Goal: Task Accomplishment & Management: Manage account settings

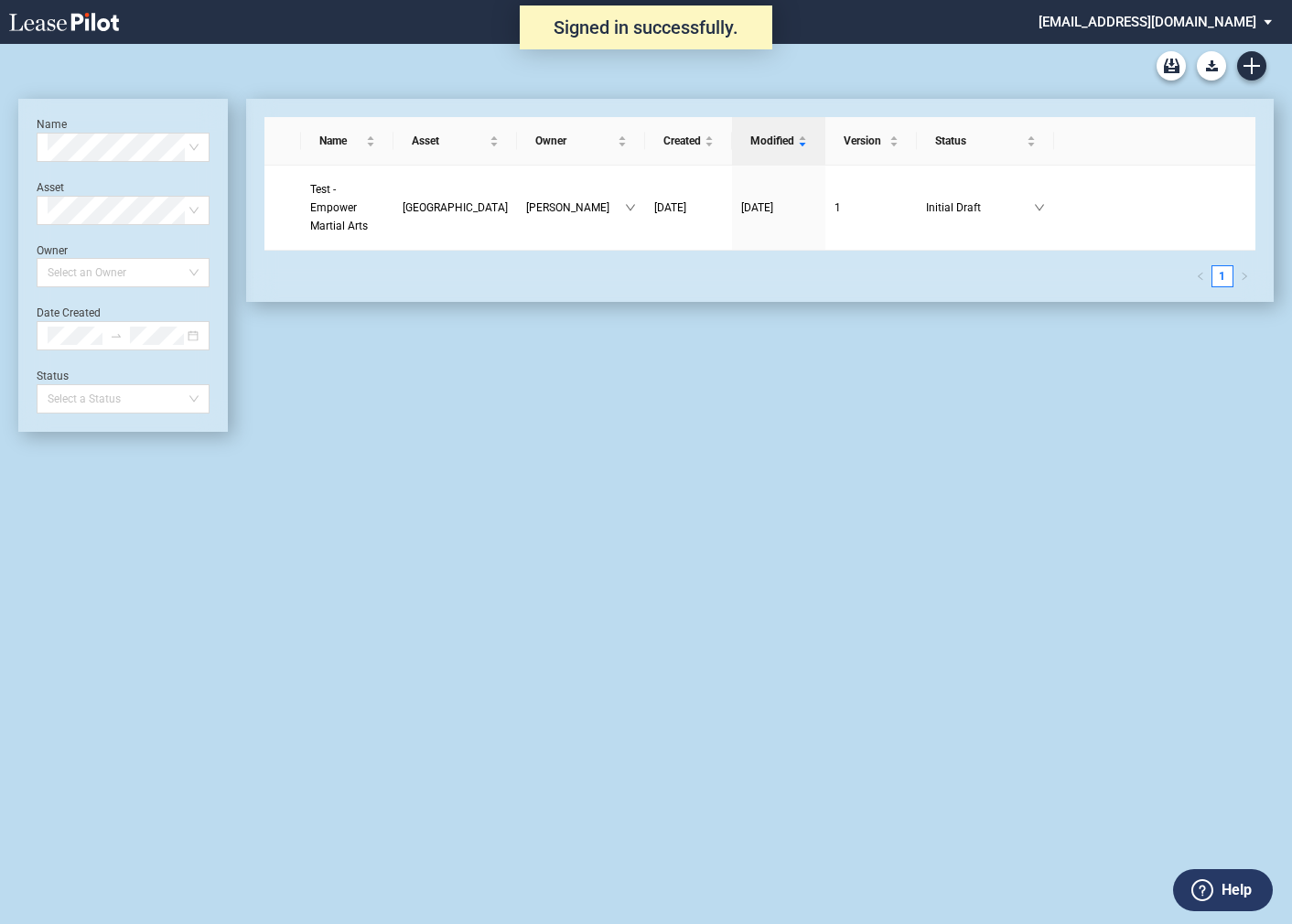
click at [197, 358] on div "Name Select name Asset Select Asset Owner Select an Owner Date Created Status S…" at bounding box center [123, 265] width 173 height 296
click at [193, 338] on icon "close-circle" at bounding box center [192, 335] width 11 height 11
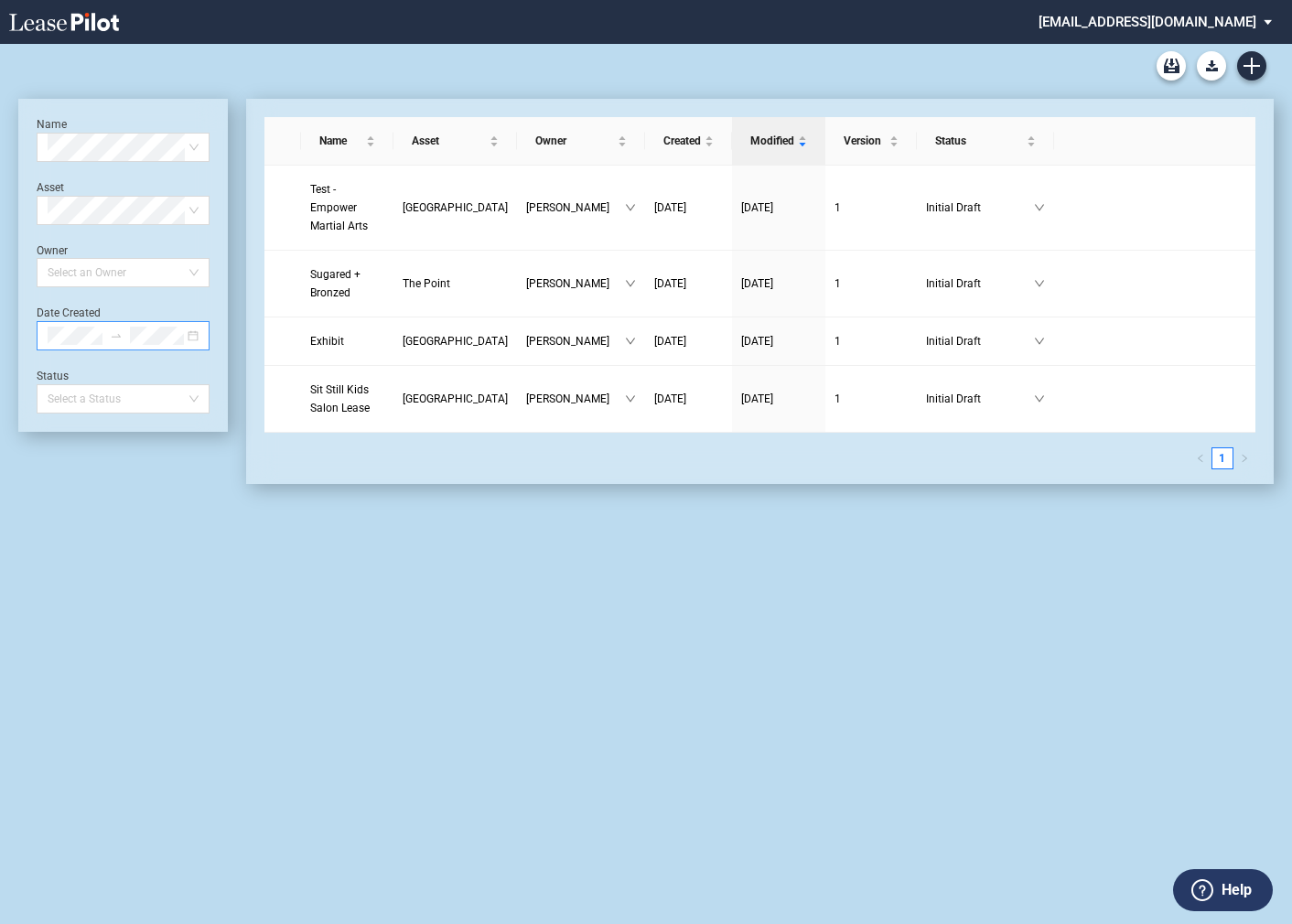
click at [1143, 22] on md-select "federal@leasepilot.co Super Admin Area Admin Area Settings Sign Out" at bounding box center [1162, 20] width 250 height 41
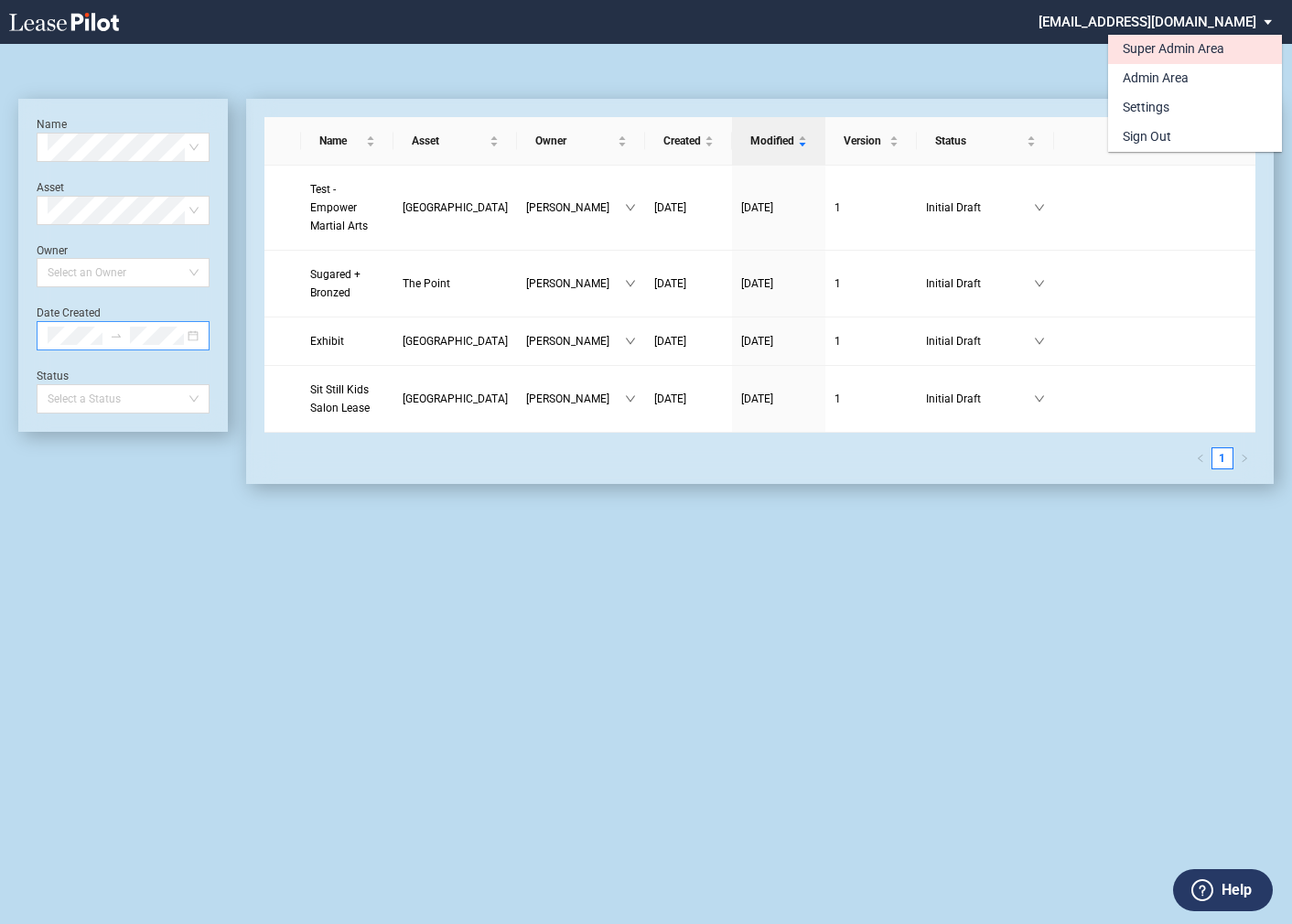
click at [1131, 45] on div "Super Admin Area" at bounding box center [1174, 49] width 102 height 18
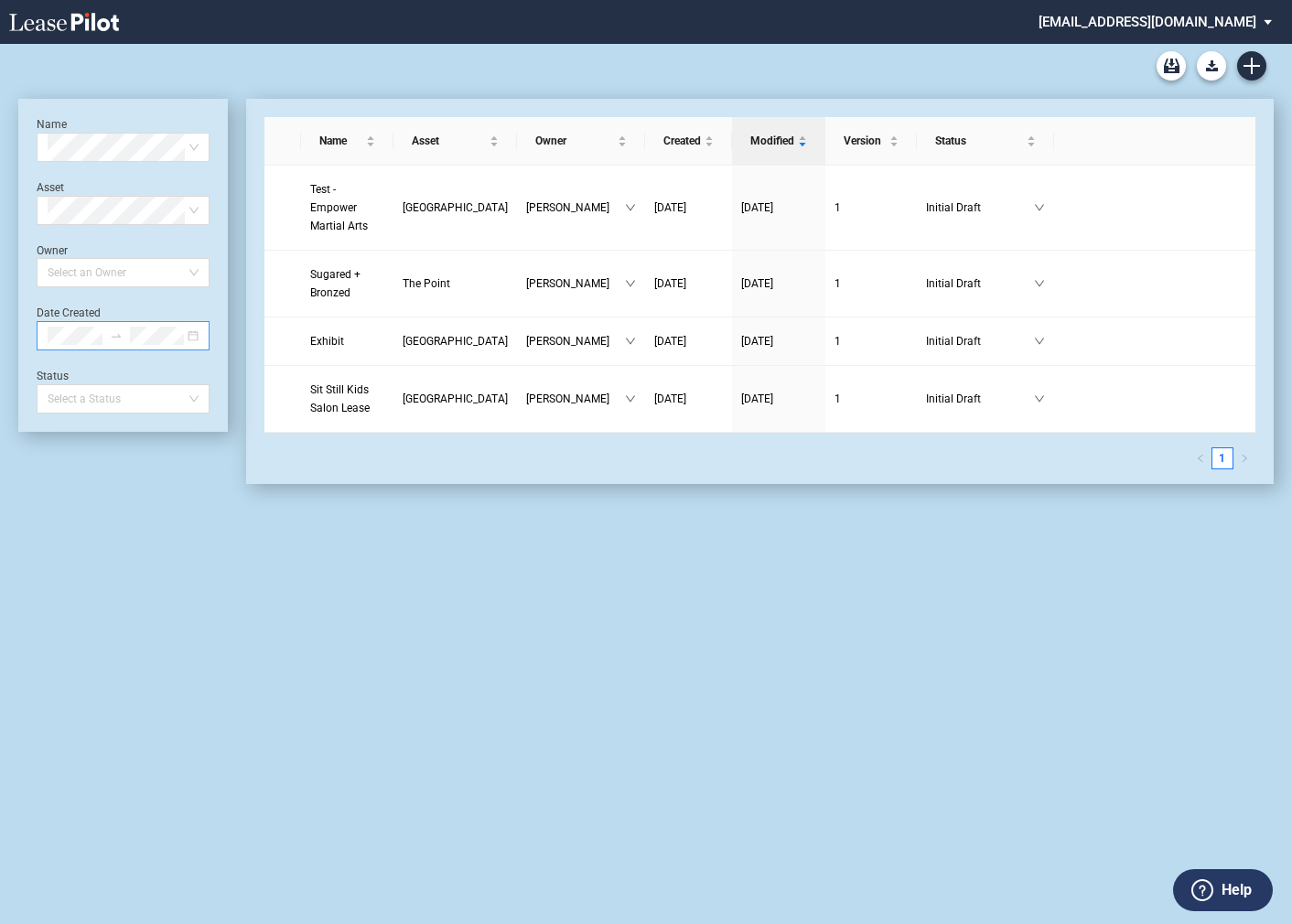
scroll to position [44, 0]
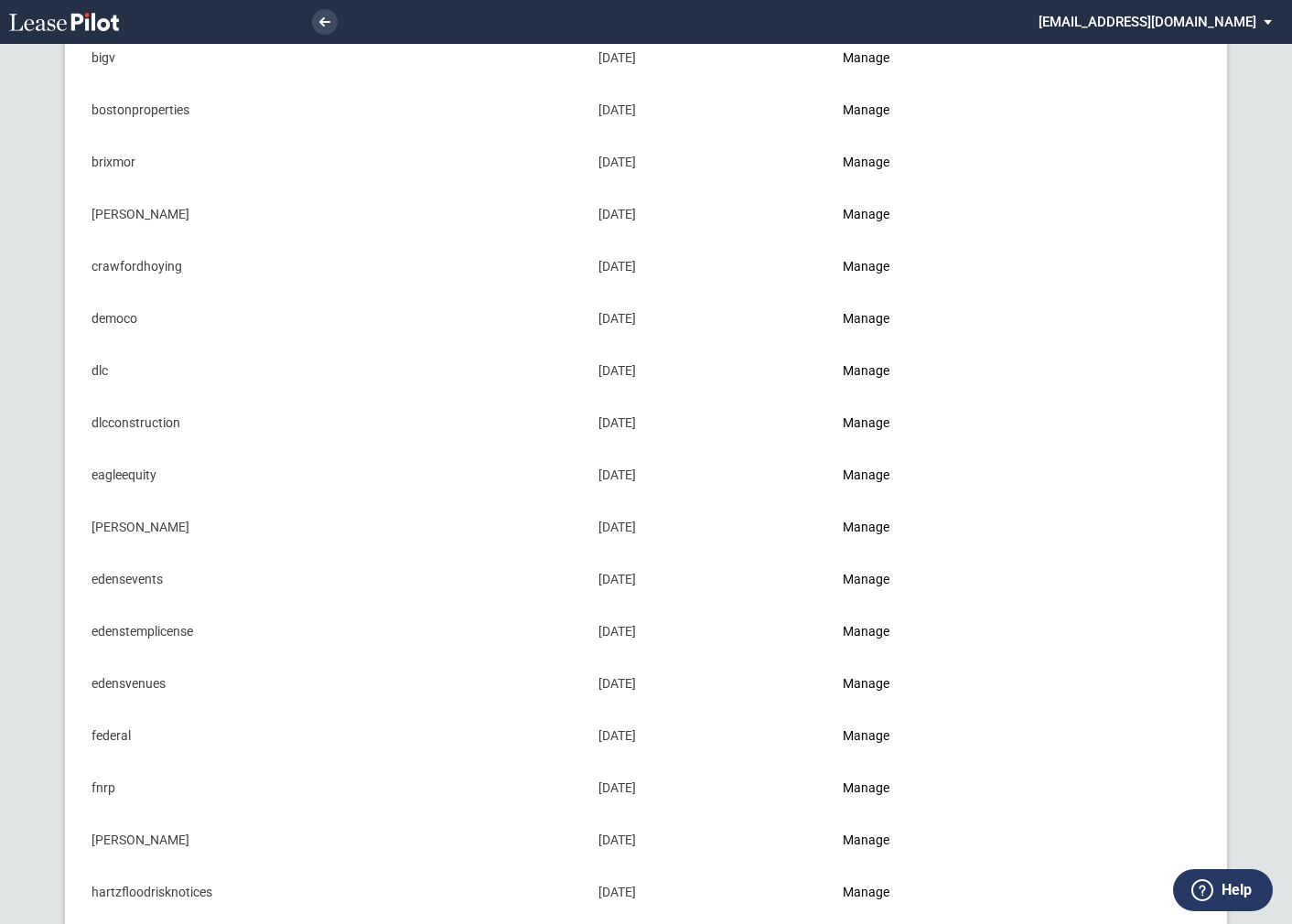
scroll to position [343, 0]
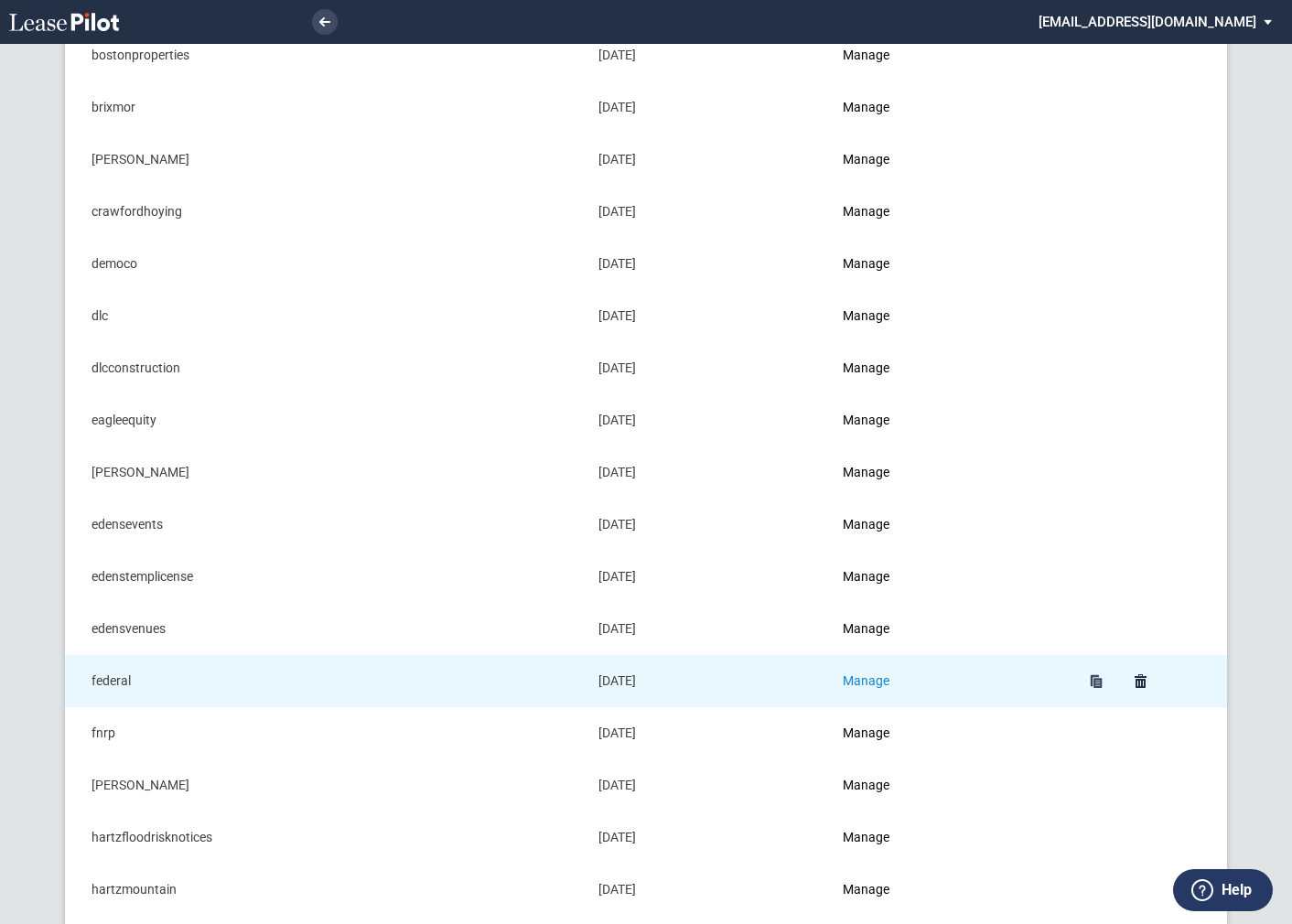
click at [865, 678] on link "Manage" at bounding box center [866, 680] width 47 height 15
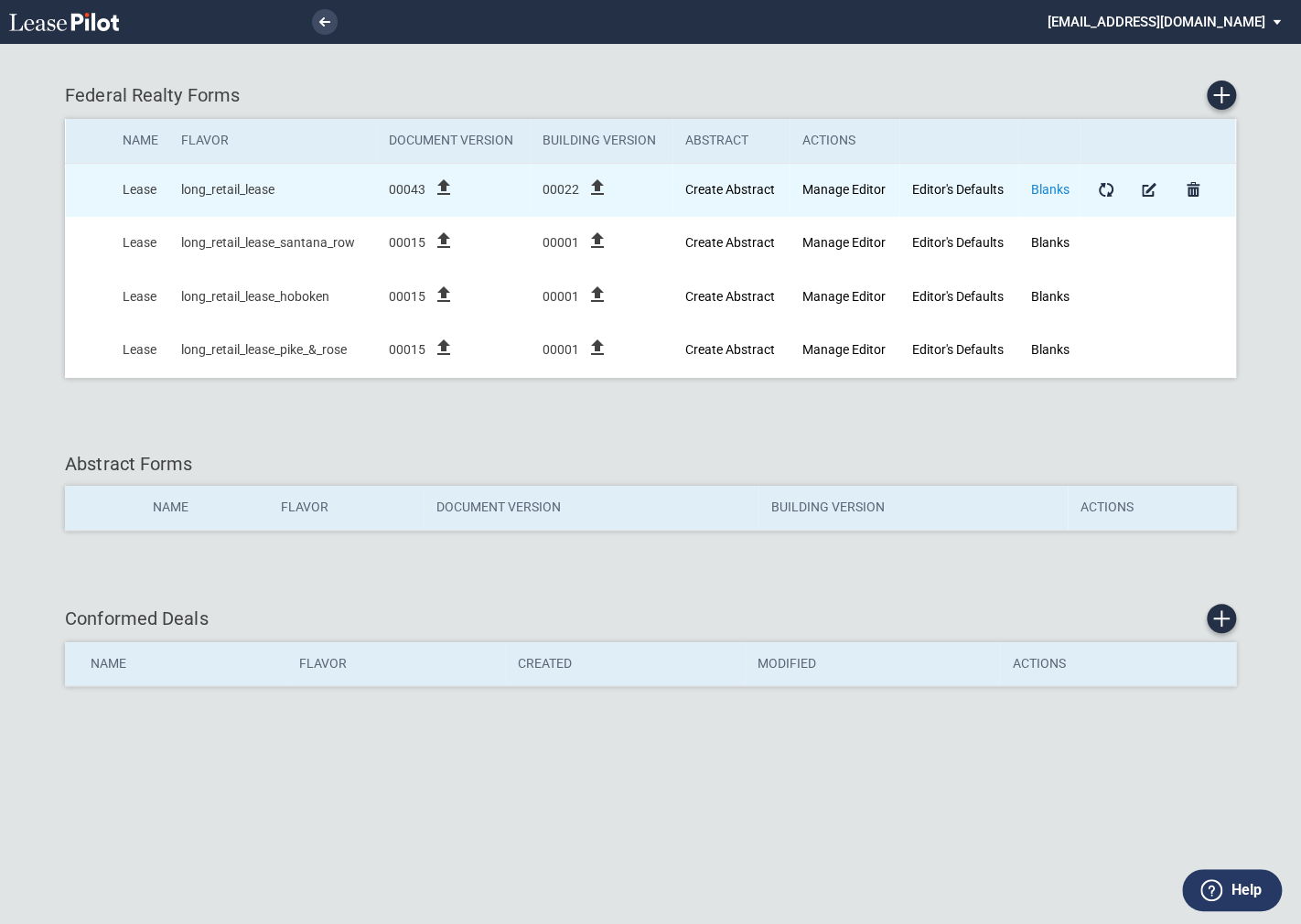
click at [1047, 188] on link "Blanks" at bounding box center [1051, 189] width 39 height 15
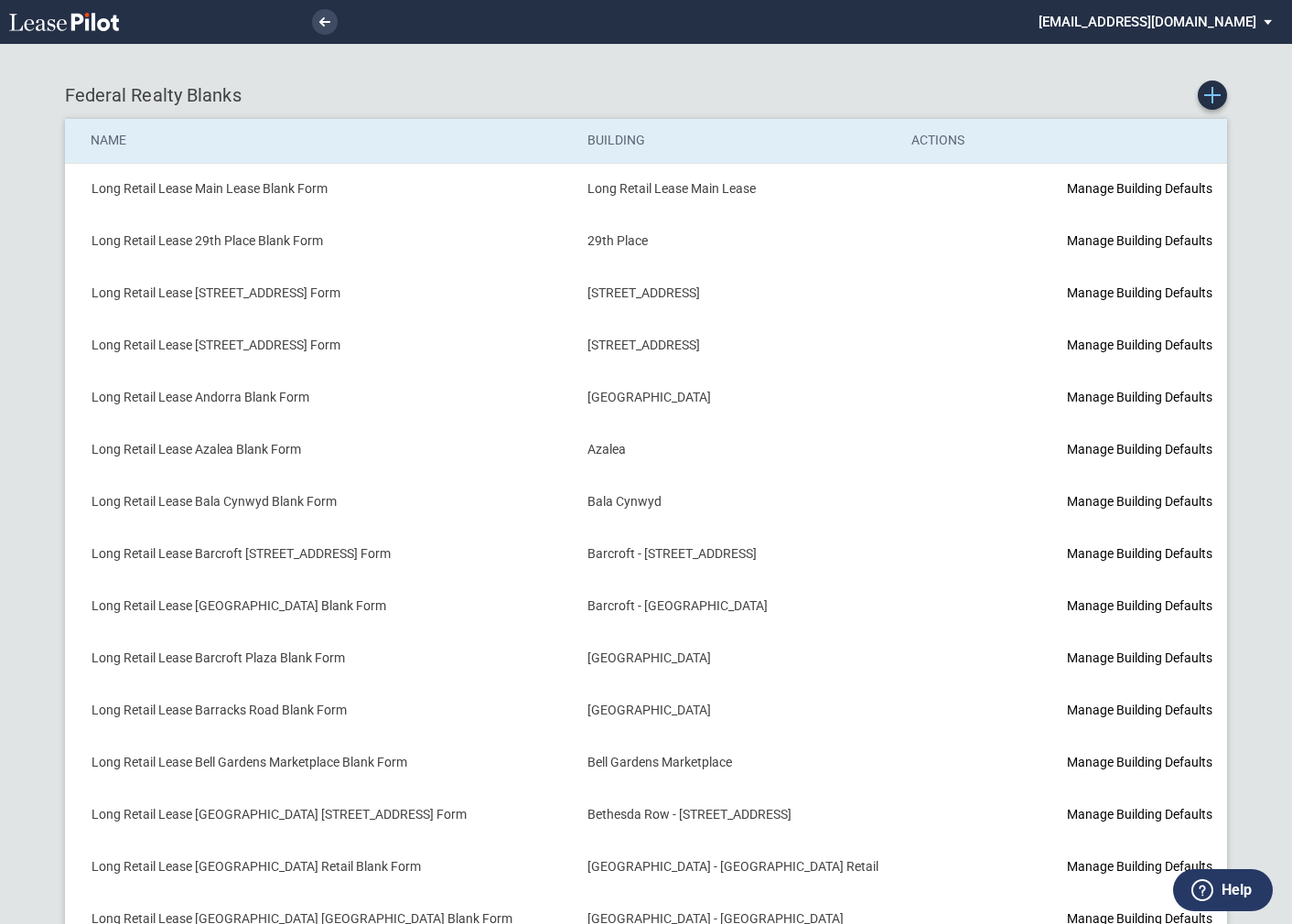
click at [1214, 94] on use "Create new Blank Form" at bounding box center [1211, 95] width 17 height 16
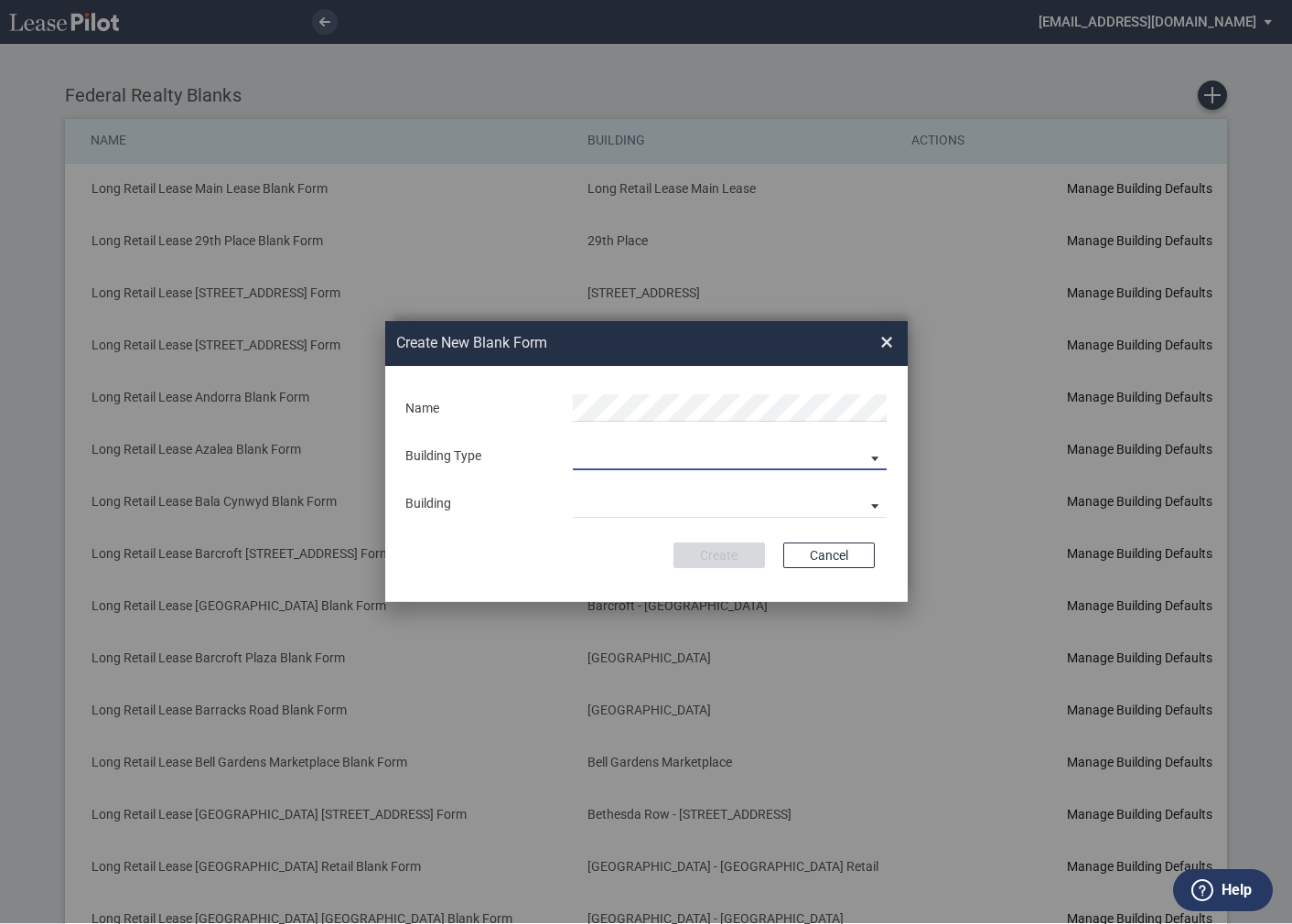
click at [595, 448] on md-select "Building Predefined Empty Building New Empty Building" at bounding box center [729, 456] width 314 height 27
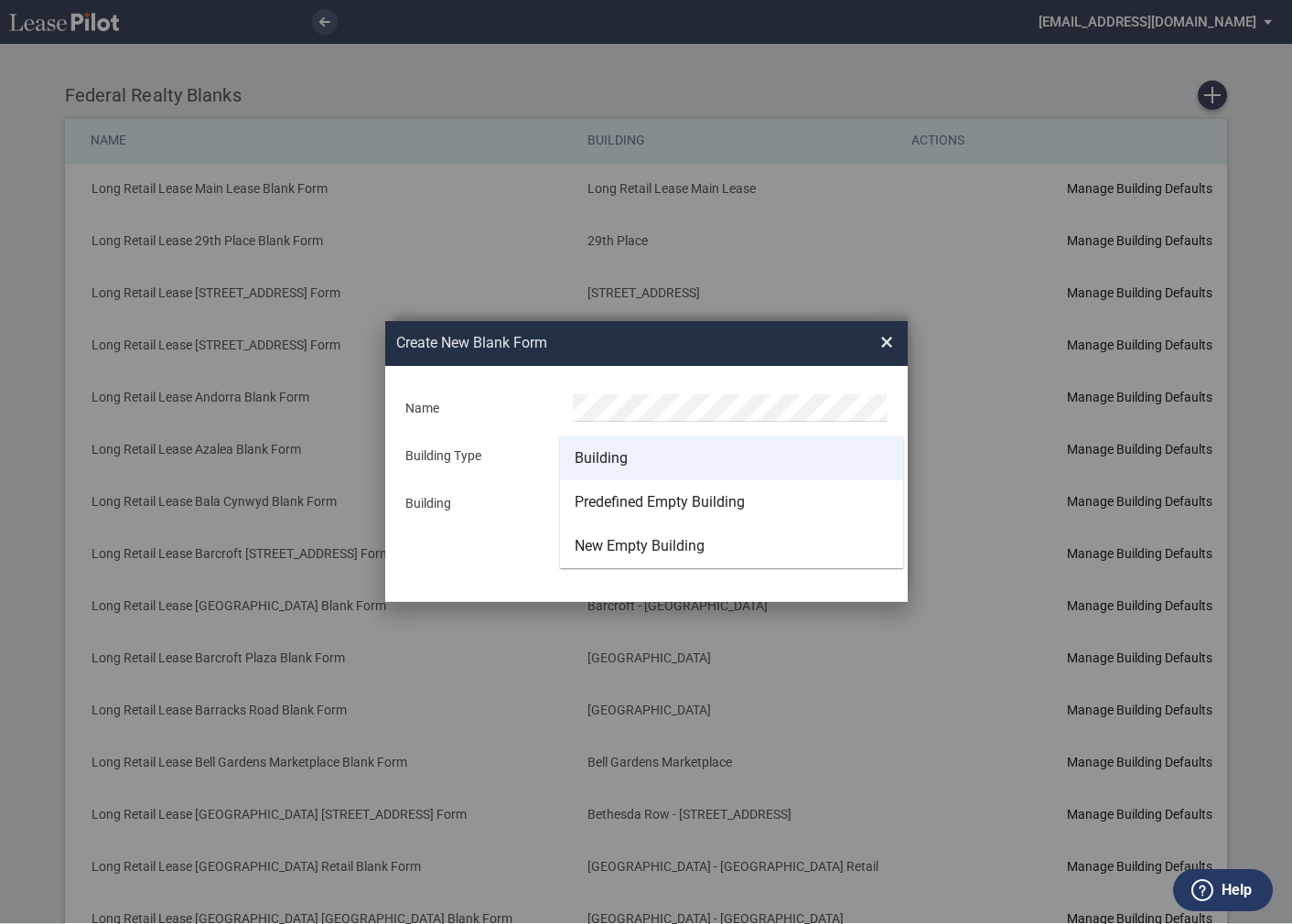
click at [596, 459] on div "Building" at bounding box center [601, 458] width 53 height 20
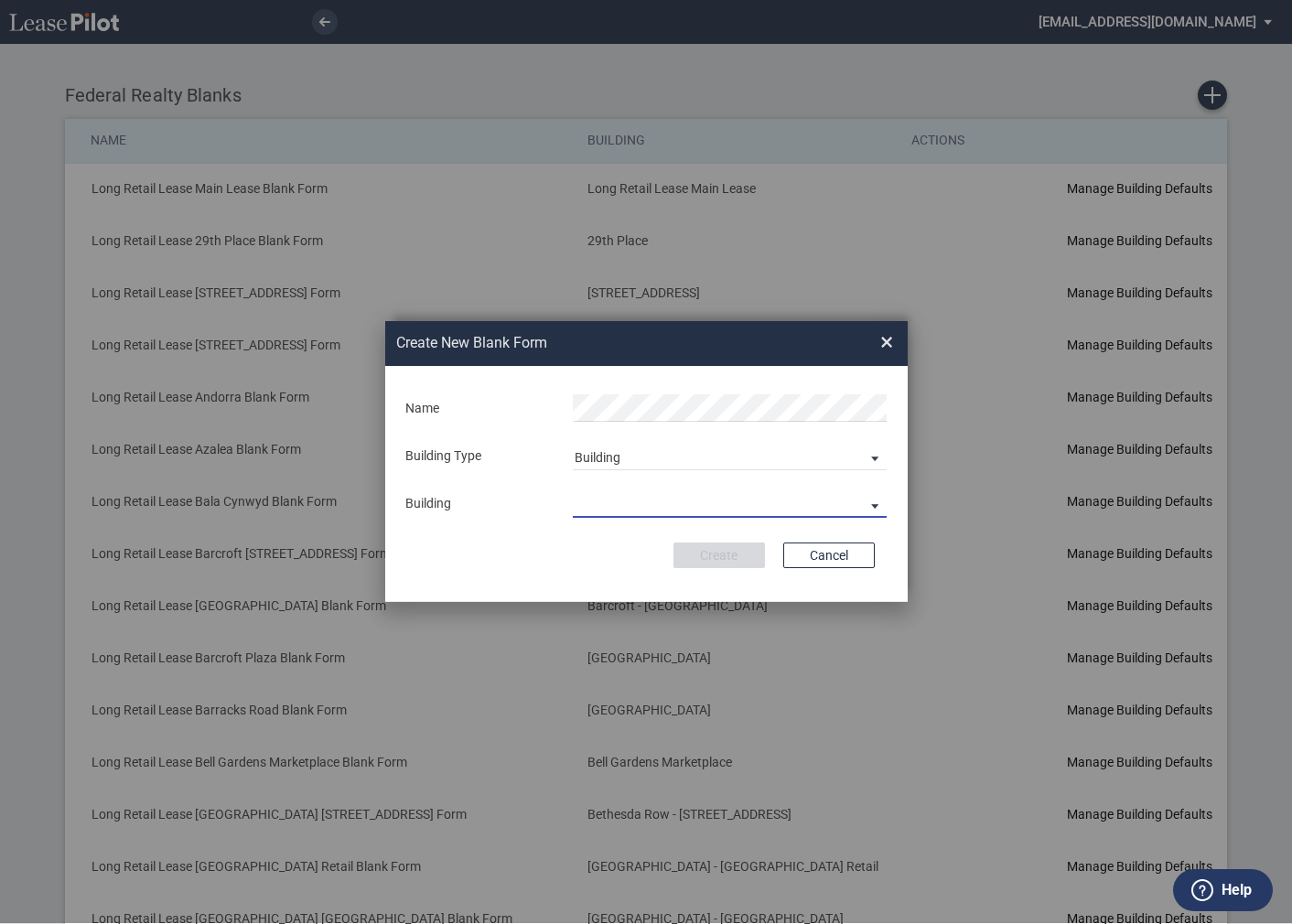
click at [601, 494] on md-select "29th Place 6464 Lincolnia Avenue 7770 Richmond Highway Andorra Azalea Bala Cynw…" at bounding box center [729, 504] width 314 height 27
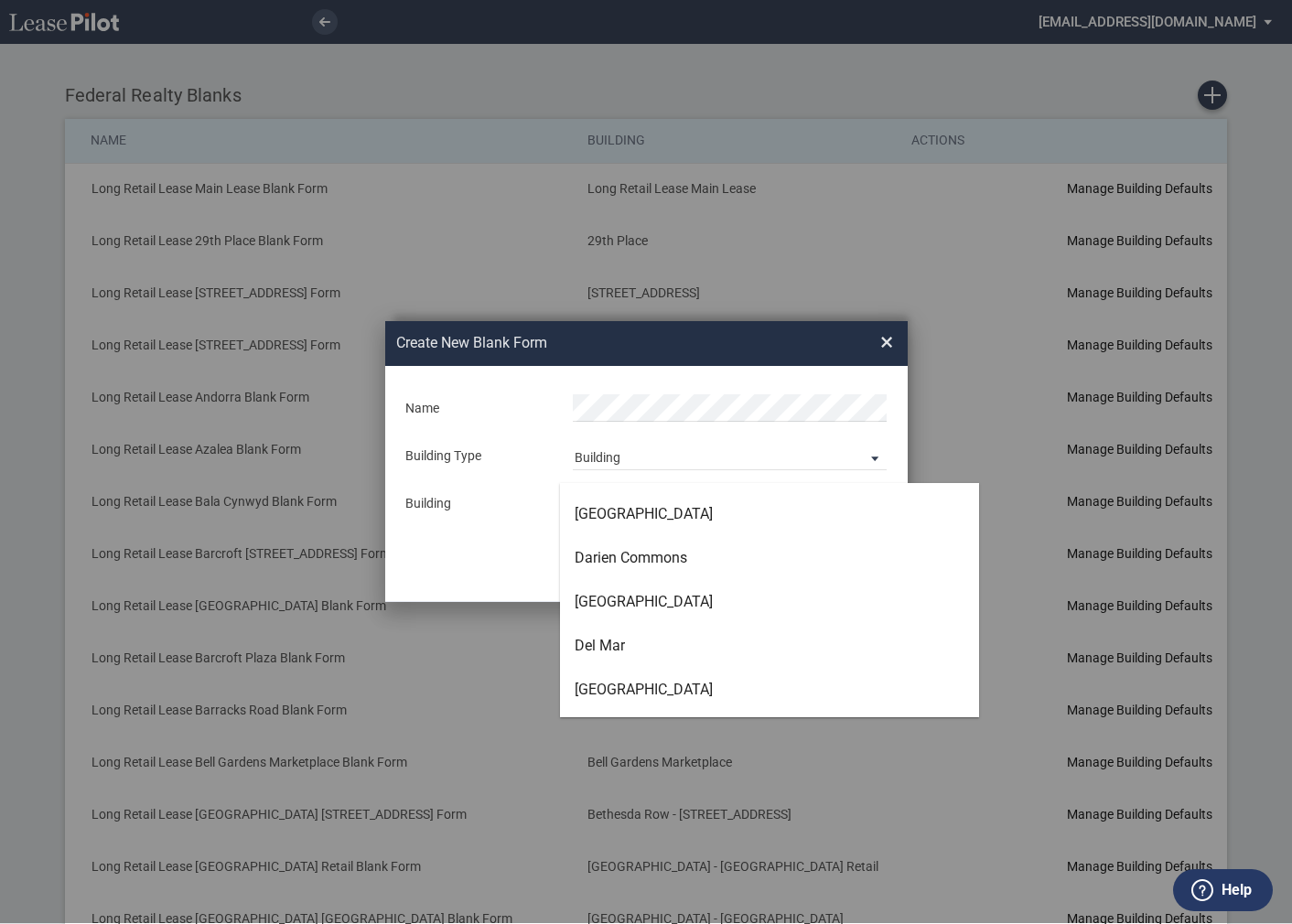
scroll to position [1879, 0]
click at [620, 687] on div "East Bay Bridge" at bounding box center [644, 689] width 138 height 20
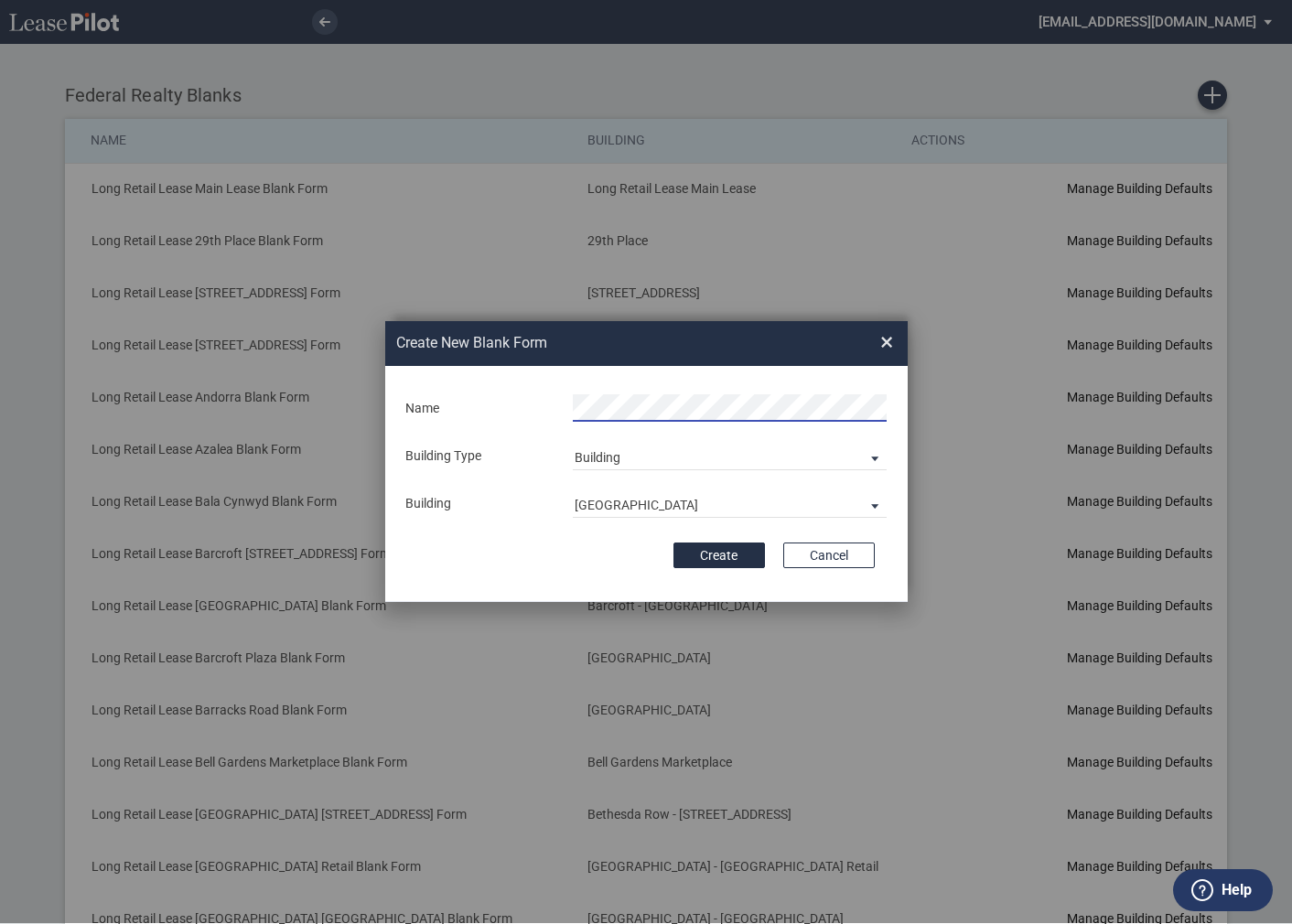
click at [549, 548] on div "Create Cancel" at bounding box center [646, 555] width 456 height 25
click at [722, 556] on button "Create" at bounding box center [719, 555] width 91 height 25
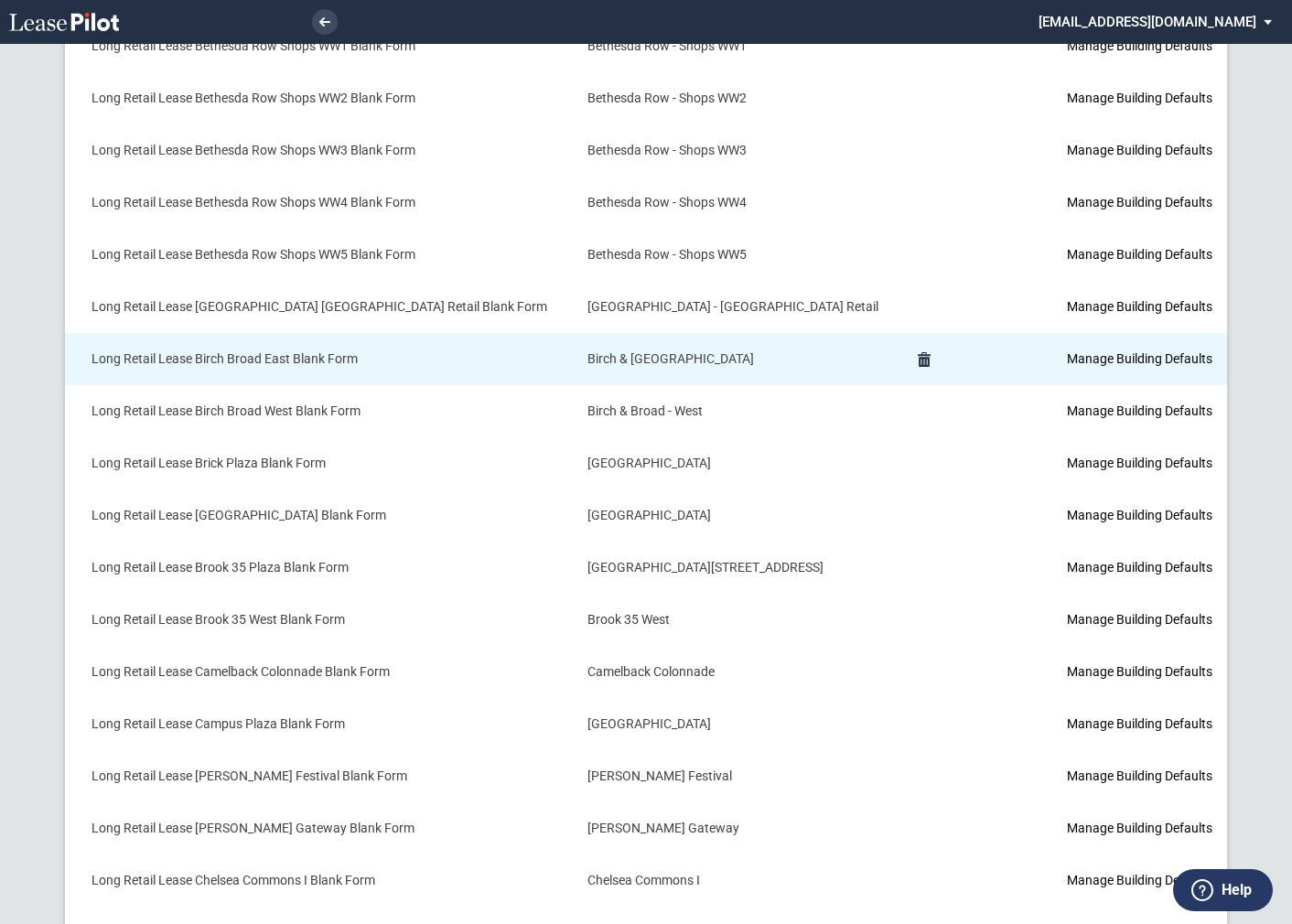
scroll to position [1823, 0]
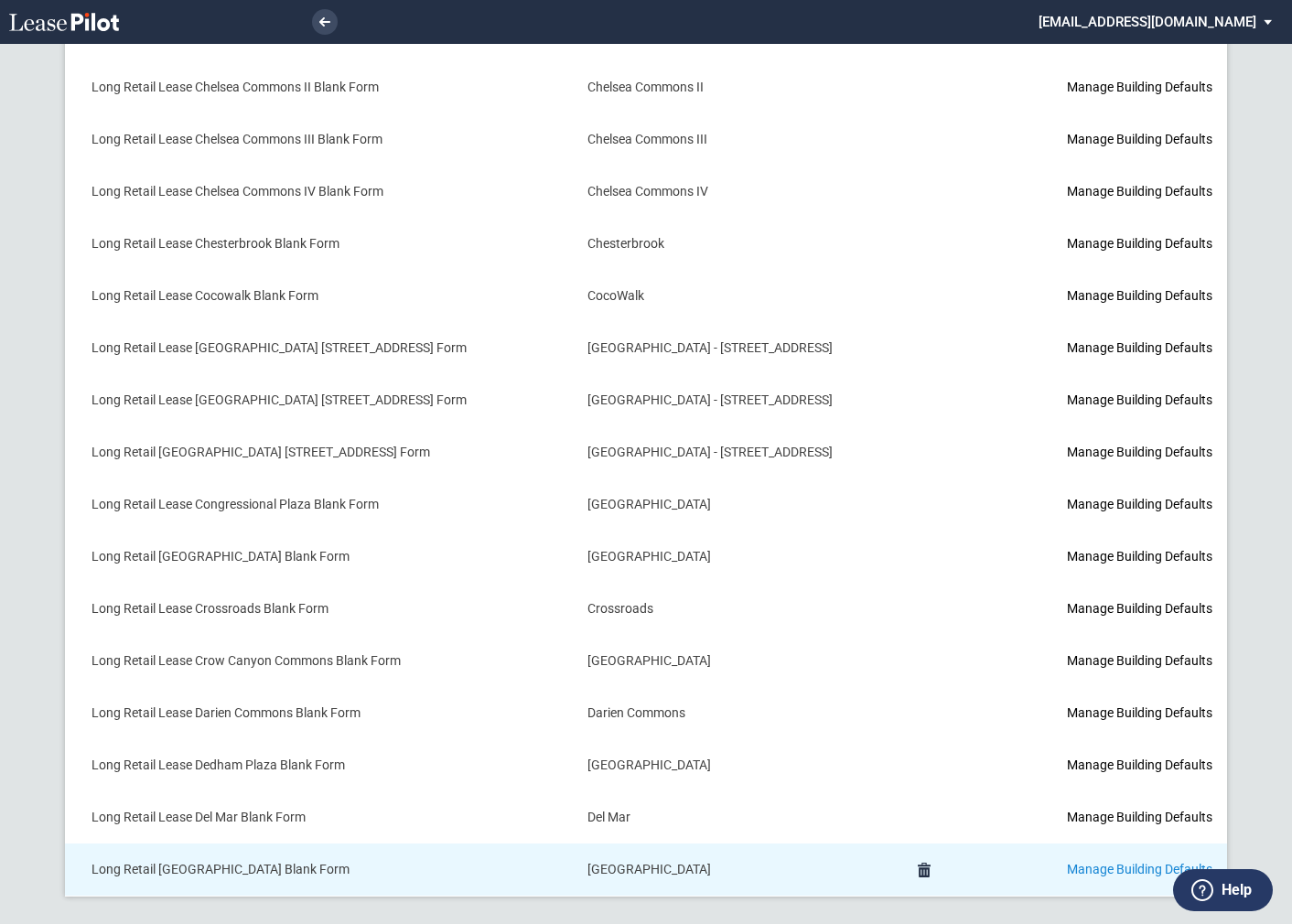
click at [1067, 862] on link "Manage Building Defaults" at bounding box center [1140, 869] width 146 height 15
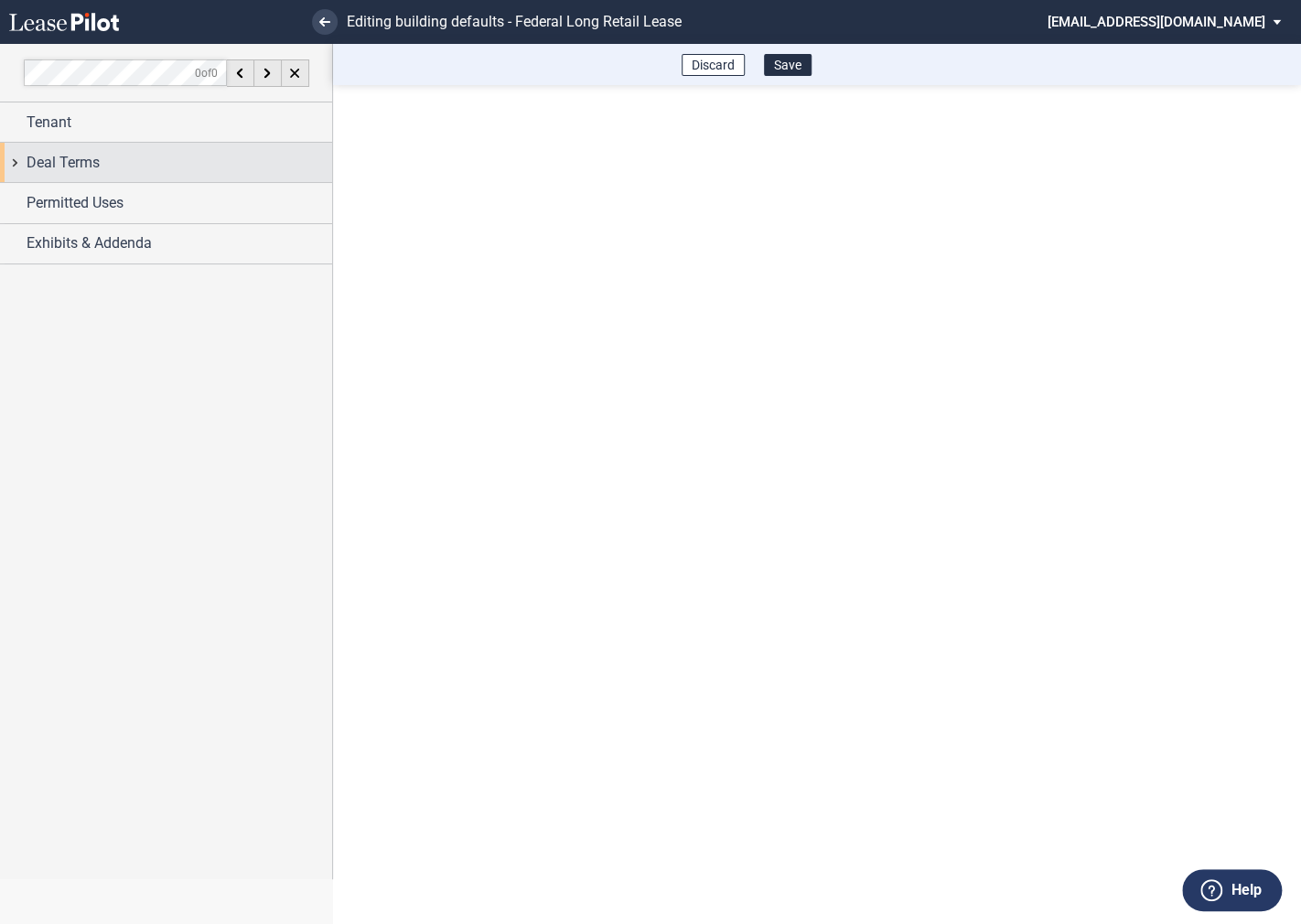
click at [18, 156] on div "Deal Terms" at bounding box center [166, 162] width 332 height 40
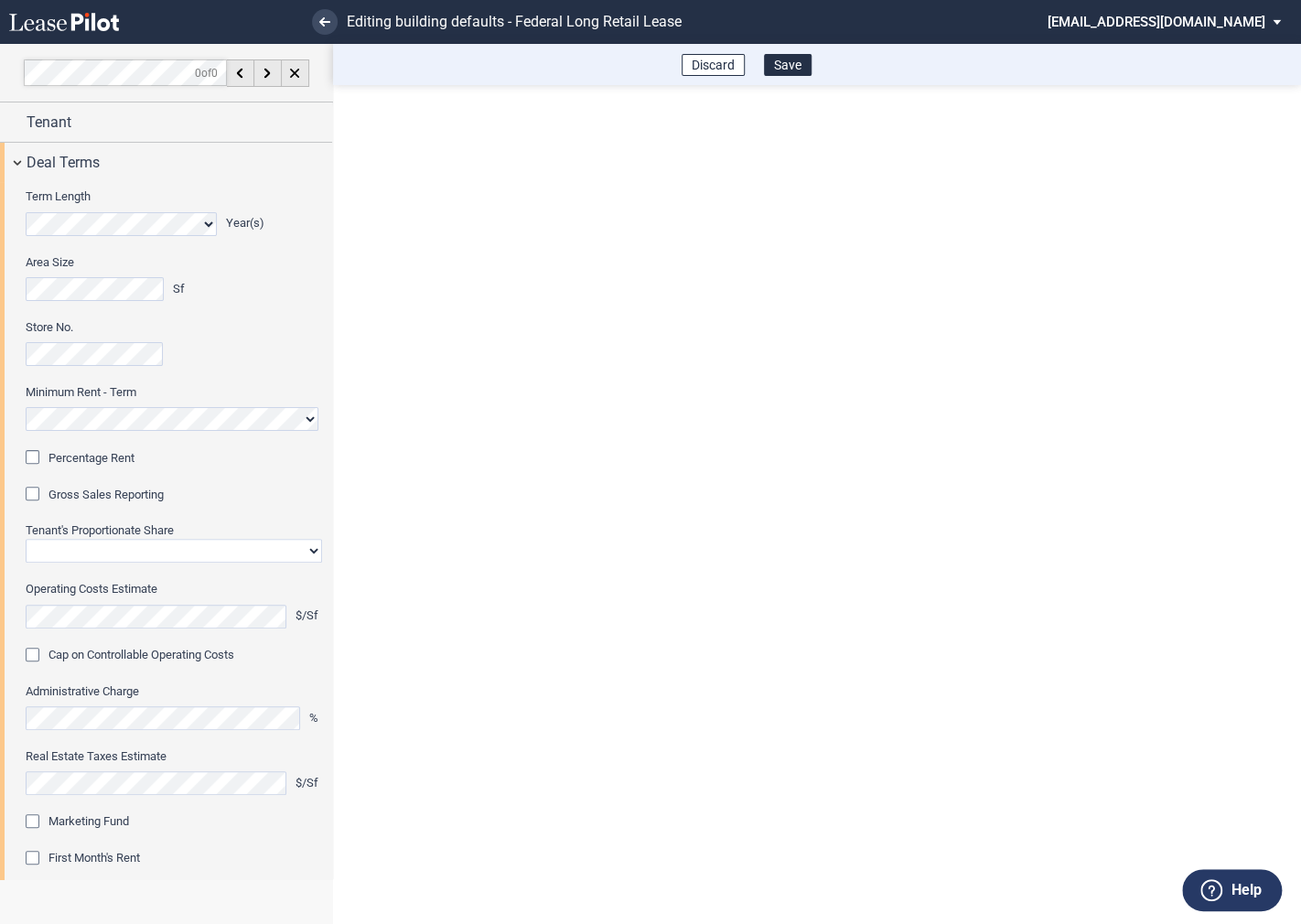
click at [36, 460] on div "Percentage Rent" at bounding box center [34, 459] width 18 height 18
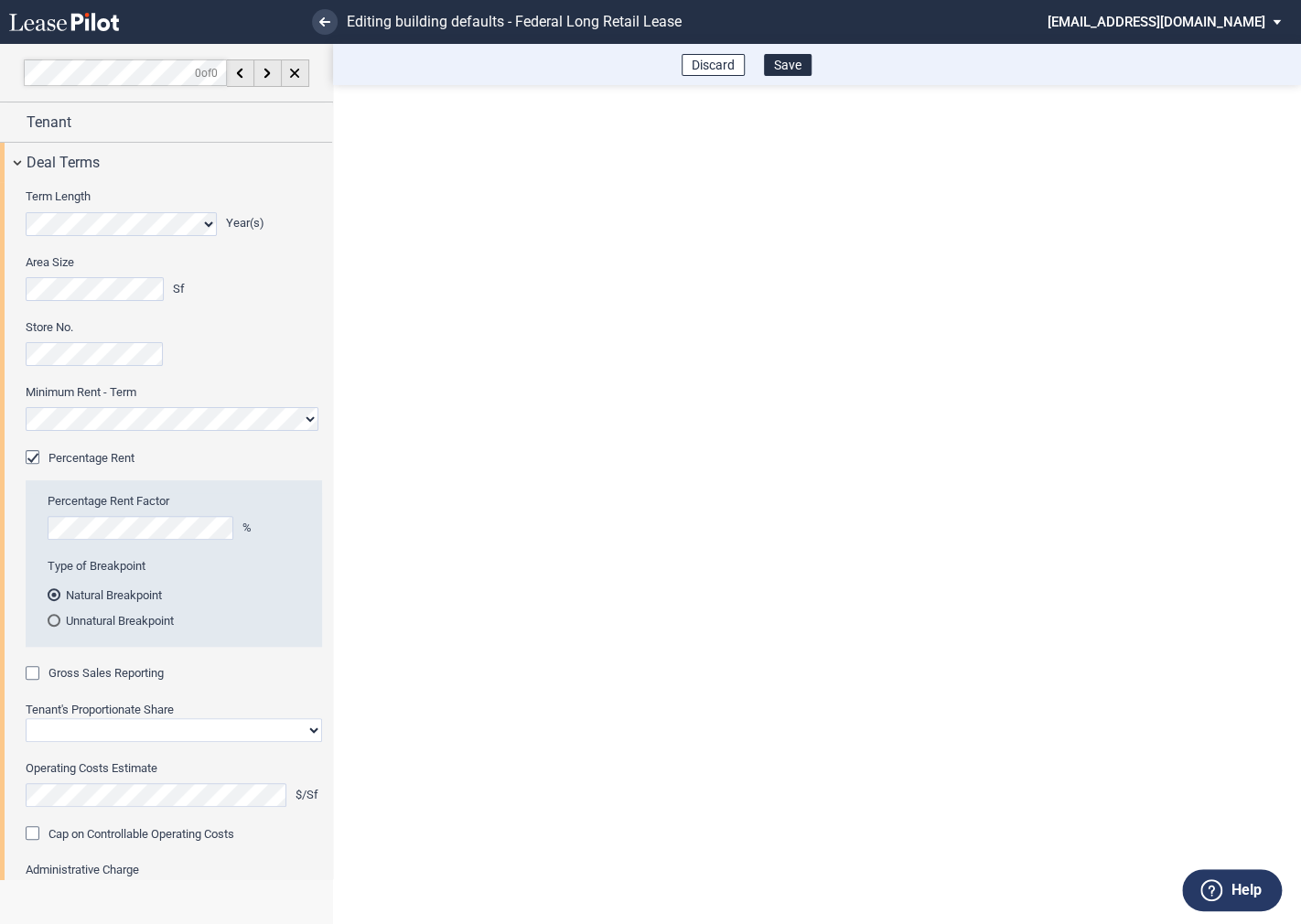
click at [38, 676] on div "Gross Sales Reporting" at bounding box center [34, 675] width 18 height 18
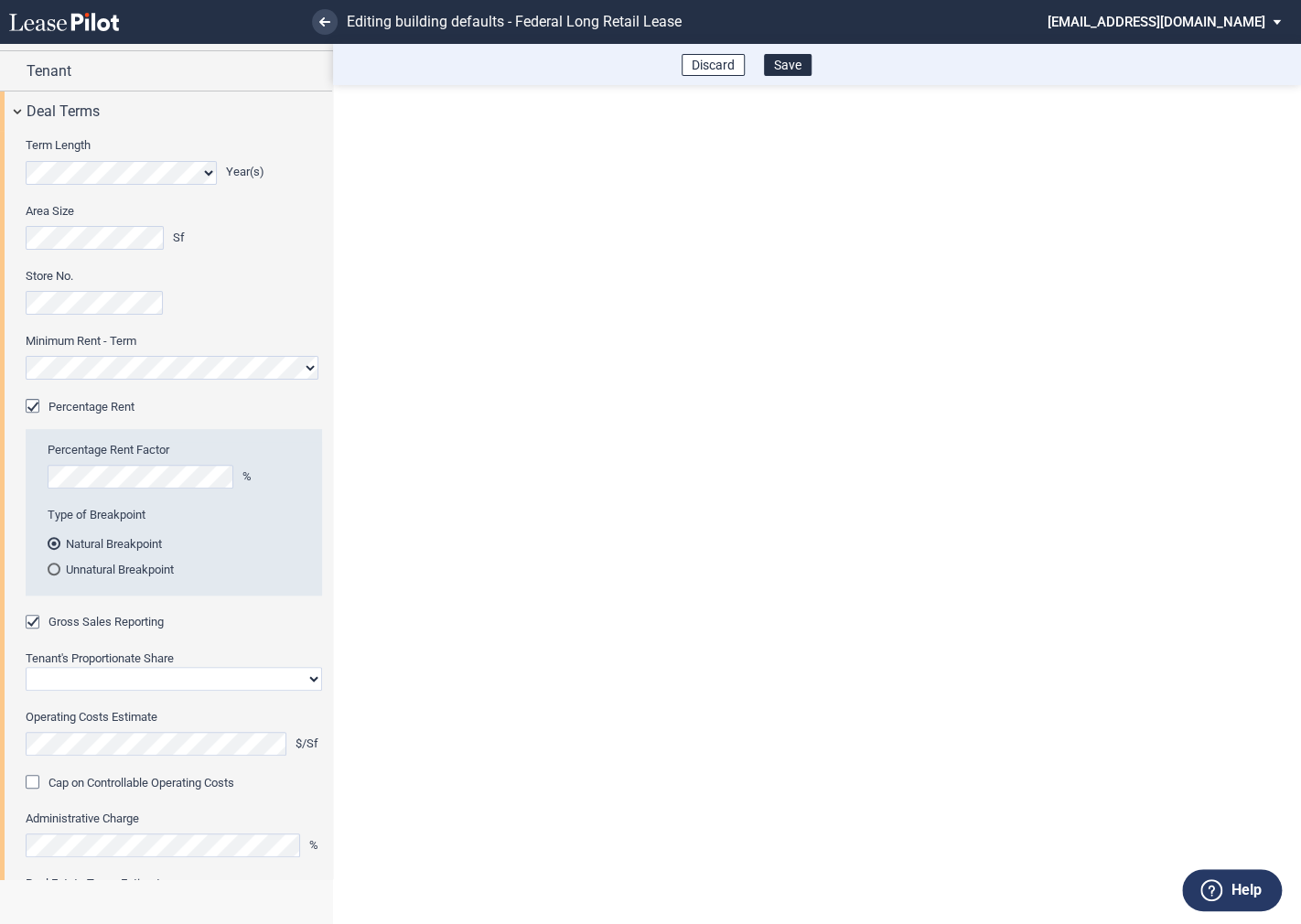
scroll to position [88, 0]
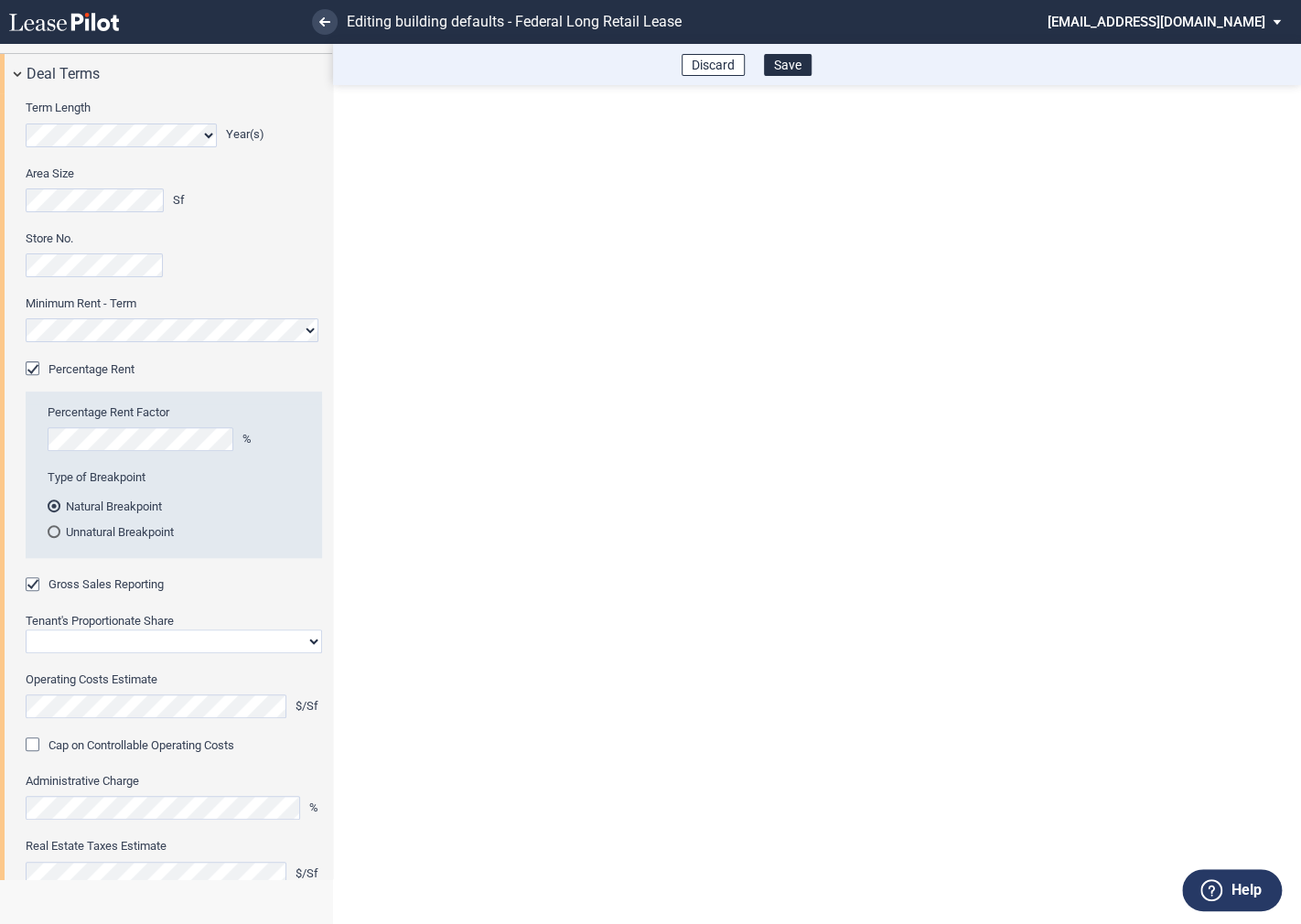
click at [83, 636] on select "Straight GLA Net Major" at bounding box center [173, 641] width 296 height 24
select select "straight GLA"
click at [25, 629] on select "Straight GLA Net Major" at bounding box center [173, 641] width 296 height 24
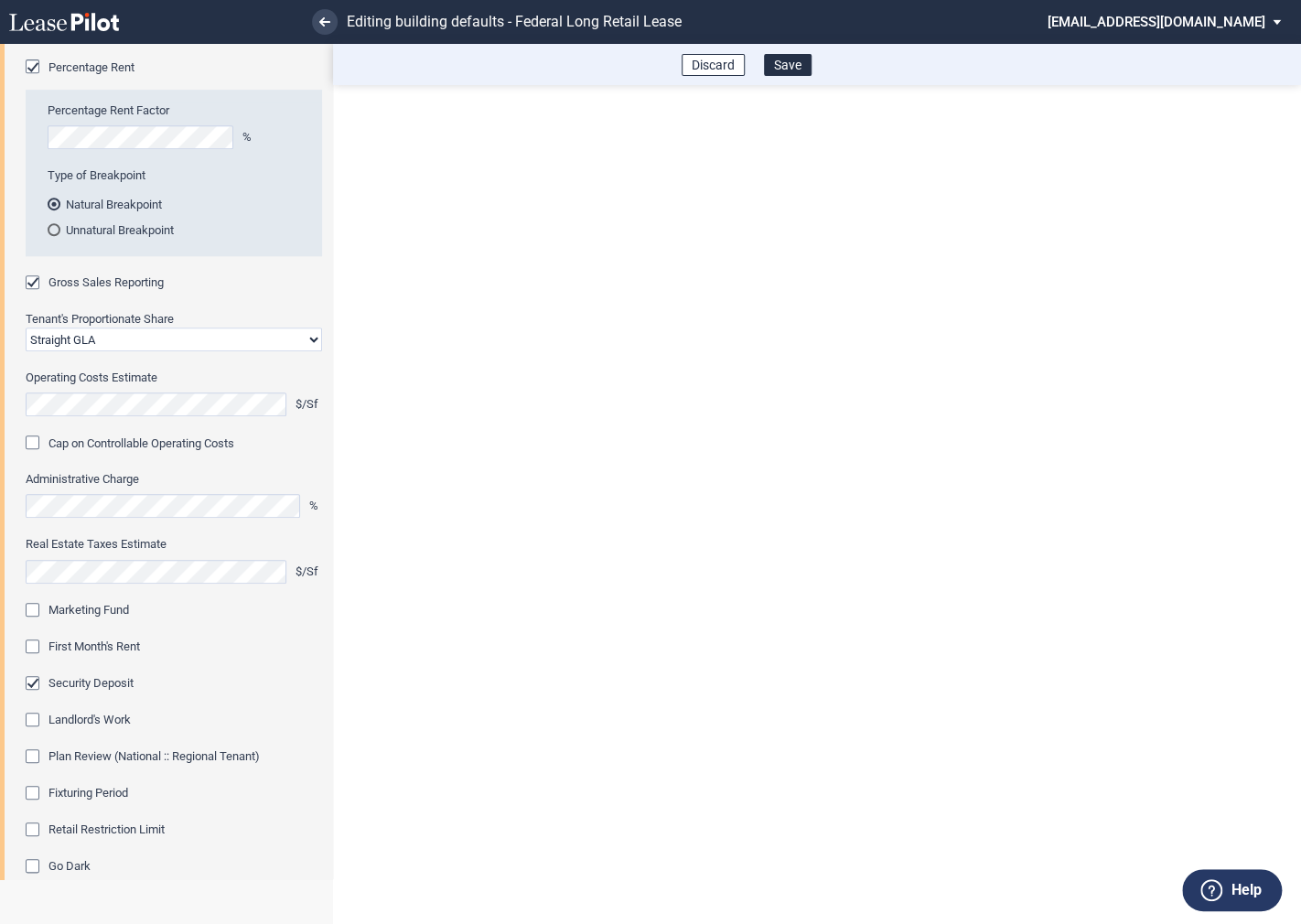
scroll to position [432, 0]
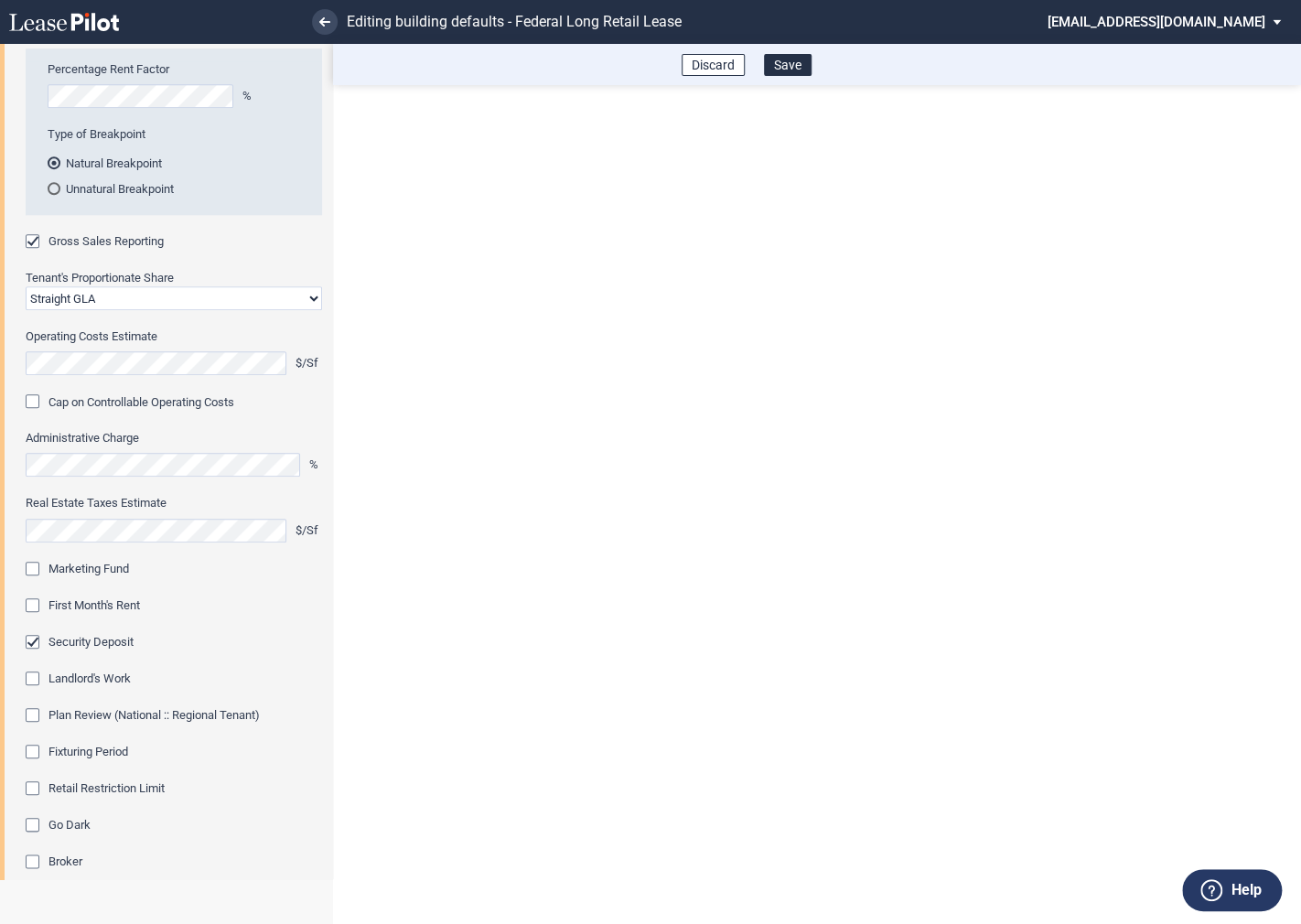
click at [39, 569] on div "Marketing Fund" at bounding box center [34, 571] width 18 height 18
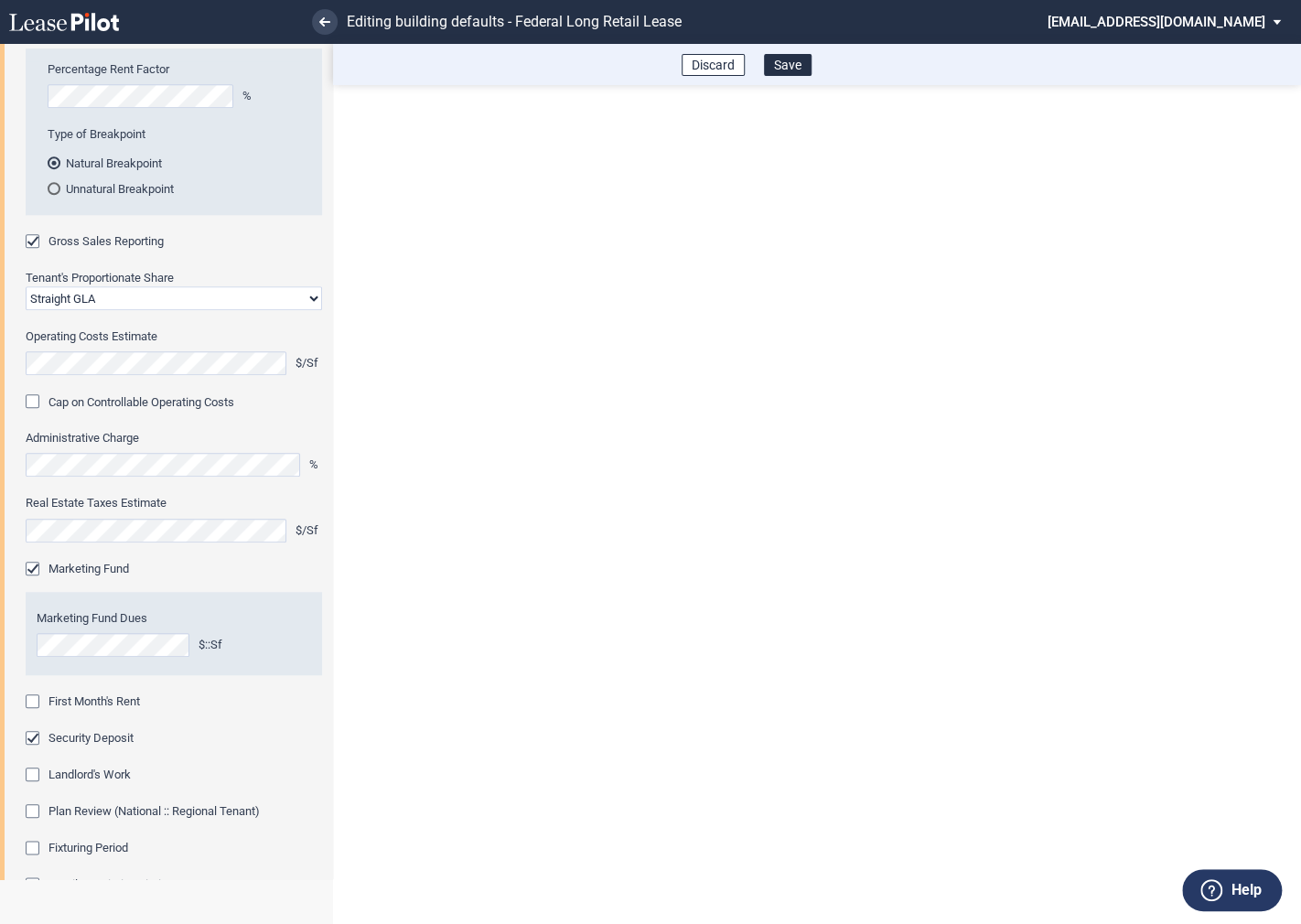
click at [37, 695] on div "First Month's Rent" at bounding box center [34, 703] width 18 height 18
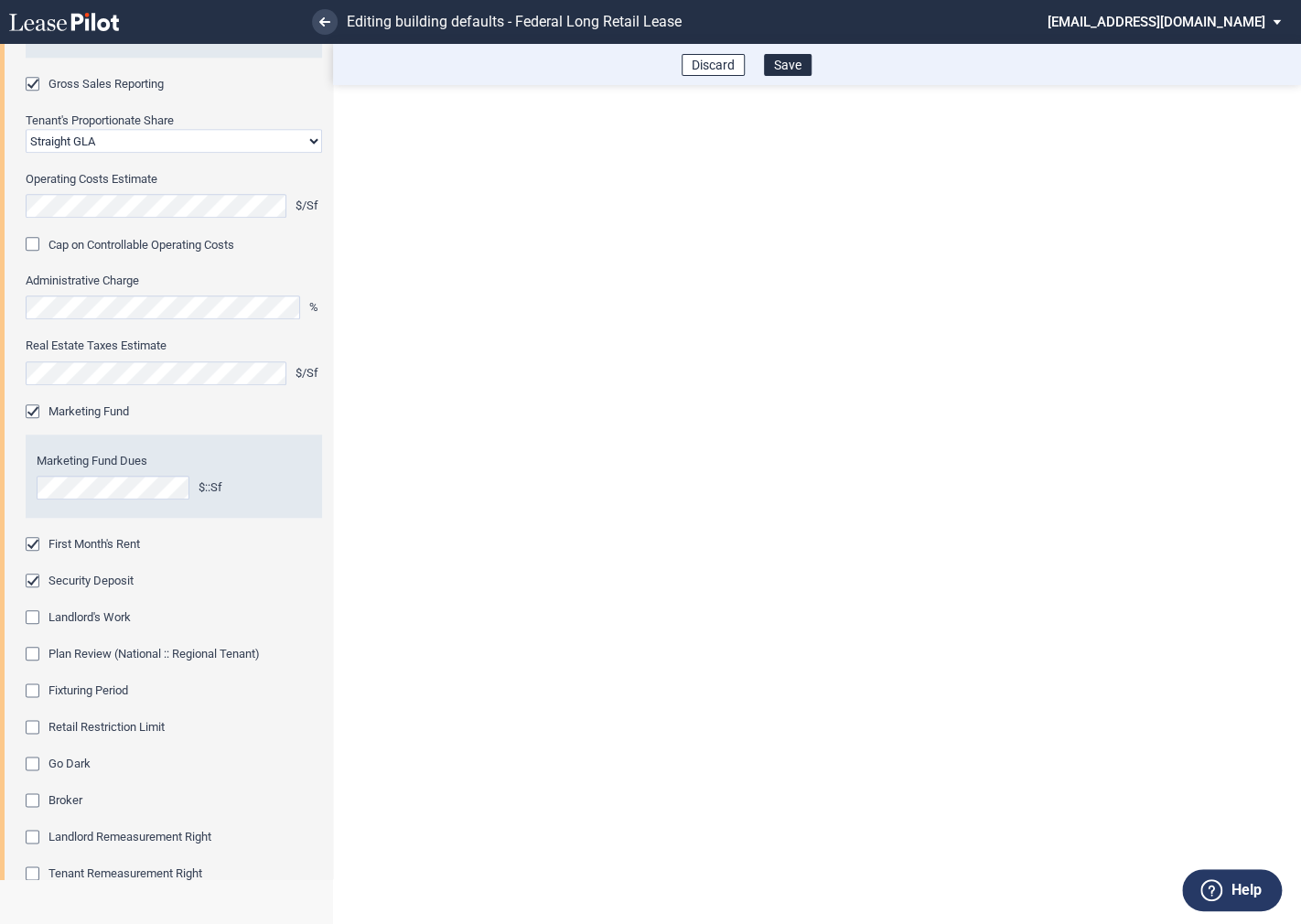
scroll to position [644, 0]
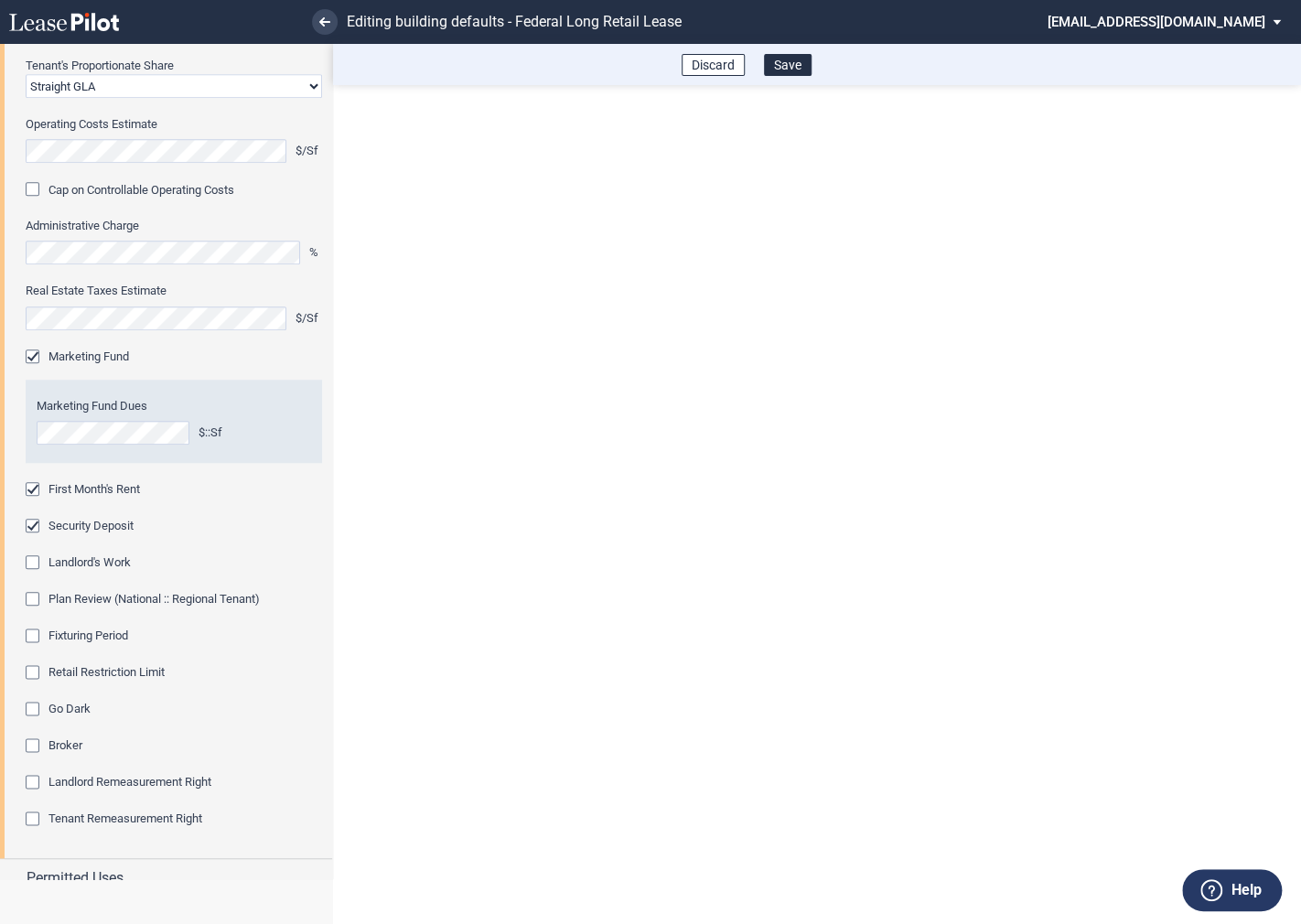
click at [32, 635] on div "Fixturing Period" at bounding box center [34, 638] width 18 height 18
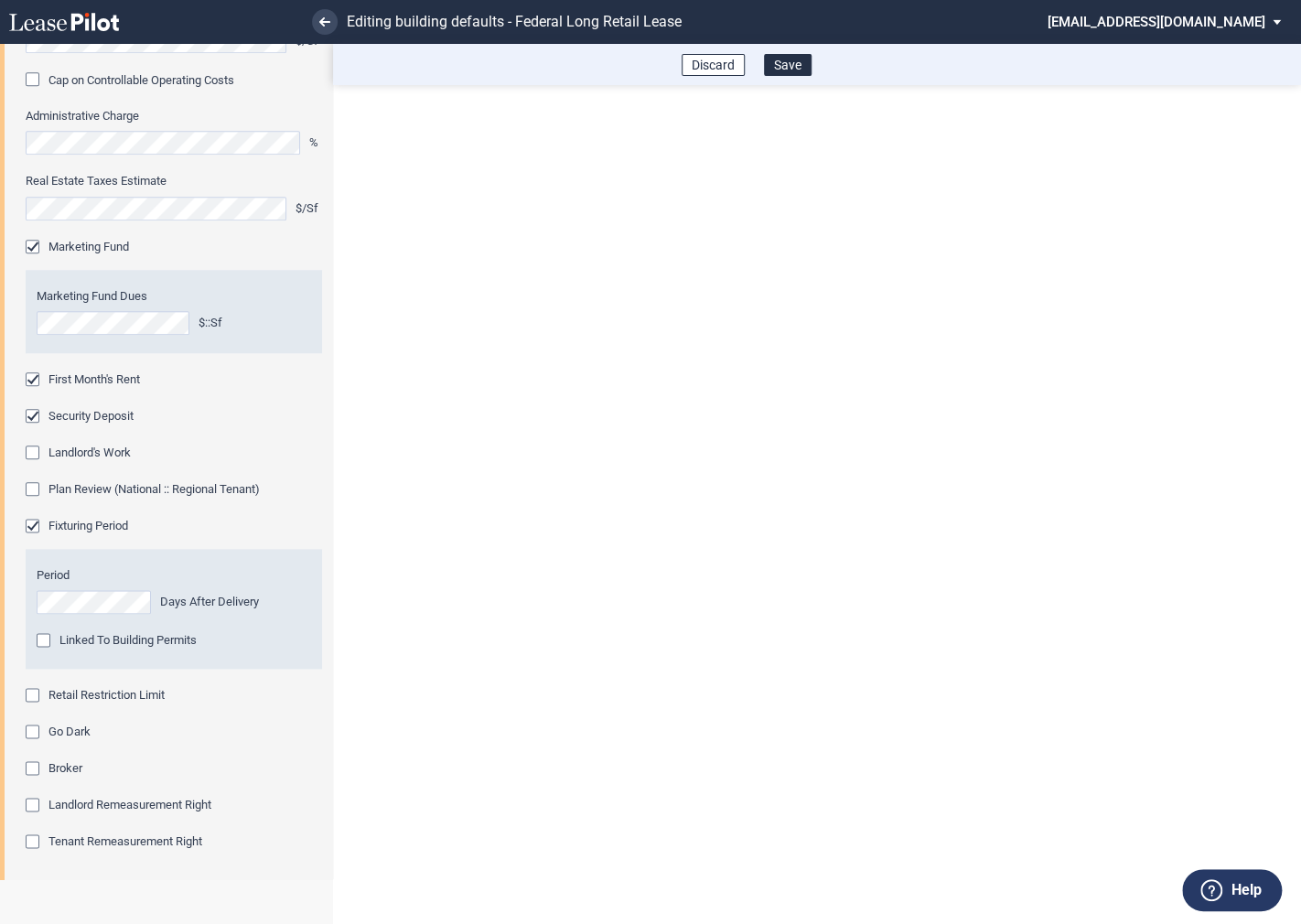
click at [34, 694] on div "Retail Restriction Limit" at bounding box center [34, 697] width 18 height 18
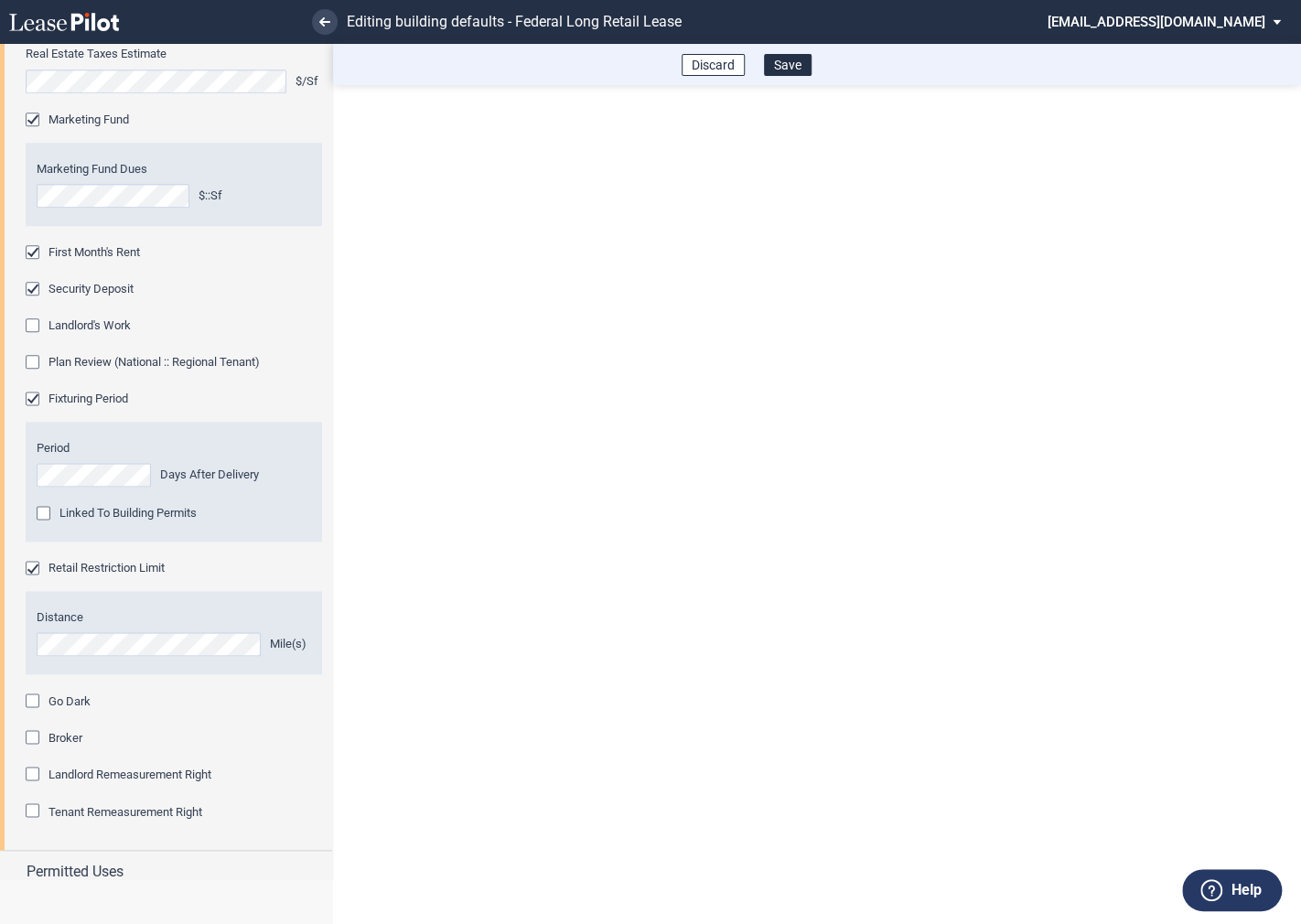
scroll to position [933, 0]
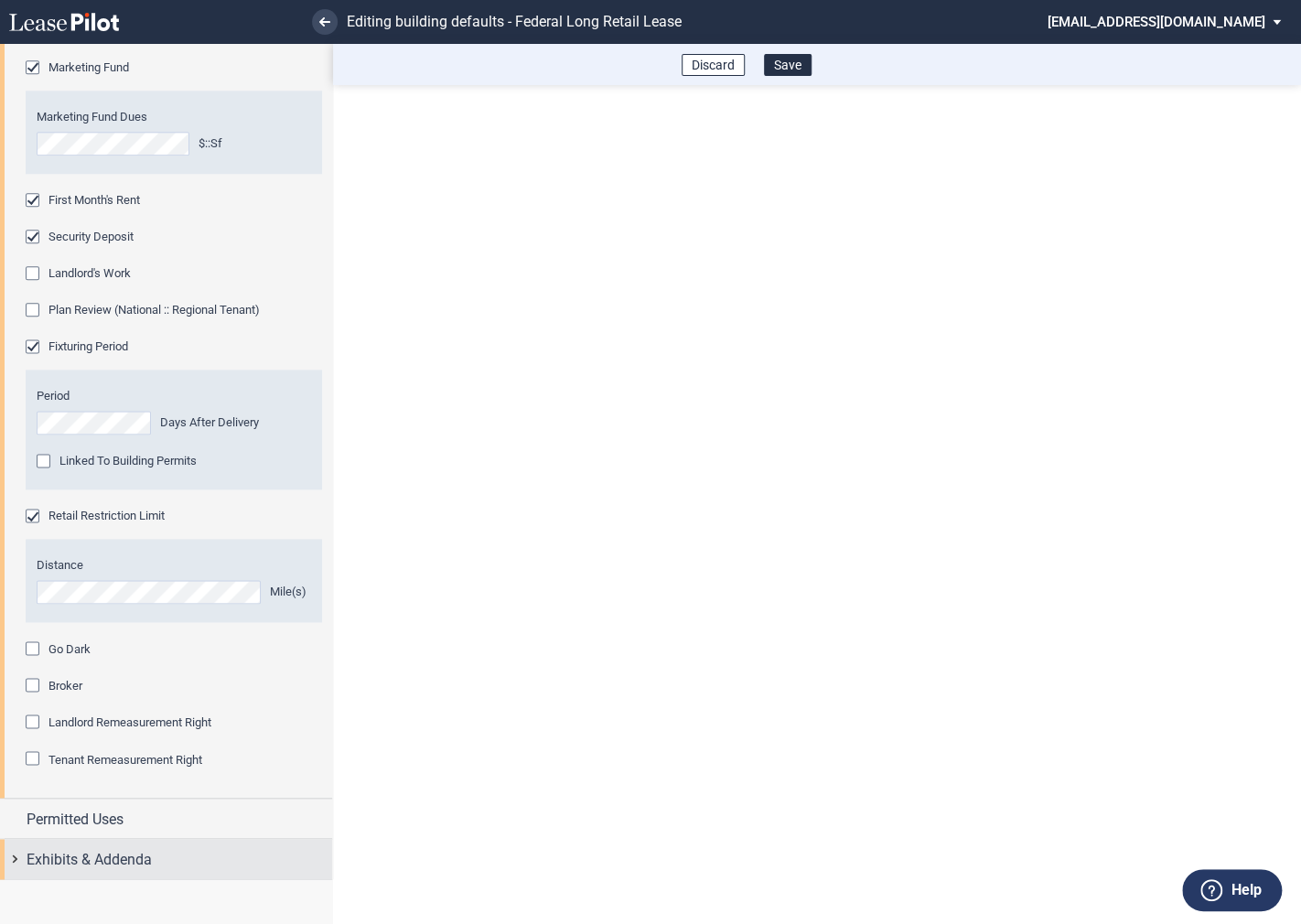
click at [18, 860] on div "Exhibits & Addenda" at bounding box center [166, 858] width 332 height 40
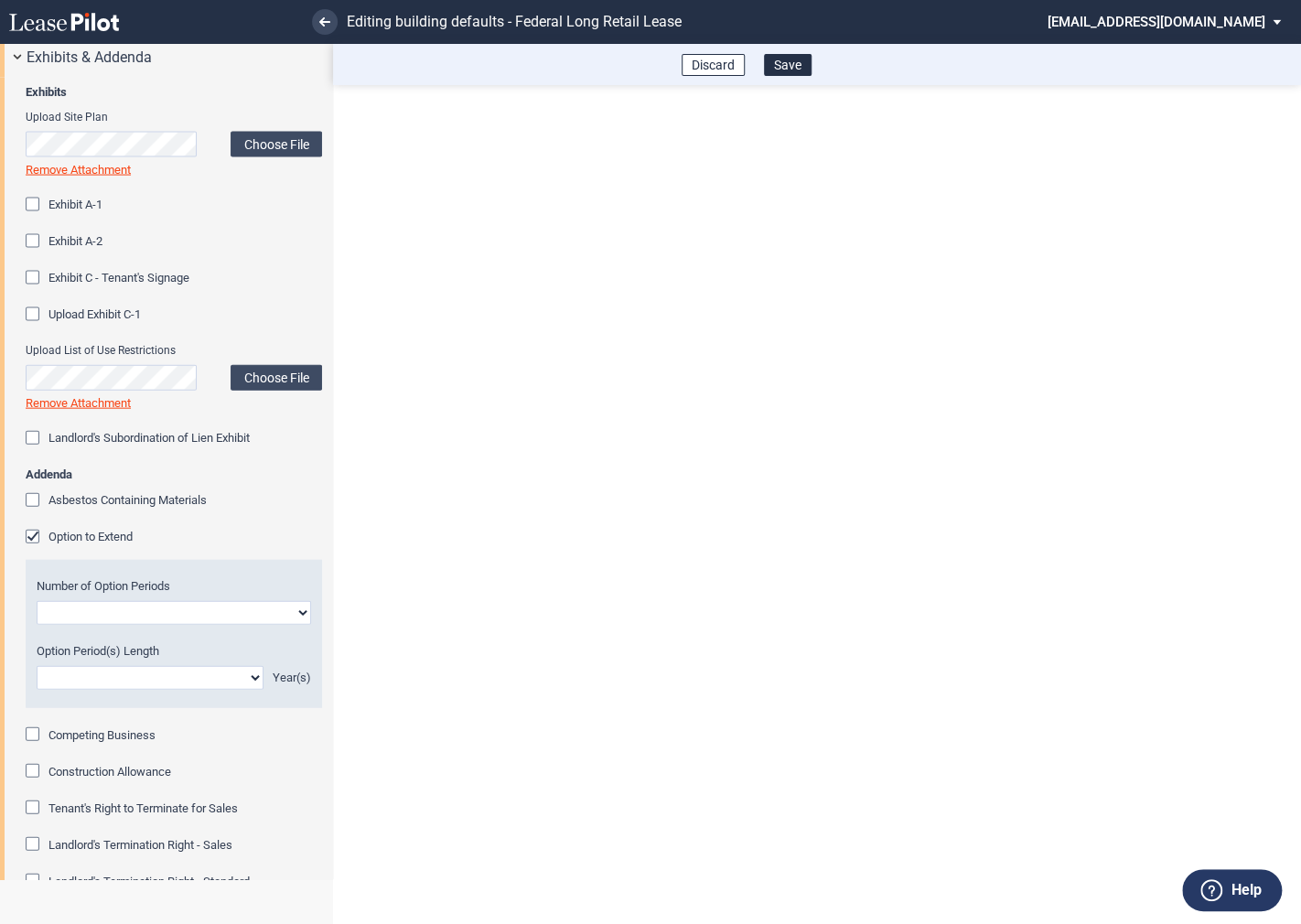
scroll to position [1743, 0]
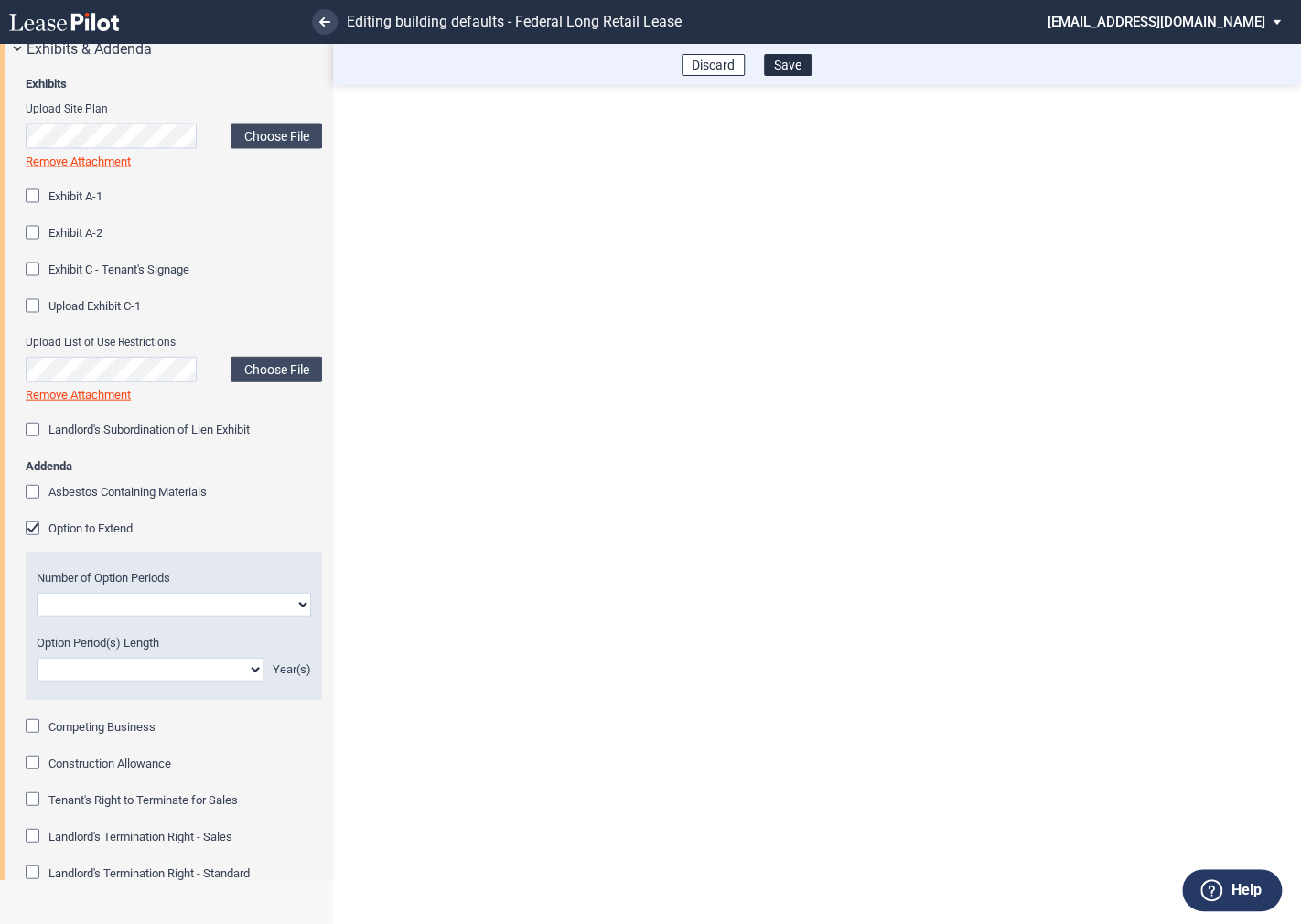
click at [38, 532] on div "Option to Extend" at bounding box center [34, 530] width 18 height 18
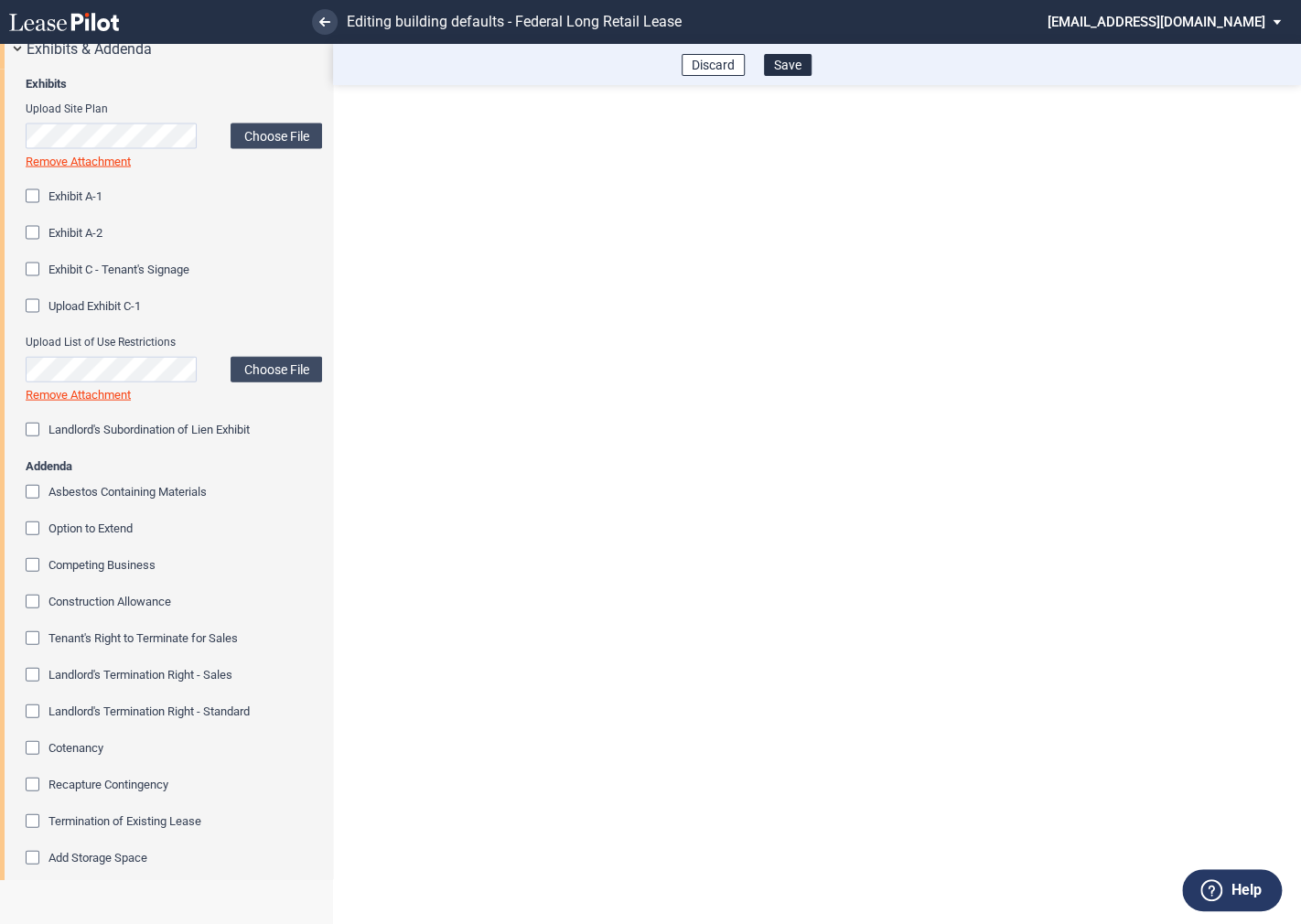
scroll to position [1860, 0]
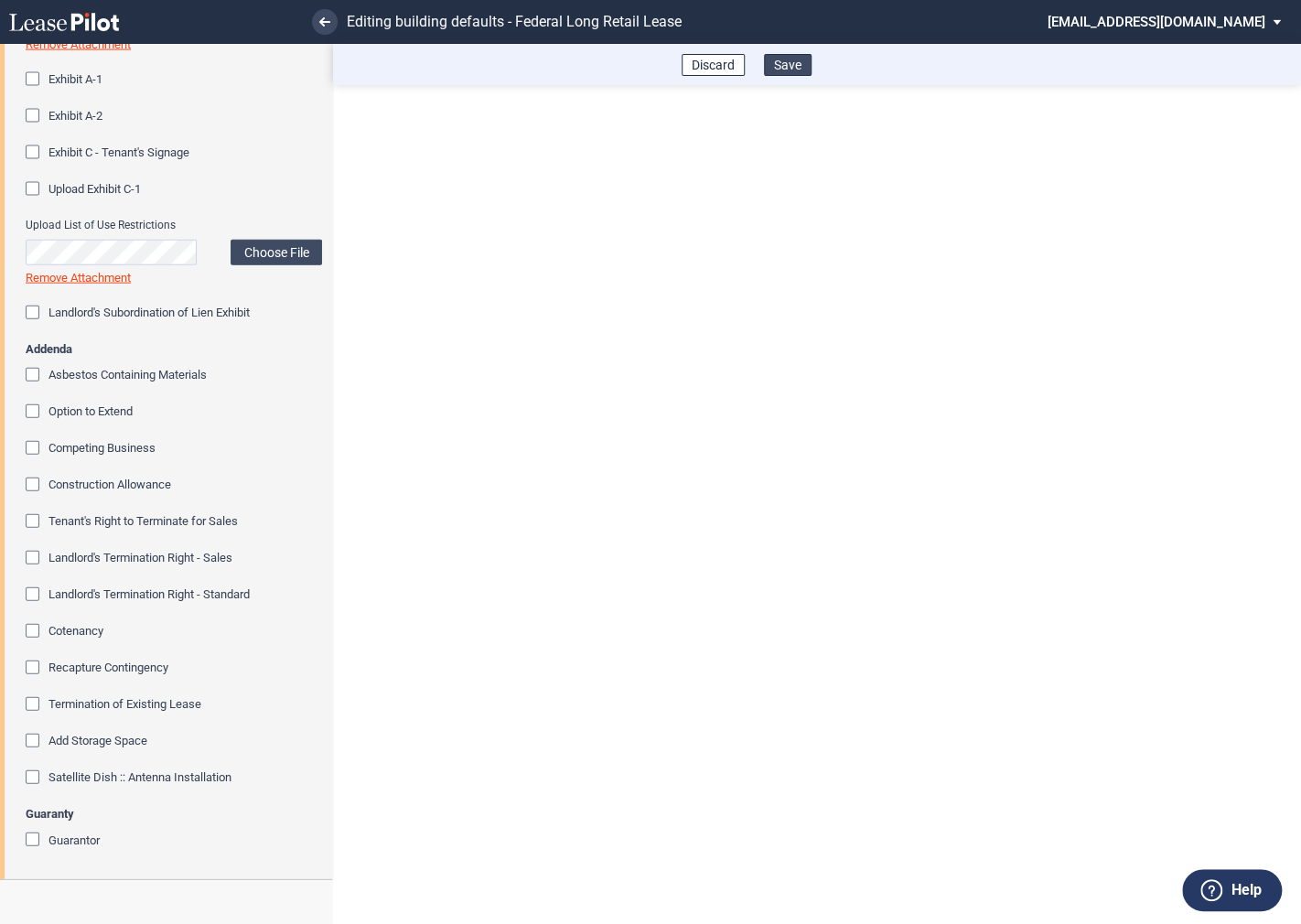
click at [793, 71] on button "Save" at bounding box center [787, 65] width 48 height 22
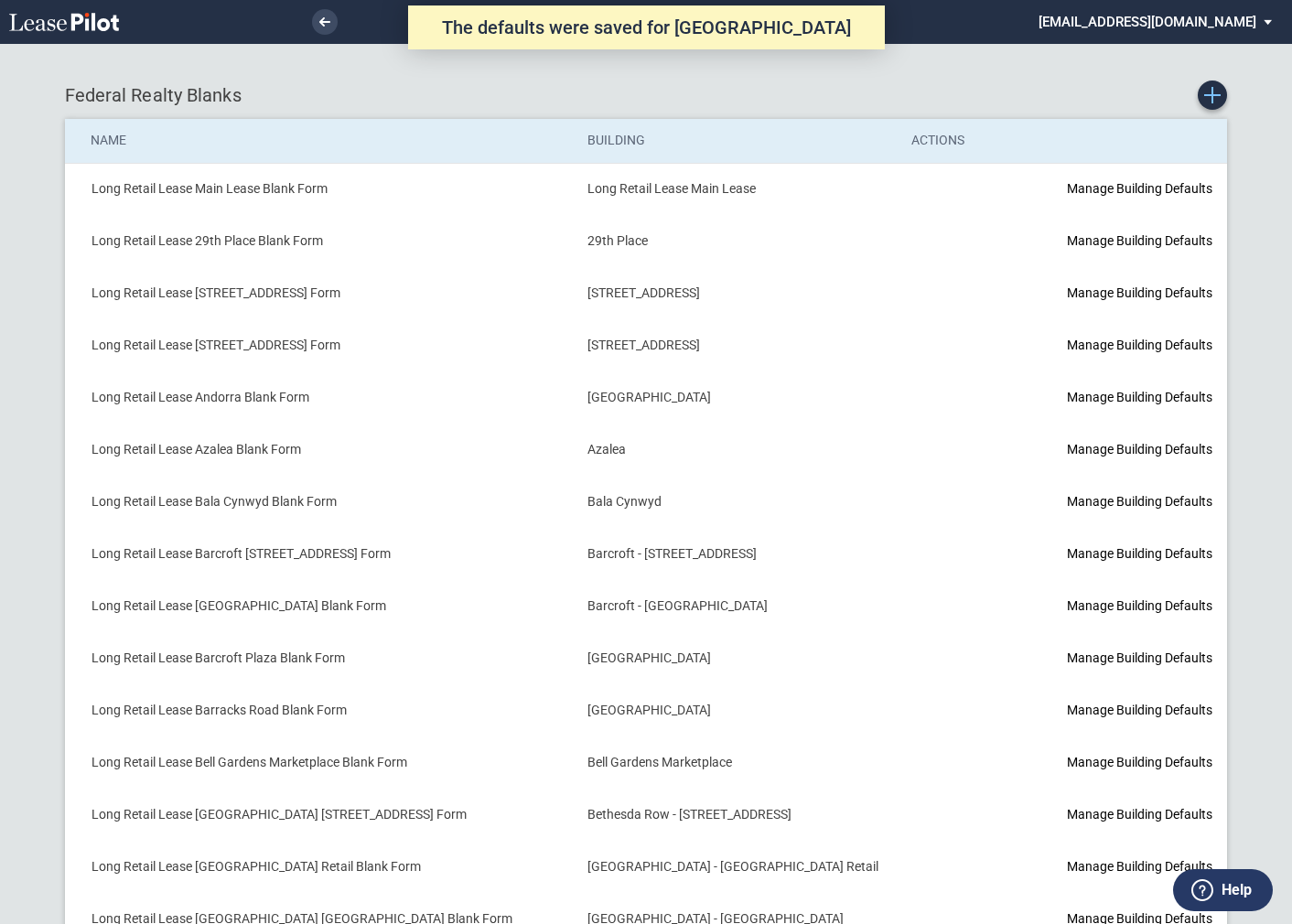
click at [1211, 93] on icon "Create new Blank Form" at bounding box center [1211, 95] width 17 height 16
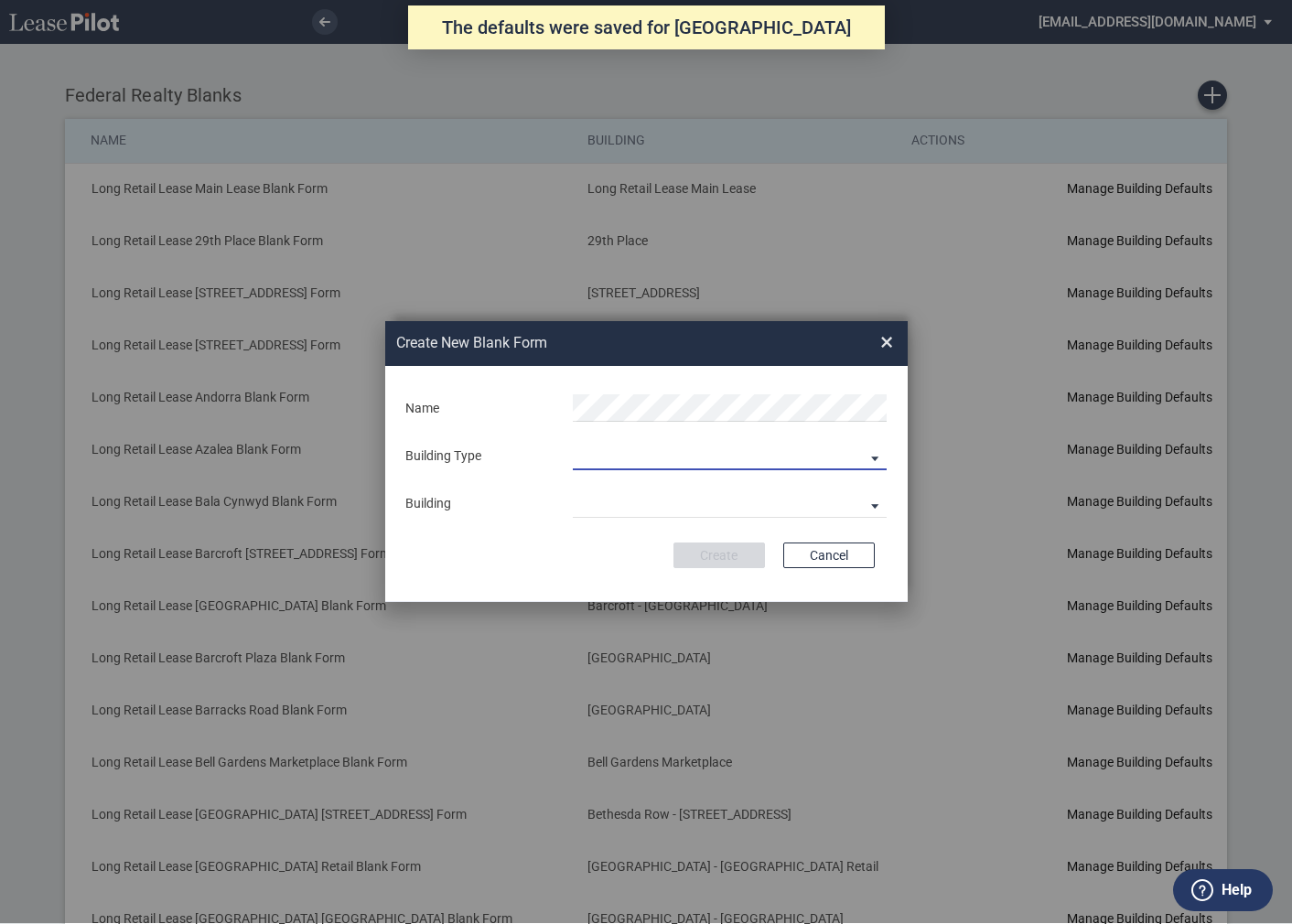
click at [625, 462] on md-select "Building Predefined Empty Building New Empty Building" at bounding box center [729, 456] width 314 height 27
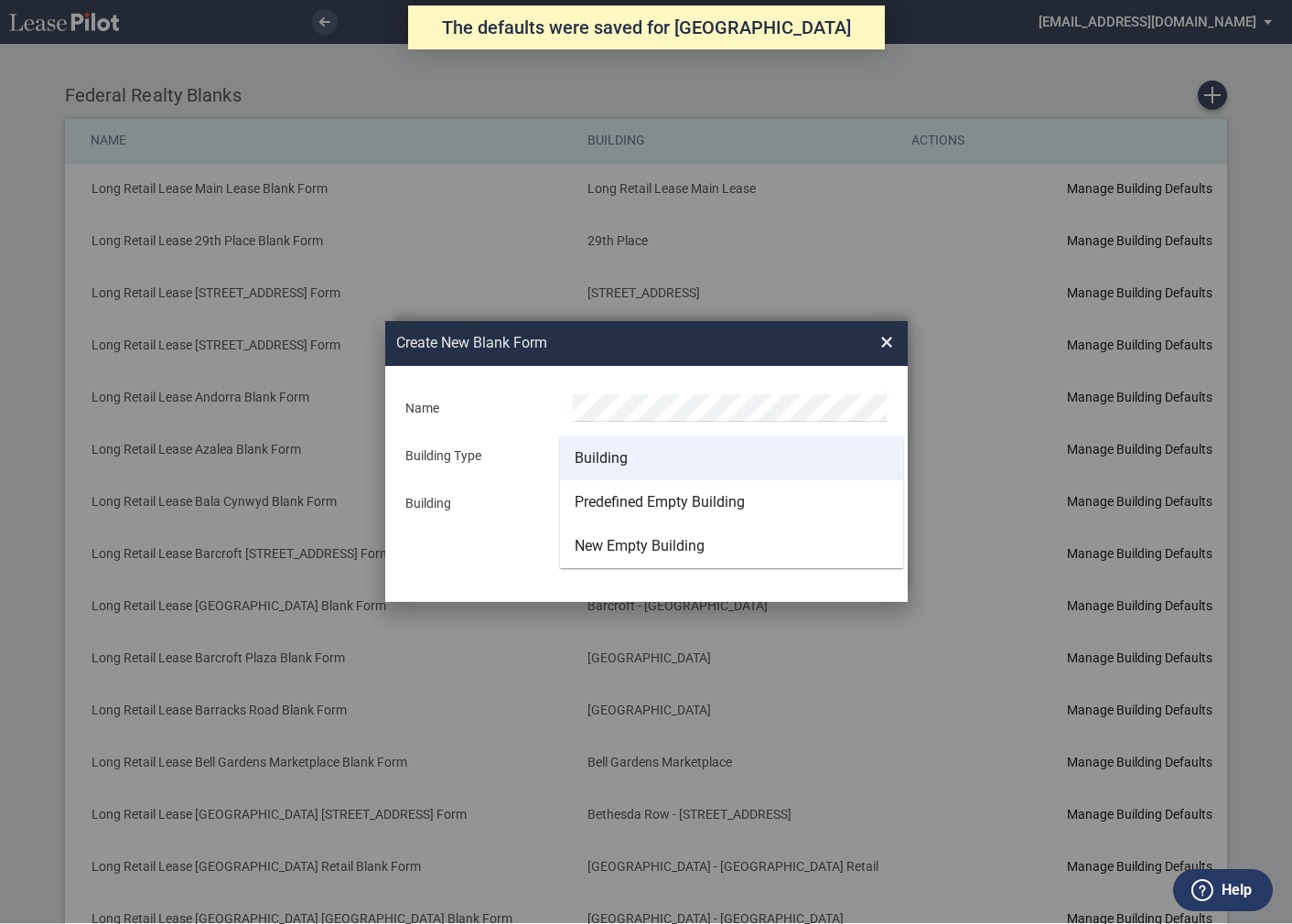
click at [598, 461] on div "Building" at bounding box center [601, 458] width 53 height 20
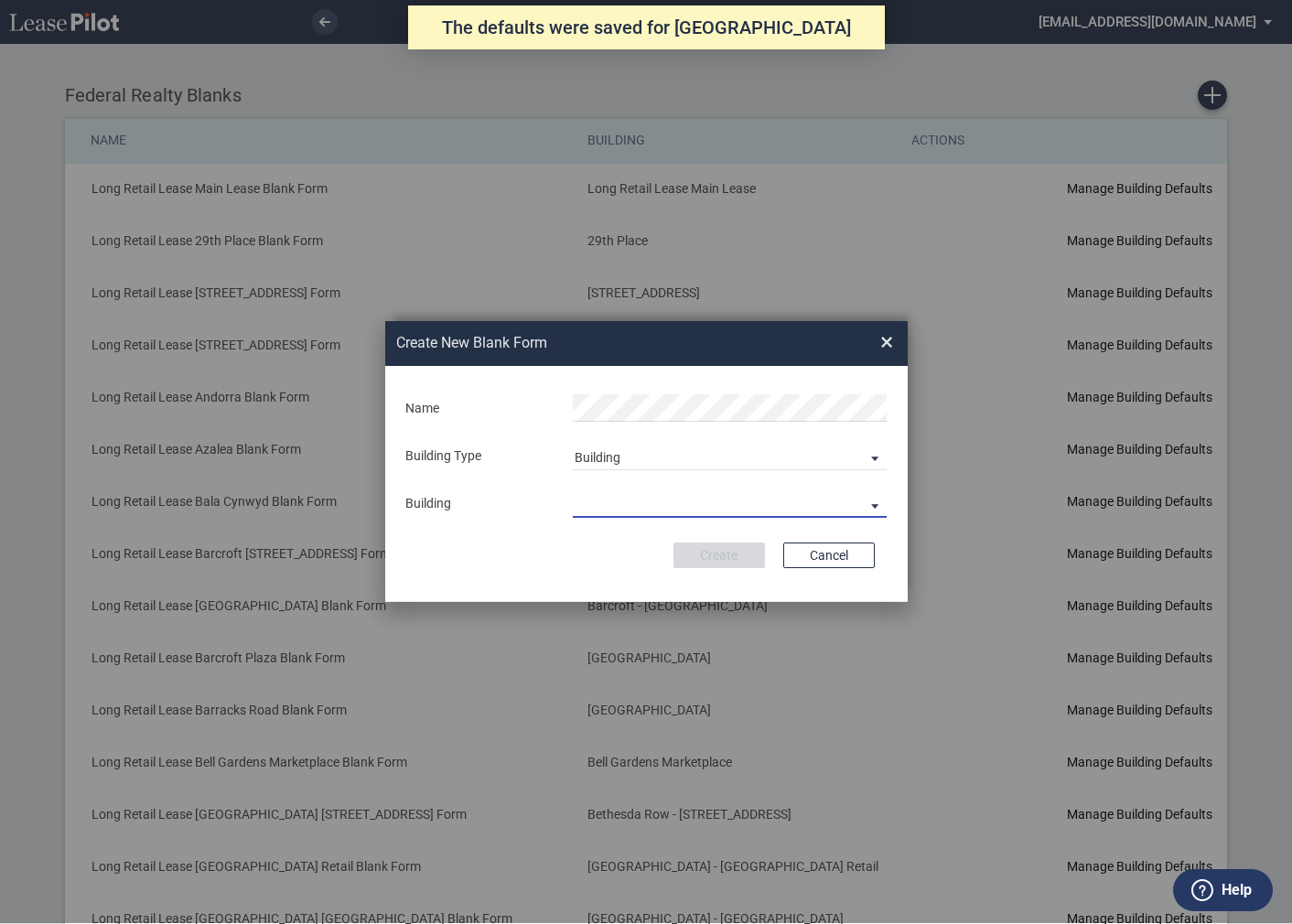
click at [601, 508] on md-select "29th Place 6464 Lincolnia Avenue 7770 Richmond Highway Andorra Azalea Bala Cynw…" at bounding box center [729, 504] width 314 height 27
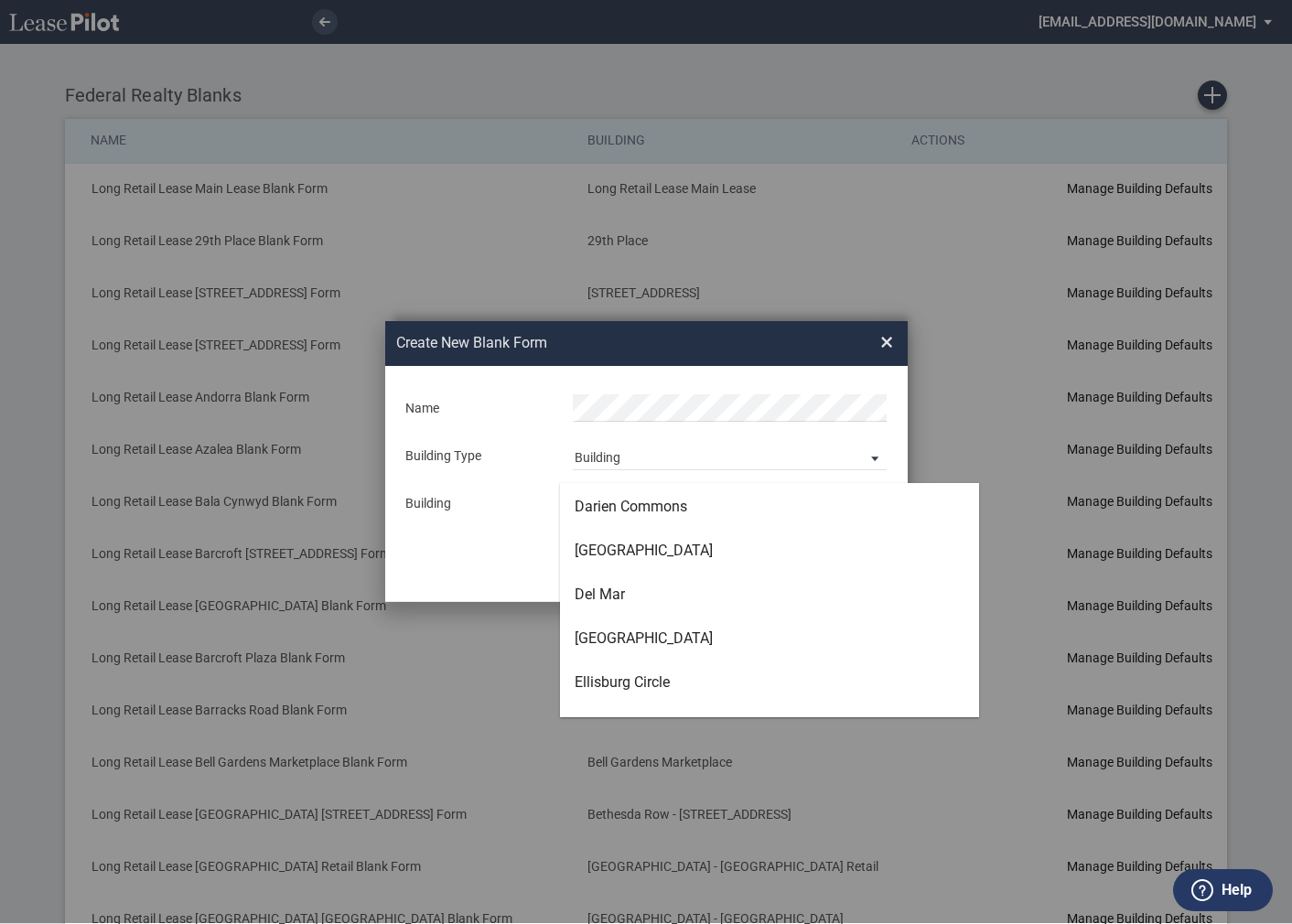
scroll to position [1921, 0]
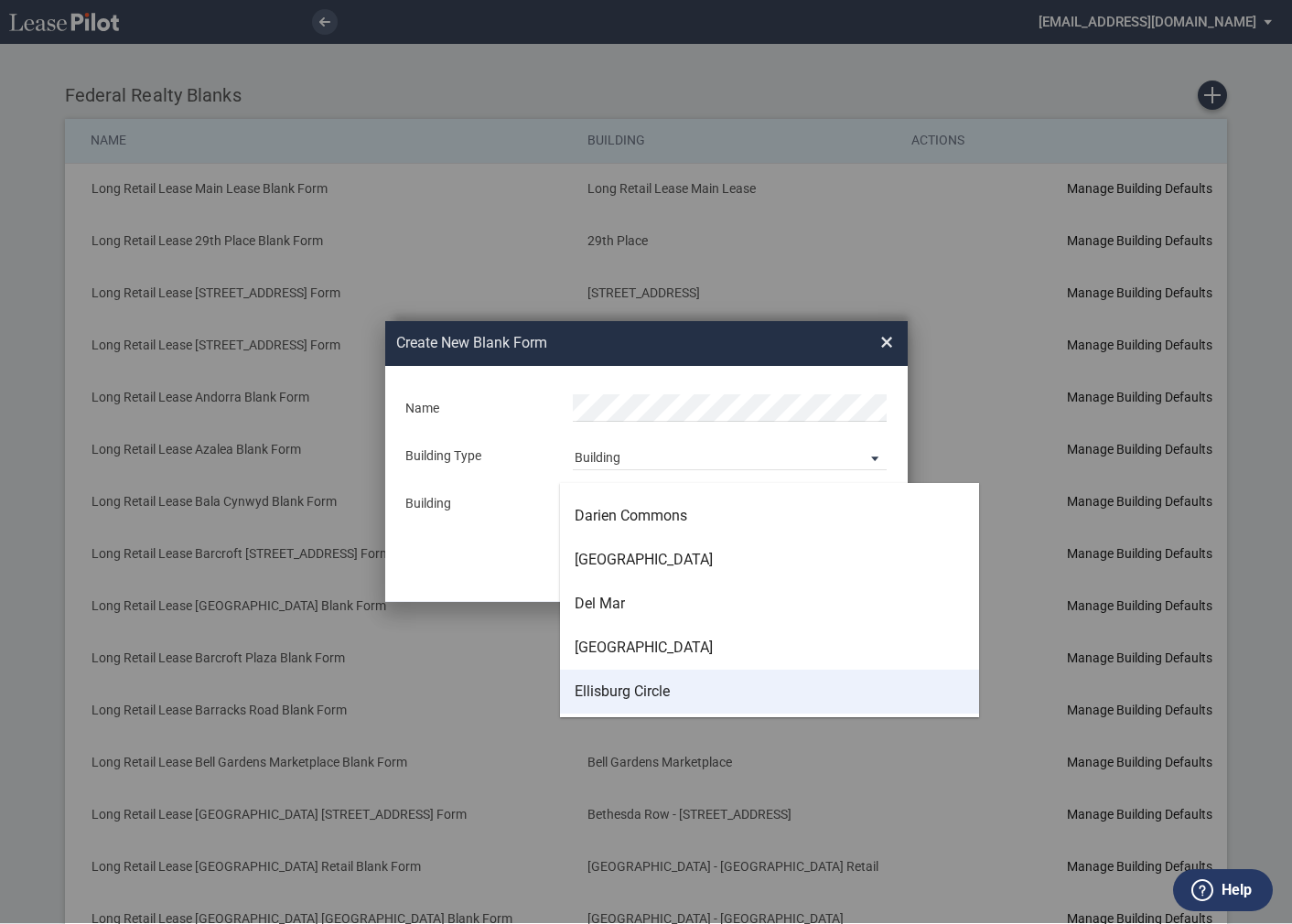
click at [611, 692] on div "Ellisburg Circle" at bounding box center [622, 691] width 95 height 20
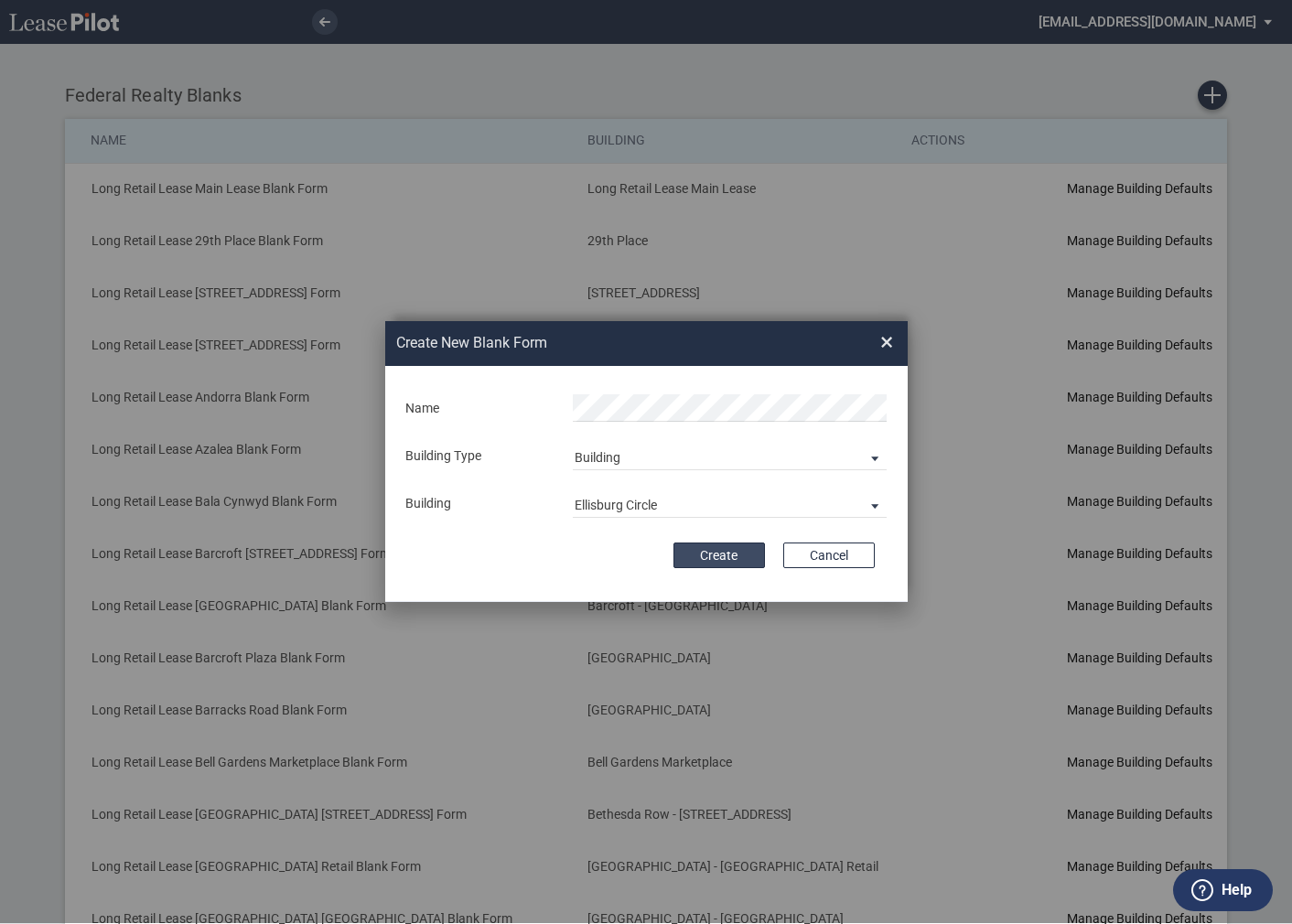
click at [708, 553] on button "Create" at bounding box center [719, 555] width 91 height 25
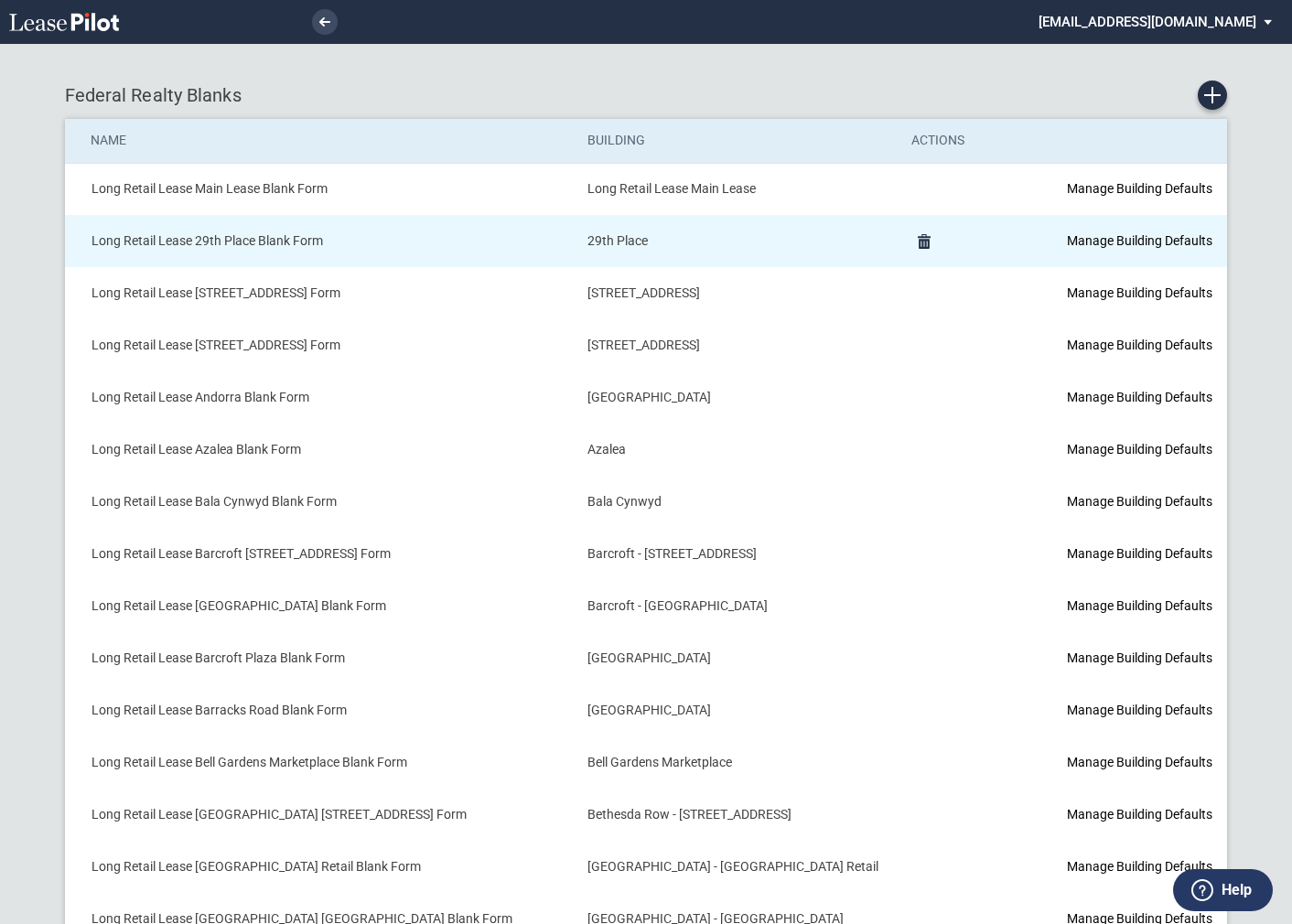
drag, startPoint x: 682, startPoint y: 576, endPoint x: 717, endPoint y: 258, distance: 319.9
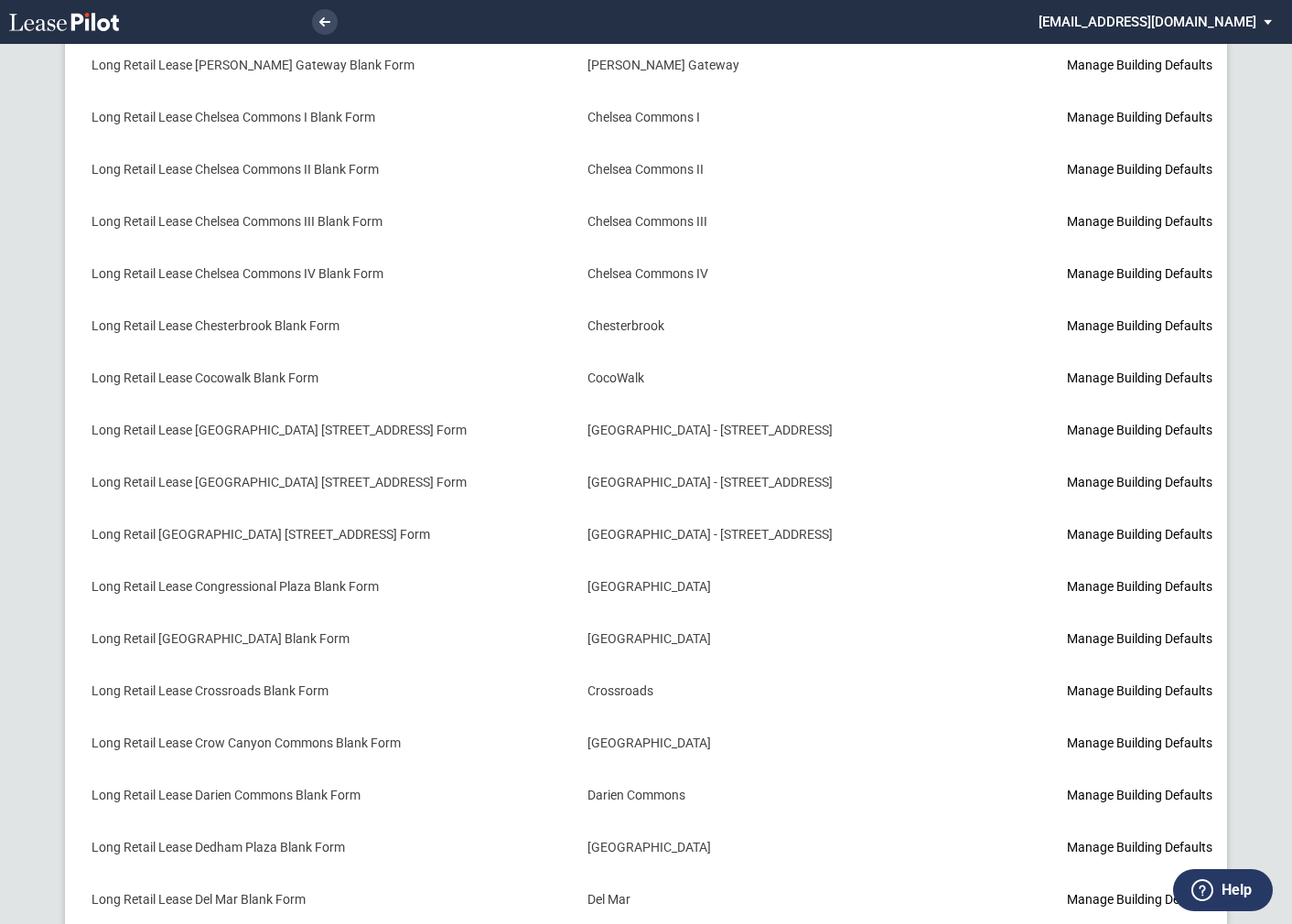
scroll to position [1873, 0]
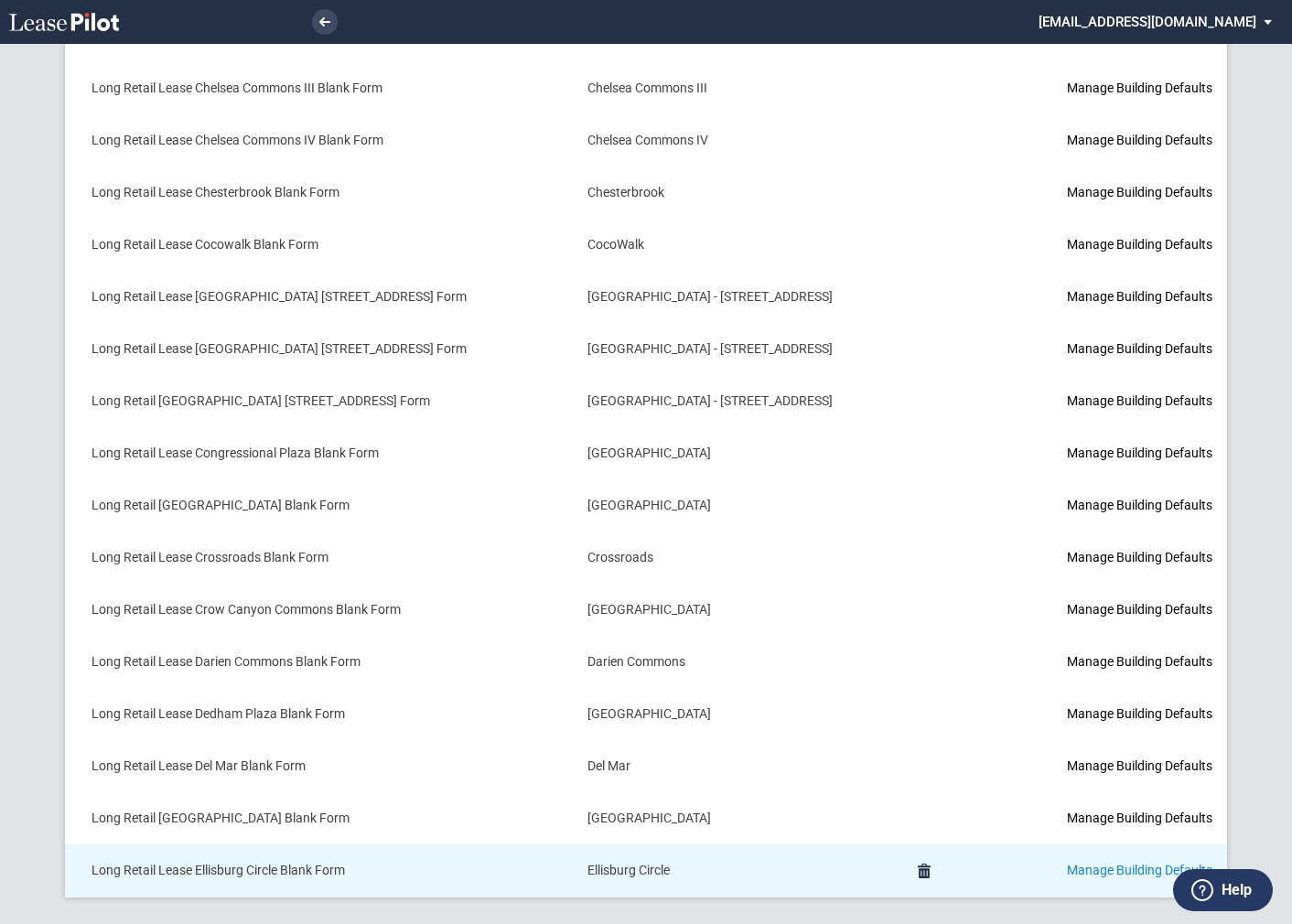
click at [1084, 863] on link "Manage Building Defaults" at bounding box center [1140, 870] width 146 height 15
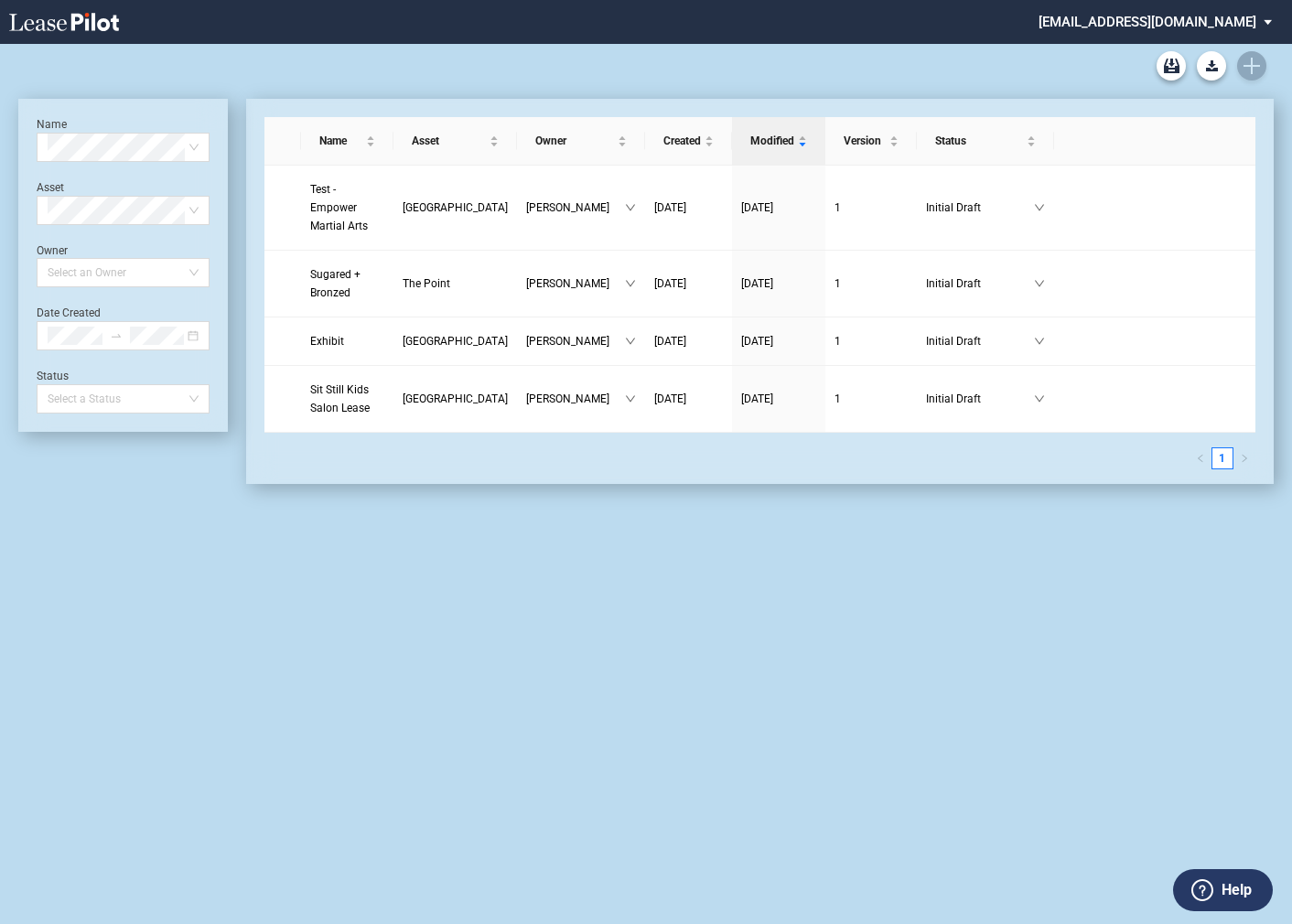
click at [1144, 25] on md-select "[EMAIL_ADDRESS][DOMAIN_NAME] Super Admin Area Admin Area Settings Sign Out" at bounding box center [1162, 20] width 250 height 41
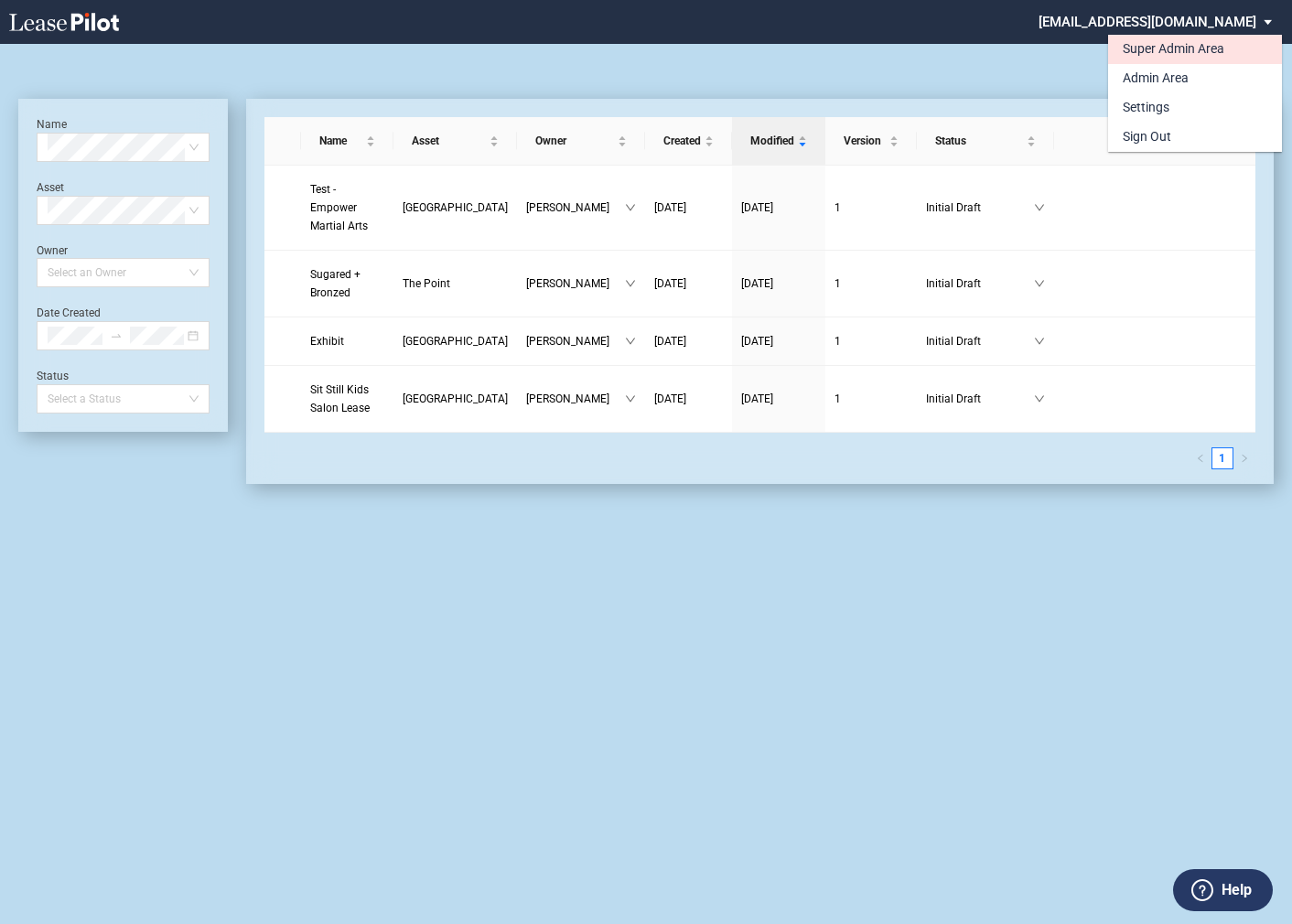
click at [1139, 50] on div "Super Admin Area" at bounding box center [1174, 49] width 102 height 18
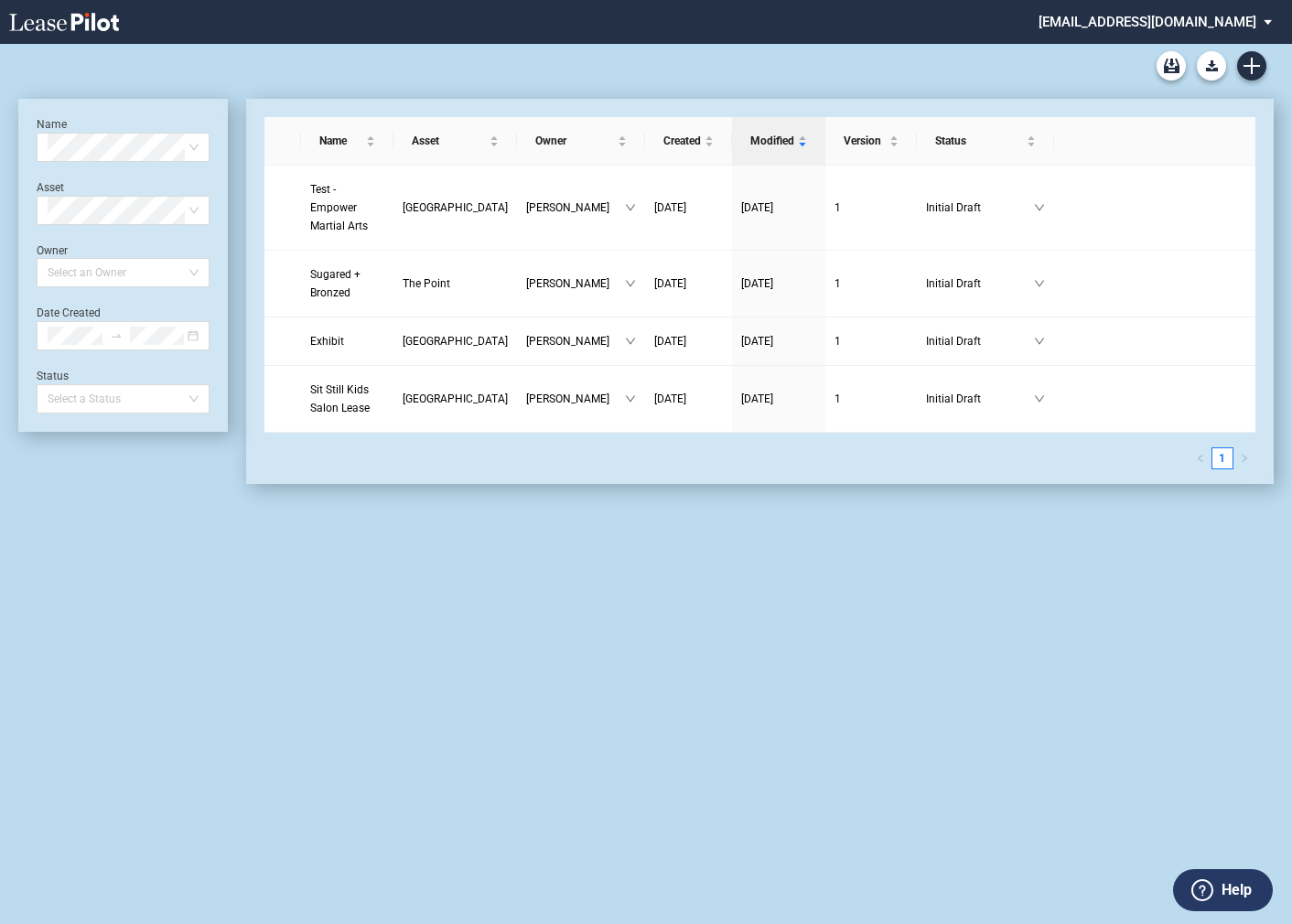
scroll to position [44, 0]
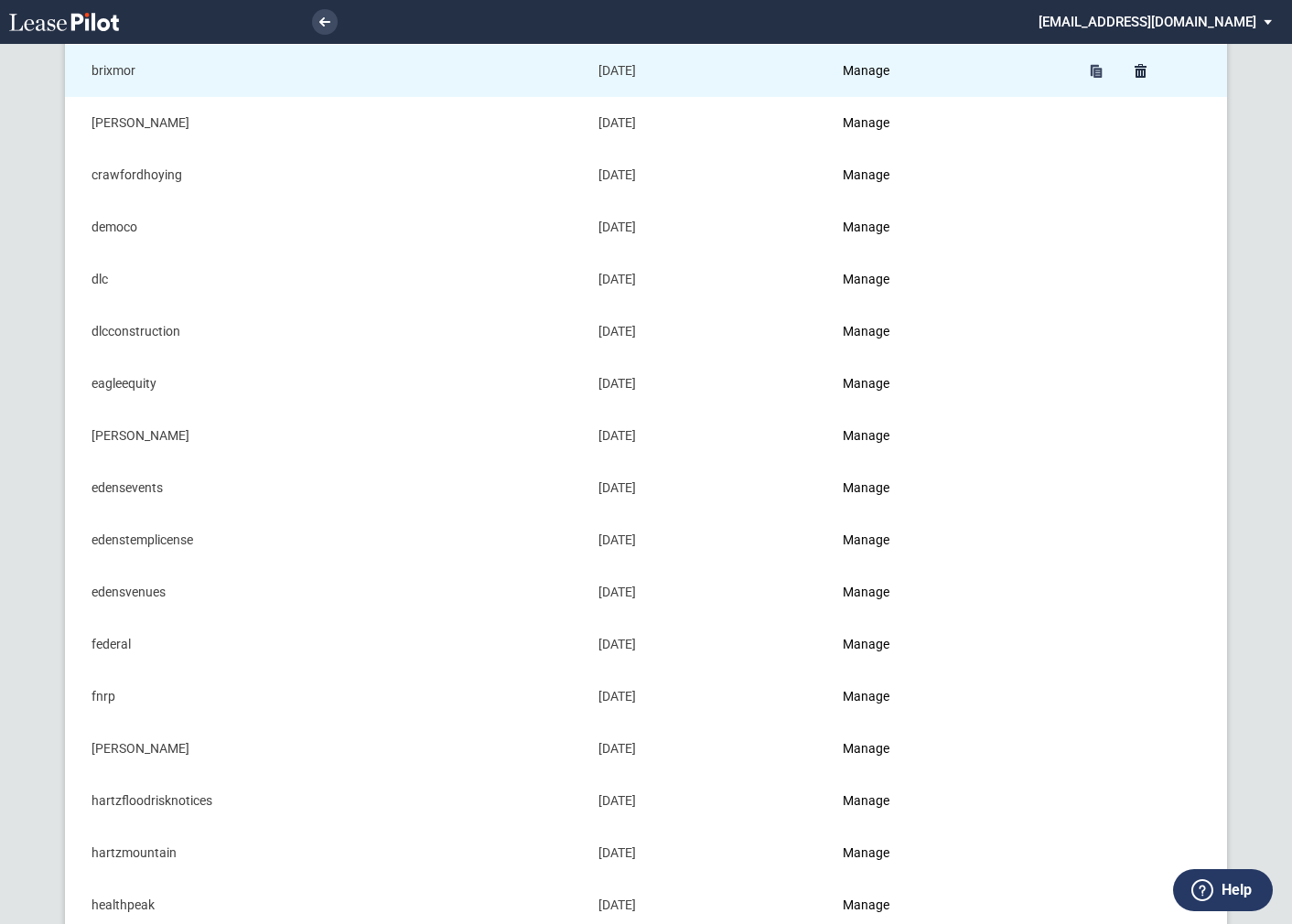
scroll to position [633, 0]
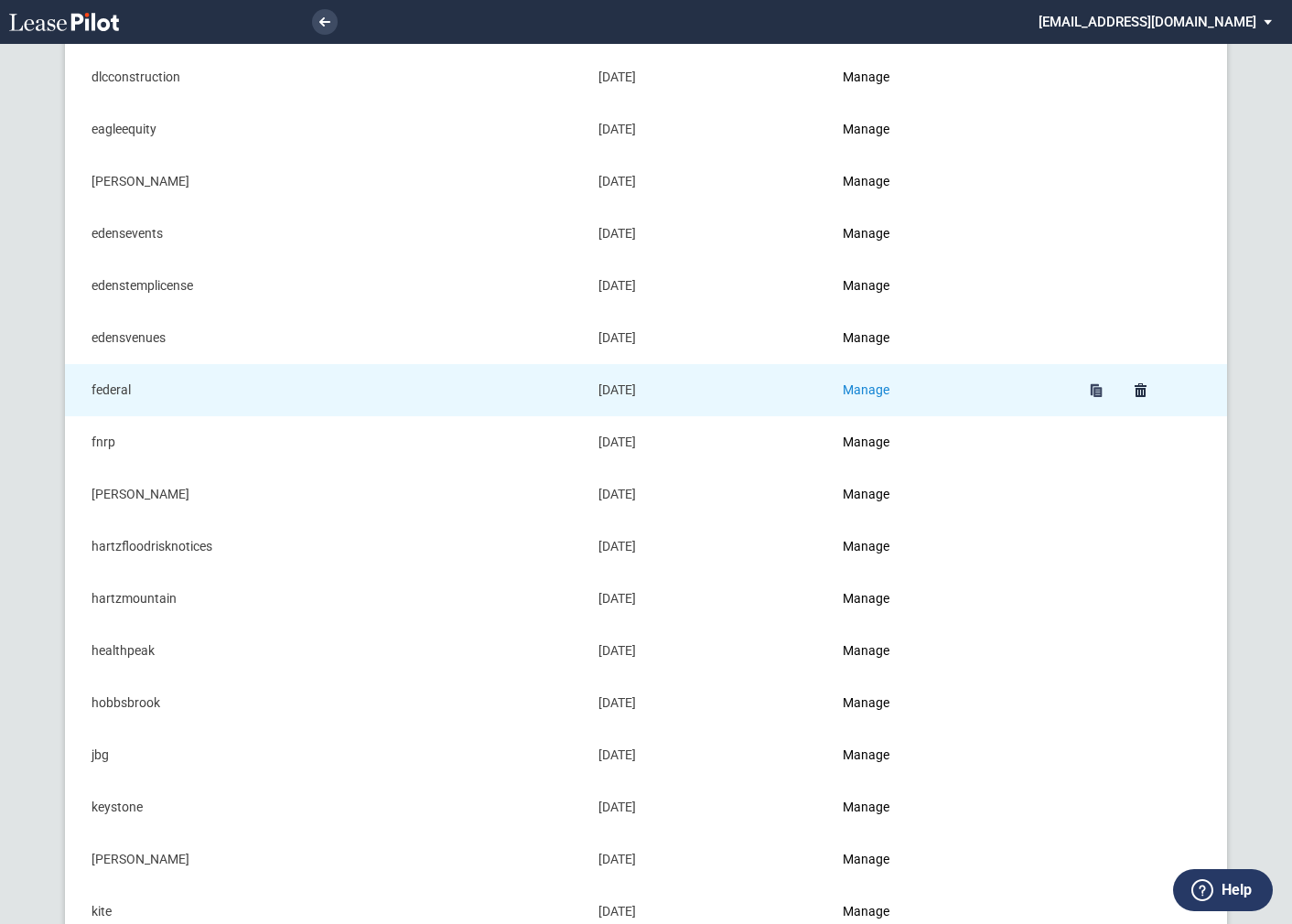
click at [869, 390] on link "Manage" at bounding box center [866, 389] width 47 height 15
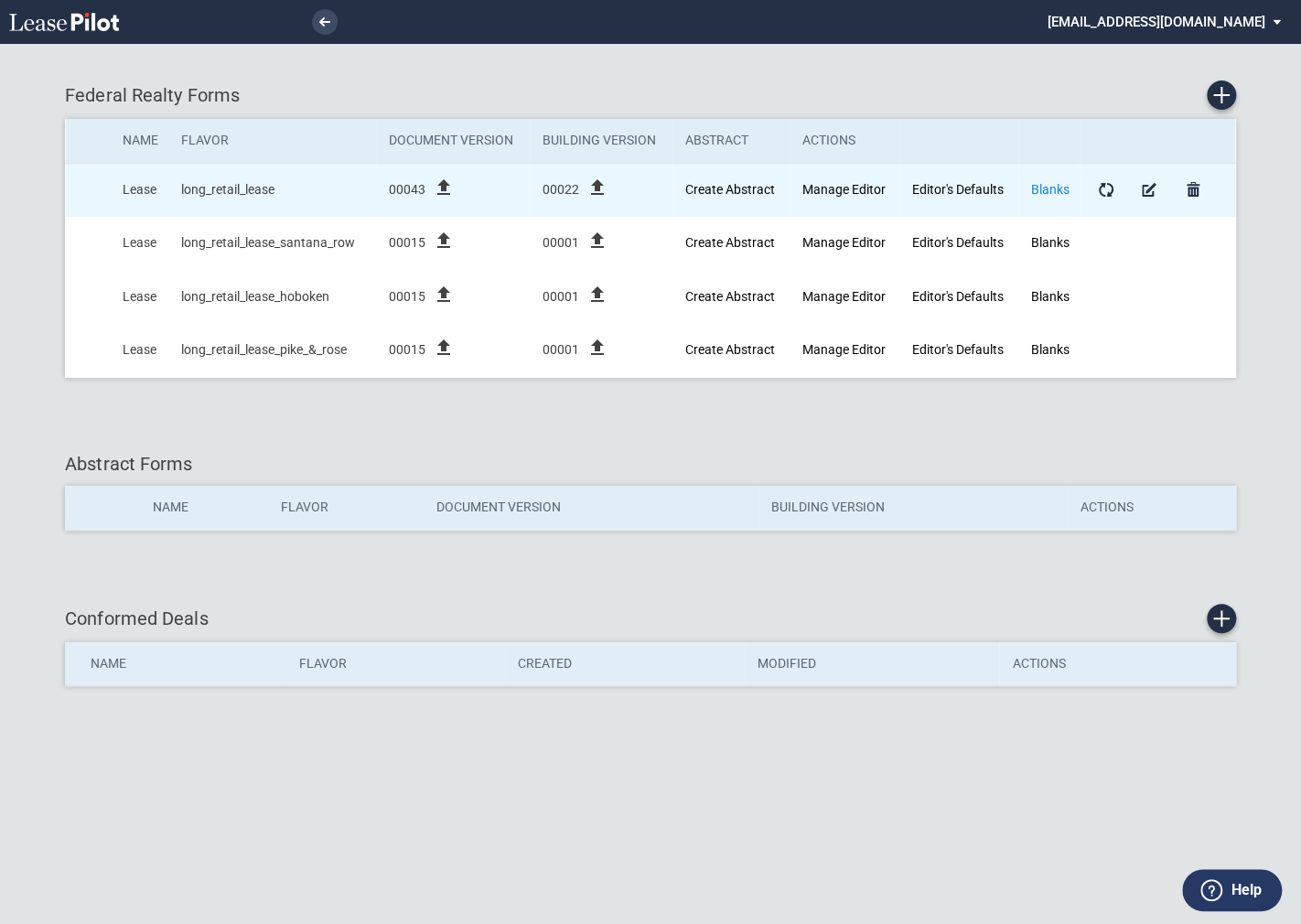
click at [1046, 189] on link "Blanks" at bounding box center [1051, 189] width 39 height 15
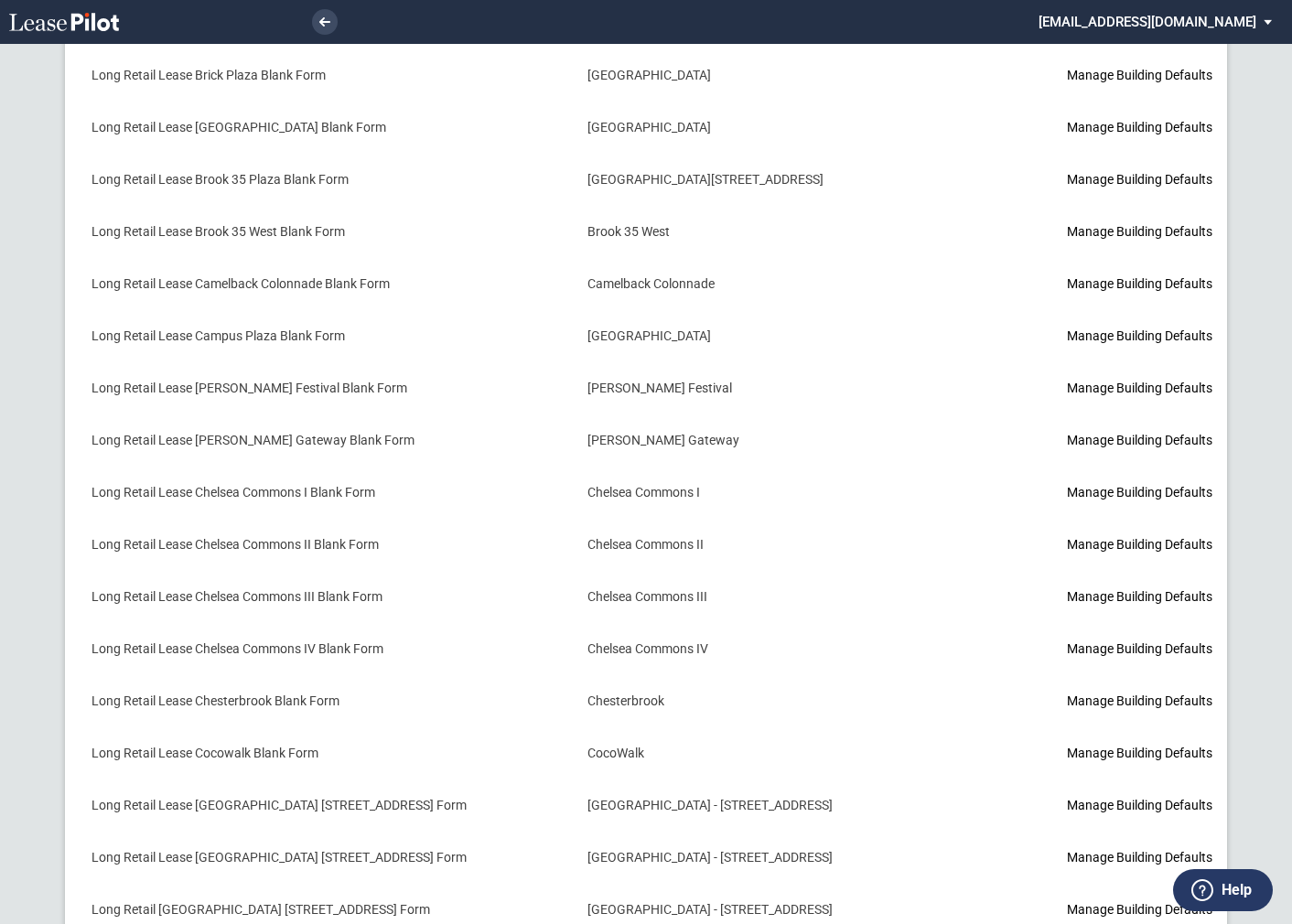
scroll to position [1873, 0]
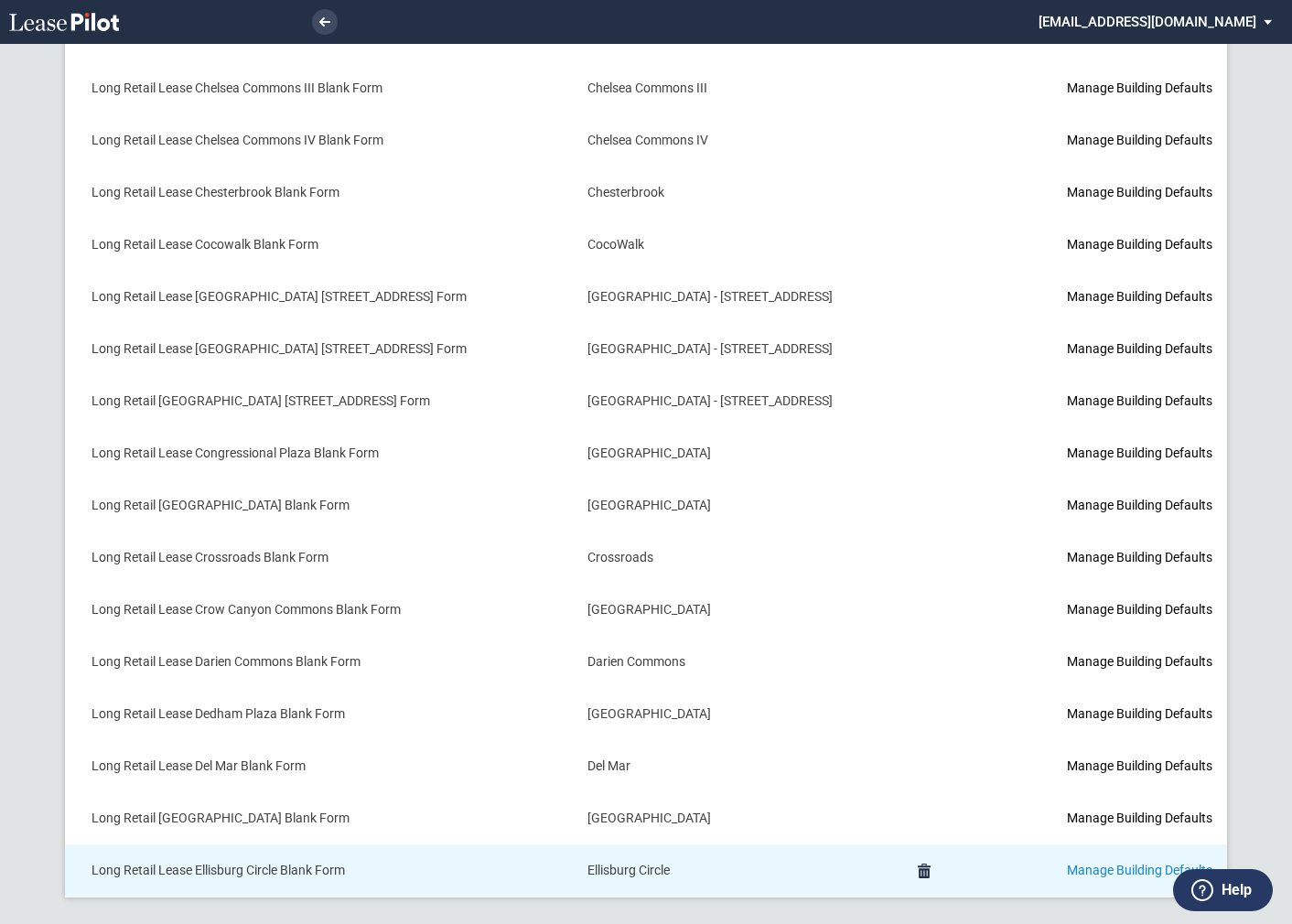
click at [1067, 863] on link "Manage Building Defaults" at bounding box center [1140, 870] width 146 height 15
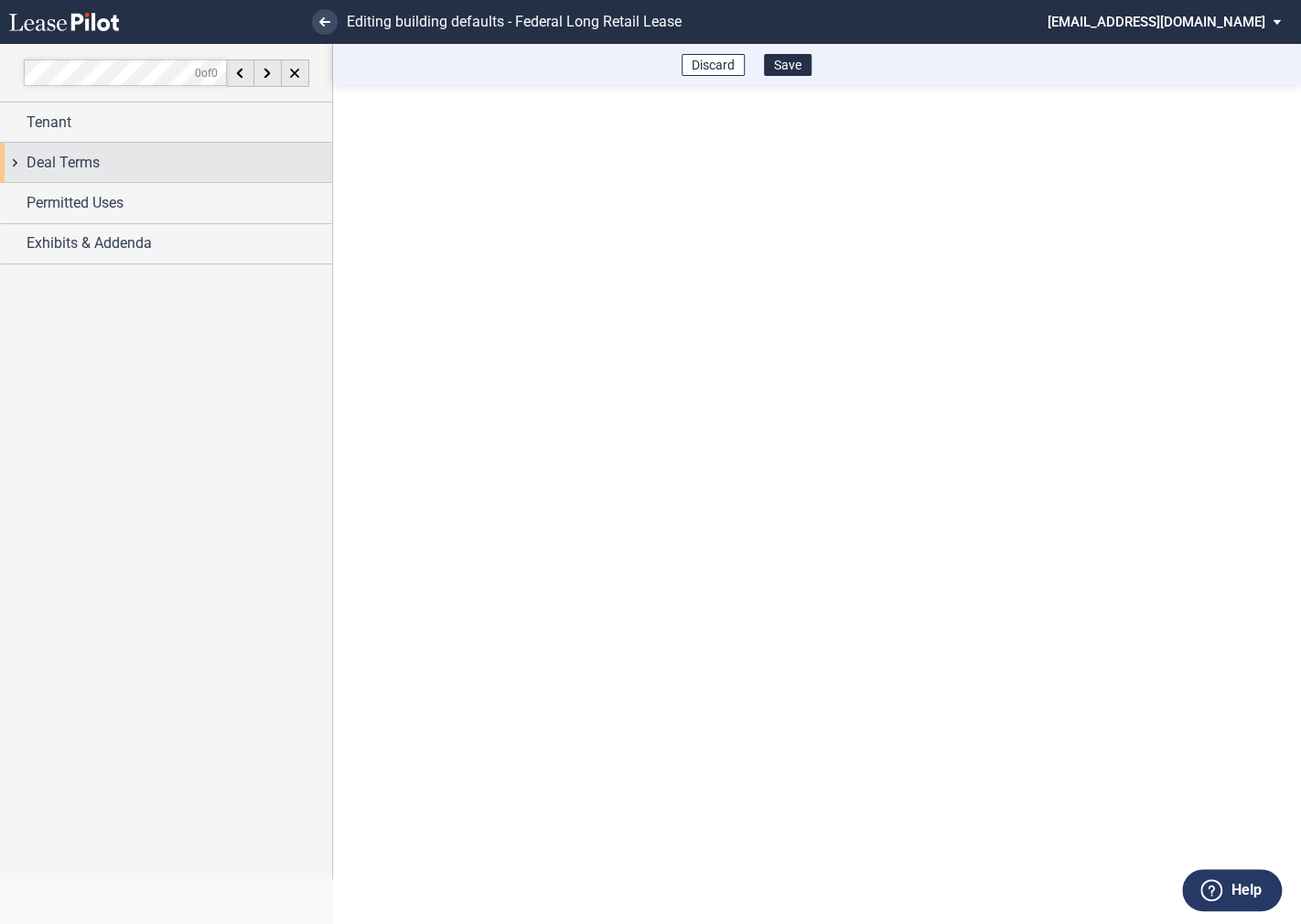
click at [12, 167] on div "Deal Terms" at bounding box center [166, 162] width 332 height 40
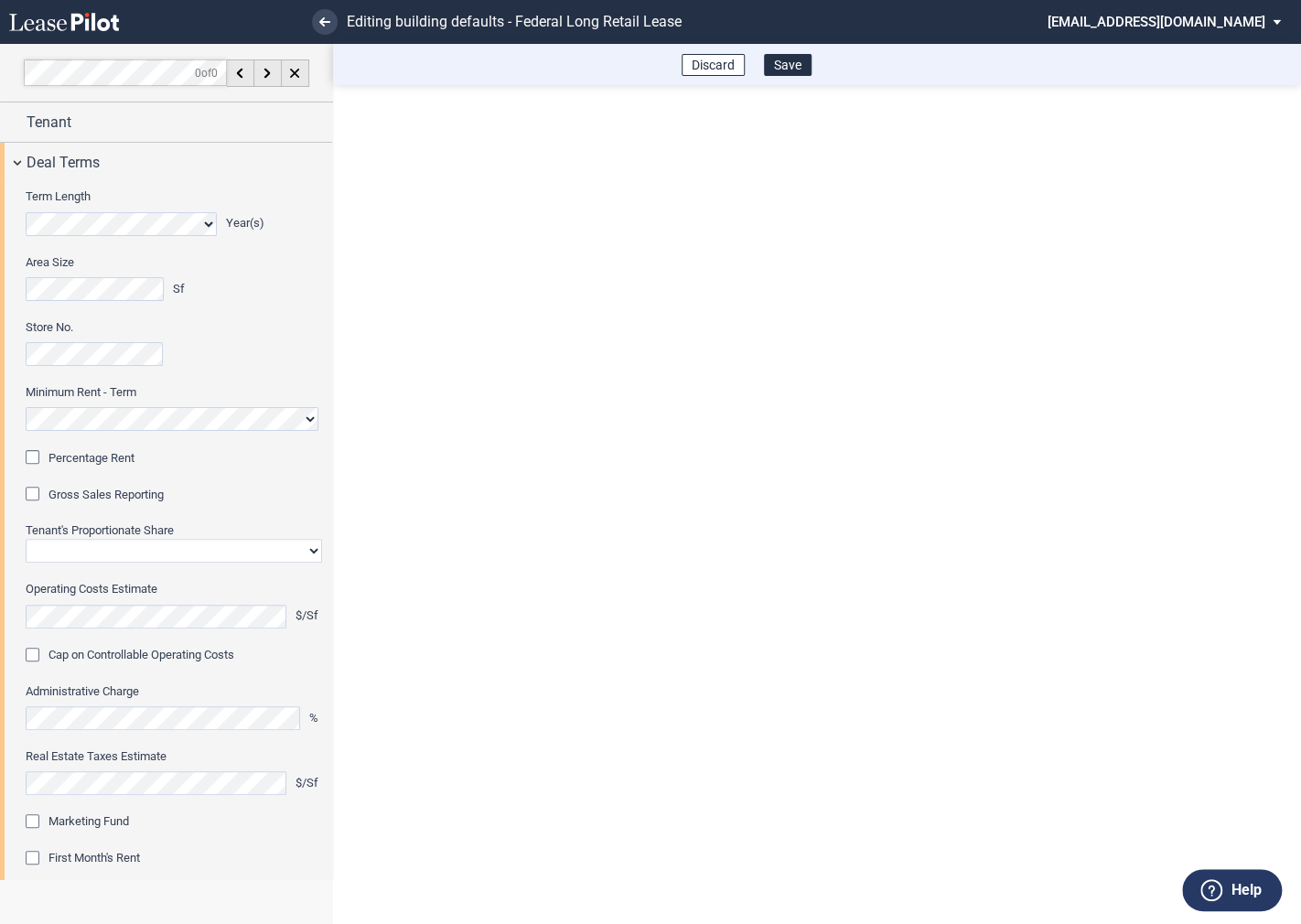
click at [40, 462] on div "Percentage Rent" at bounding box center [34, 459] width 18 height 18
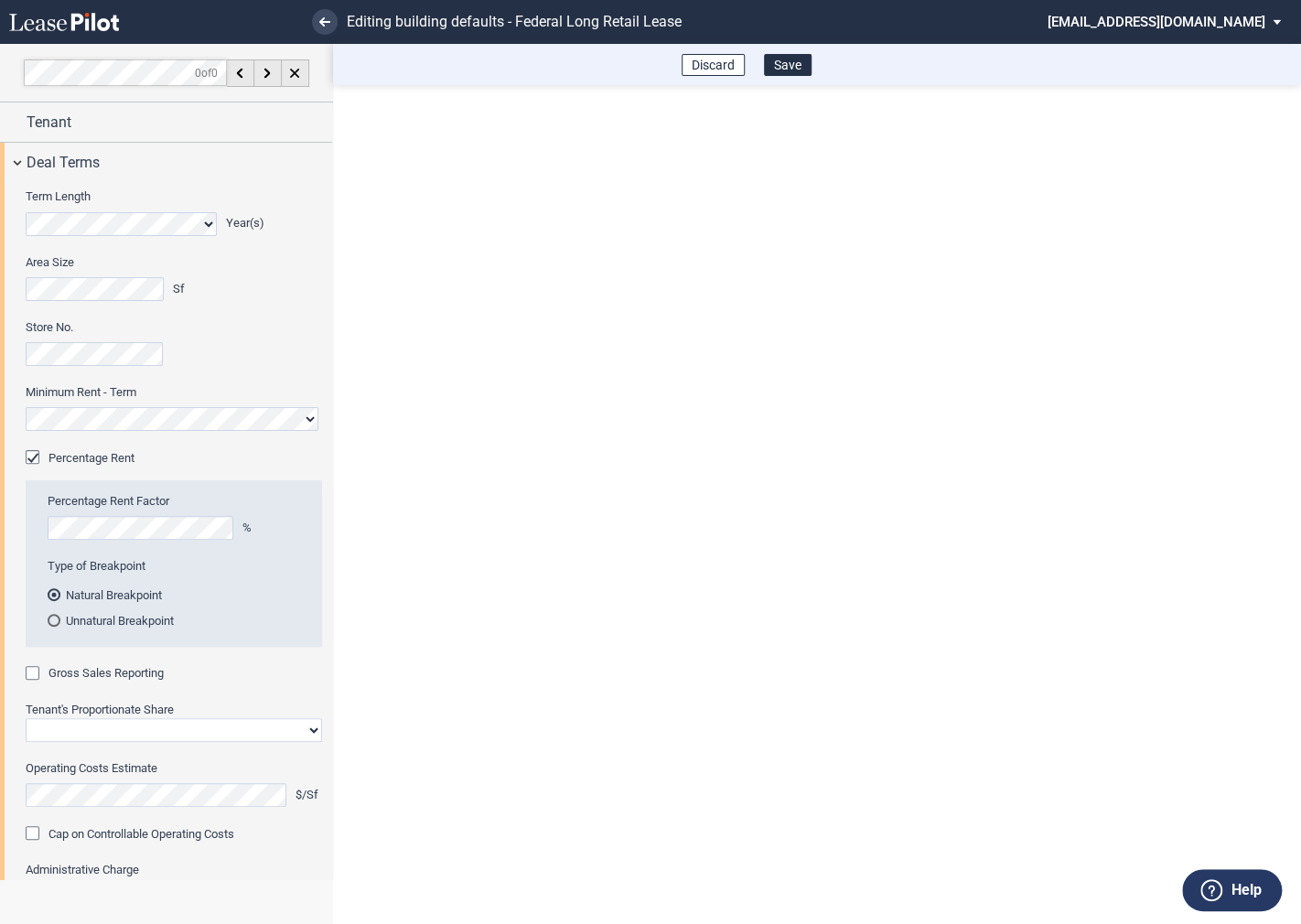
click at [37, 673] on div "Gross Sales Reporting" at bounding box center [34, 675] width 18 height 18
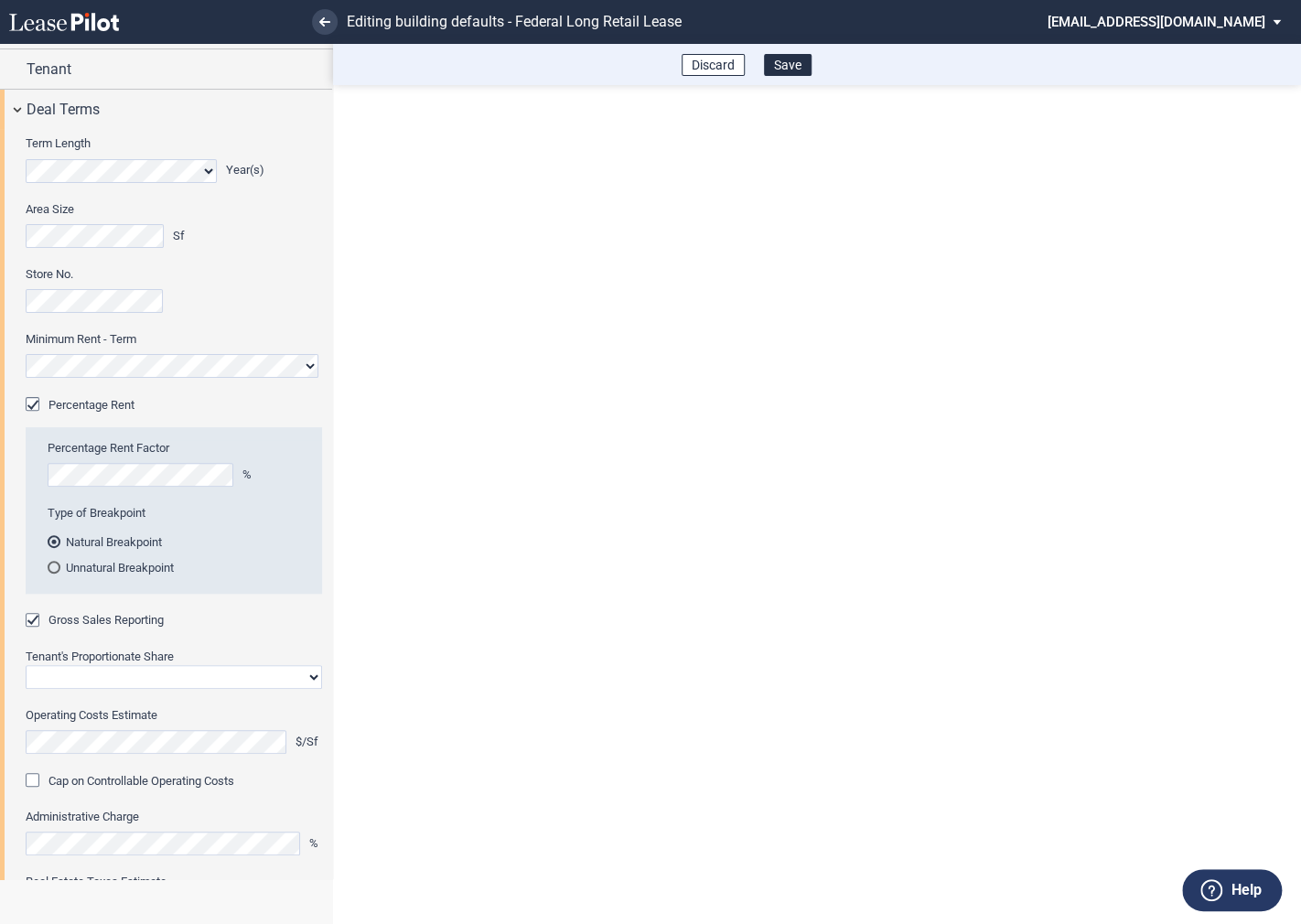
scroll to position [106, 0]
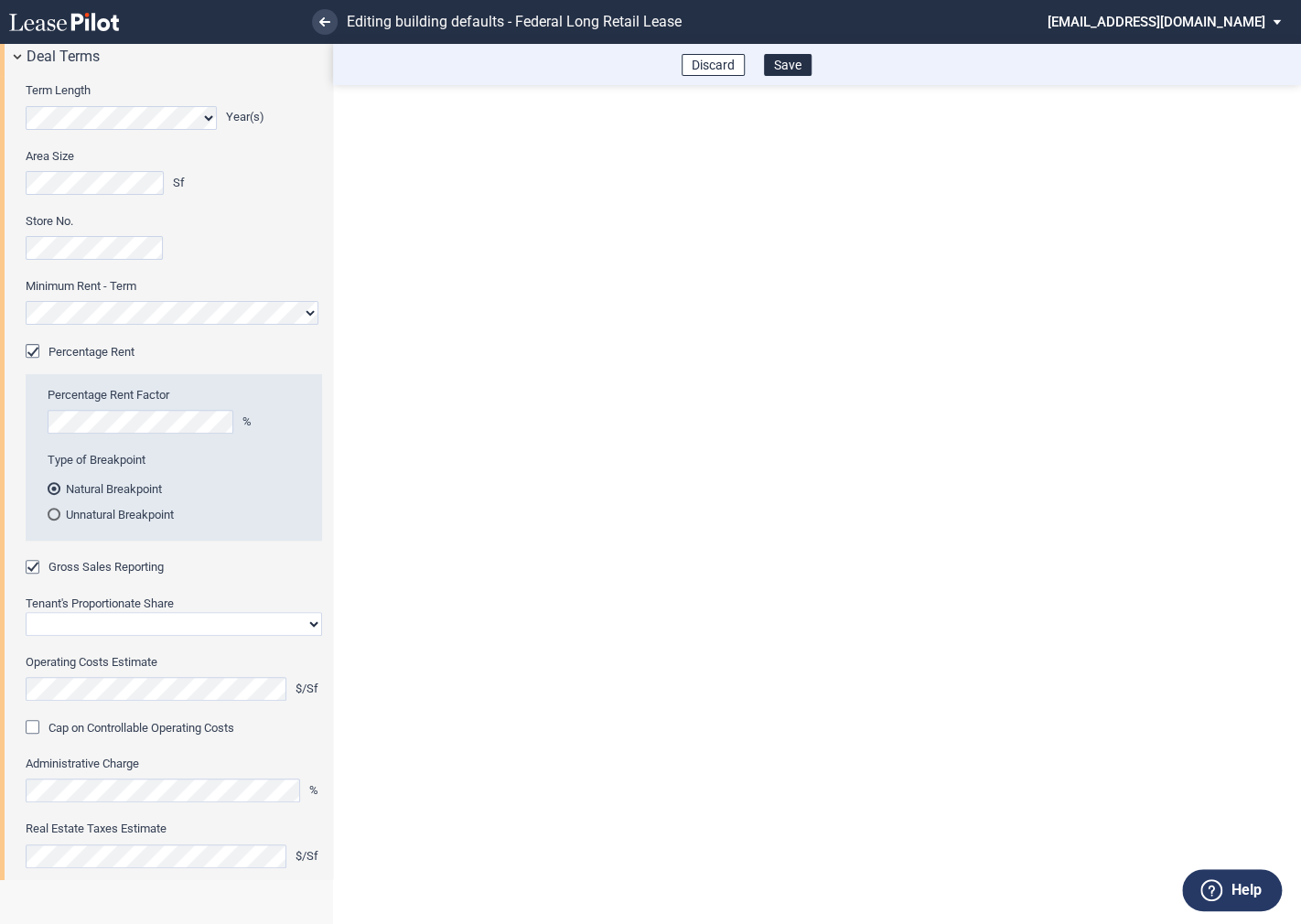
click at [82, 619] on select "Straight GLA Net Major" at bounding box center [173, 624] width 296 height 24
select select "straight GLA"
click at [25, 612] on select "Straight GLA Net Major" at bounding box center [173, 624] width 296 height 24
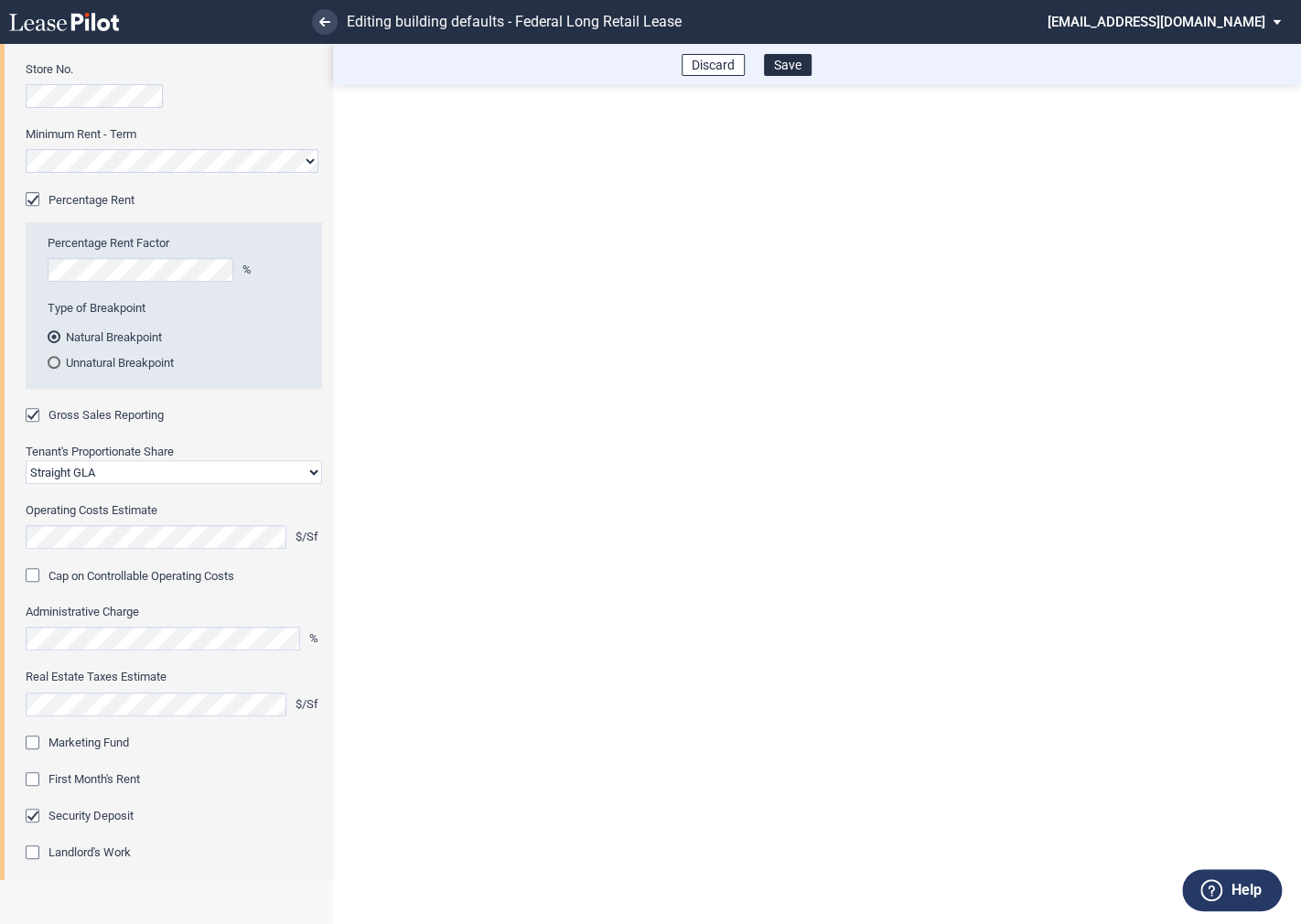
scroll to position [282, 0]
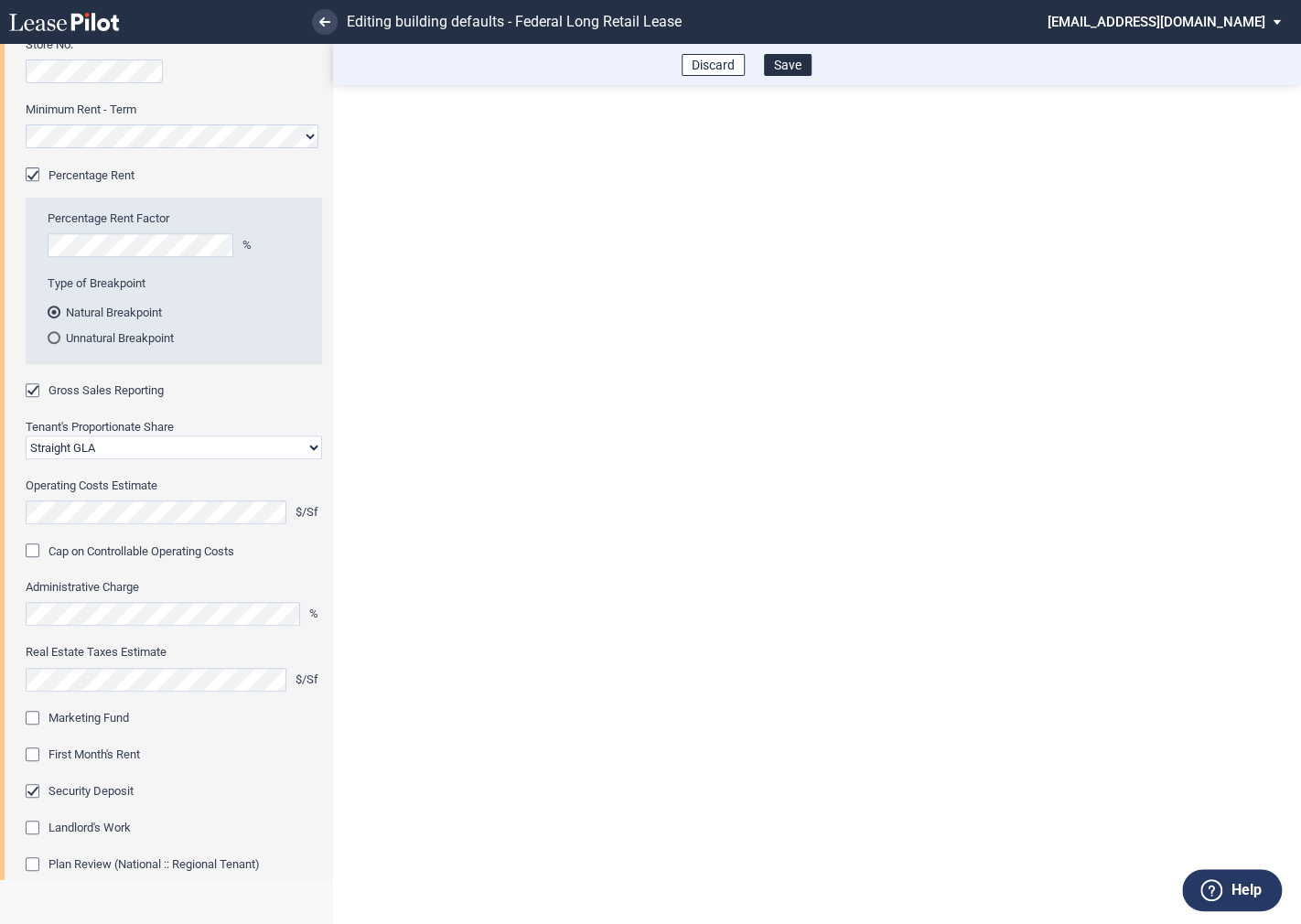
click at [33, 721] on div "Marketing Fund" at bounding box center [34, 719] width 18 height 18
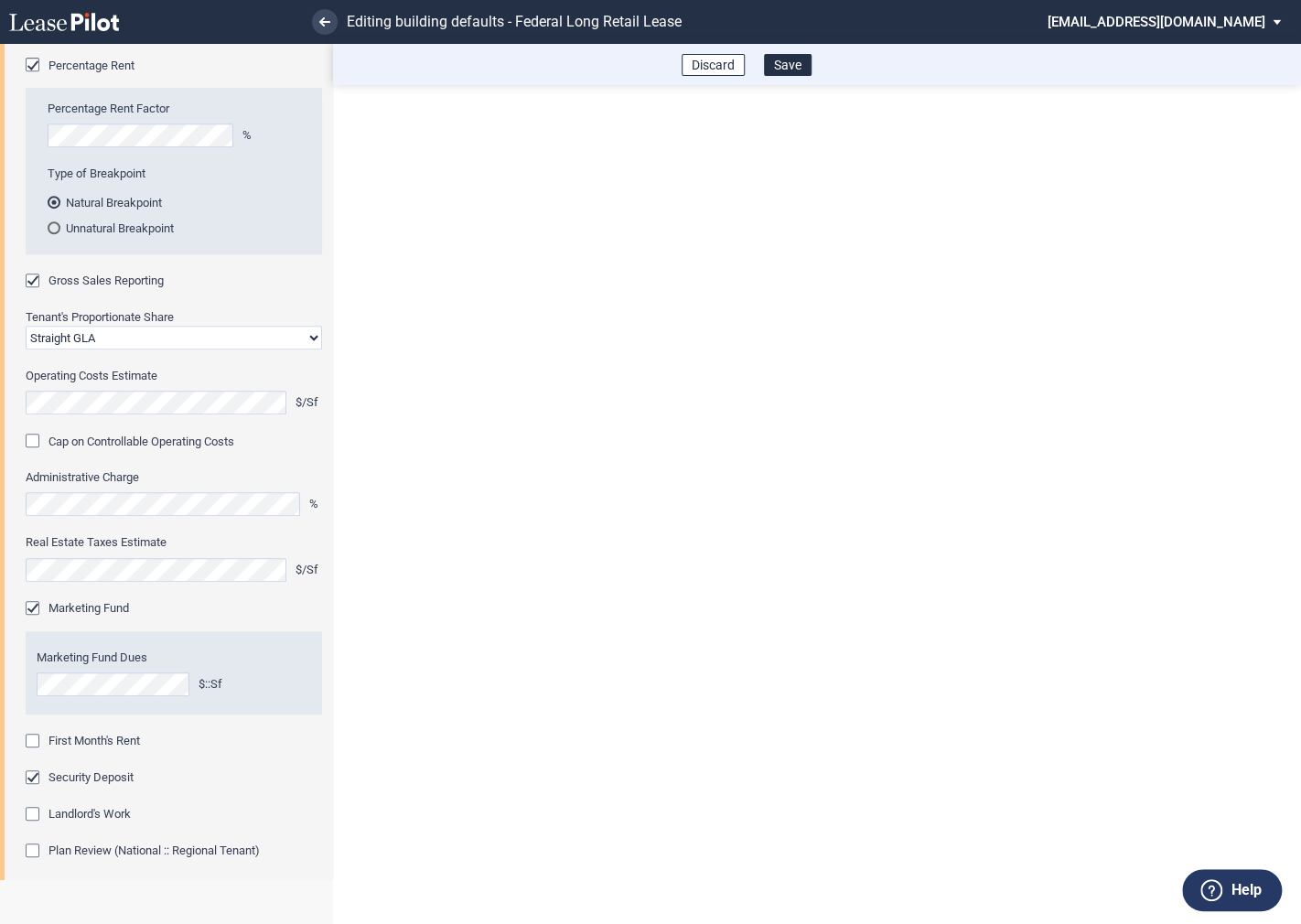
scroll to position [403, 0]
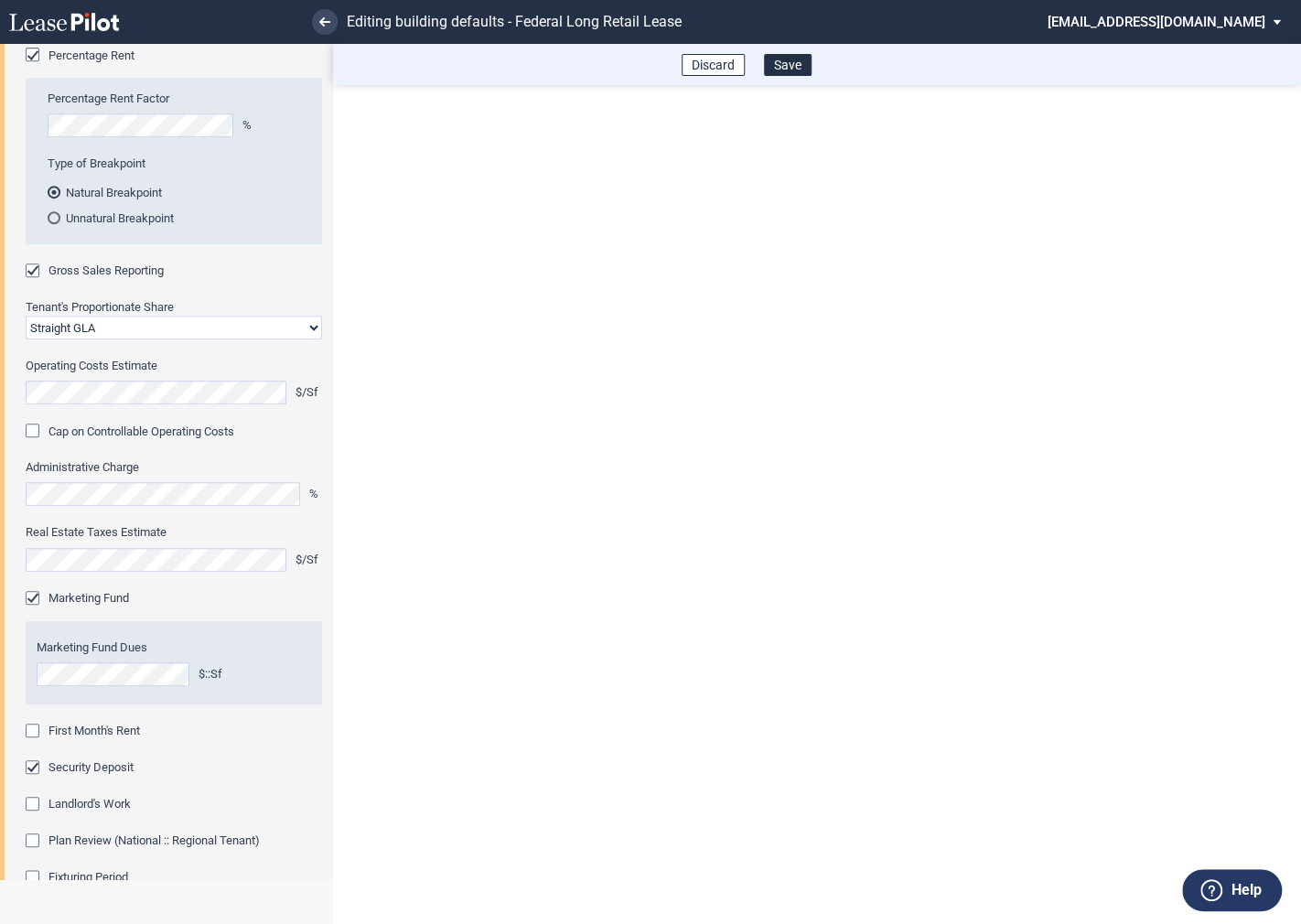
click at [37, 733] on div "First Month's Rent" at bounding box center [34, 733] width 18 height 18
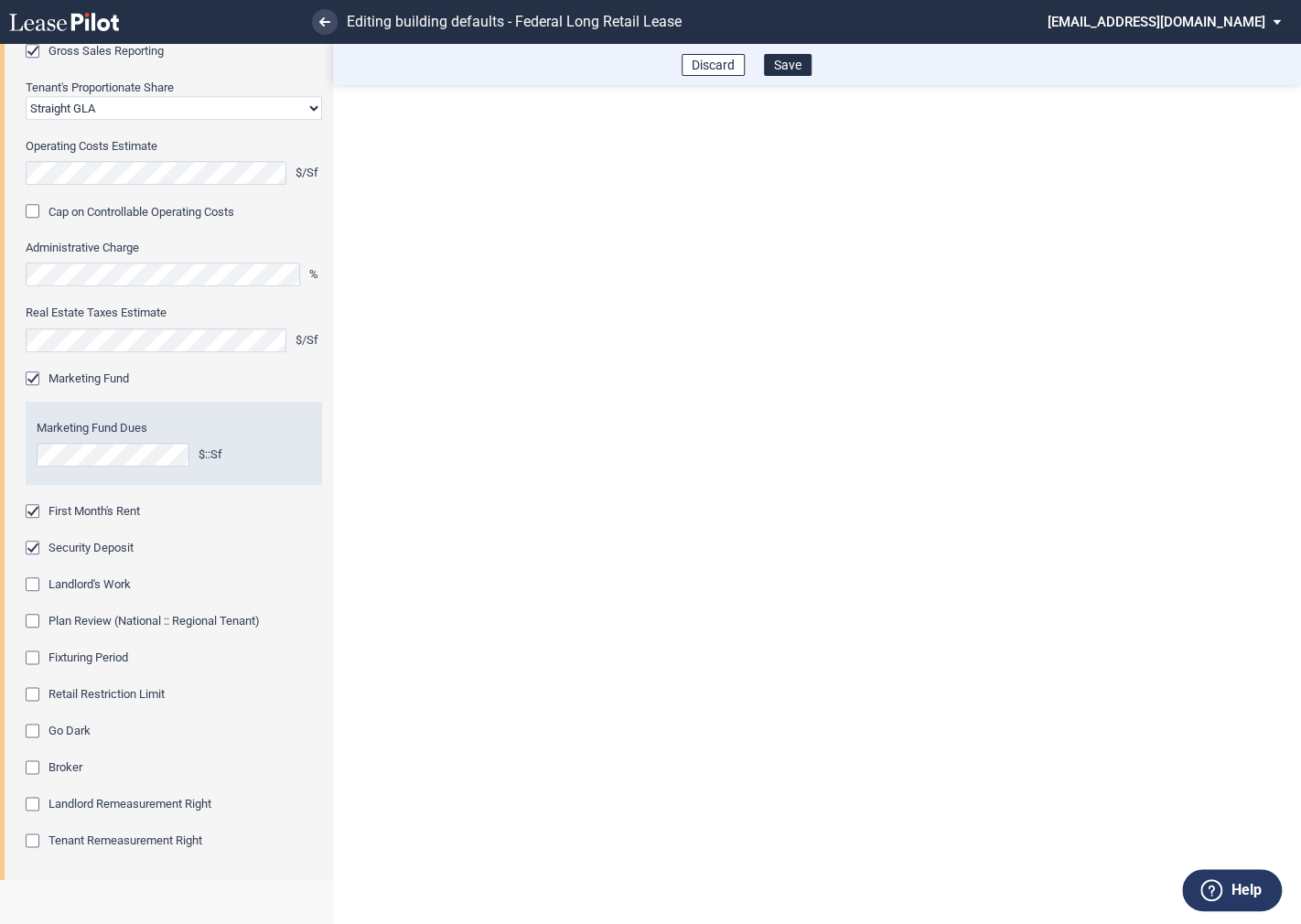
scroll to position [641, 0]
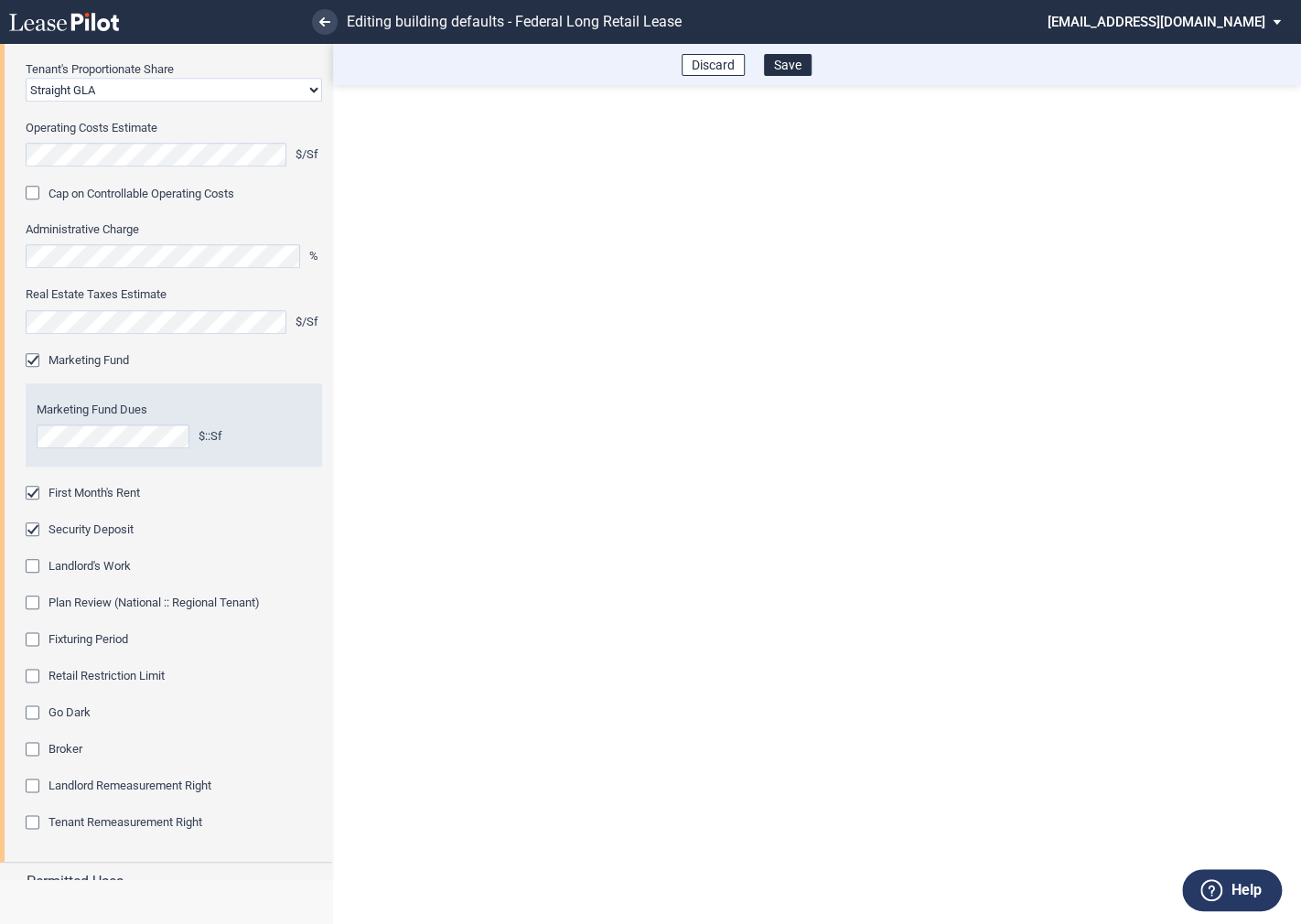
click at [37, 644] on div "Fixturing Period" at bounding box center [34, 641] width 18 height 18
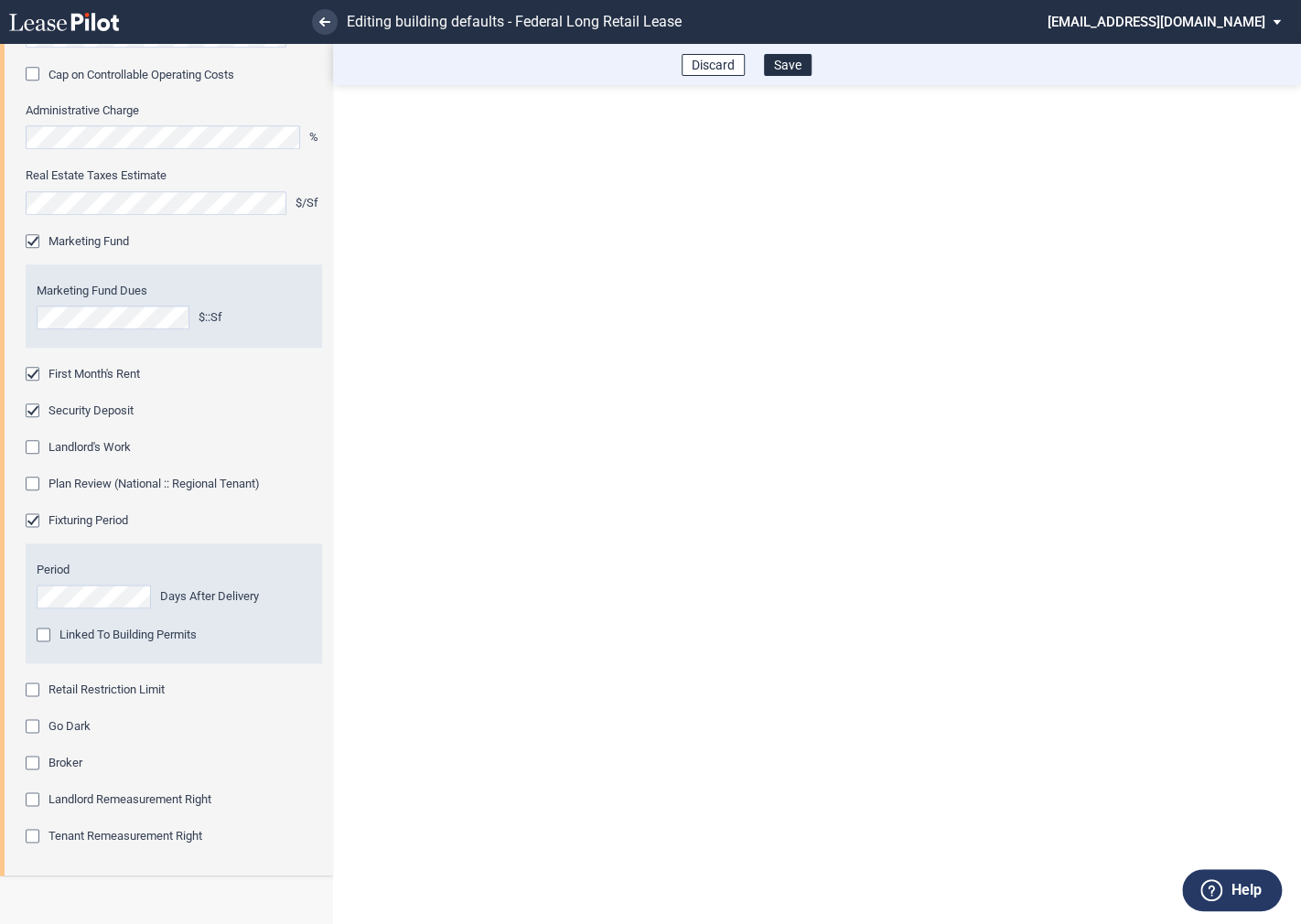
click at [35, 686] on div "Retail Restriction Limit" at bounding box center [34, 691] width 18 height 18
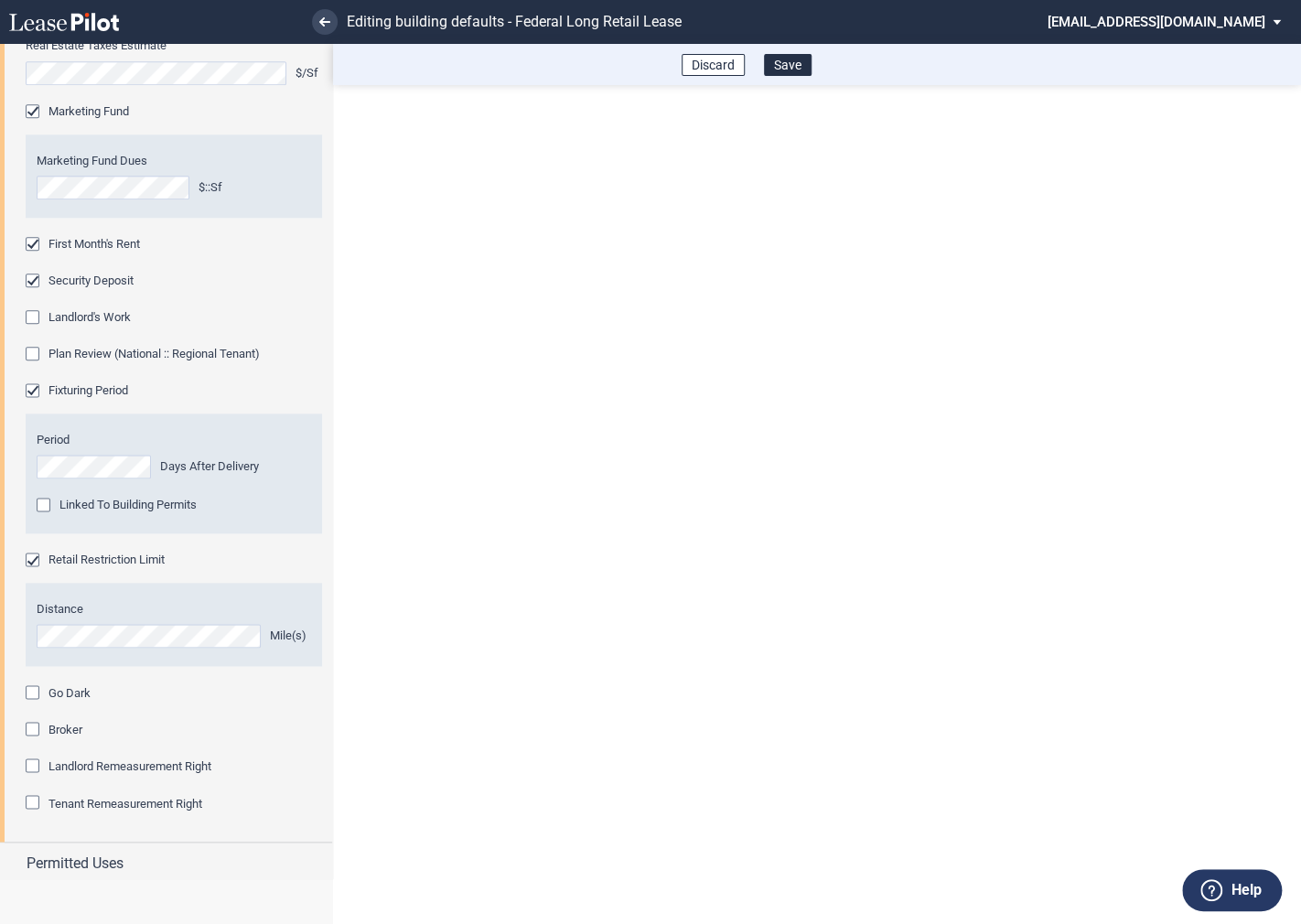
scroll to position [933, 0]
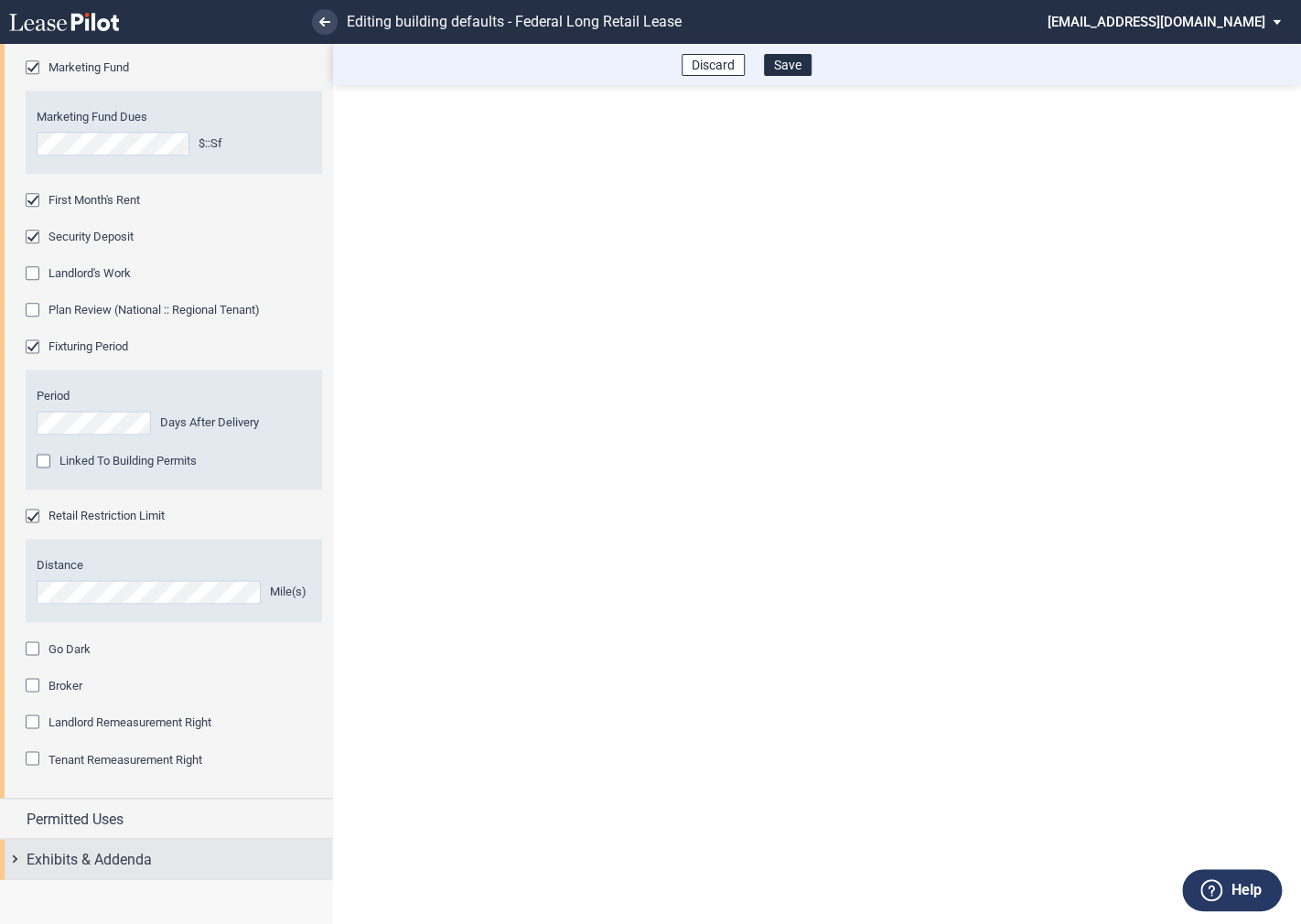
click at [12, 856] on div "Exhibits & Addenda" at bounding box center [166, 858] width 332 height 40
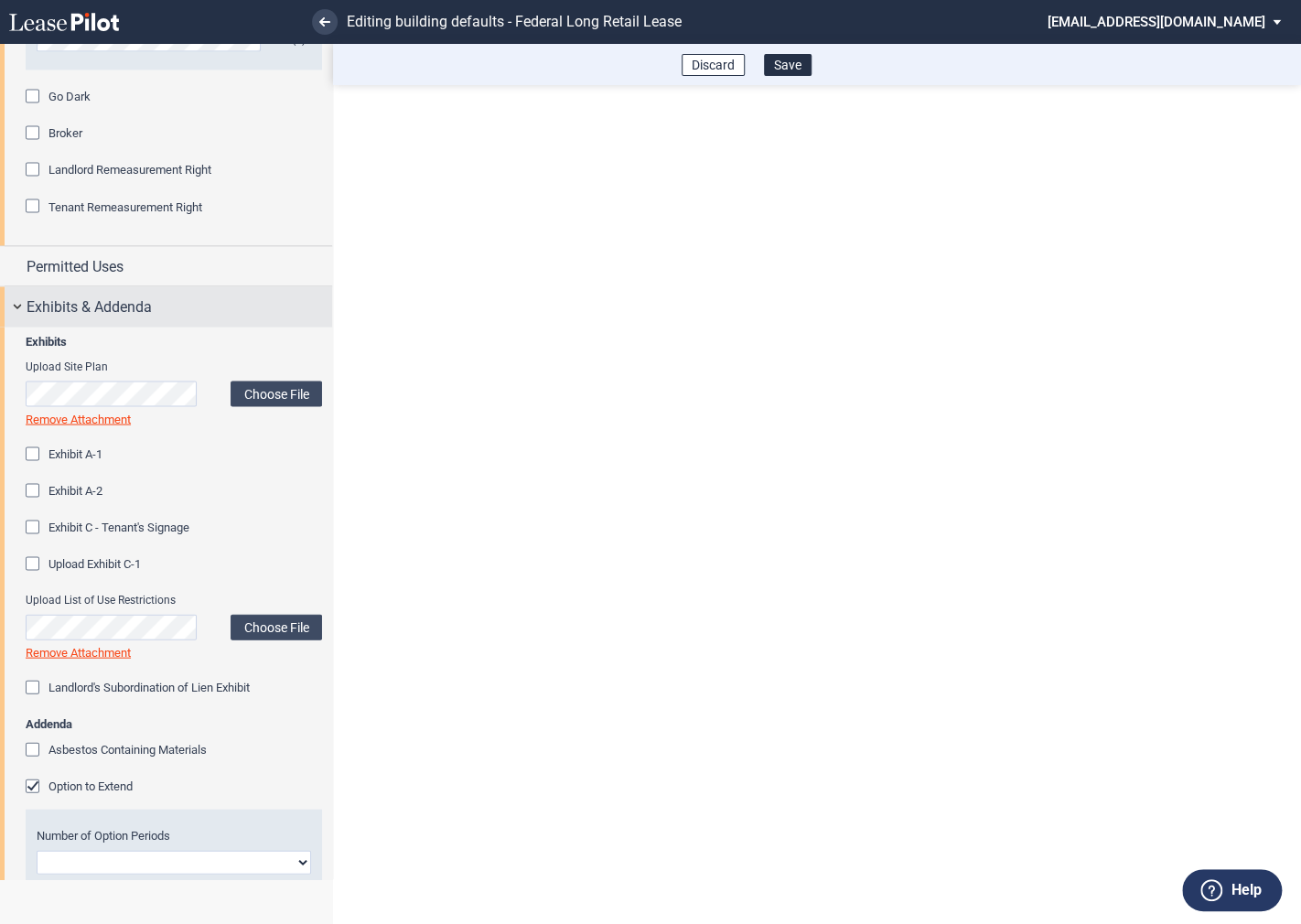
scroll to position [1693, 0]
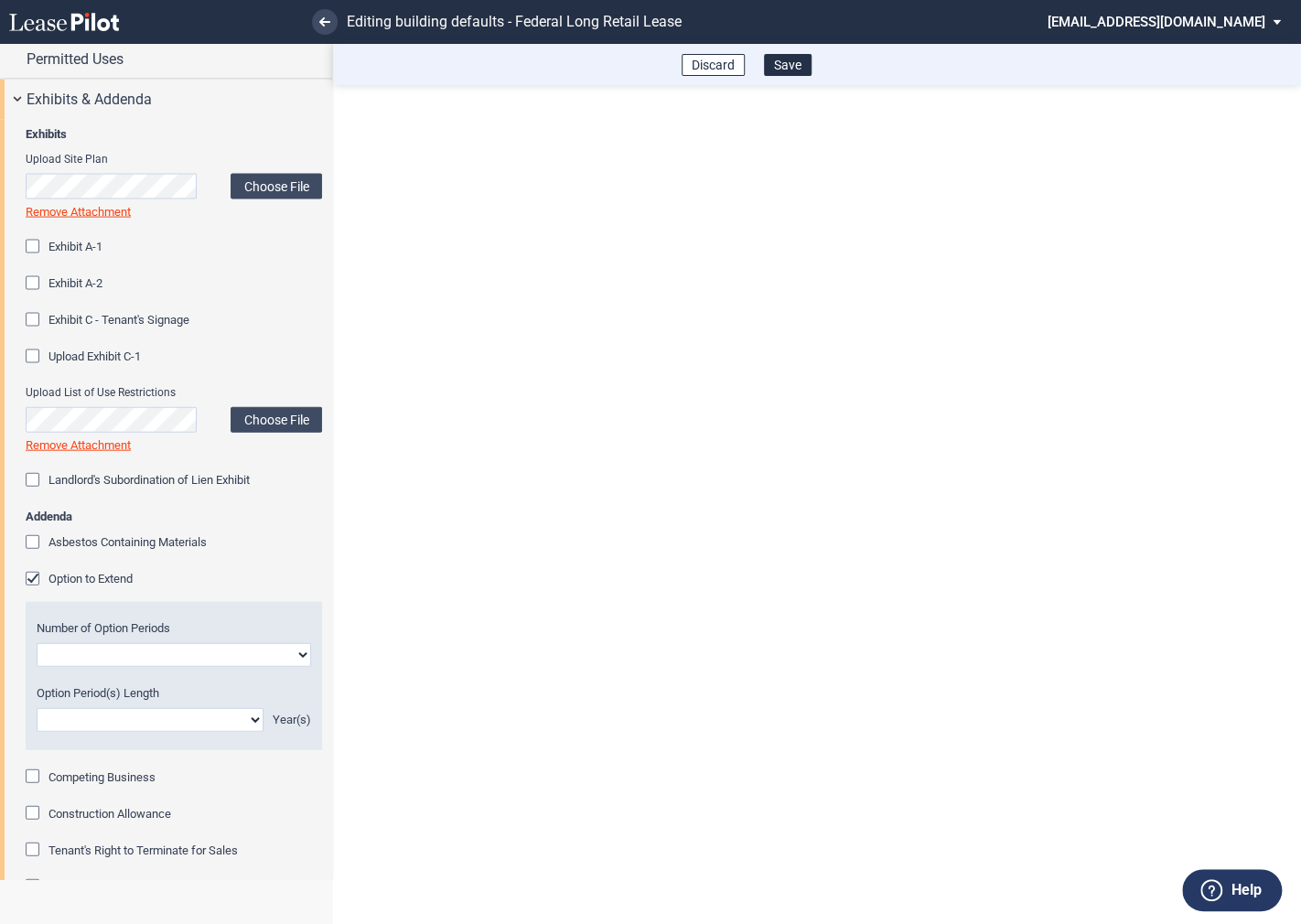
click at [33, 576] on div "Option to Extend" at bounding box center [34, 580] width 18 height 18
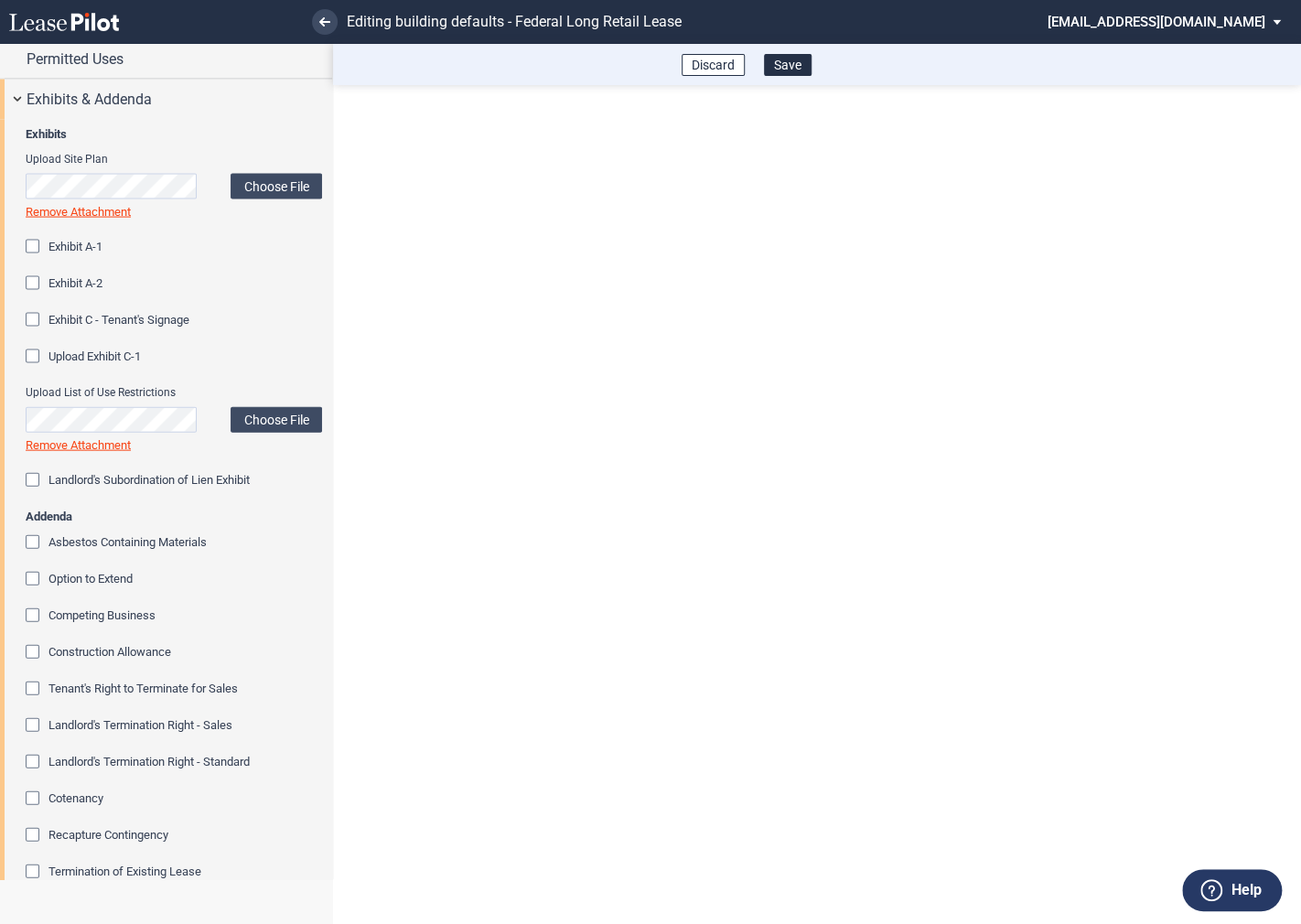
scroll to position [1860, 0]
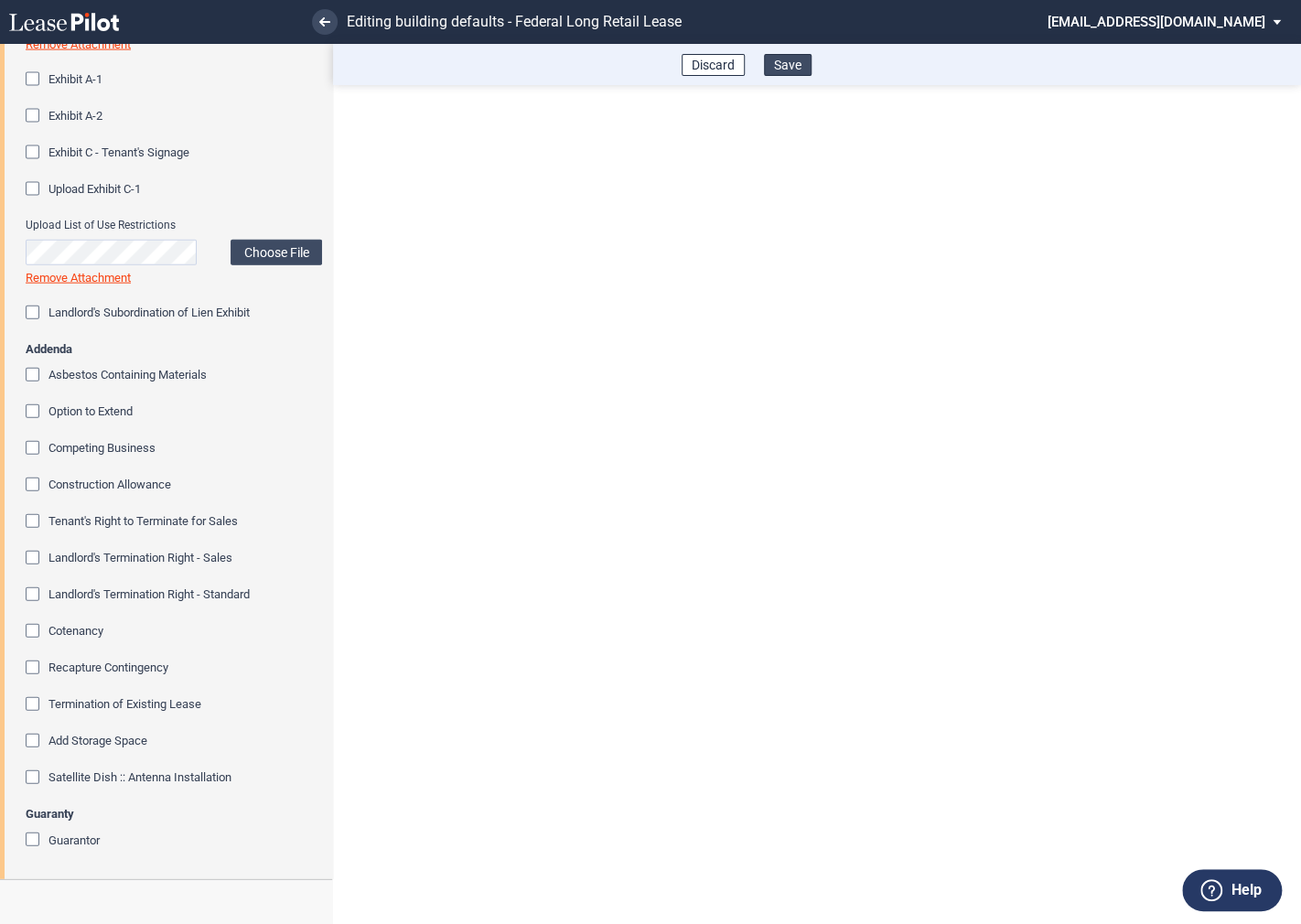
click at [793, 69] on button "Save" at bounding box center [787, 65] width 48 height 22
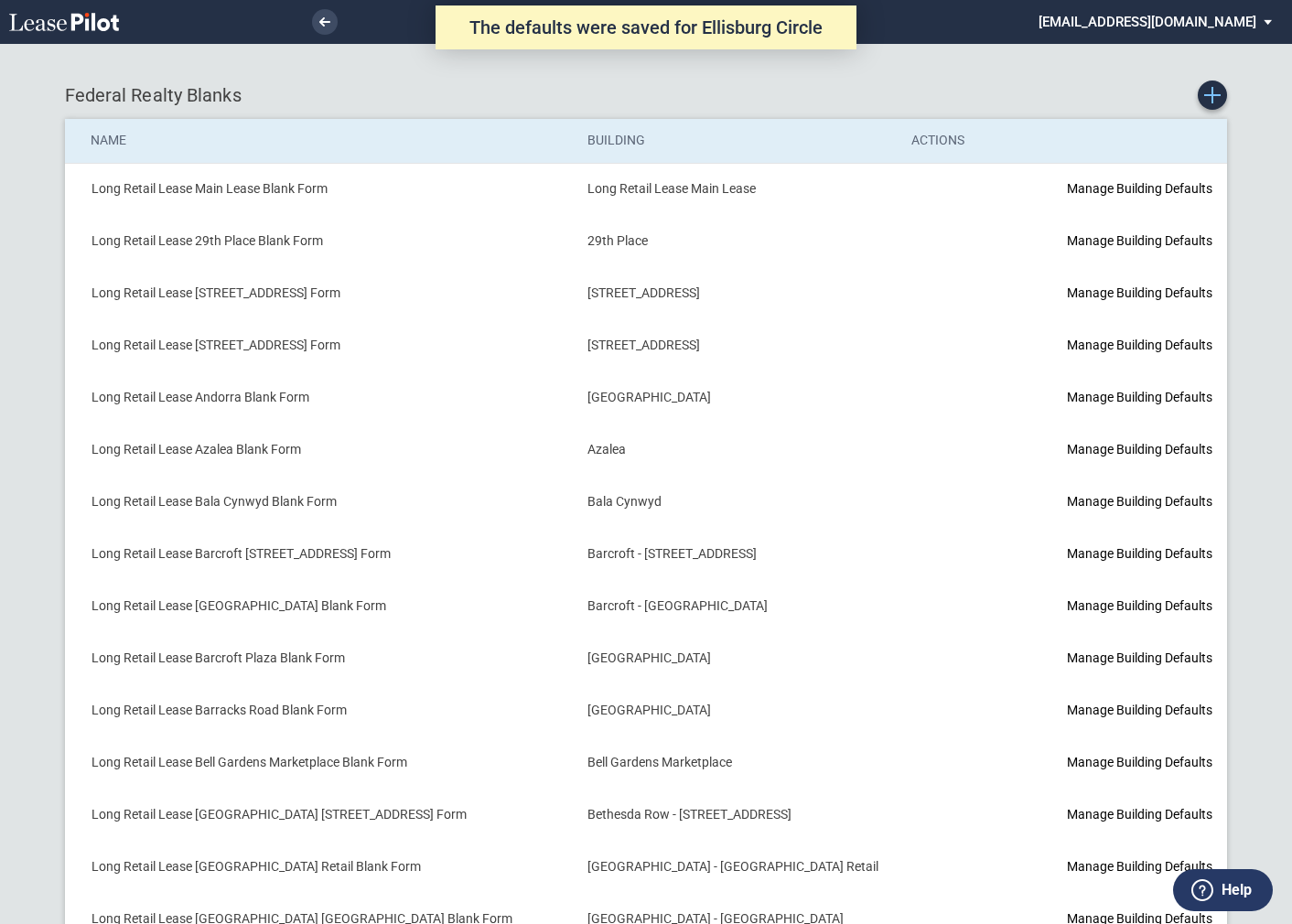
click at [1215, 97] on icon "Create new Blank Form" at bounding box center [1211, 95] width 17 height 16
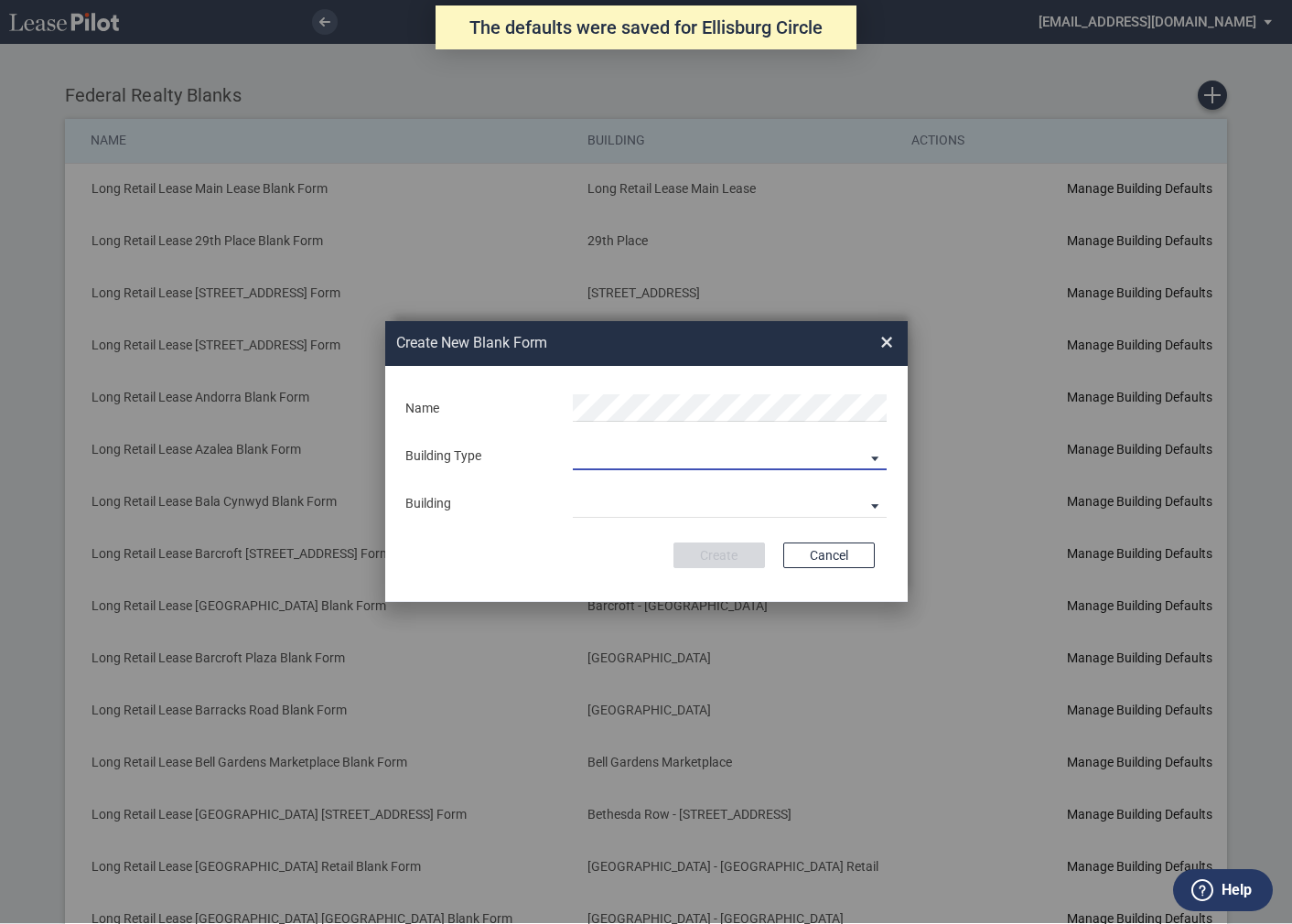
click at [640, 467] on md-select "Building Predefined Empty Building New Empty Building" at bounding box center [729, 456] width 314 height 27
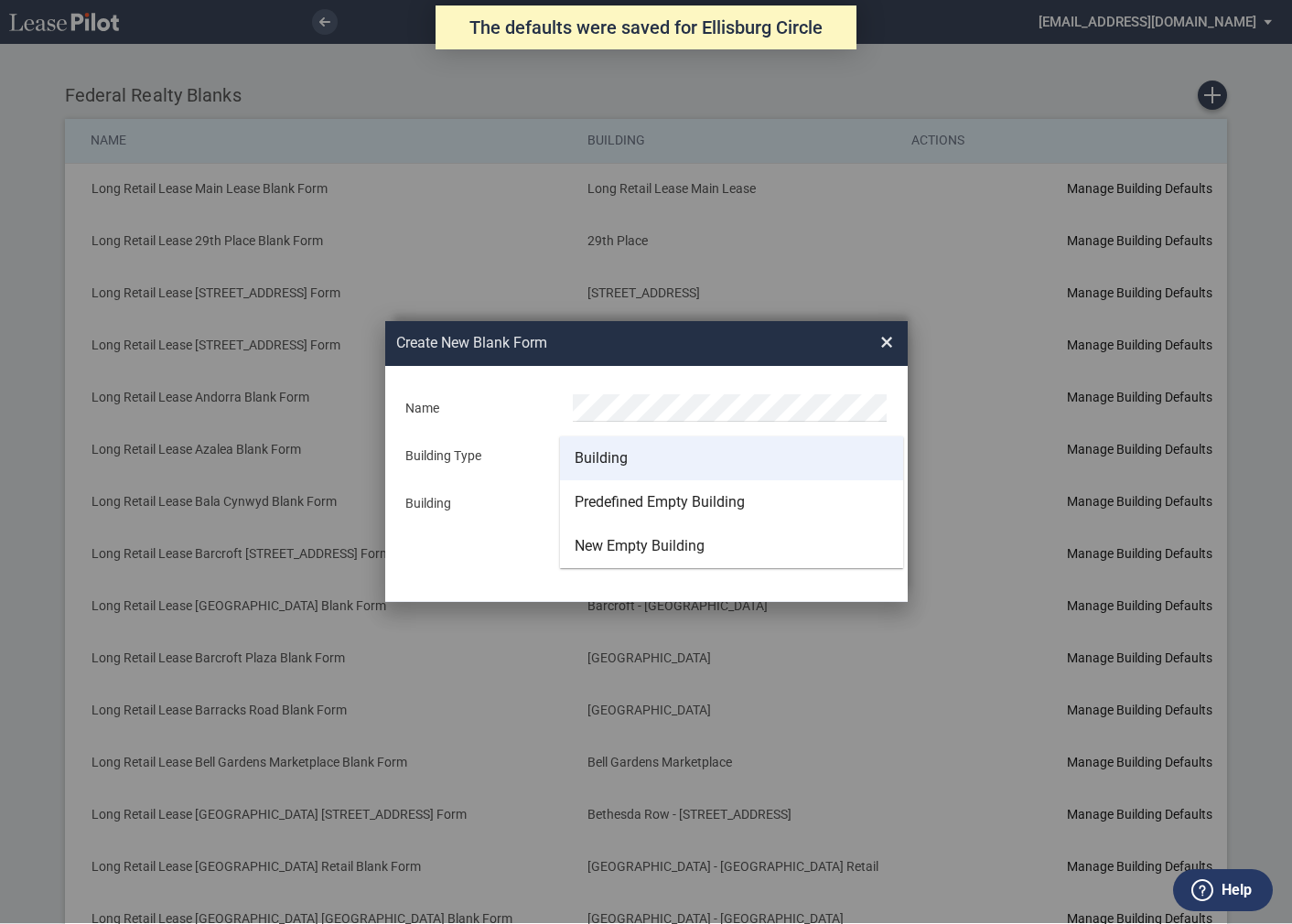
click at [611, 454] on div "Building" at bounding box center [601, 458] width 53 height 20
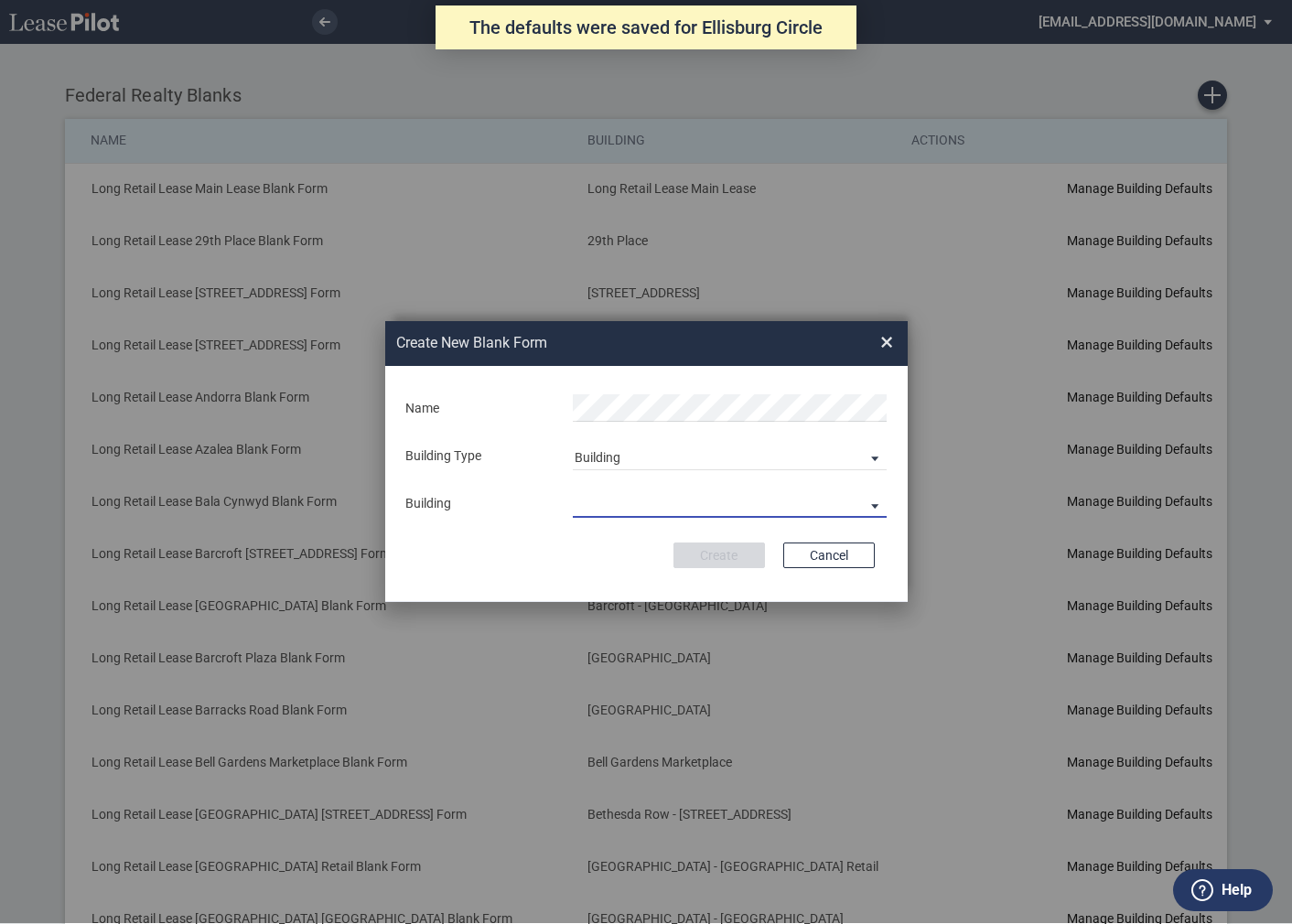
click at [609, 503] on md-select "29th Place 6464 Lincolnia Avenue 7770 Richmond Highway Andorra Azalea Bala Cynw…" at bounding box center [729, 504] width 314 height 27
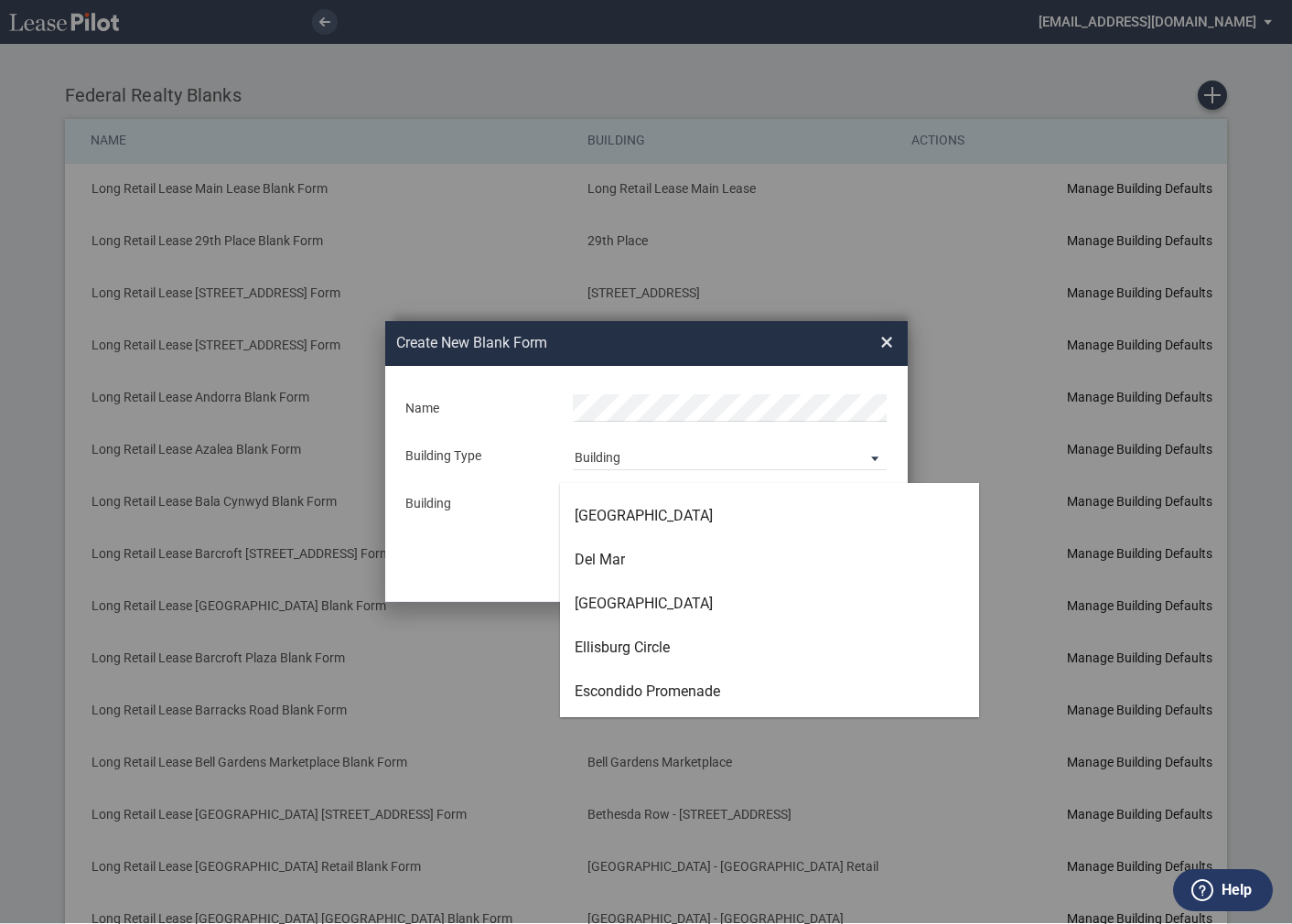
scroll to position [1958, 0]
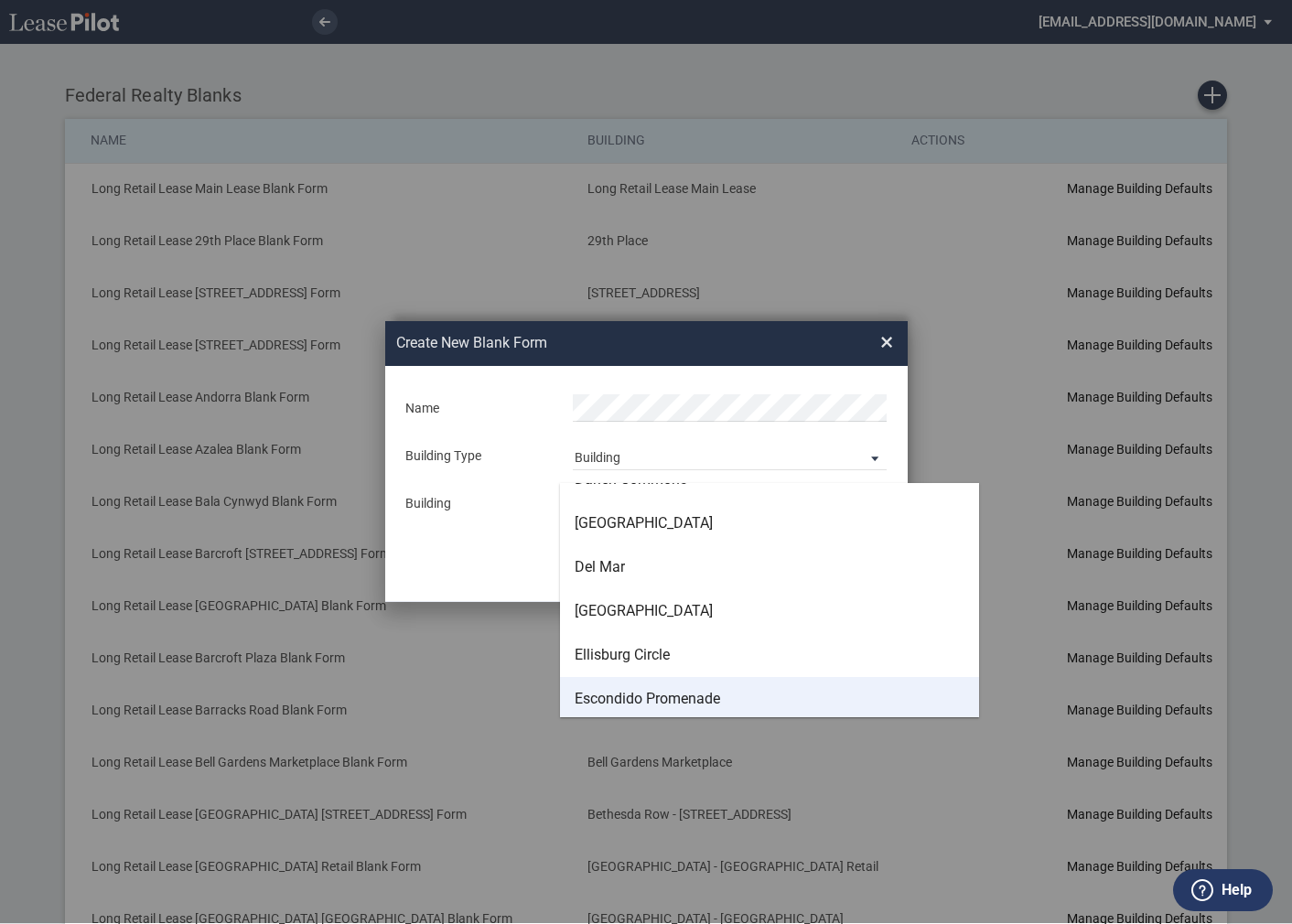
click at [622, 699] on div "Escondido Promenade" at bounding box center [647, 699] width 146 height 20
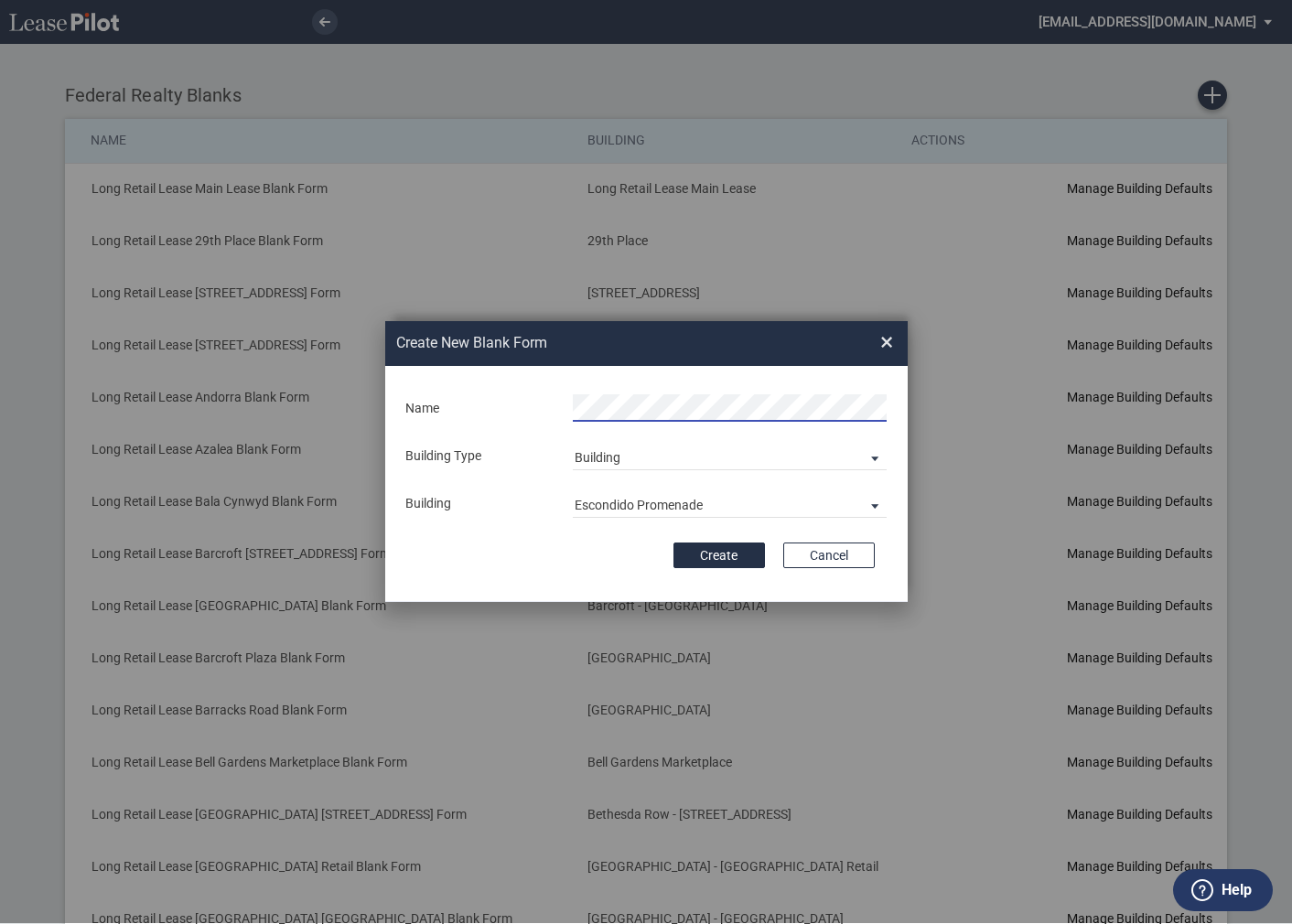
click at [556, 564] on div "Create Cancel" at bounding box center [646, 555] width 456 height 25
click at [722, 556] on button "Create" at bounding box center [719, 555] width 91 height 25
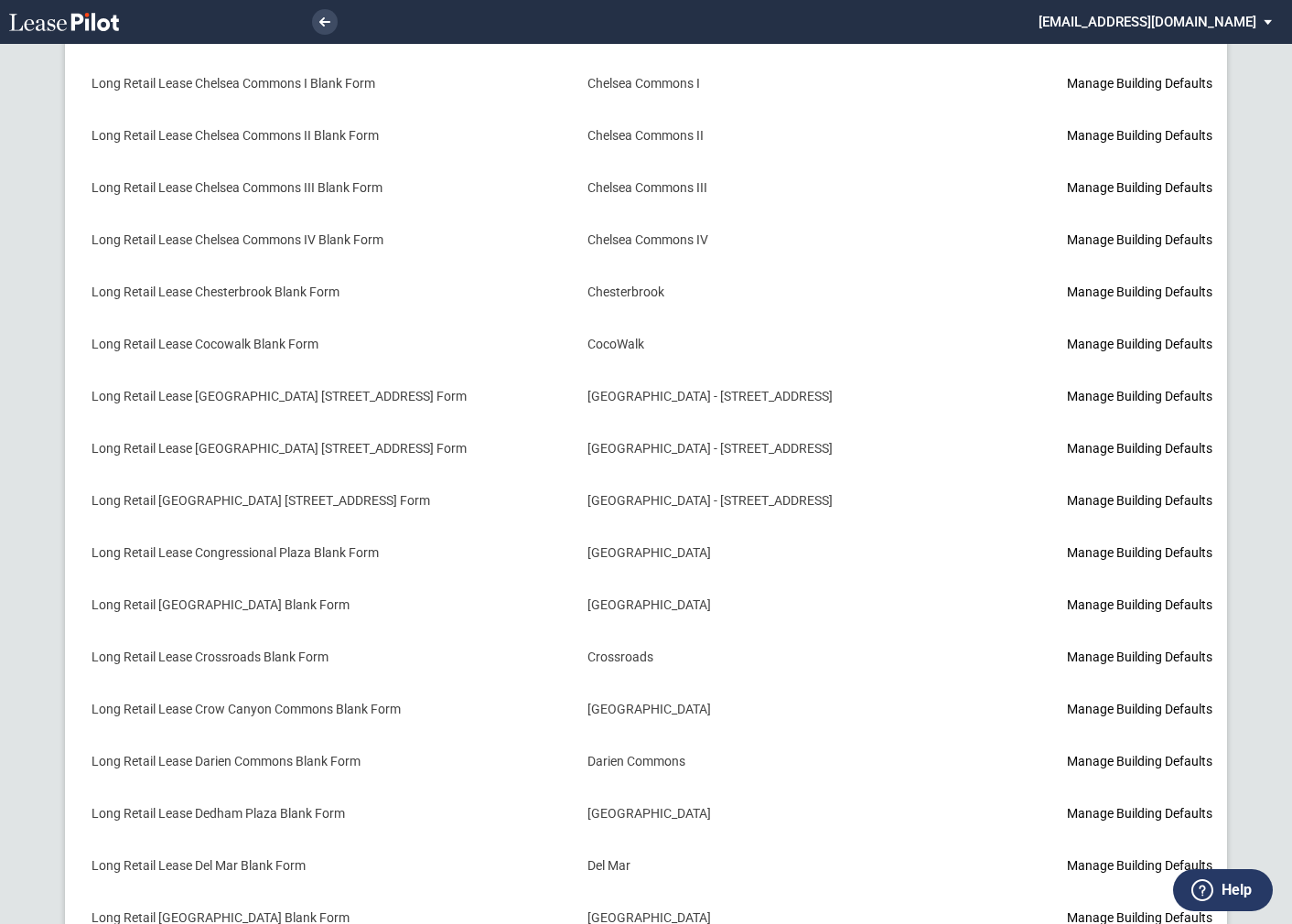
scroll to position [1926, 0]
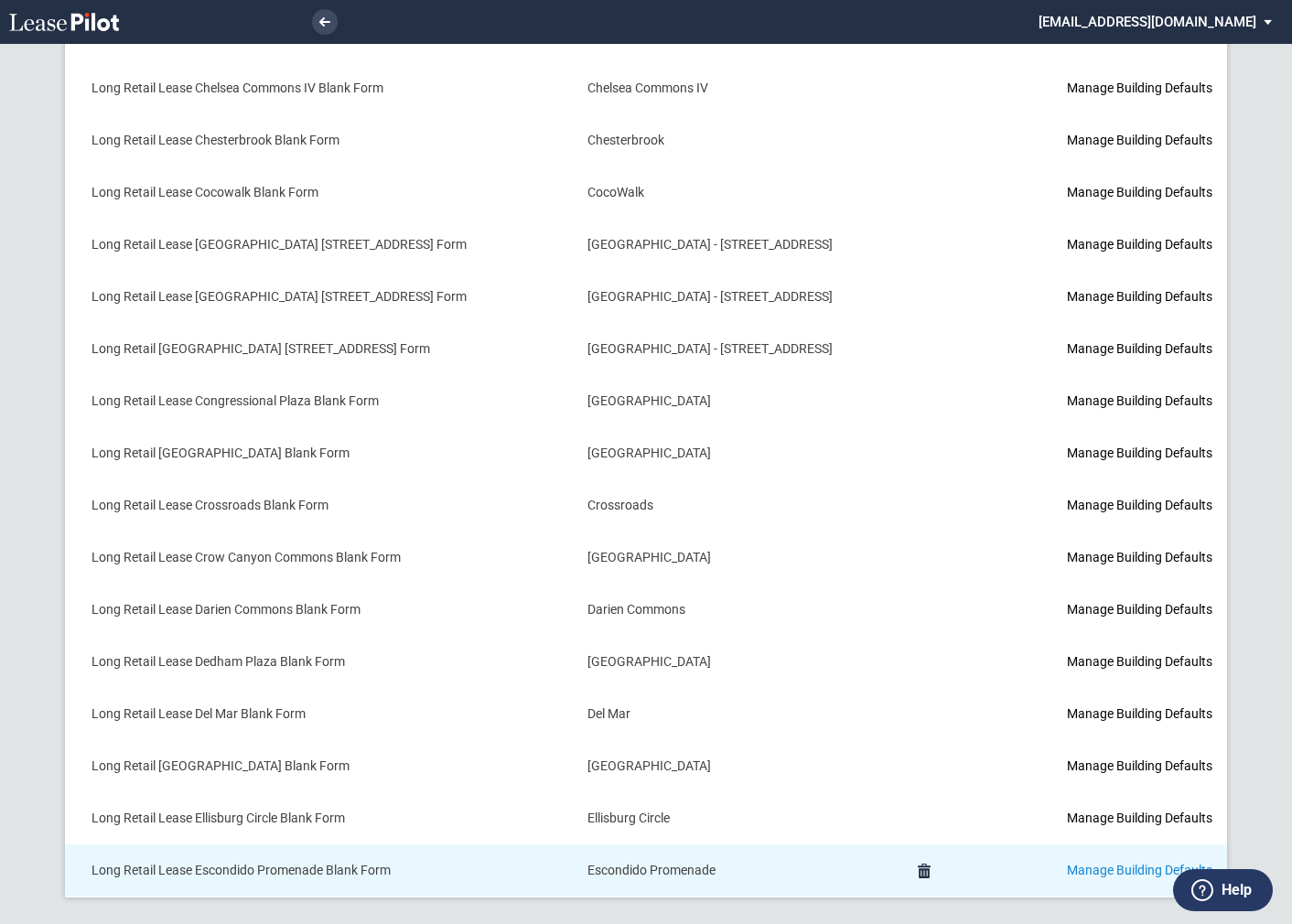
click at [1076, 863] on link "Manage Building Defaults" at bounding box center [1140, 870] width 146 height 15
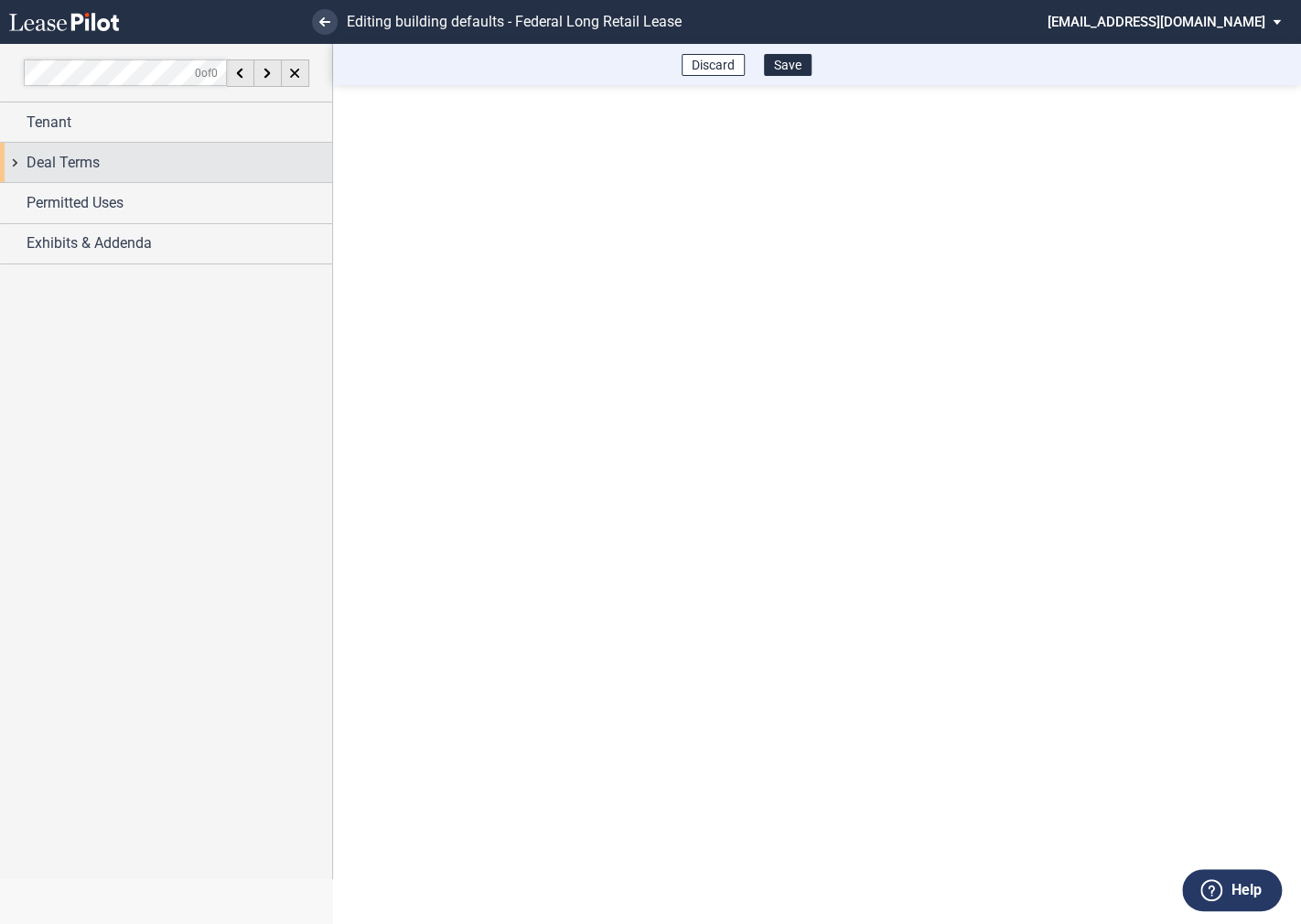
click at [13, 164] on div "Deal Terms" at bounding box center [166, 162] width 332 height 40
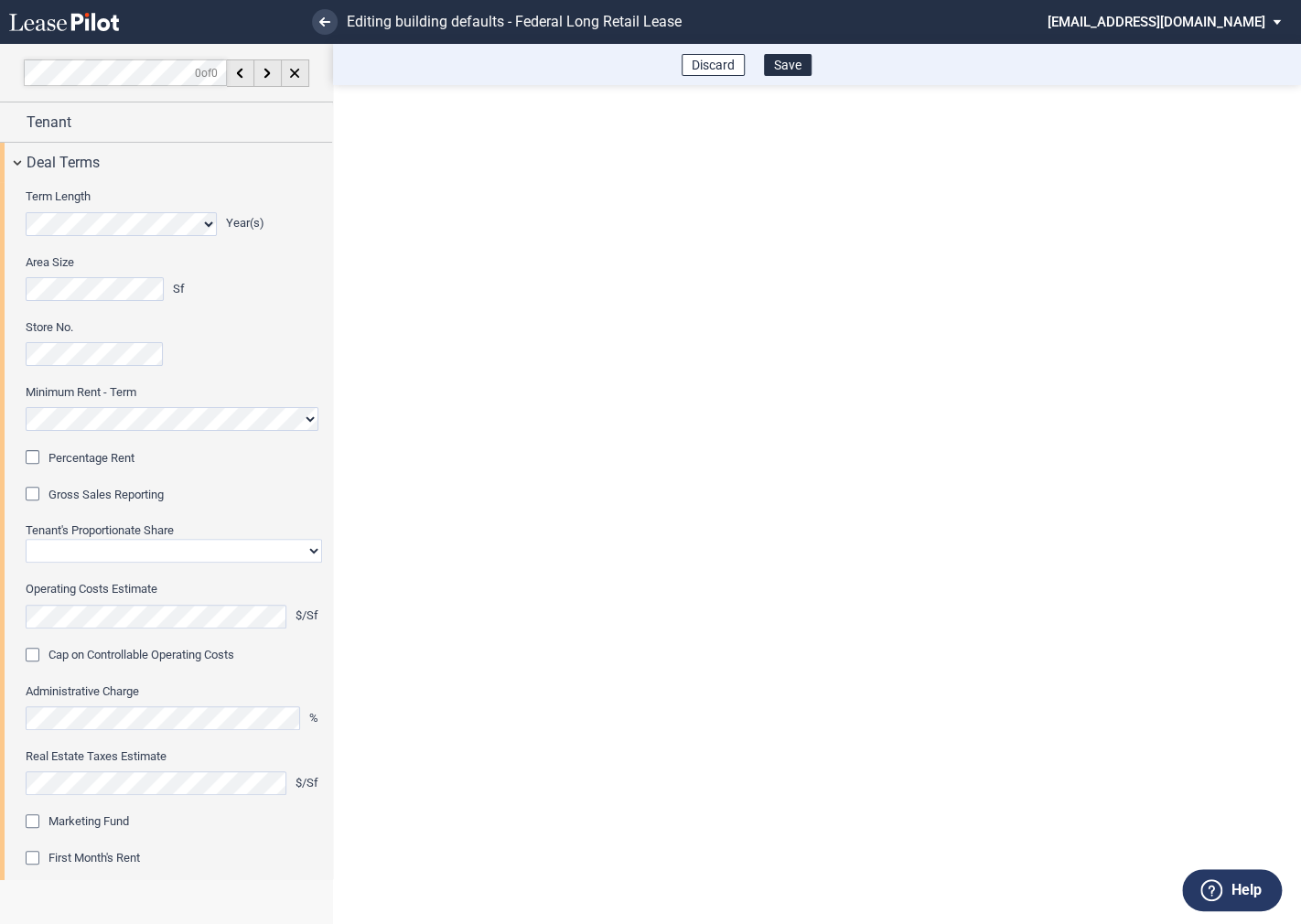
click at [39, 461] on div "Percentage Rent" at bounding box center [34, 459] width 18 height 18
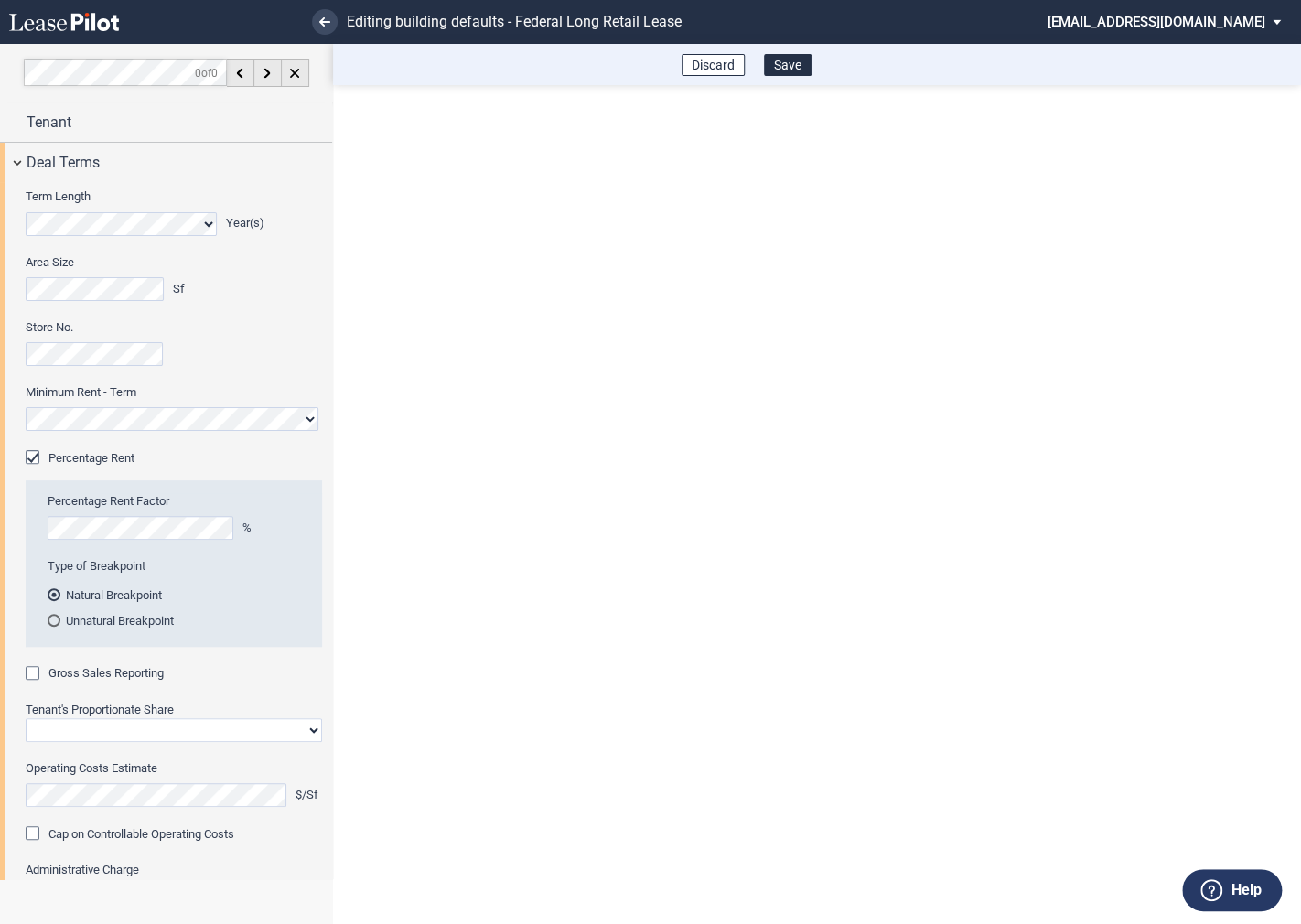
click at [35, 672] on div "Gross Sales Reporting" at bounding box center [34, 675] width 18 height 18
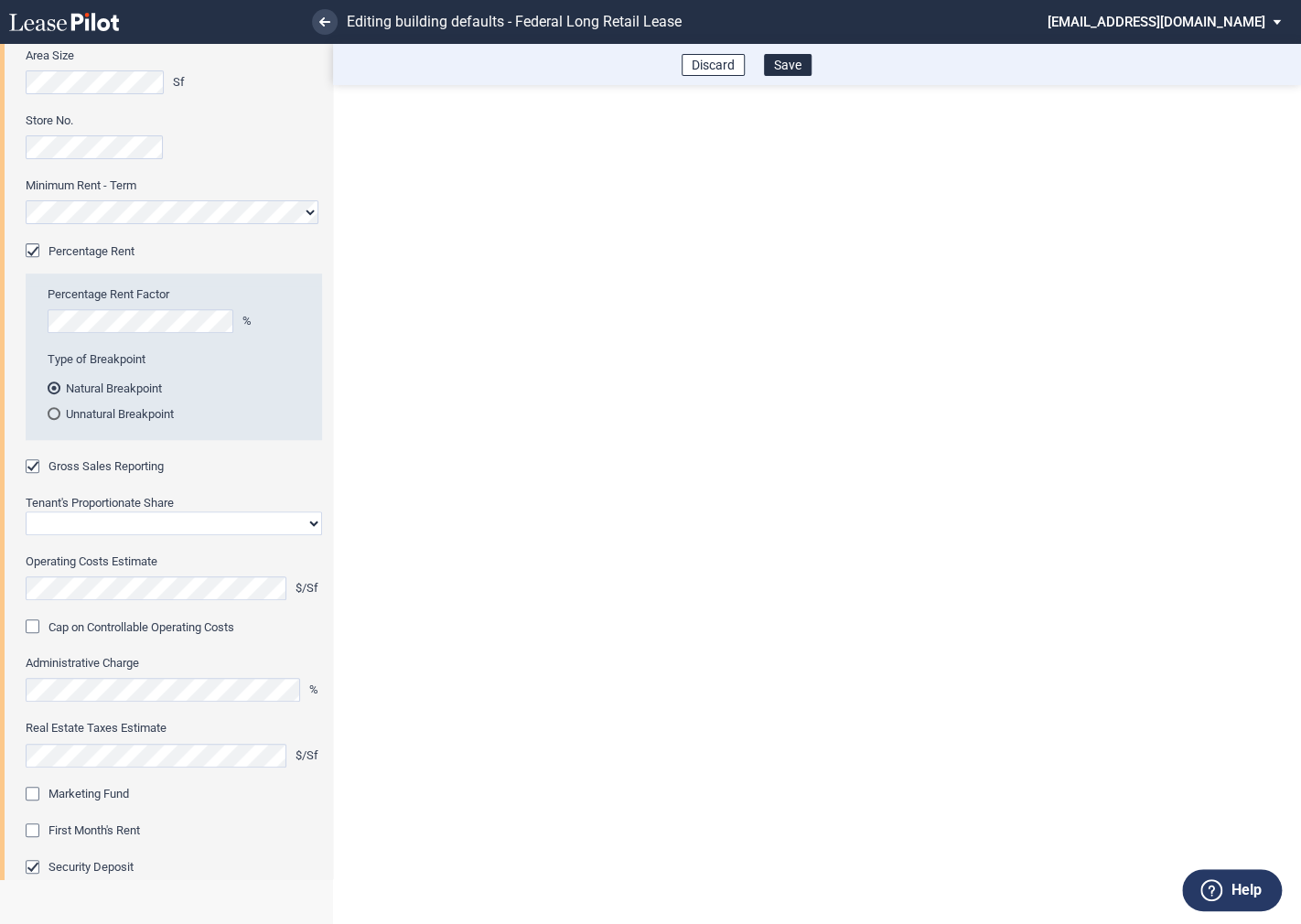
click at [117, 515] on select "Straight GLA Net Major" at bounding box center [173, 523] width 296 height 24
select select "straight GLA"
click at [25, 512] on select "Straight GLA Net Major" at bounding box center [173, 523] width 296 height 24
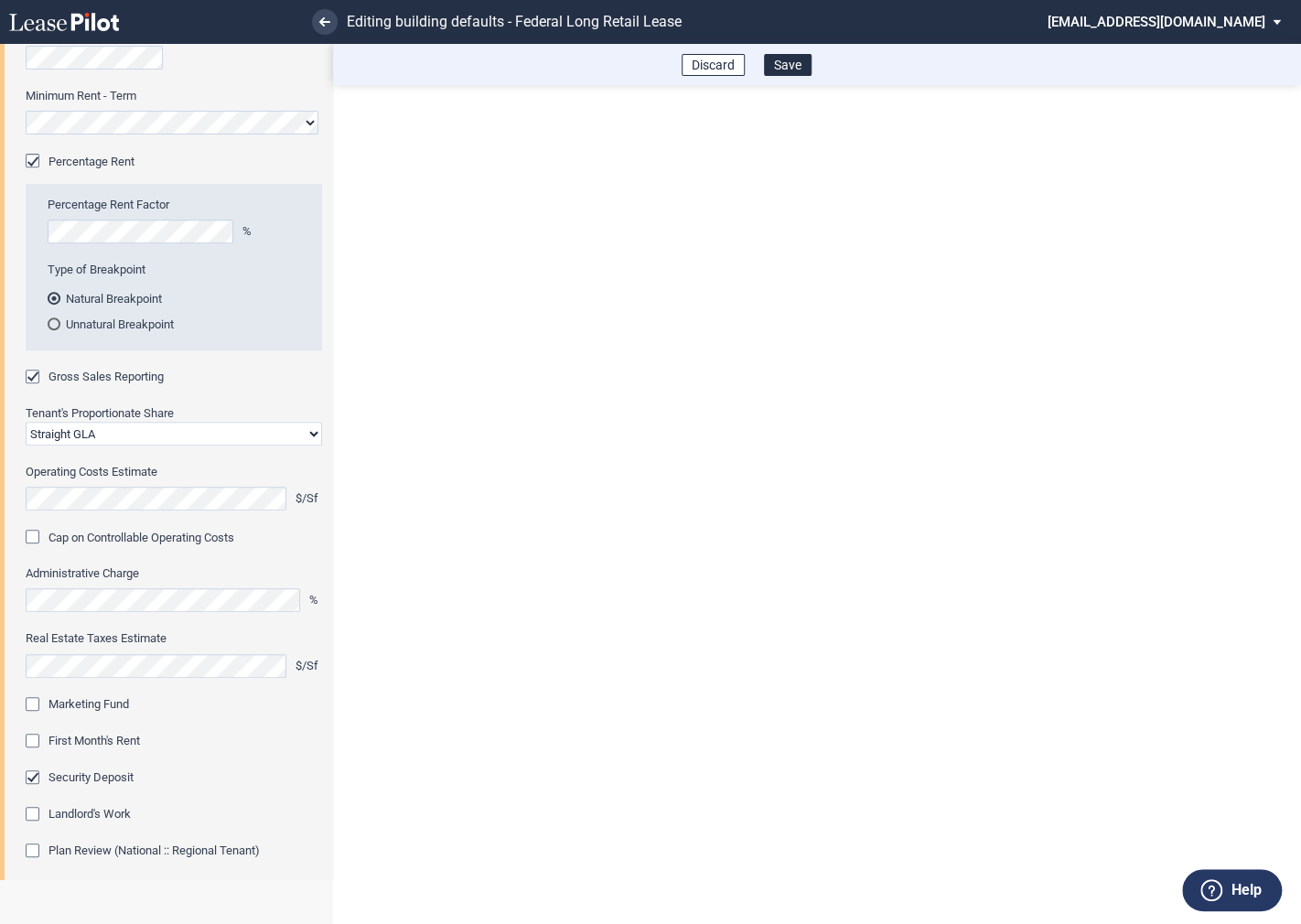
scroll to position [330, 0]
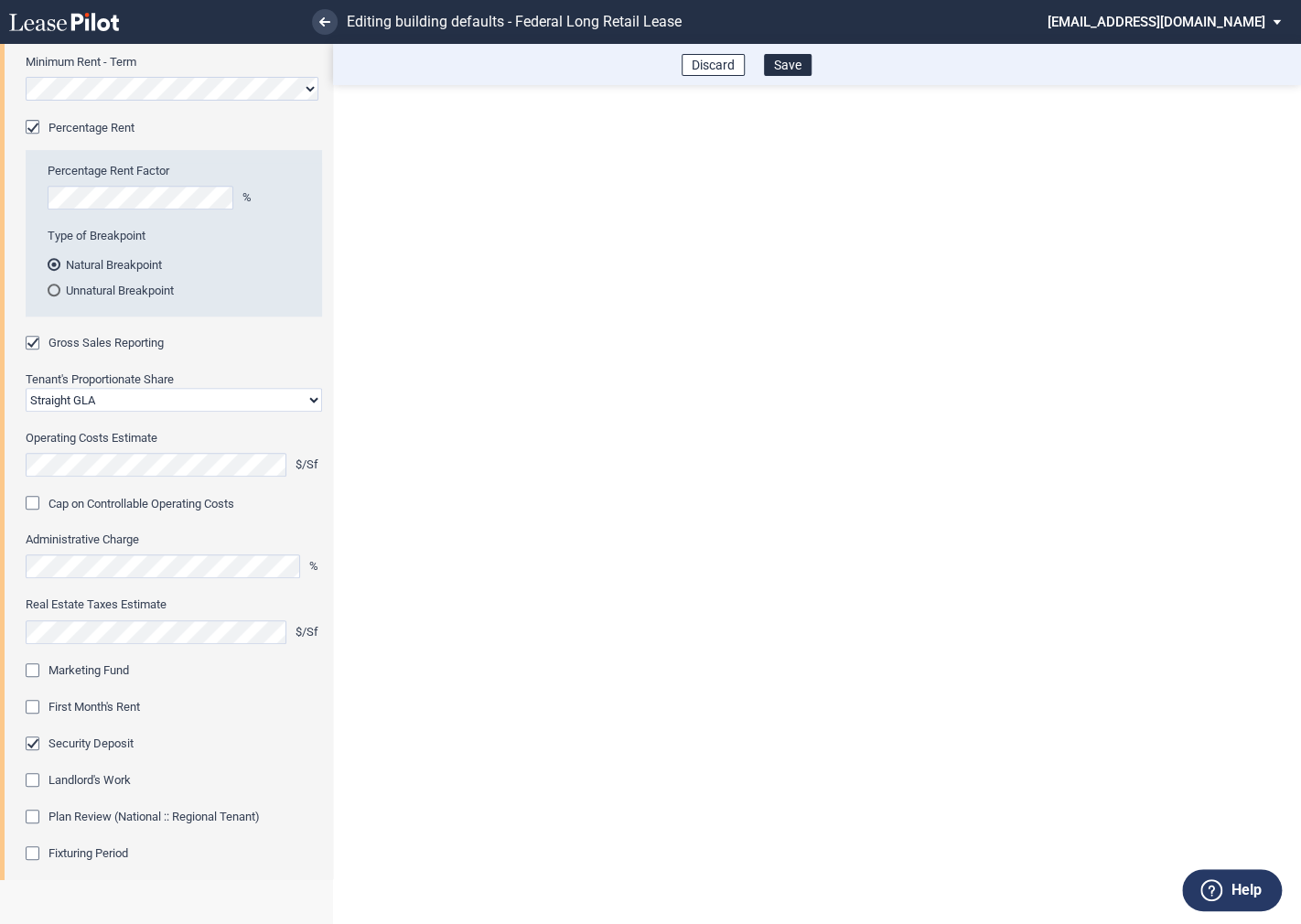
click at [36, 668] on div "Marketing Fund" at bounding box center [34, 672] width 18 height 18
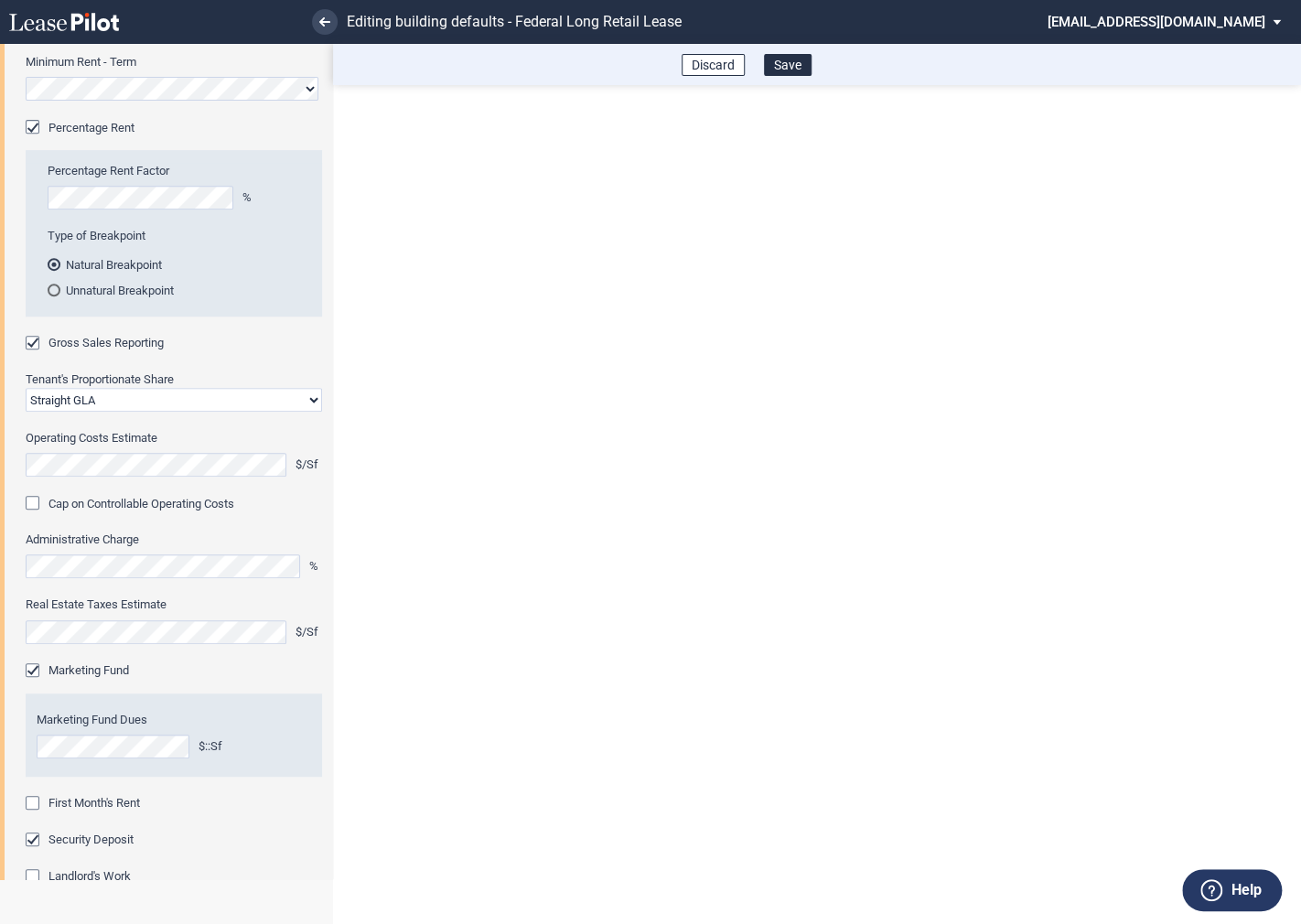
scroll to position [453, 0]
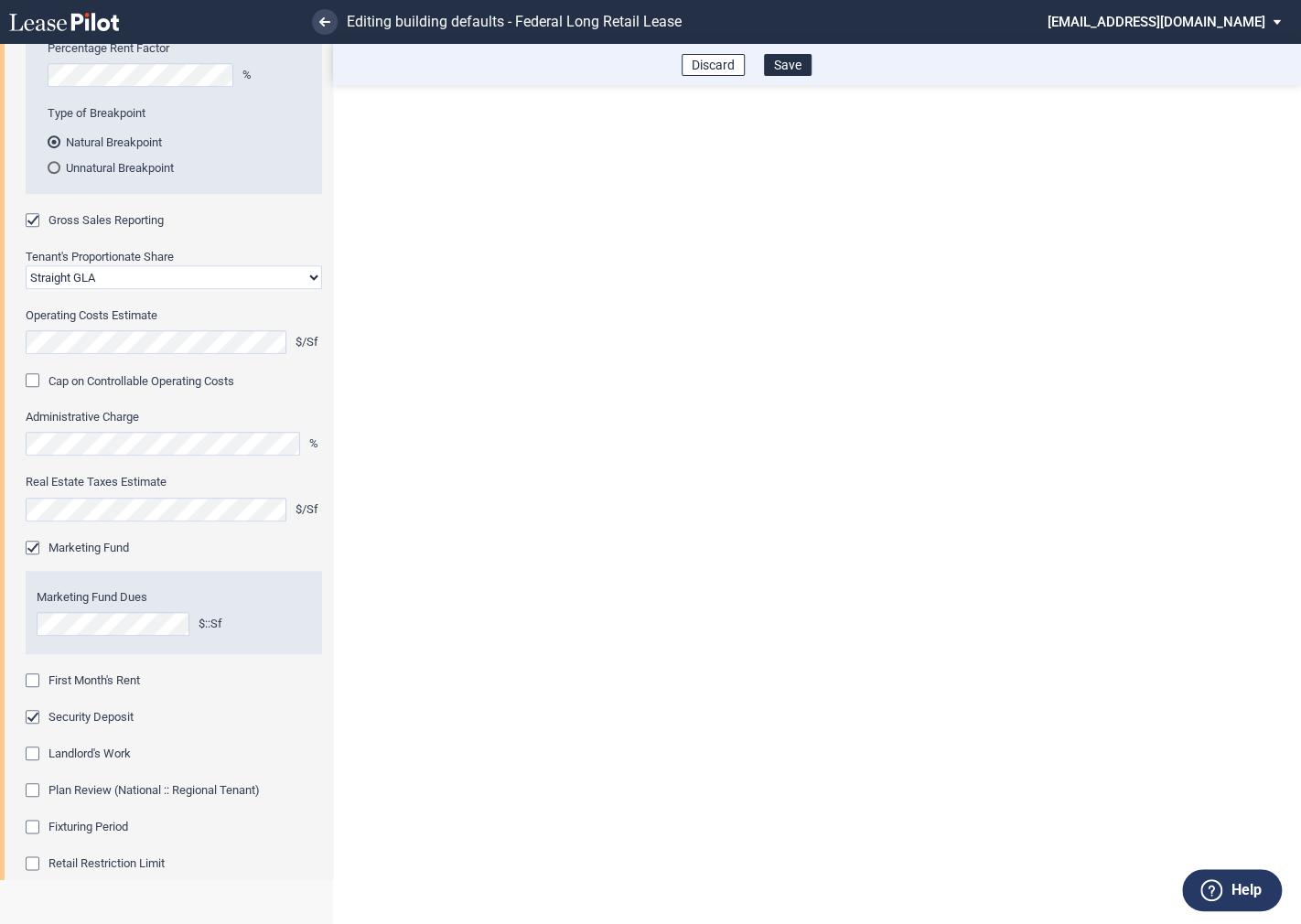
click at [35, 677] on div "First Month's Rent" at bounding box center [34, 682] width 18 height 18
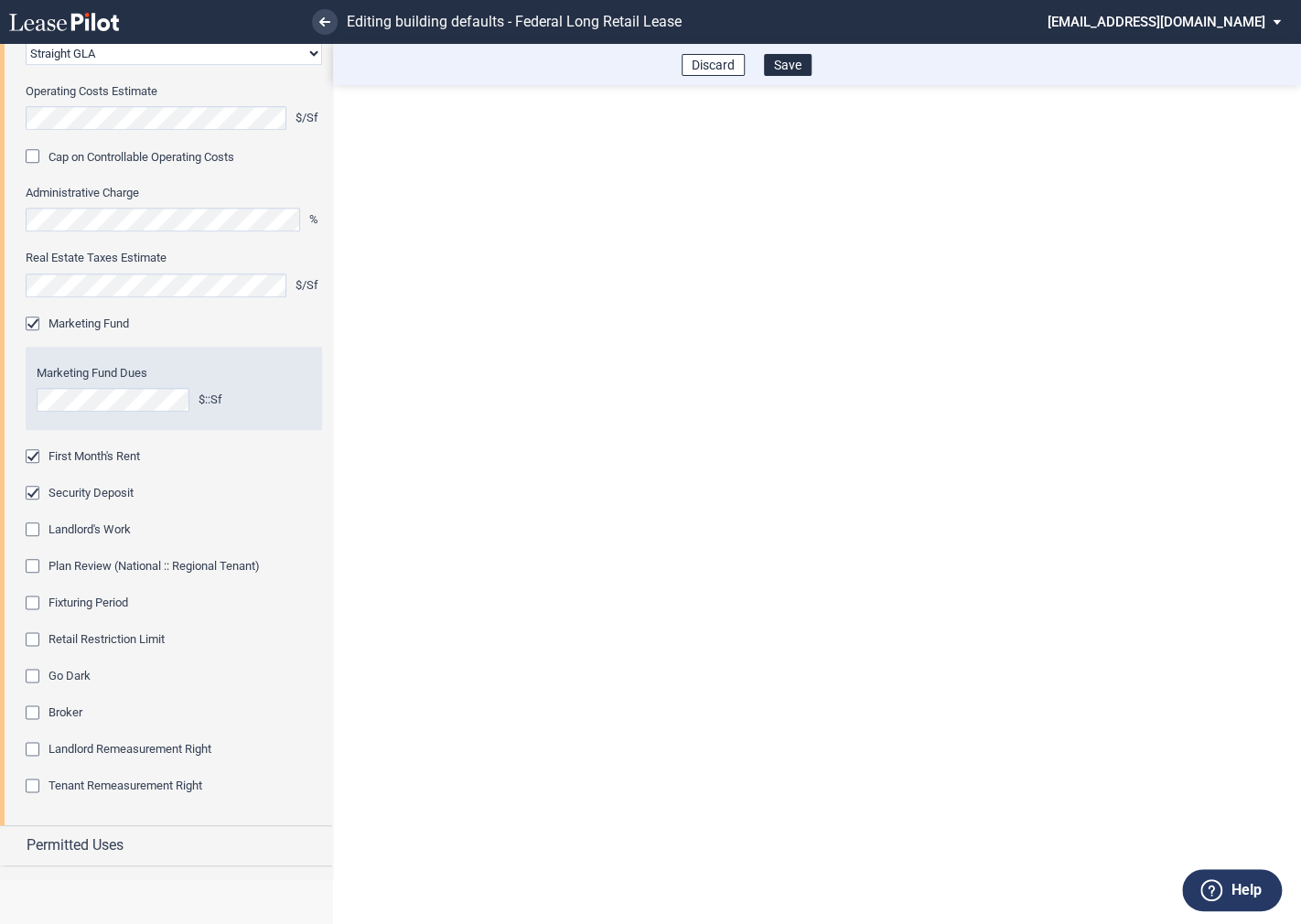
scroll to position [699, 0]
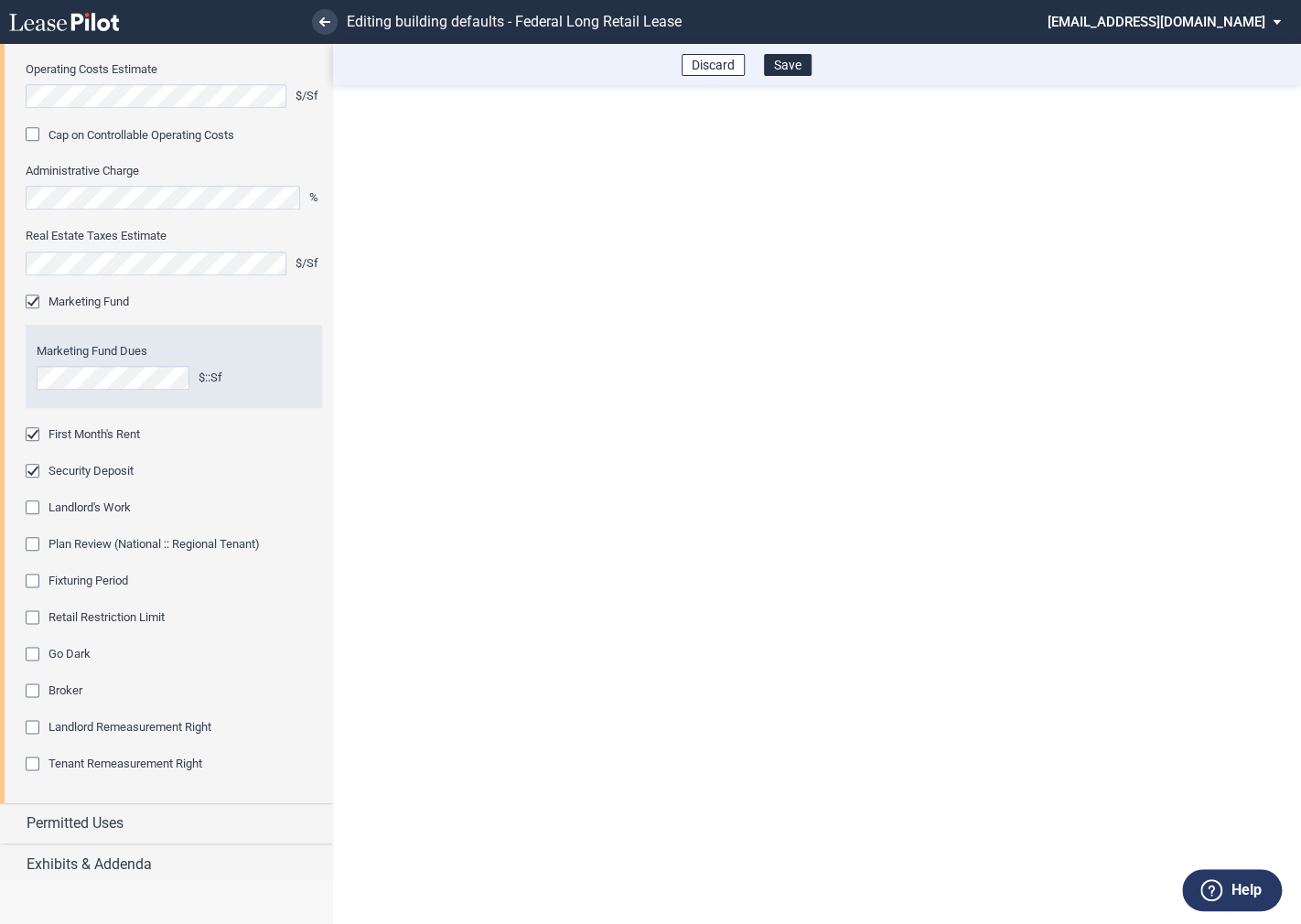
click at [32, 581] on div "Fixturing Period" at bounding box center [34, 582] width 18 height 18
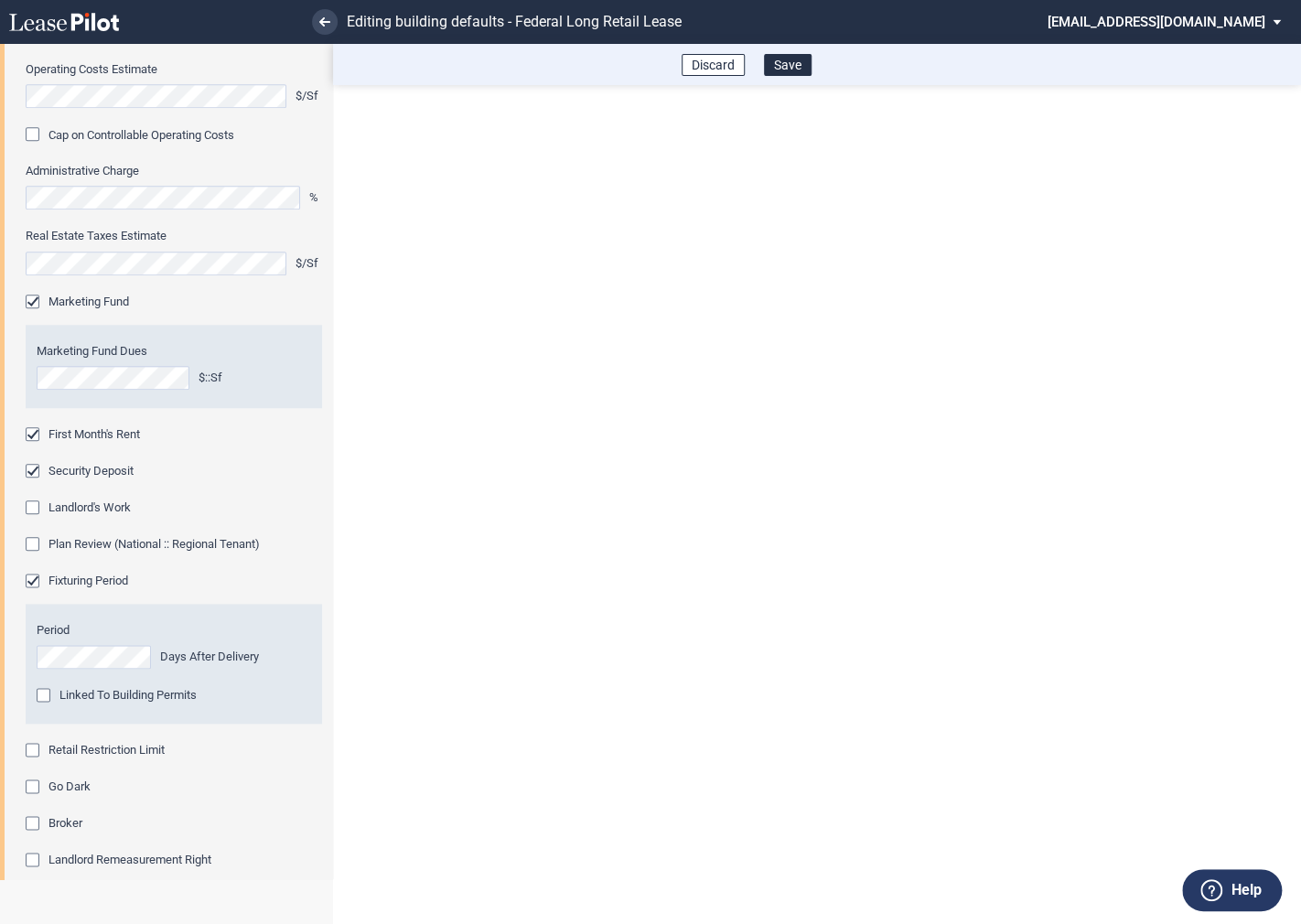
click at [34, 748] on div "Retail Restriction Limit" at bounding box center [34, 751] width 18 height 18
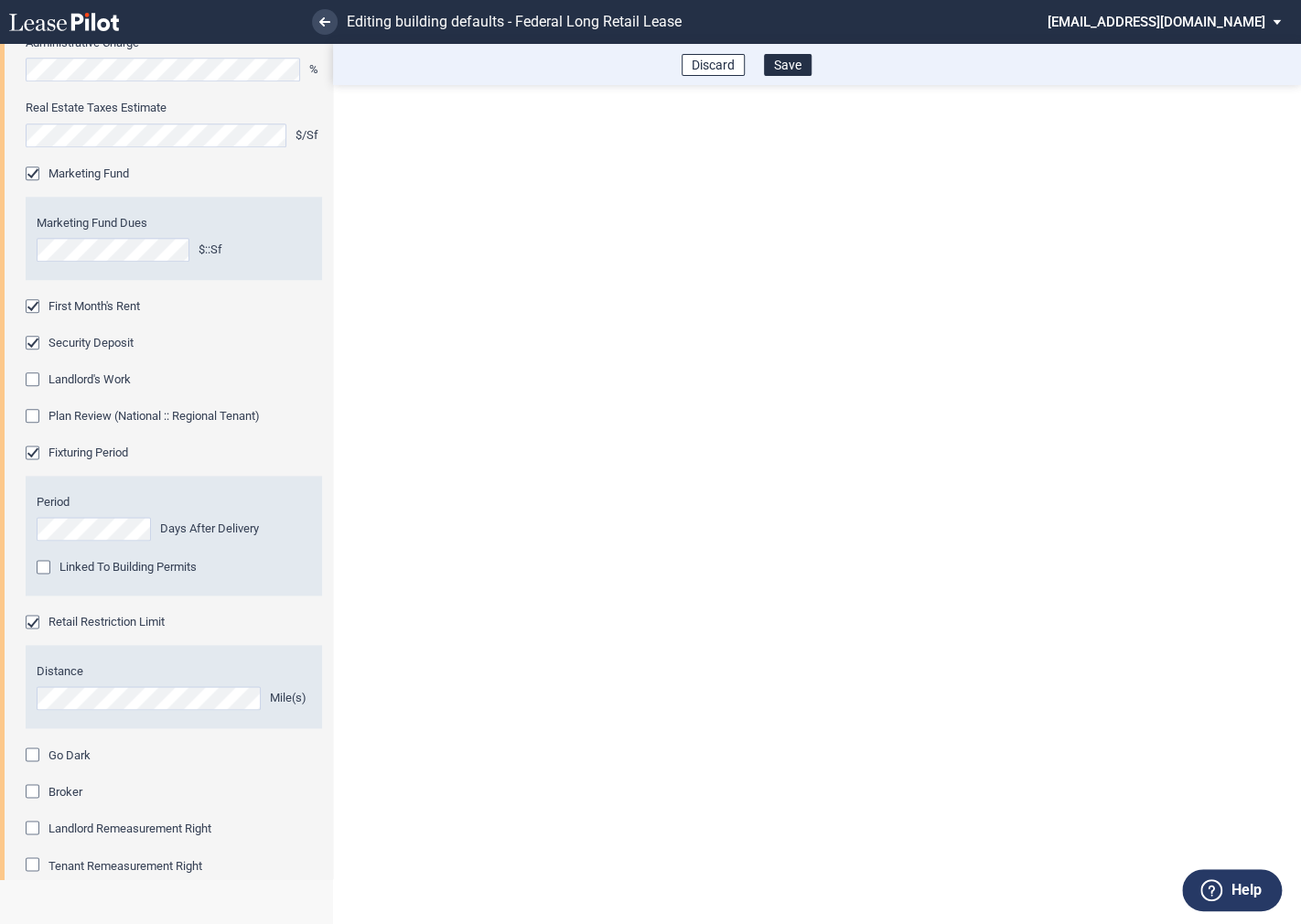
scroll to position [933, 0]
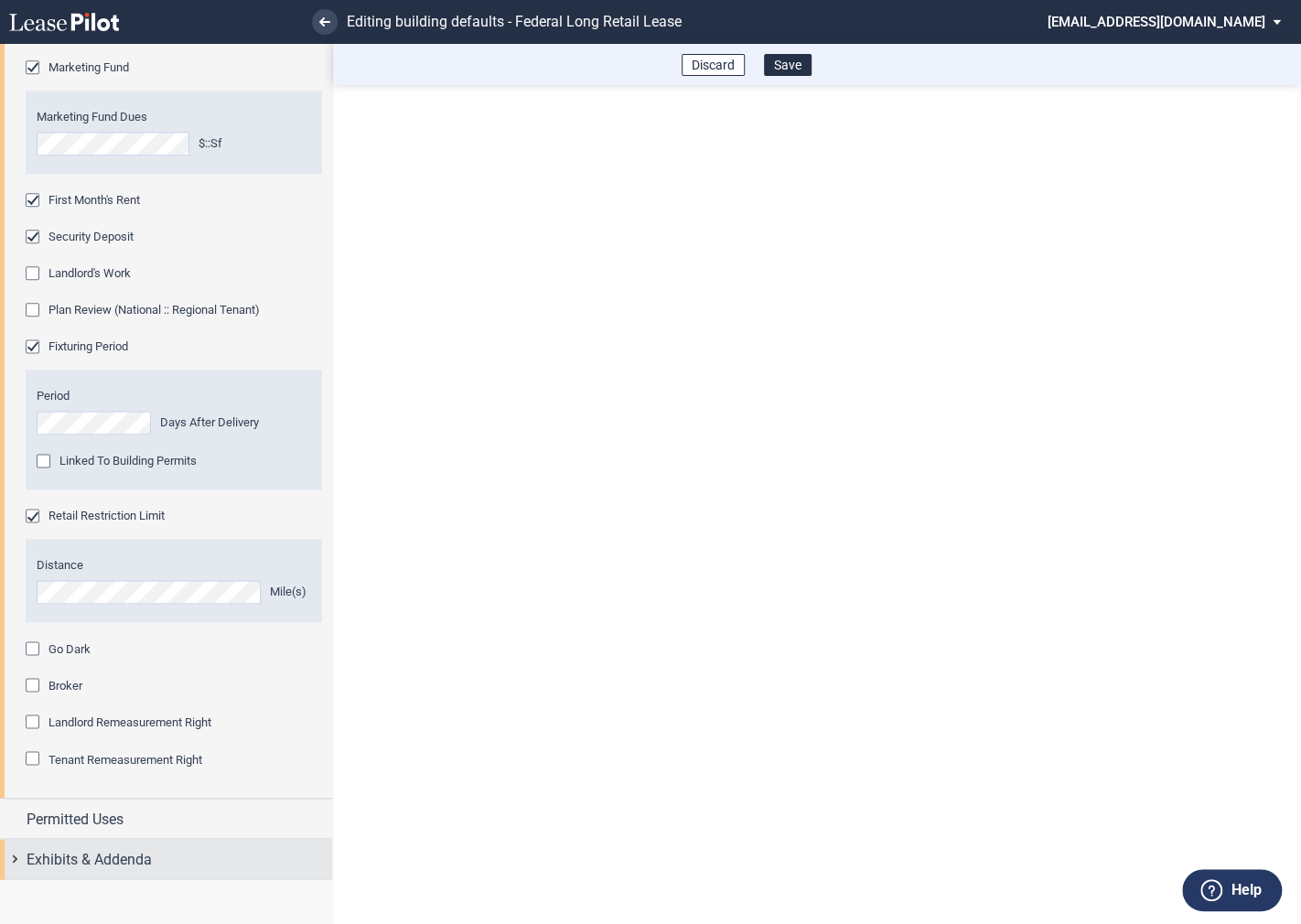
click at [18, 861] on div "Exhibits & Addenda" at bounding box center [166, 858] width 332 height 40
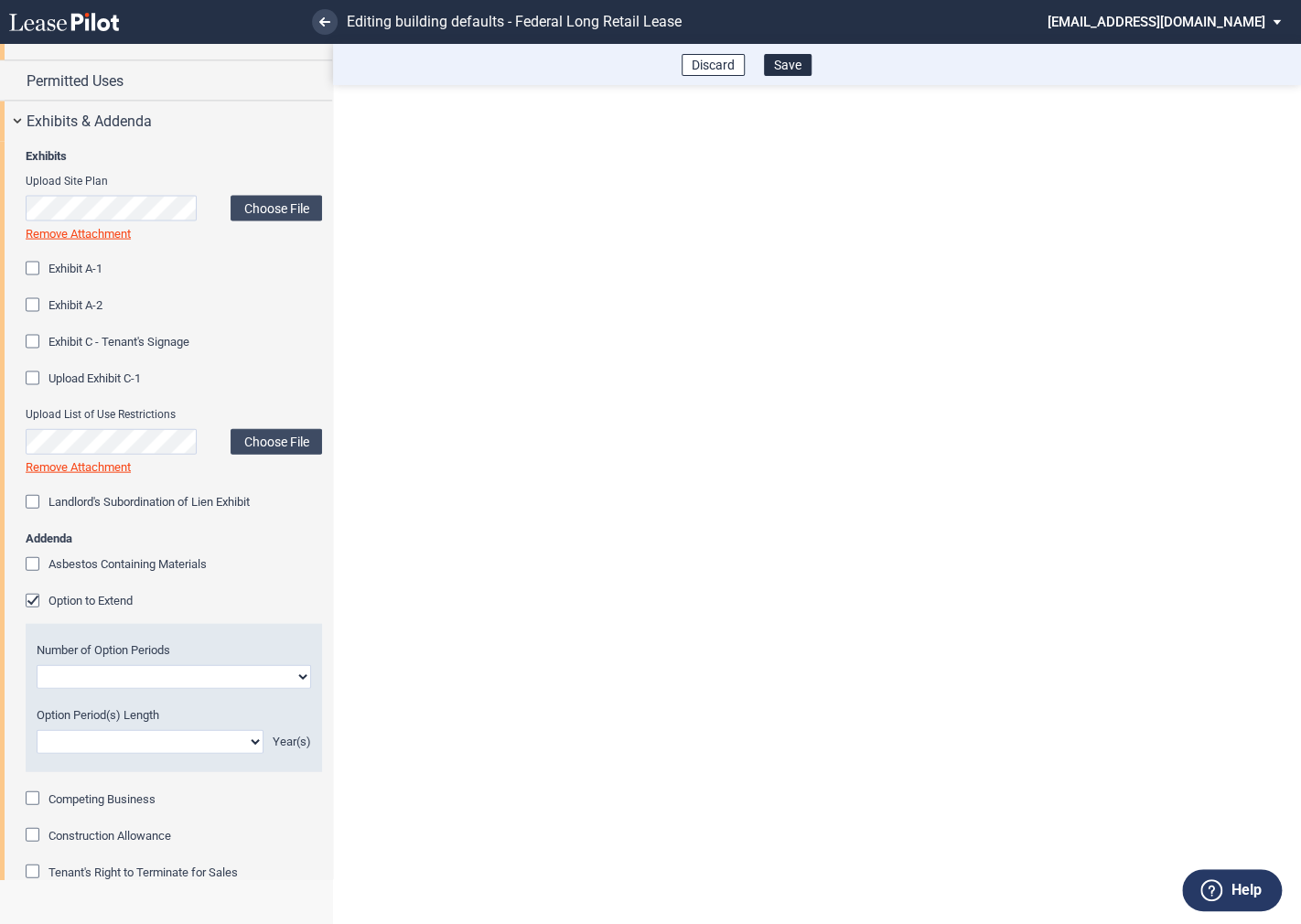
scroll to position [1677, 0]
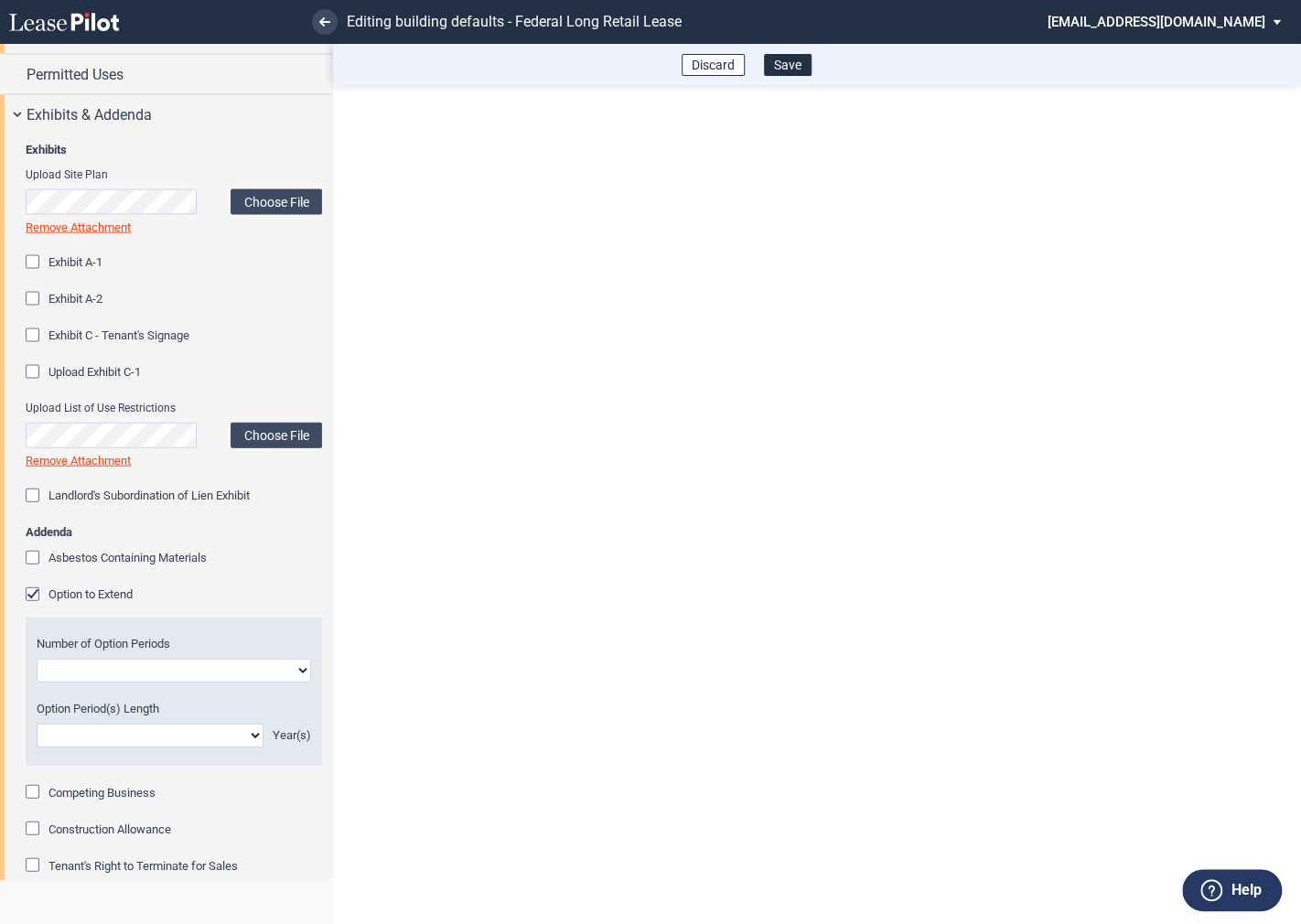
click at [32, 594] on div "Option to Extend" at bounding box center [34, 596] width 18 height 18
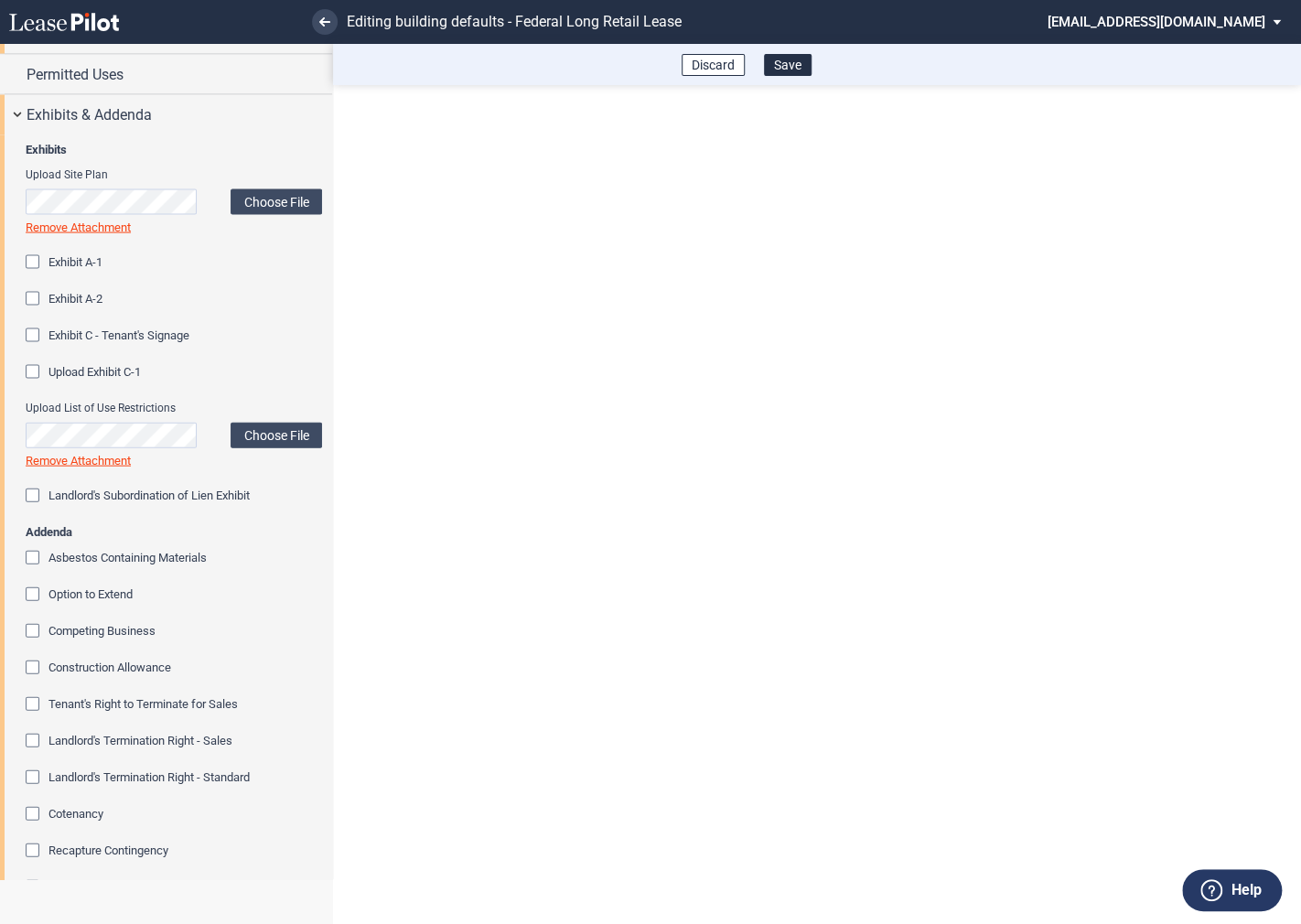
scroll to position [1860, 0]
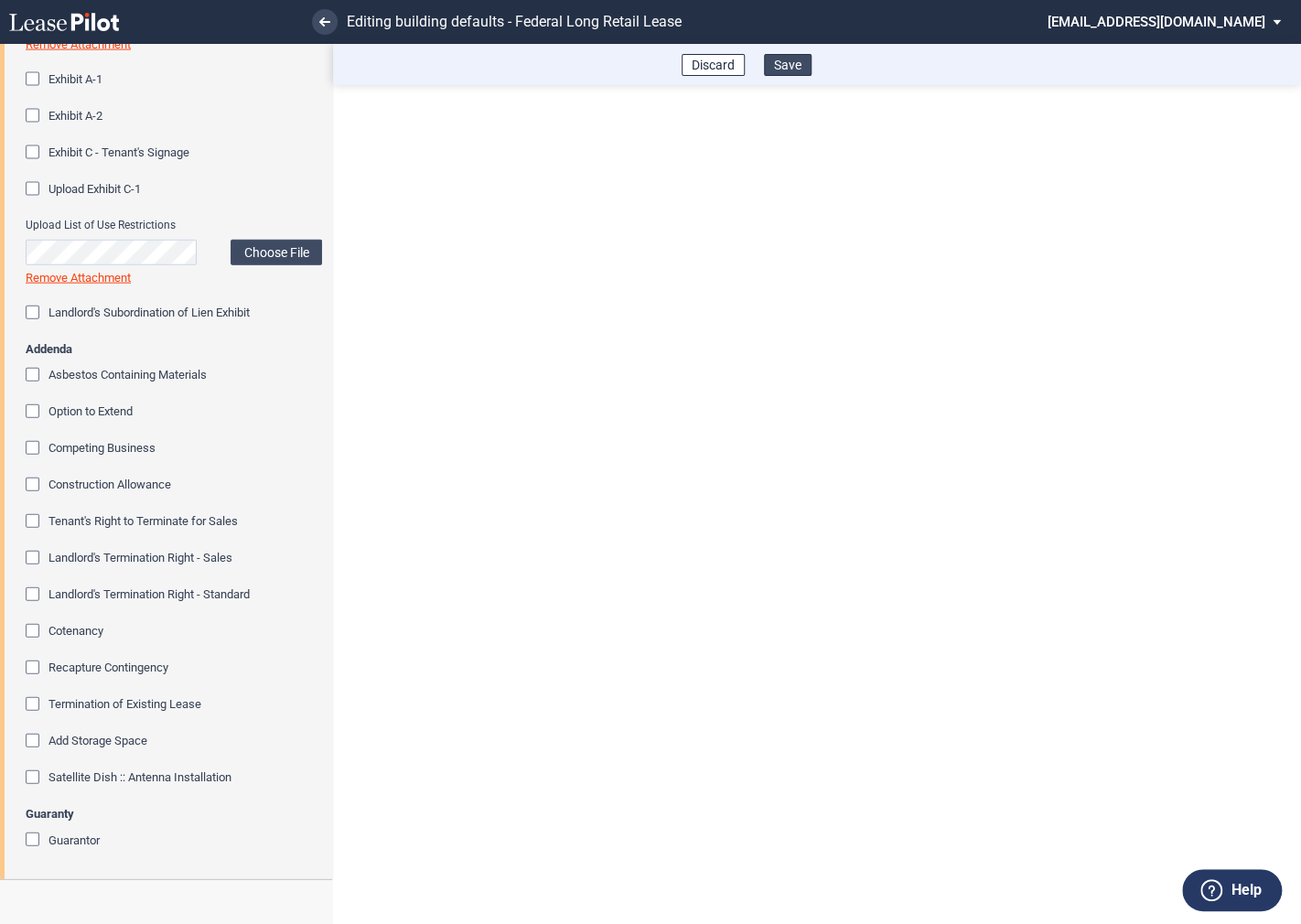
click at [793, 69] on button "Save" at bounding box center [787, 65] width 48 height 22
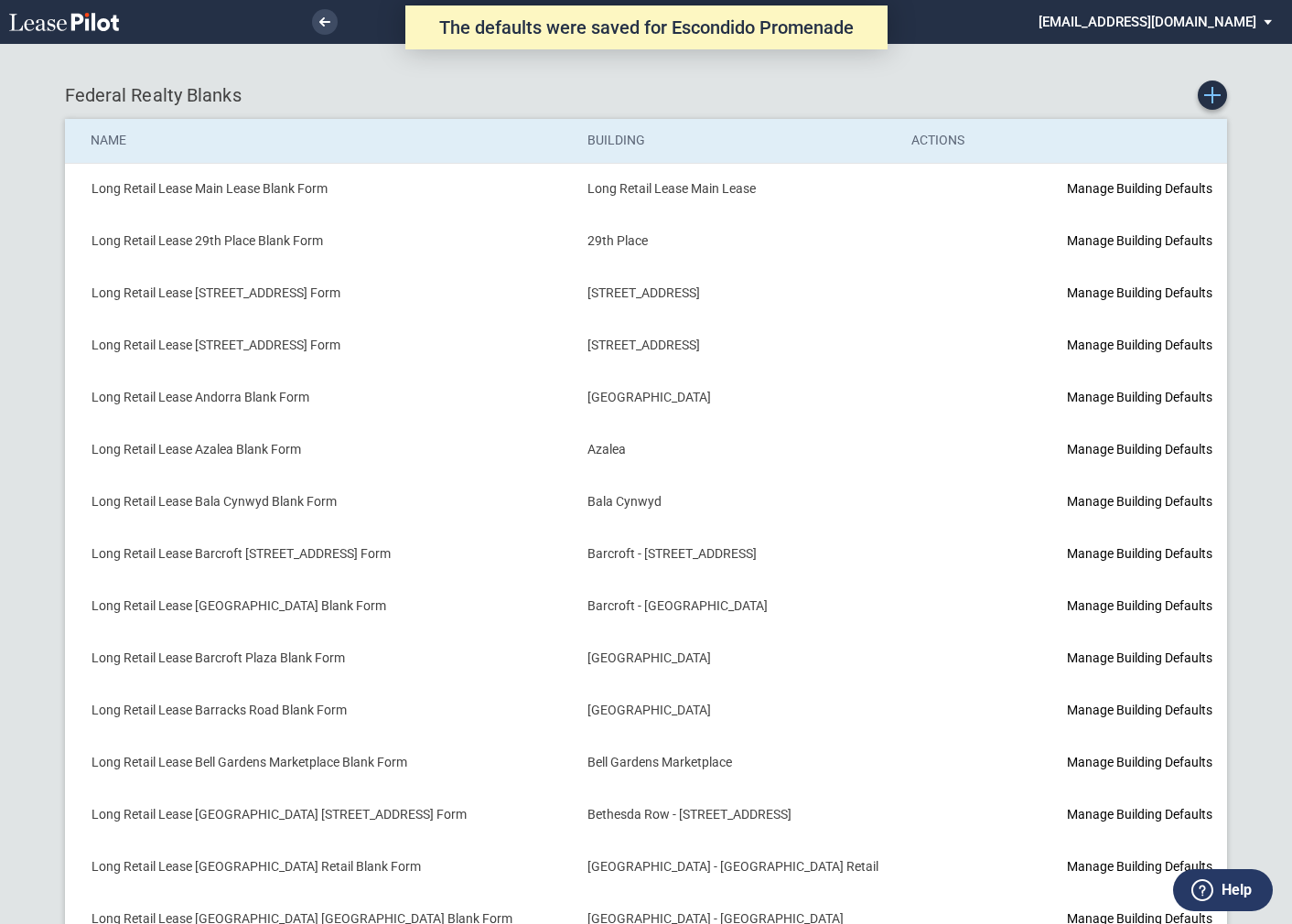
click at [1216, 98] on icon "Create new Blank Form" at bounding box center [1211, 95] width 17 height 16
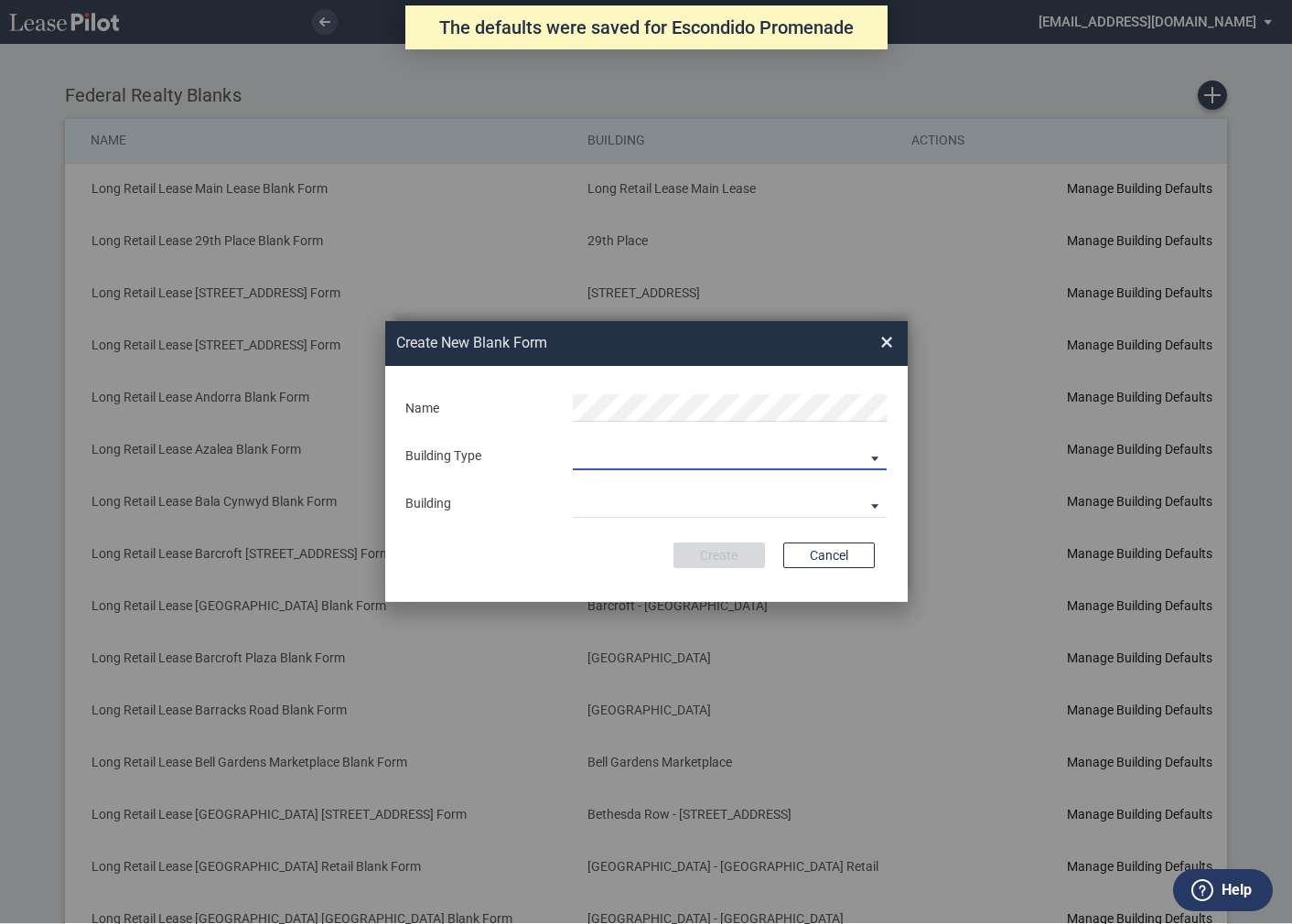
click at [645, 453] on md-select "Building Predefined Empty Building New Empty Building" at bounding box center [729, 456] width 314 height 27
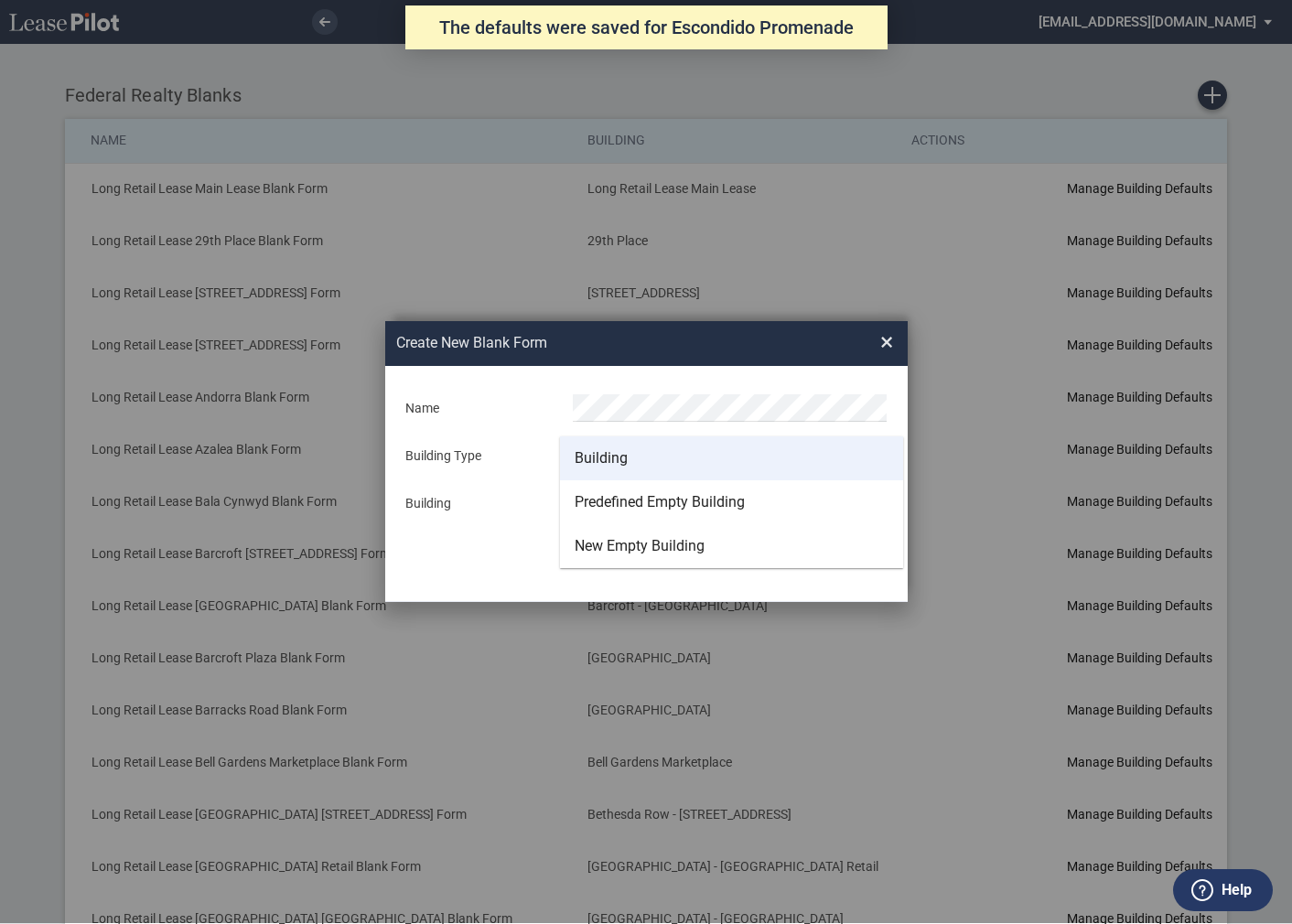
click at [602, 451] on div "Building" at bounding box center [601, 458] width 53 height 20
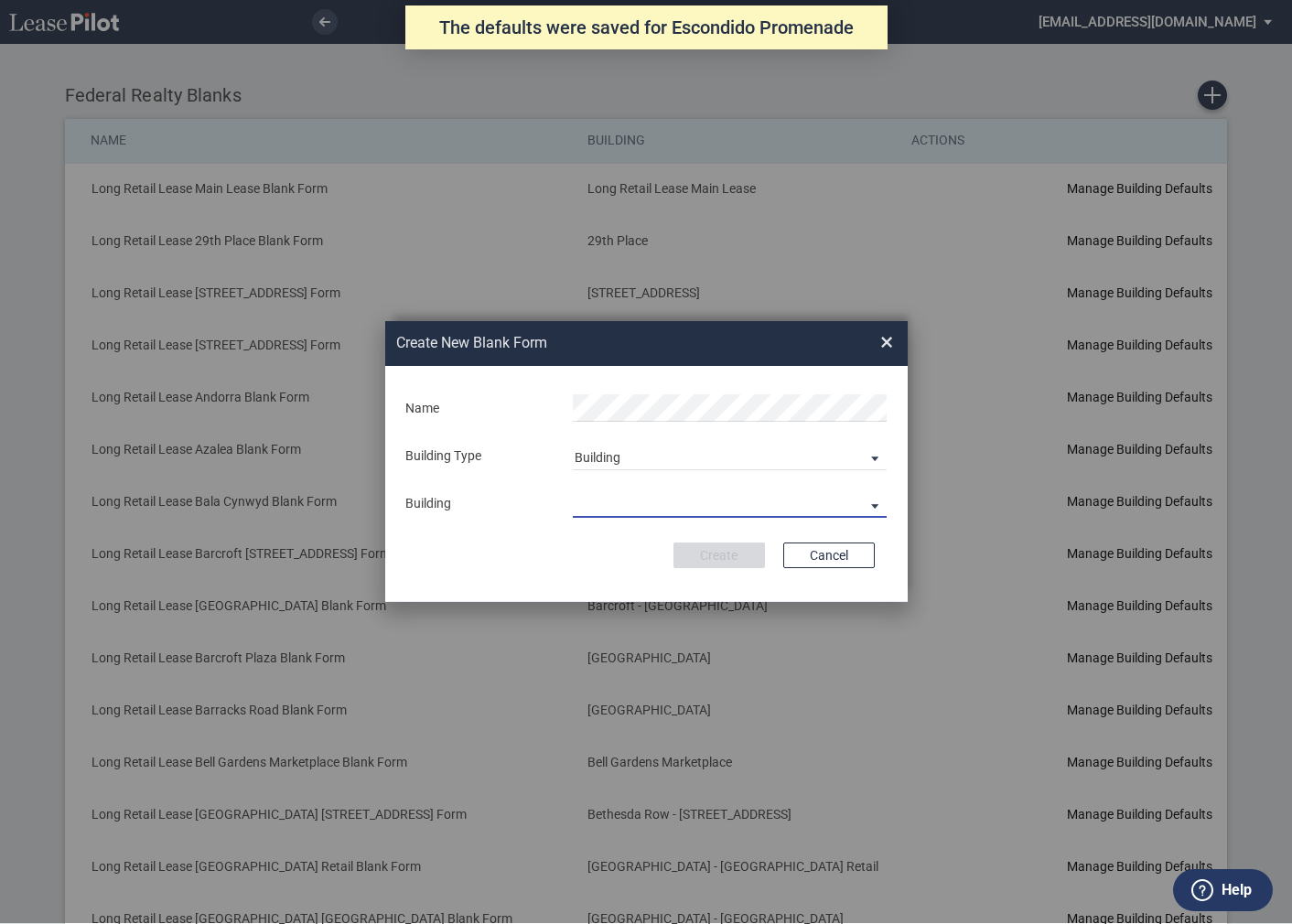
click at [609, 503] on md-select "29th Place [STREET_ADDRESS] [STREET_ADDRESS] [GEOGRAPHIC_DATA] Azalea Bala Cynw…" at bounding box center [729, 504] width 314 height 27
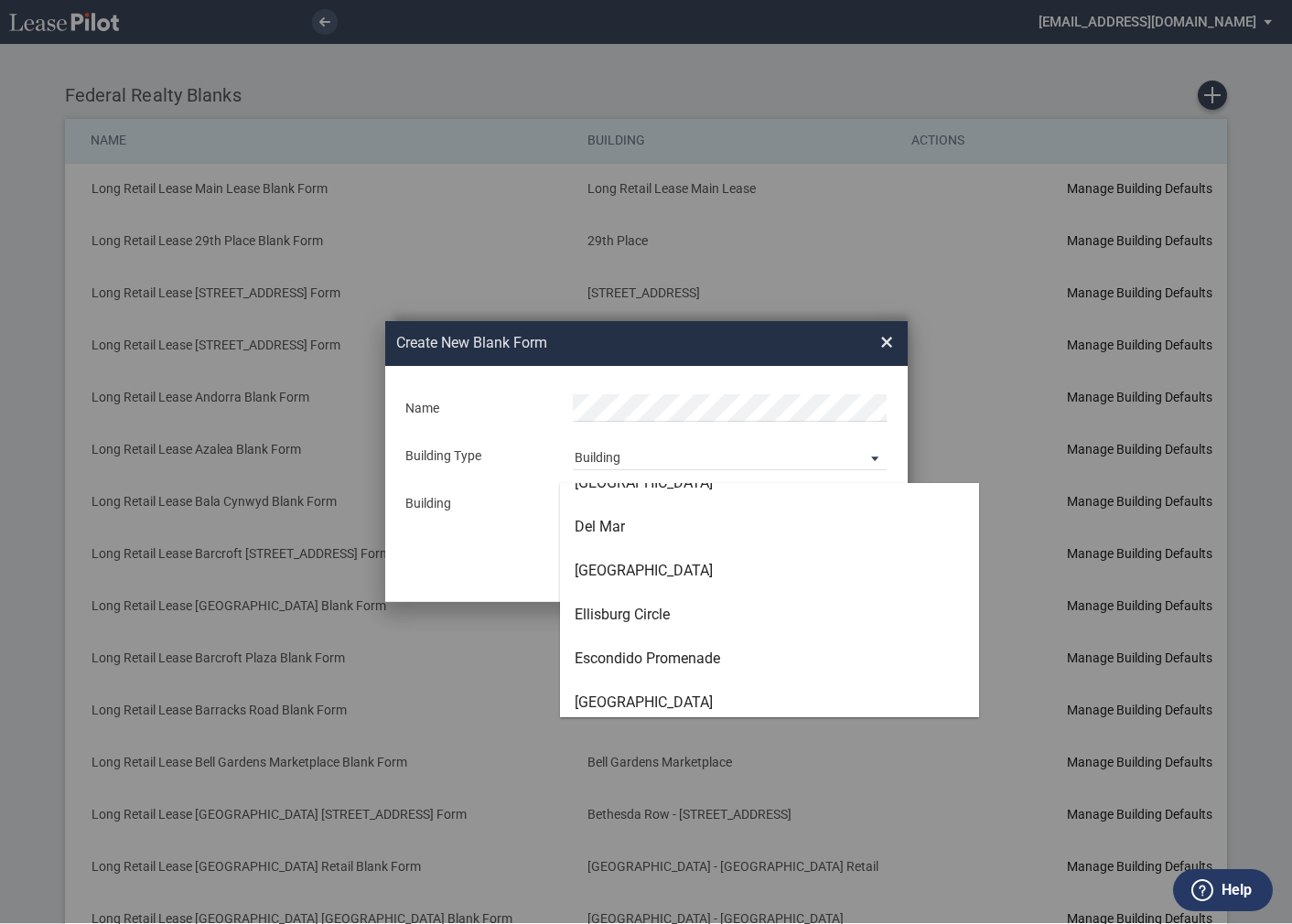
scroll to position [2001, 0]
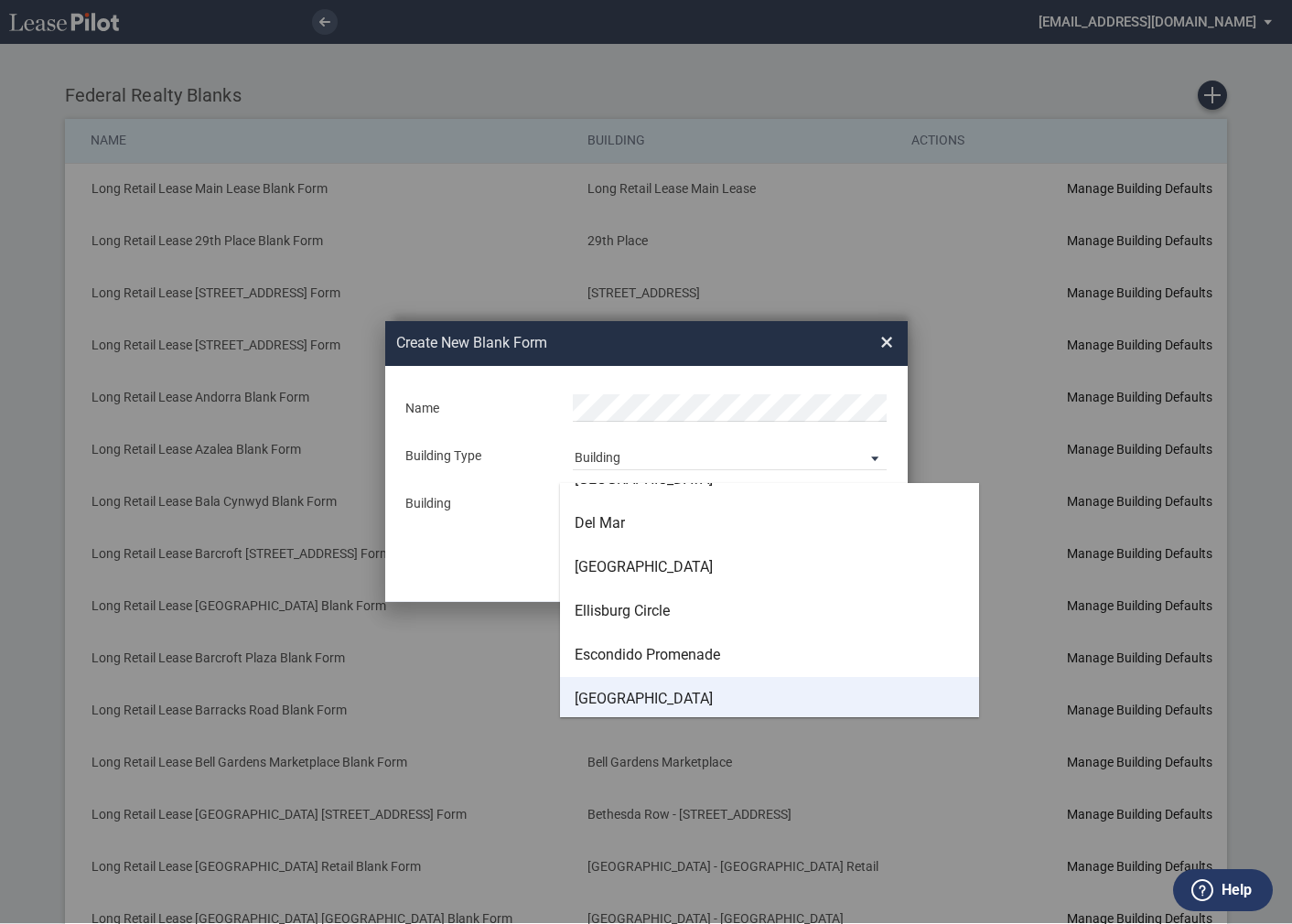
click at [622, 698] on div "[GEOGRAPHIC_DATA]" at bounding box center [644, 699] width 138 height 20
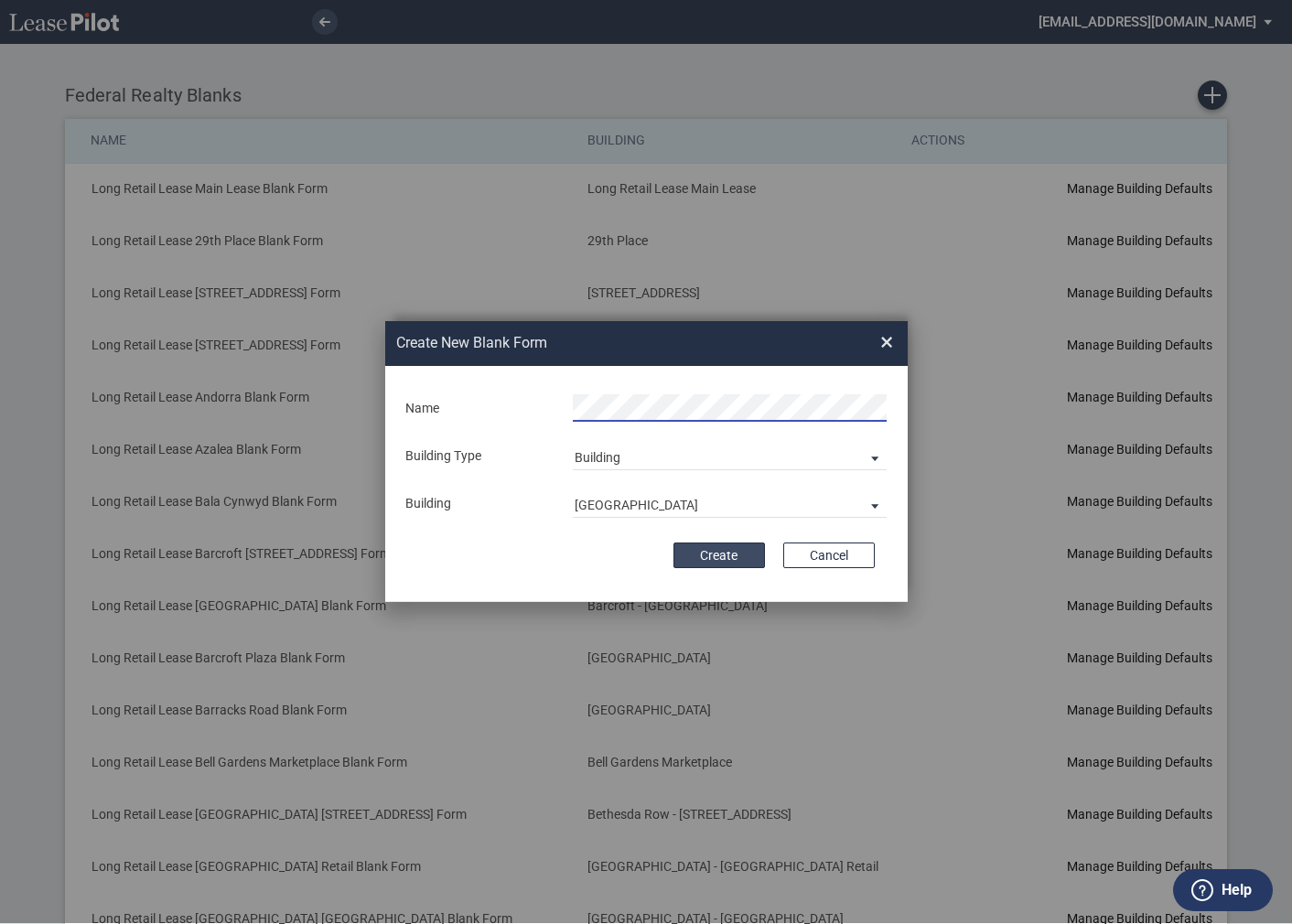
click at [717, 562] on button "Create" at bounding box center [719, 555] width 91 height 25
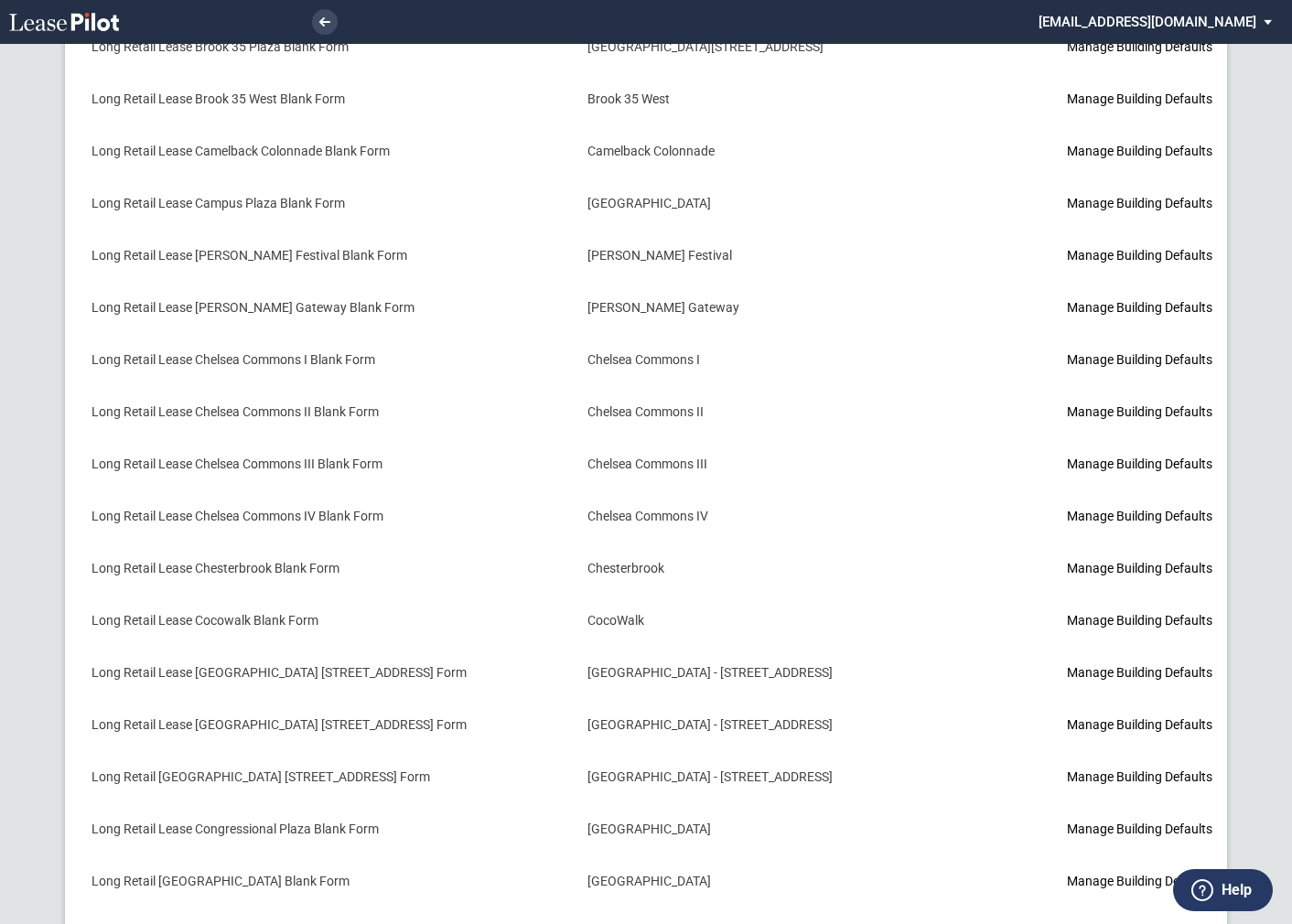
scroll to position [1978, 0]
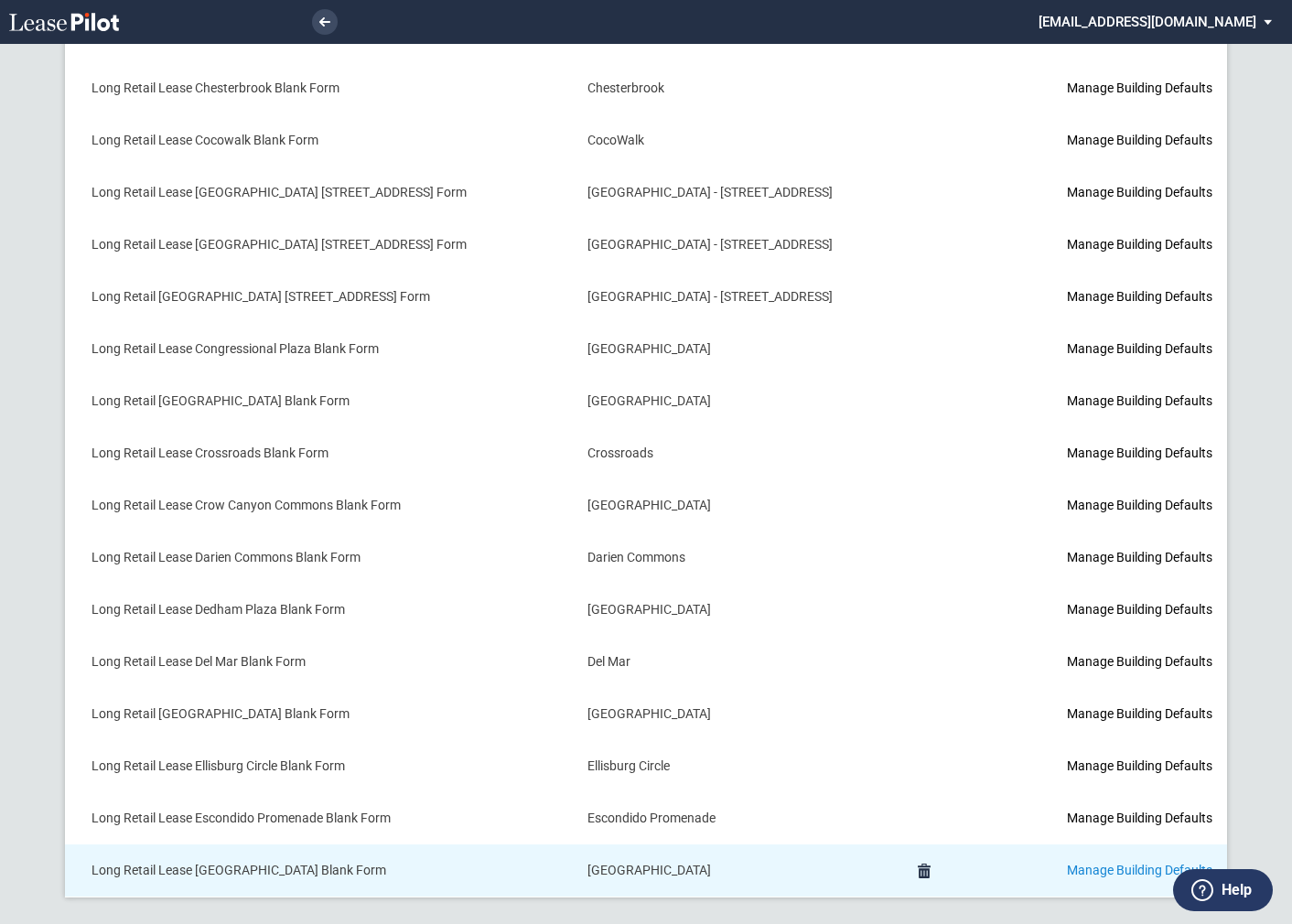
click at [1067, 863] on link "Manage Building Defaults" at bounding box center [1140, 870] width 146 height 15
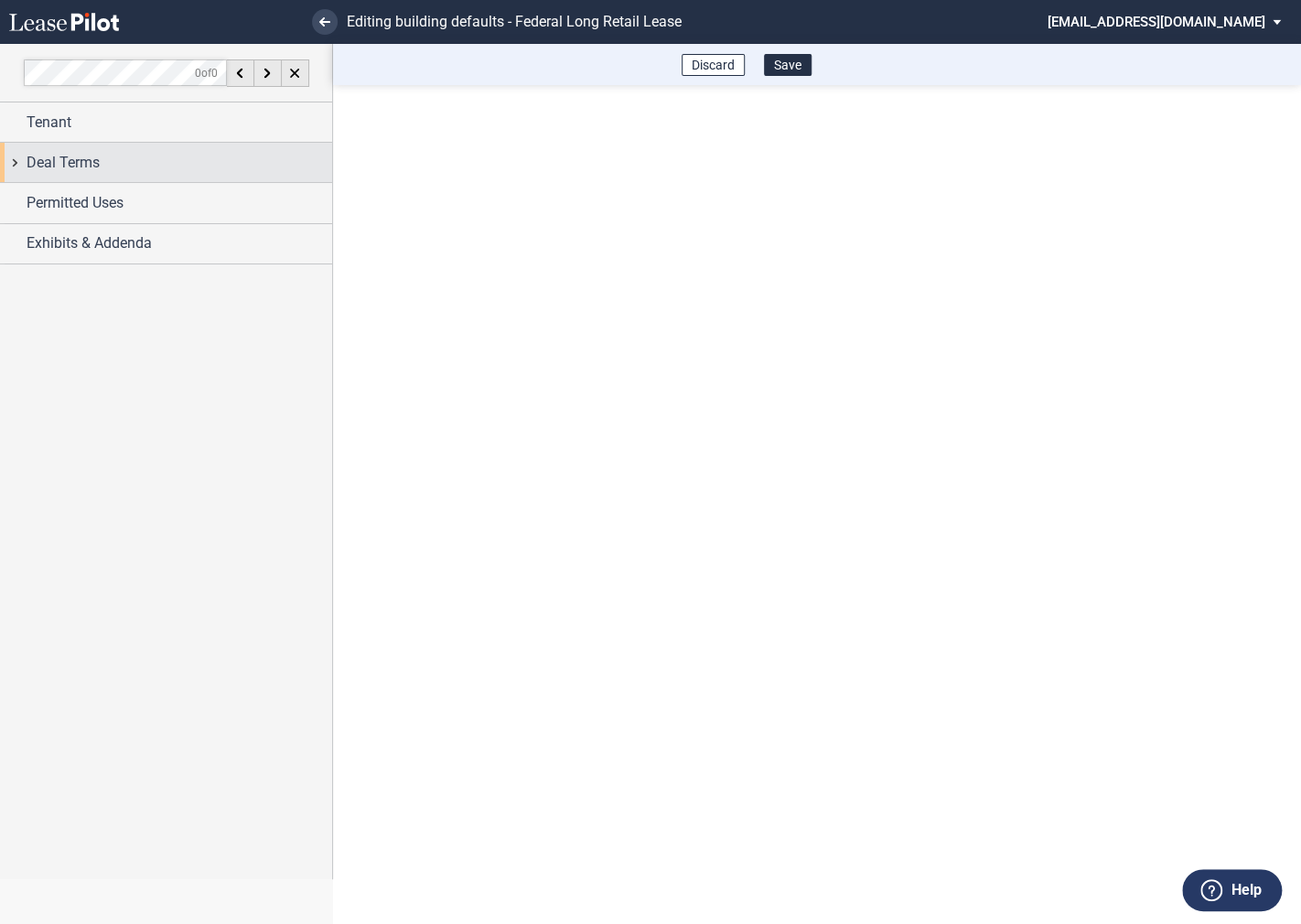
click at [17, 164] on div "Deal Terms" at bounding box center [166, 162] width 332 height 40
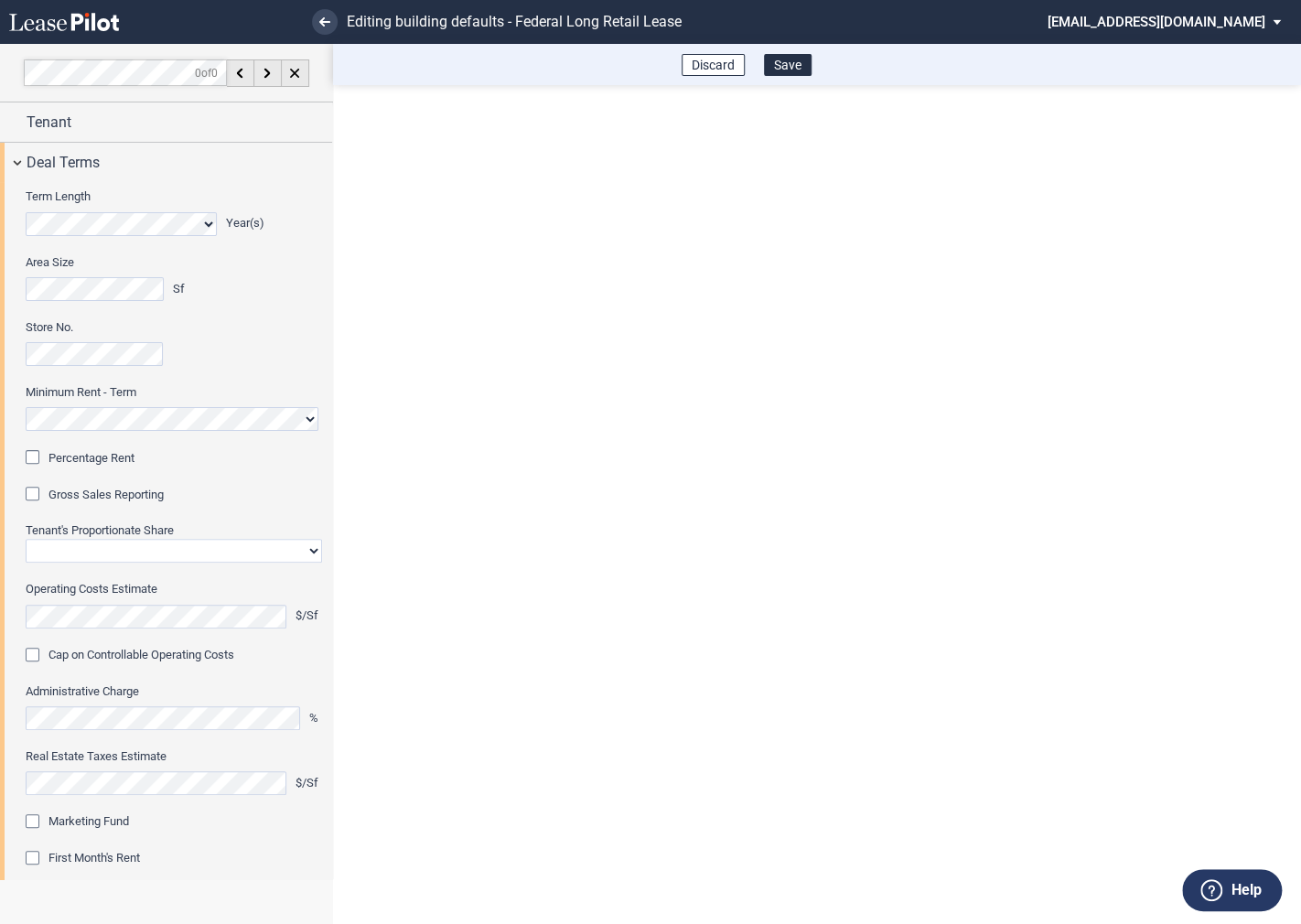
click at [40, 457] on div "Percentage Rent" at bounding box center [34, 459] width 18 height 18
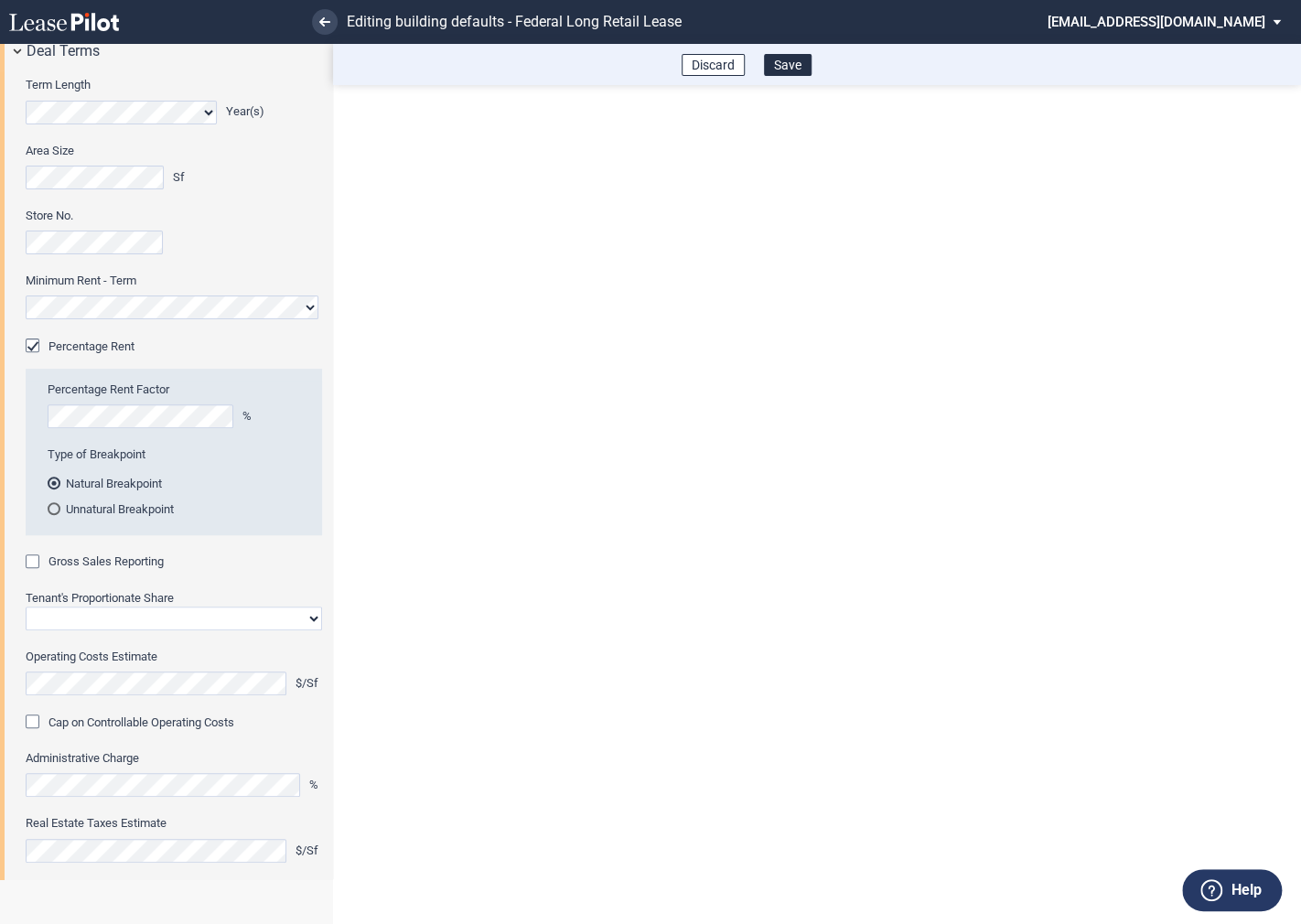
click at [38, 559] on div "Gross Sales Reporting" at bounding box center [34, 563] width 18 height 18
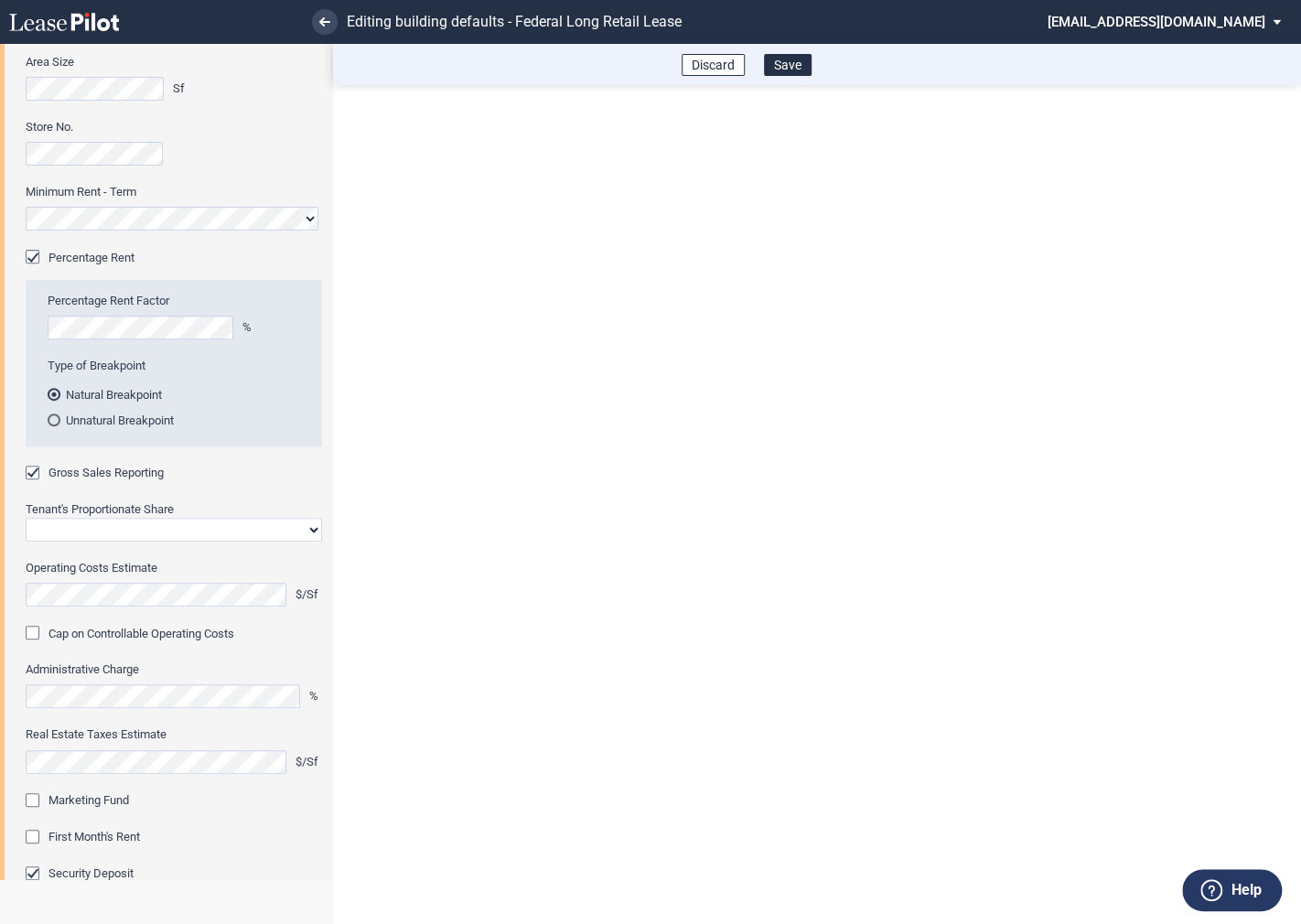
scroll to position [219, 0]
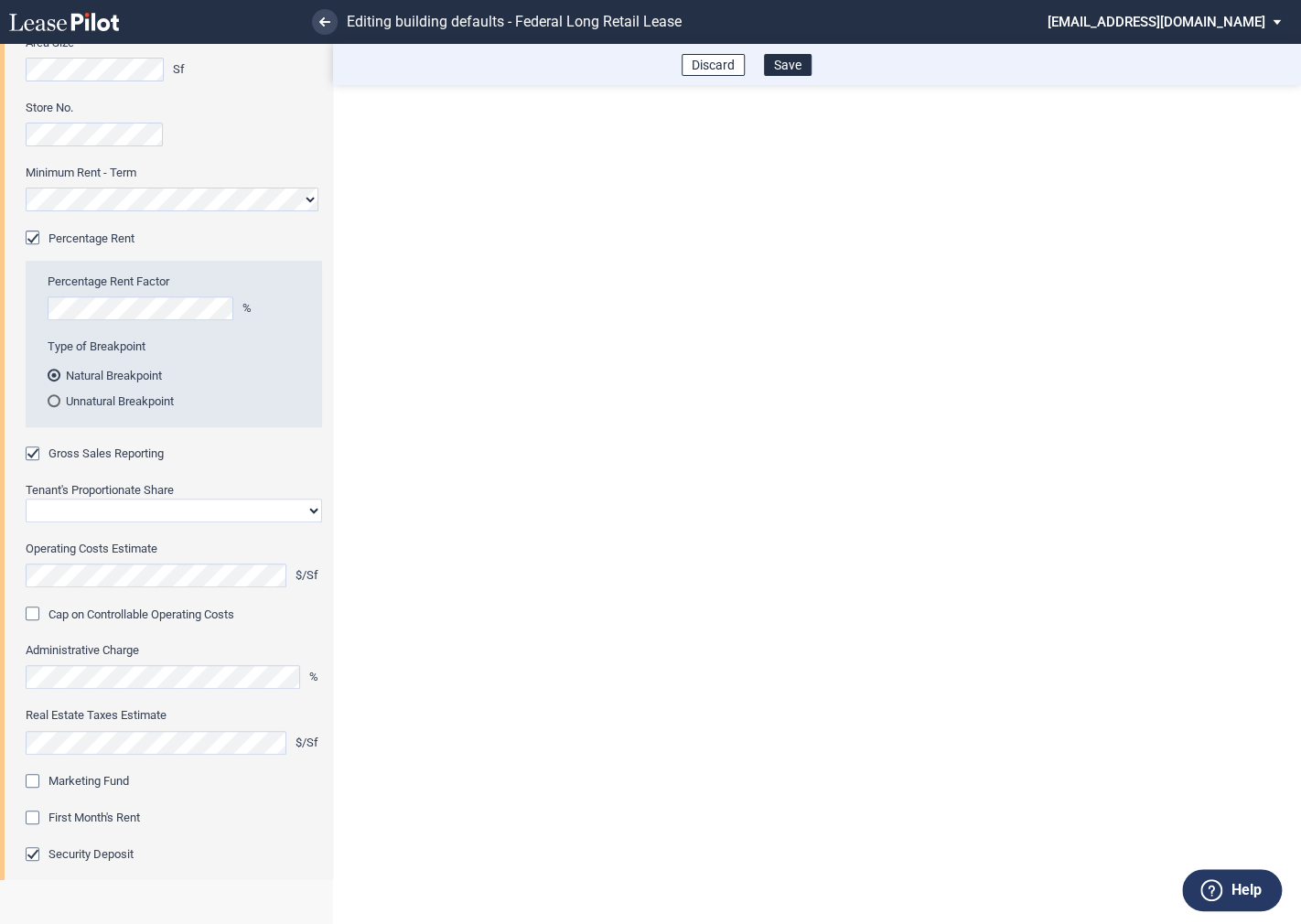
click at [79, 510] on select "Straight GLA Net Major" at bounding box center [173, 511] width 296 height 24
select select "straight GLA"
click at [25, 499] on select "Straight GLA Net Major" at bounding box center [173, 511] width 296 height 24
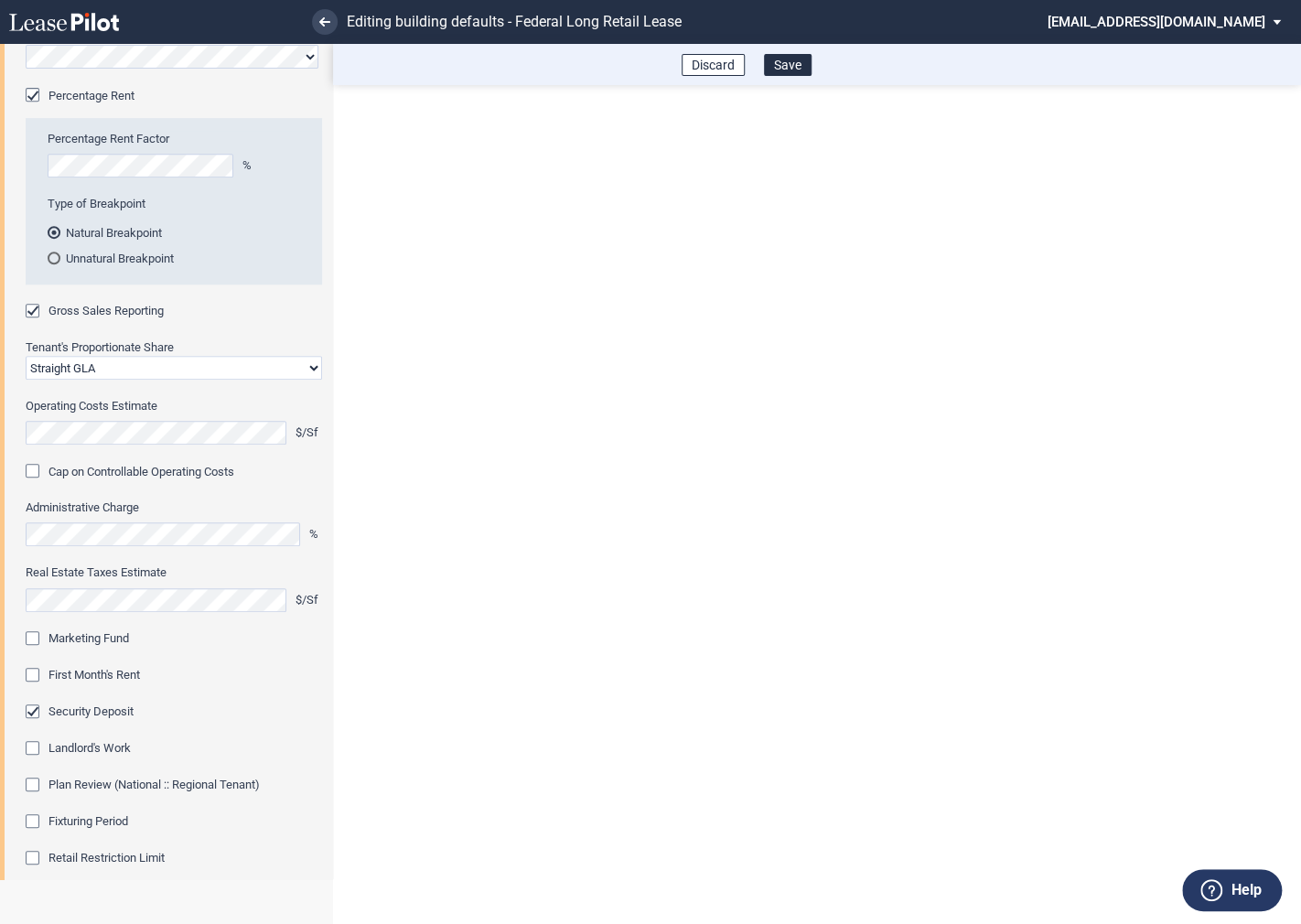
click at [34, 631] on div "Marketing Fund" at bounding box center [34, 640] width 18 height 18
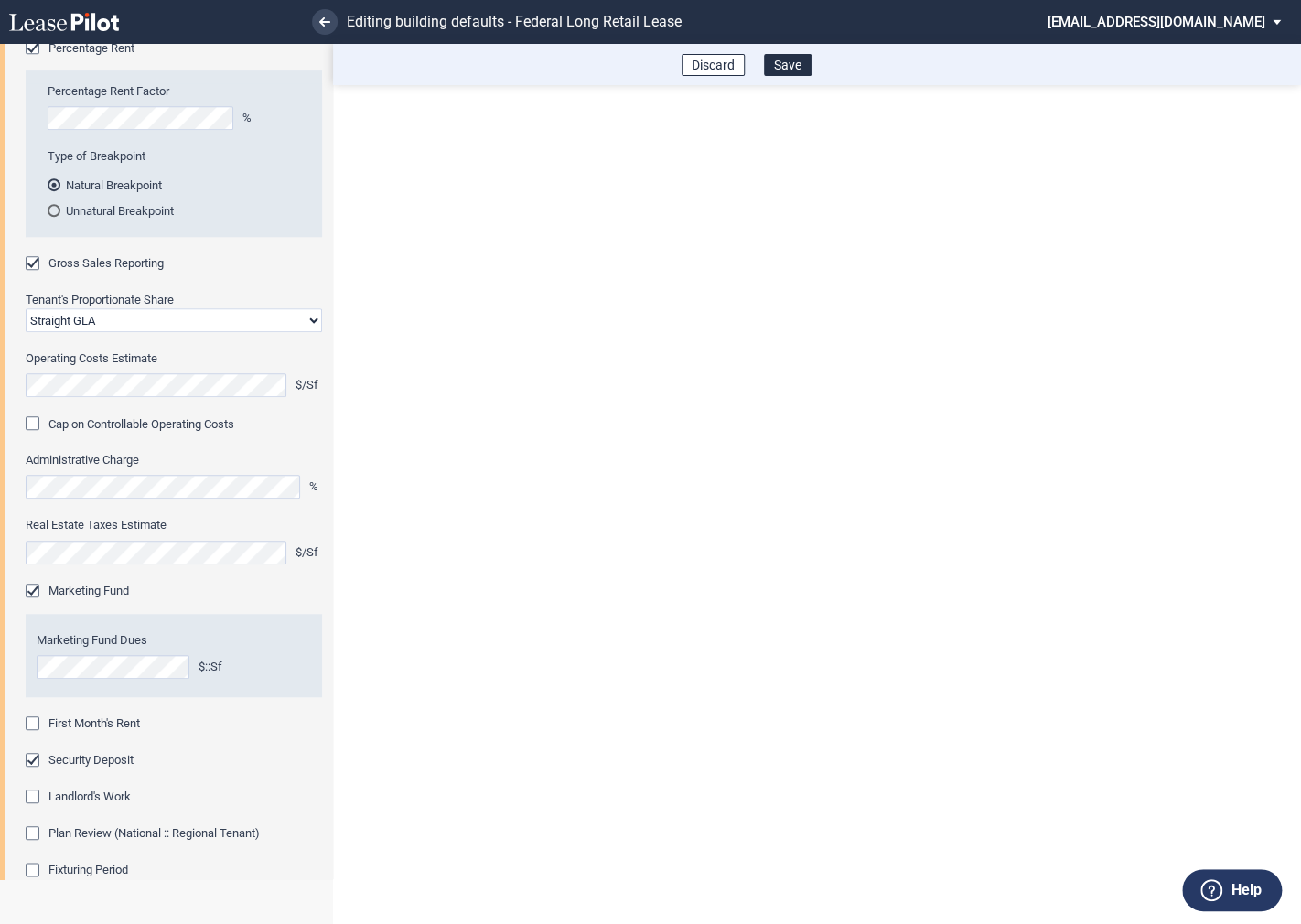
scroll to position [470, 0]
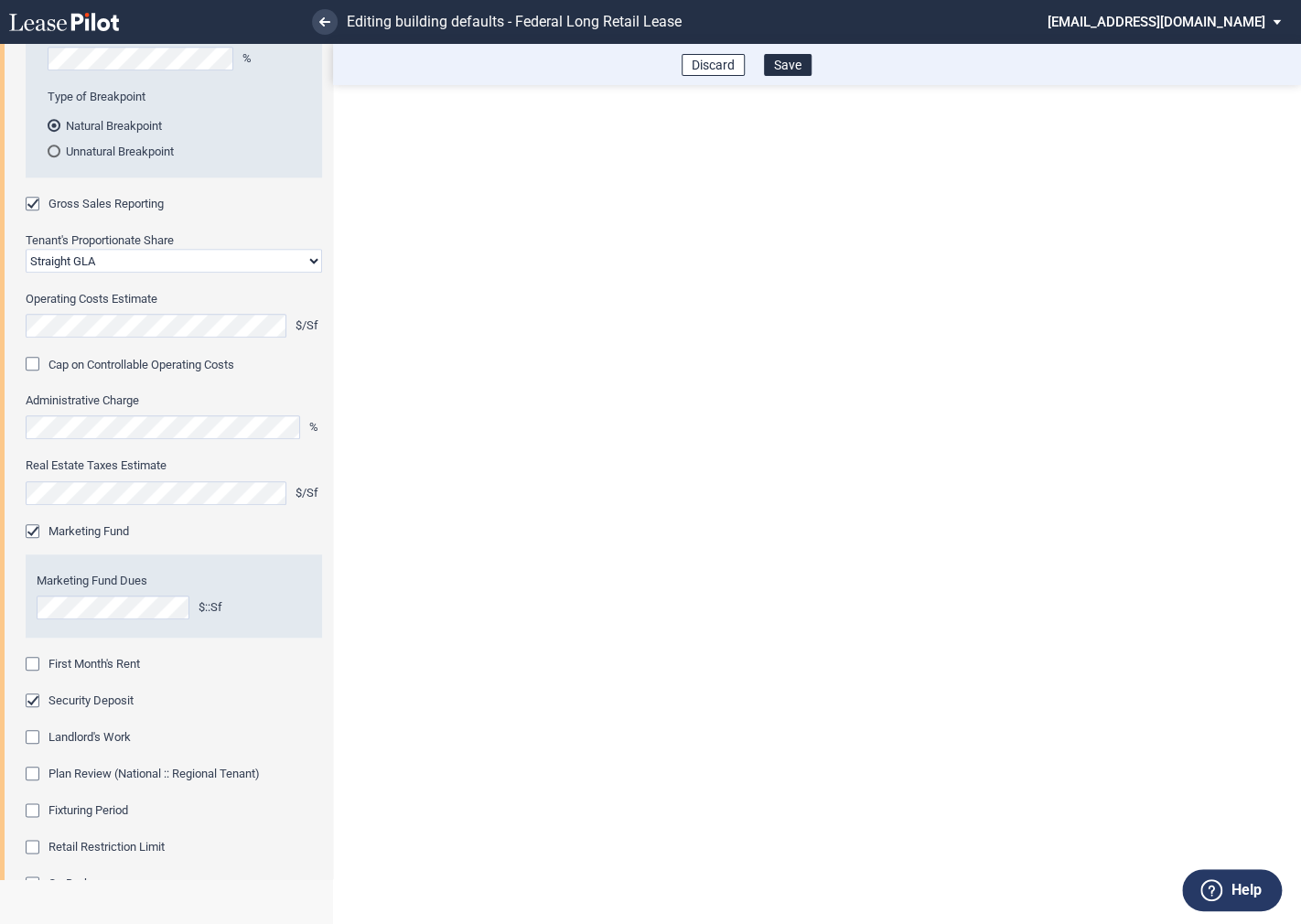
click at [36, 665] on div "First Month's Rent" at bounding box center [34, 666] width 18 height 18
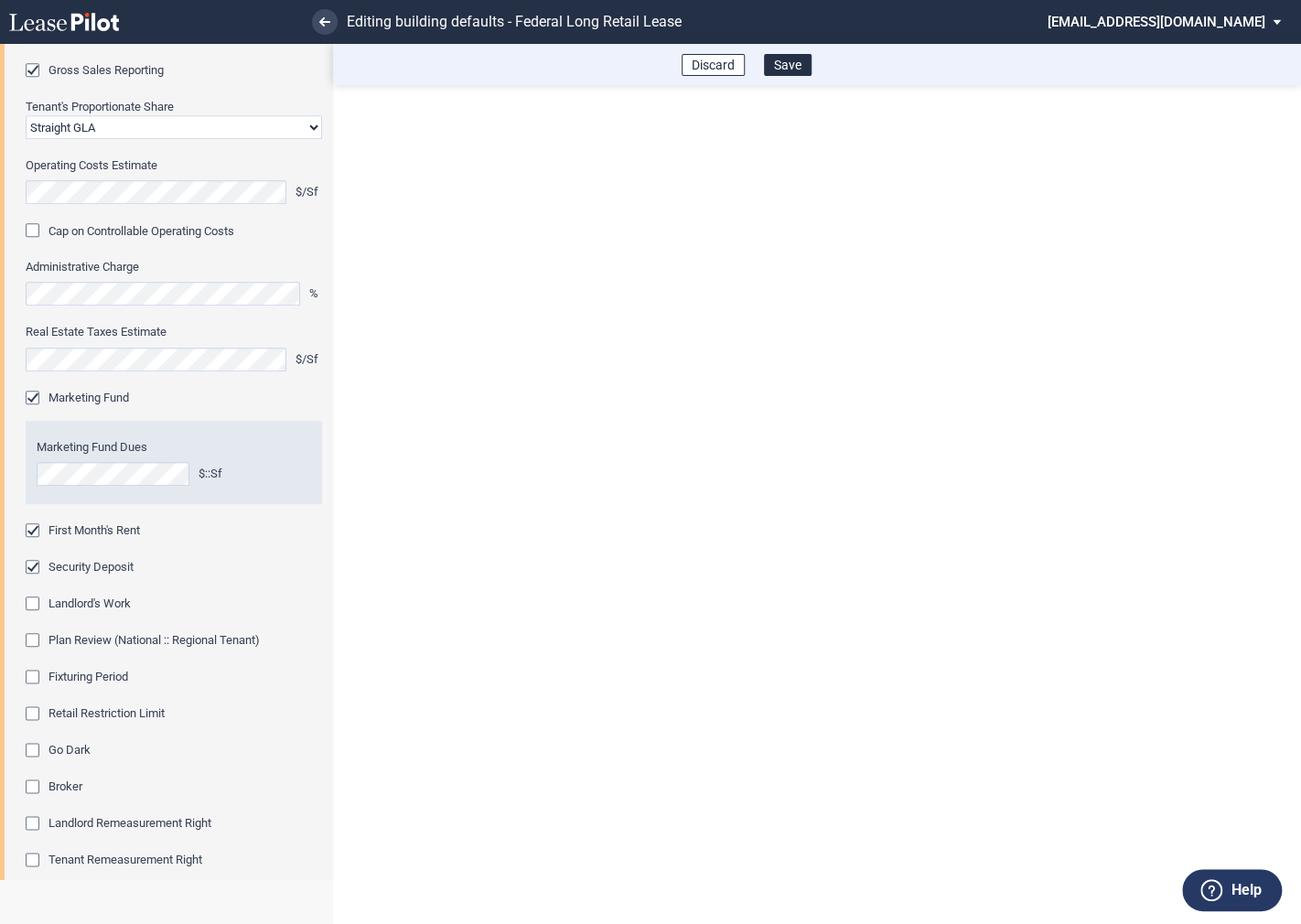
click at [32, 676] on div "Fixturing Period" at bounding box center [34, 678] width 18 height 18
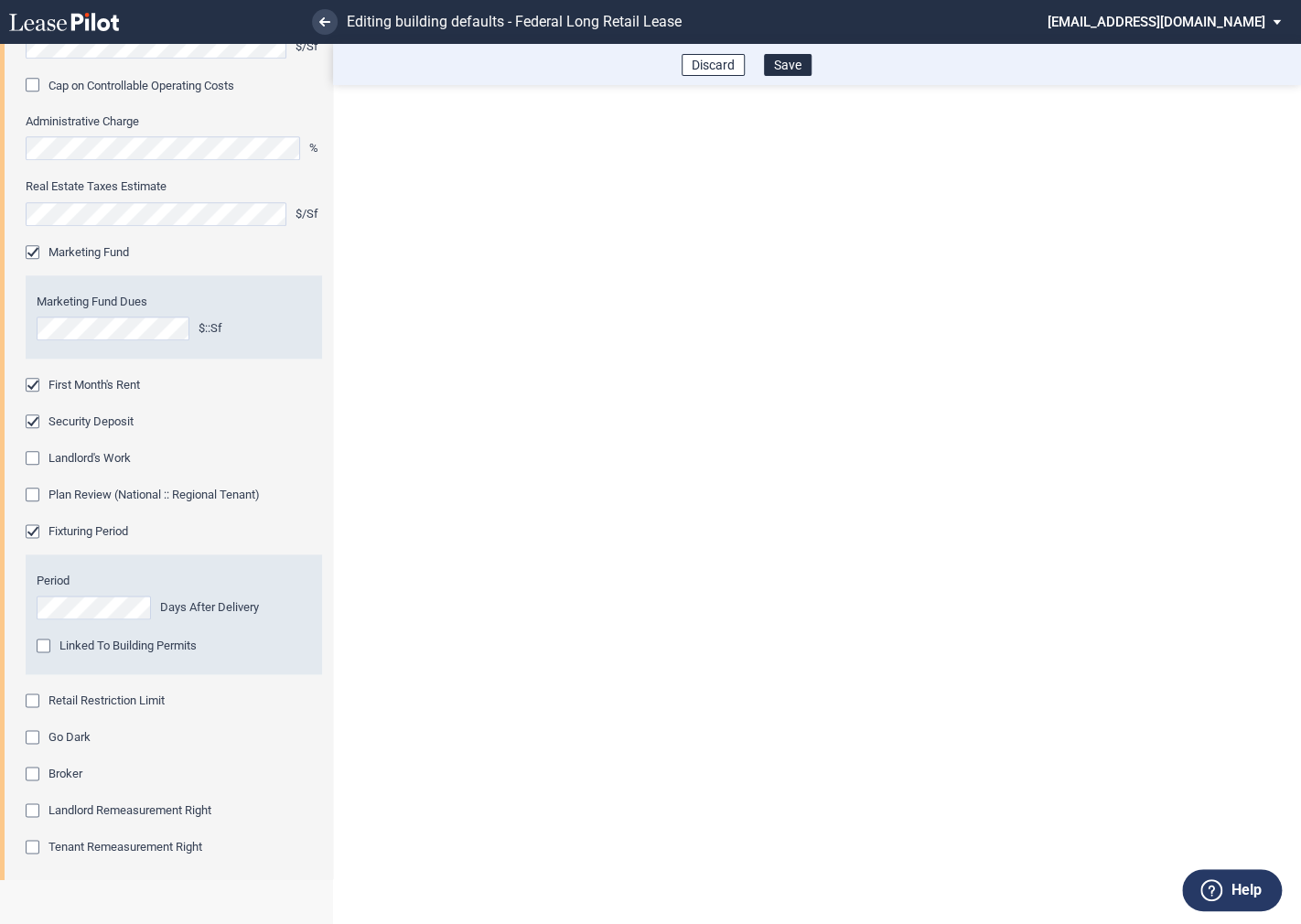
scroll to position [757, 0]
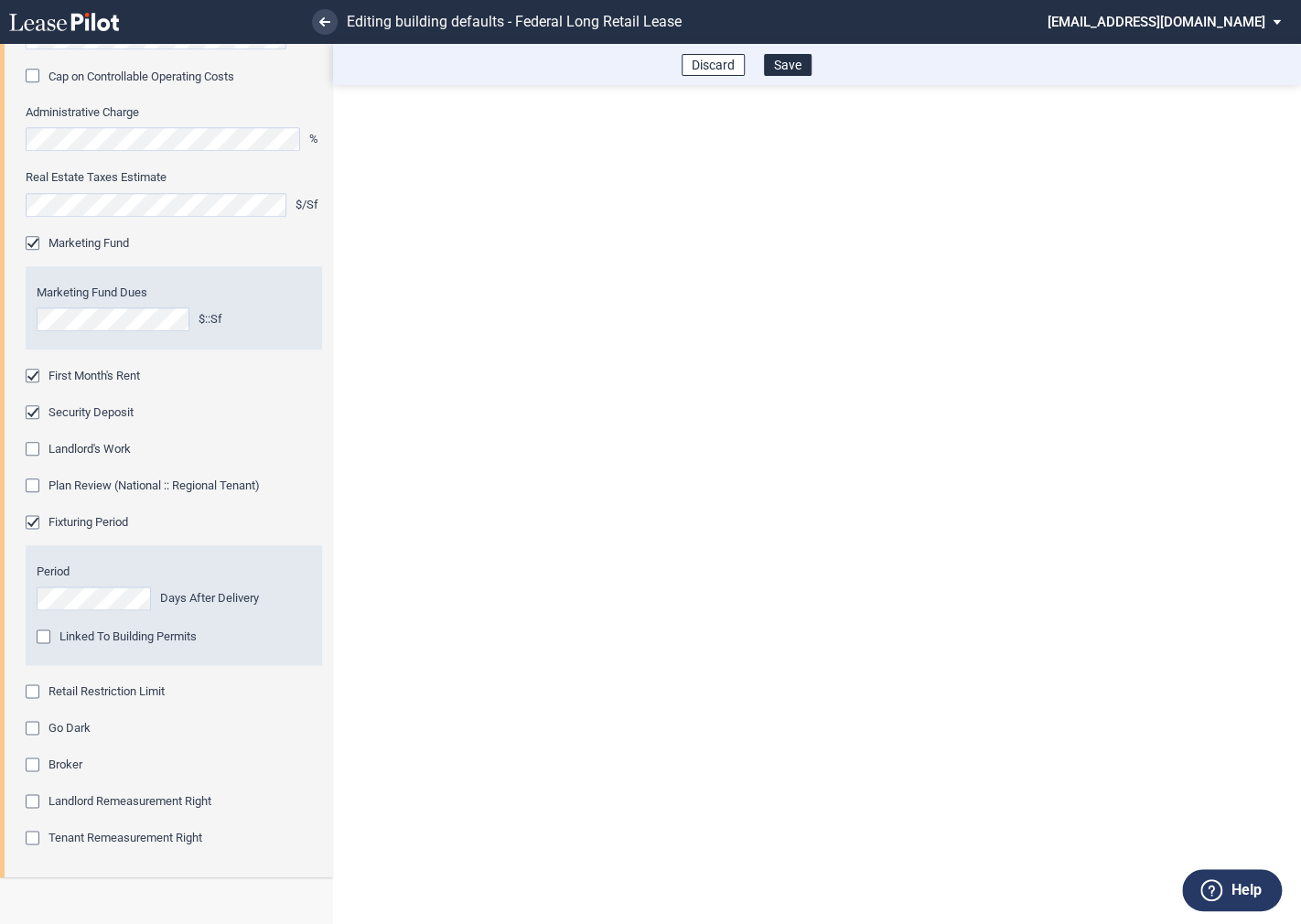
click at [34, 693] on div "Retail Restriction Limit" at bounding box center [34, 693] width 18 height 18
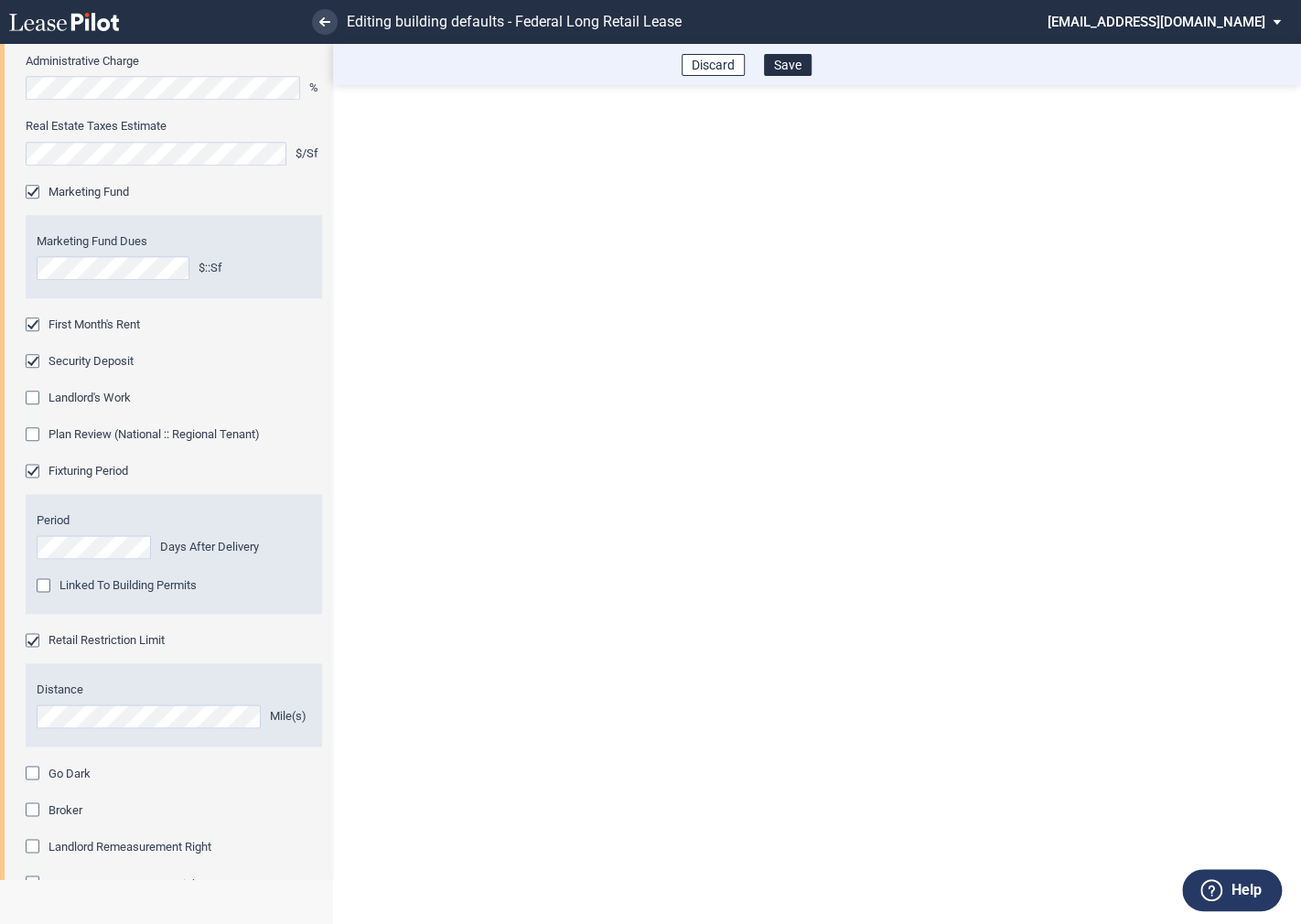
scroll to position [933, 0]
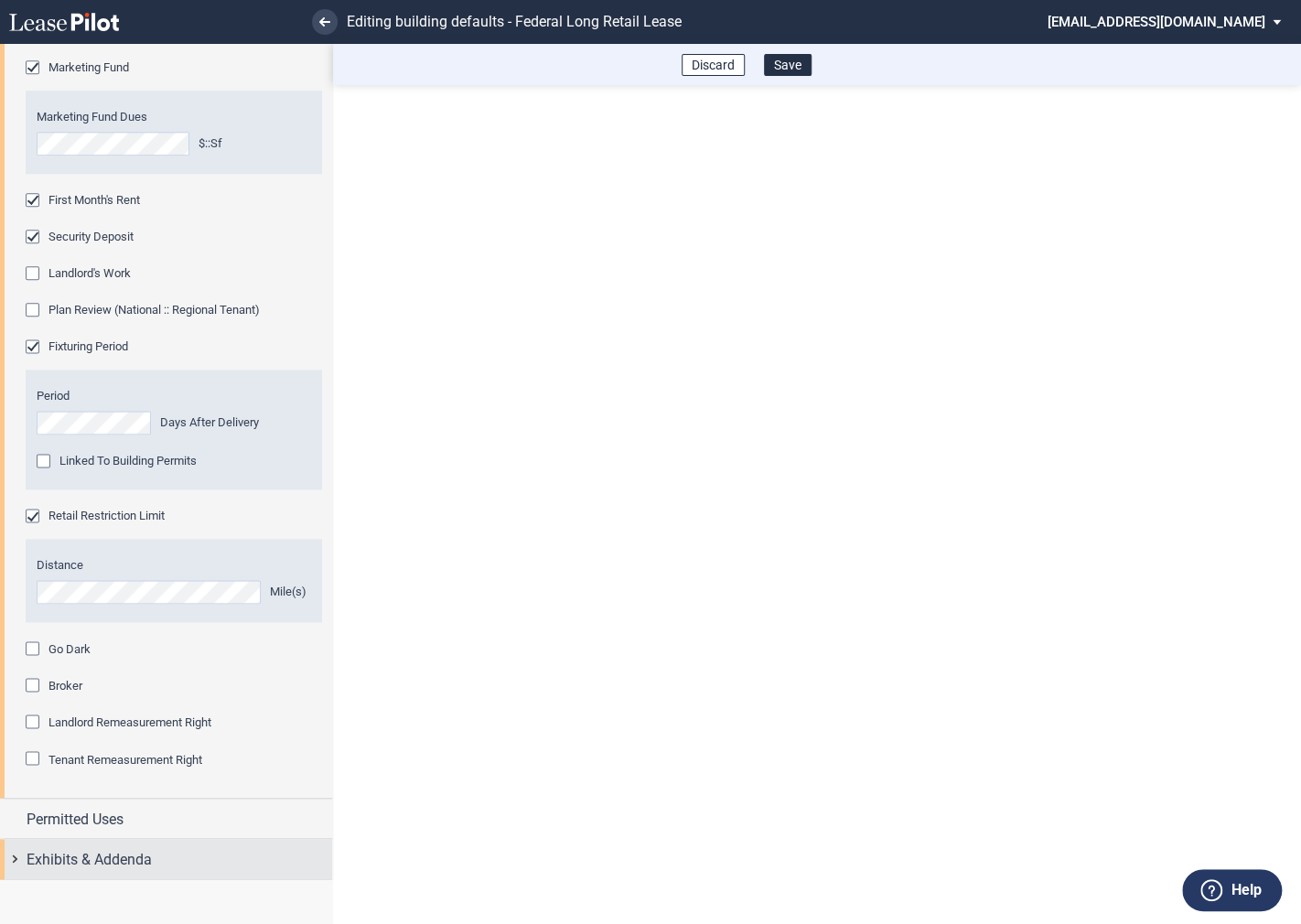
click at [17, 852] on div "Exhibits & Addenda" at bounding box center [166, 858] width 332 height 40
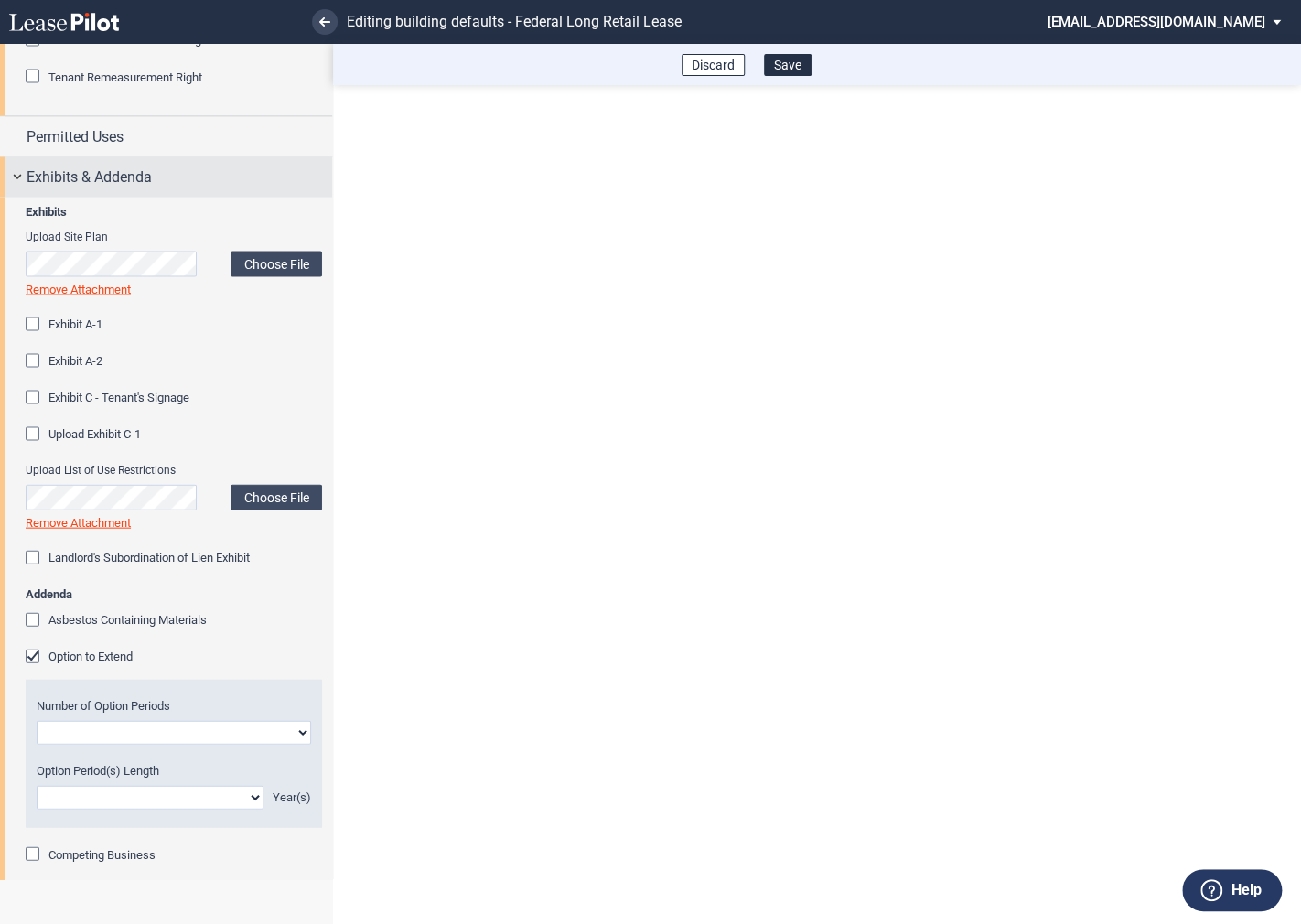
scroll to position [1665, 0]
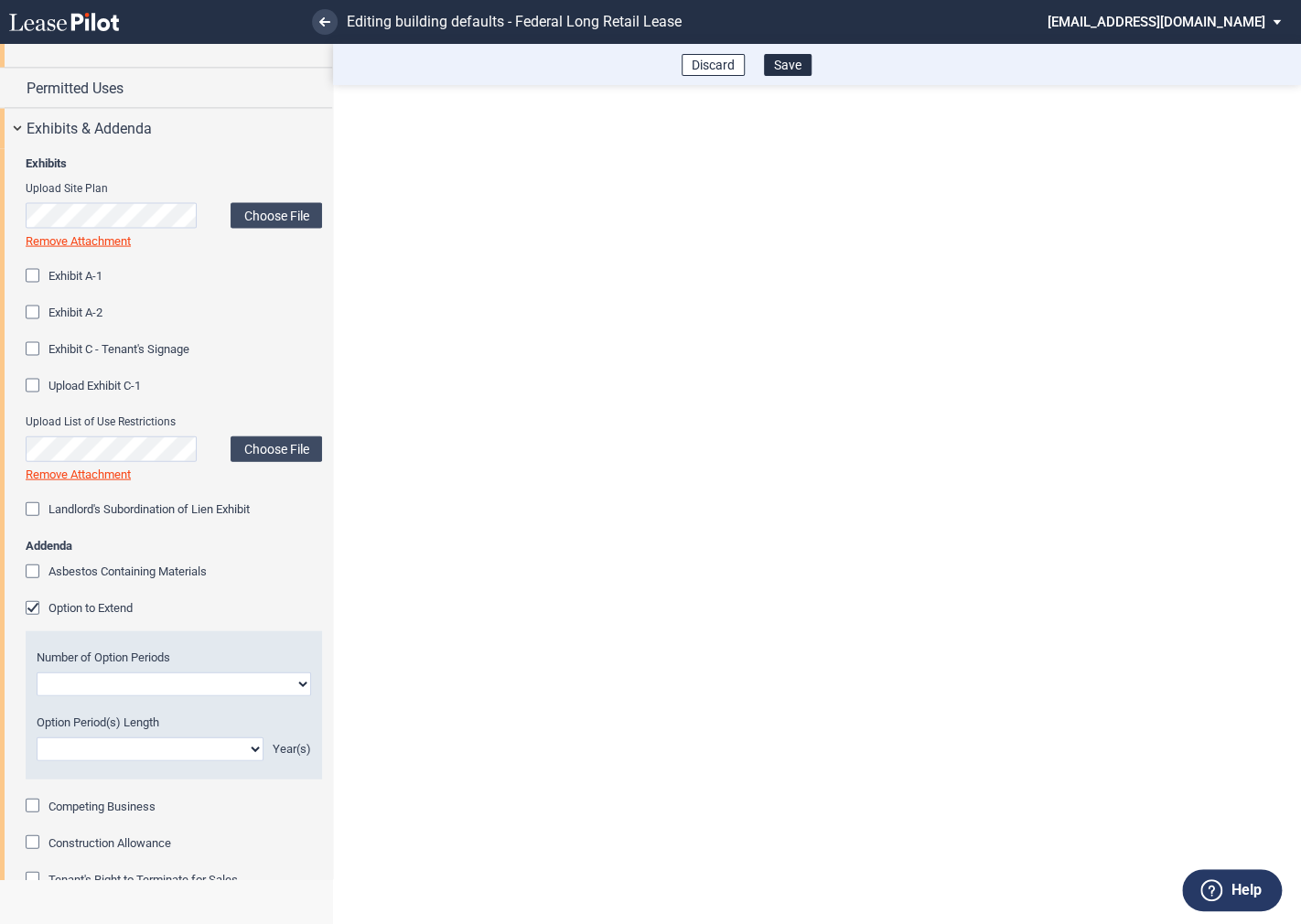
click at [34, 613] on div "Option to Extend" at bounding box center [34, 609] width 18 height 18
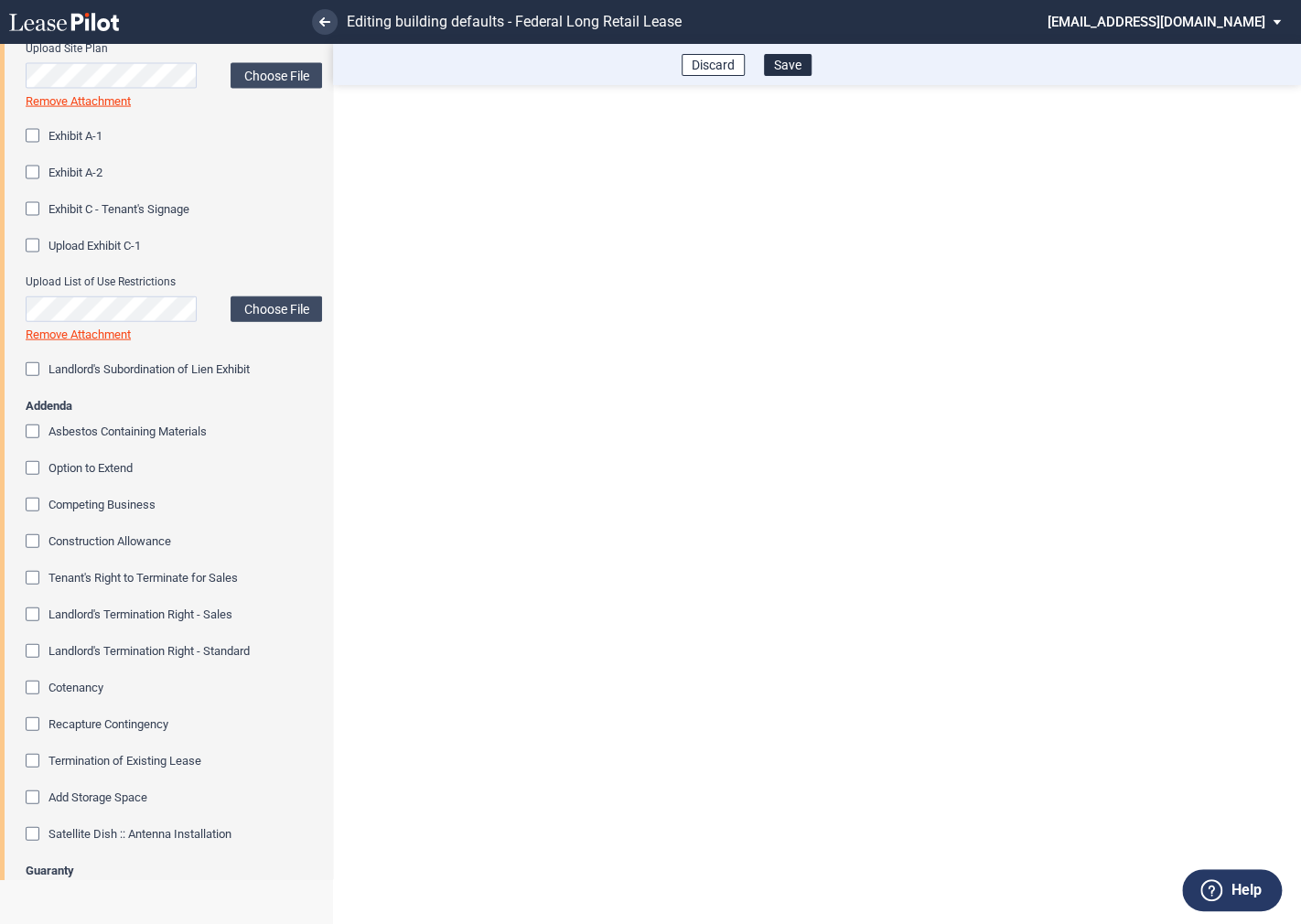
scroll to position [1860, 0]
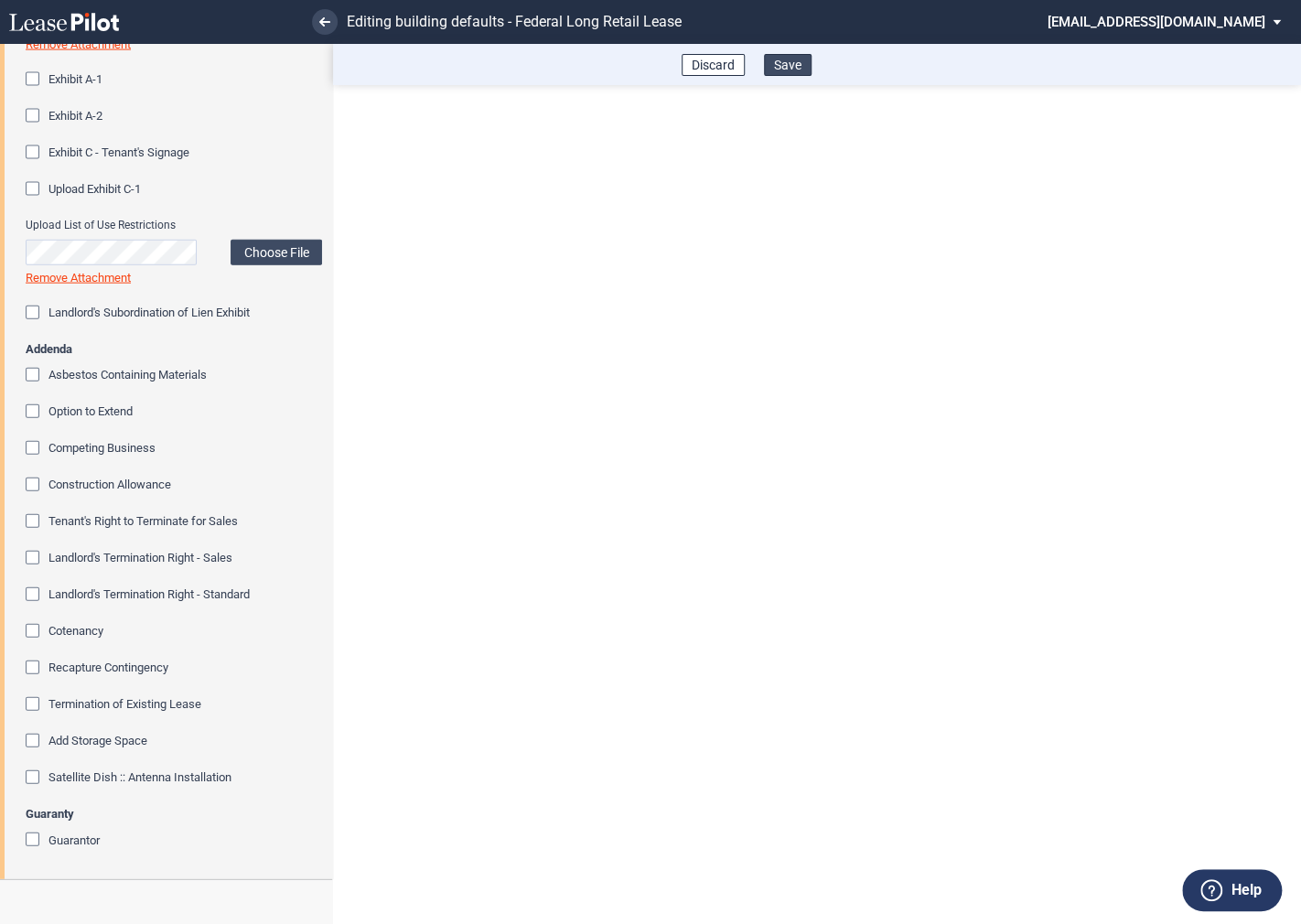
click at [791, 68] on button "Save" at bounding box center [787, 65] width 48 height 22
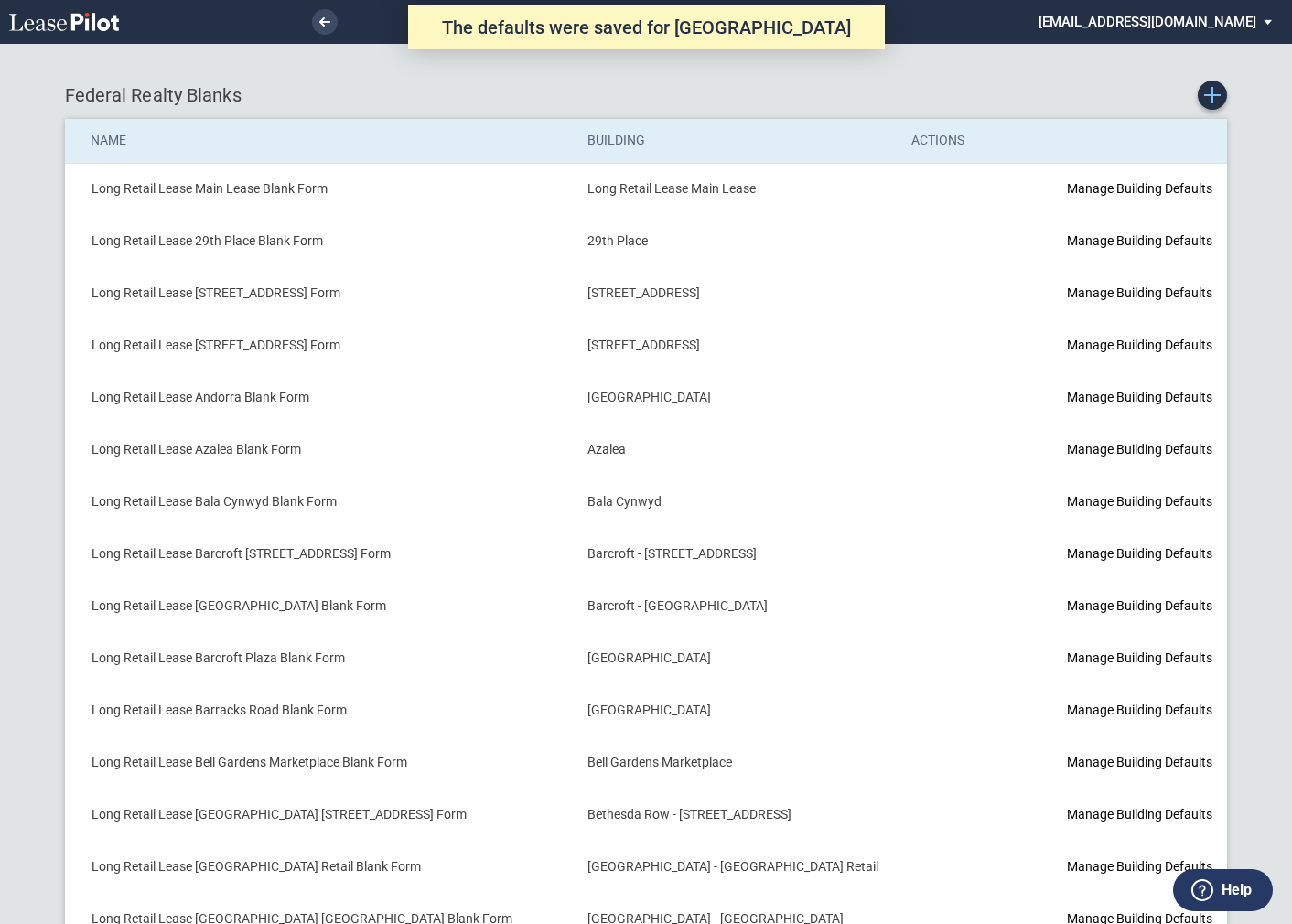
click at [1216, 101] on icon "Create new Blank Form" at bounding box center [1211, 95] width 17 height 16
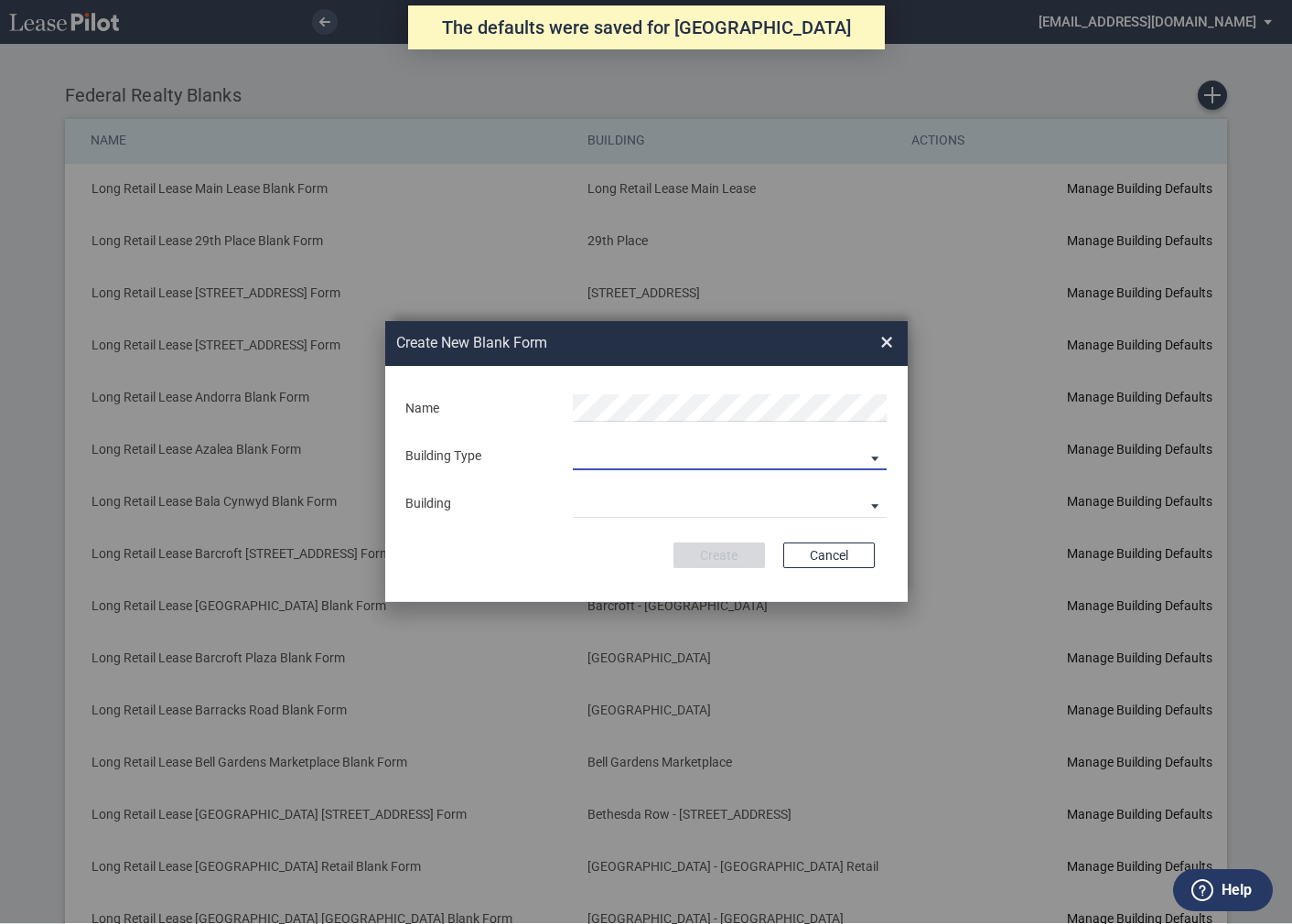
click at [643, 468] on md-select "Building Predefined Empty Building New Empty Building" at bounding box center [729, 456] width 314 height 27
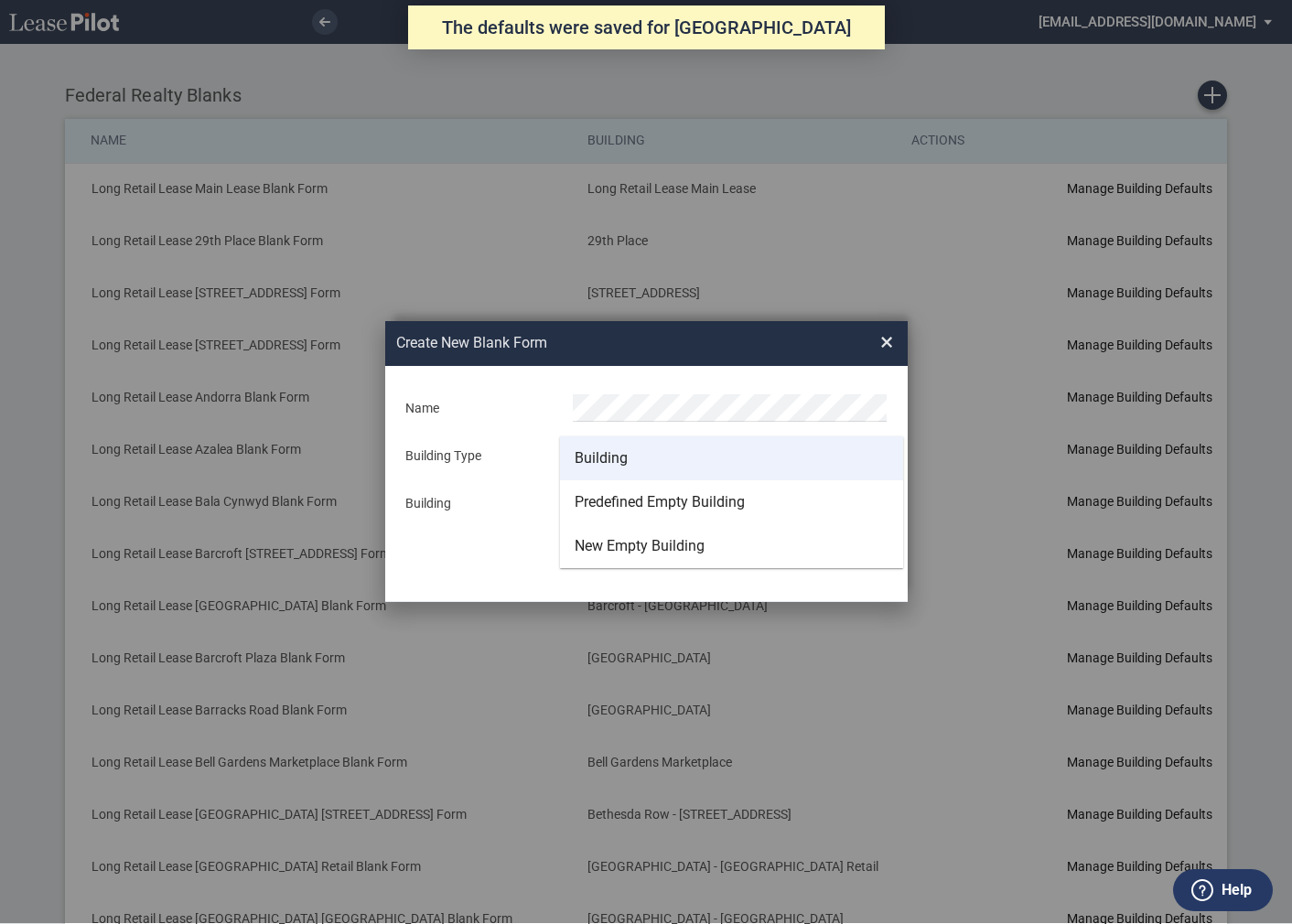
click at [613, 456] on div "Building" at bounding box center [601, 458] width 53 height 20
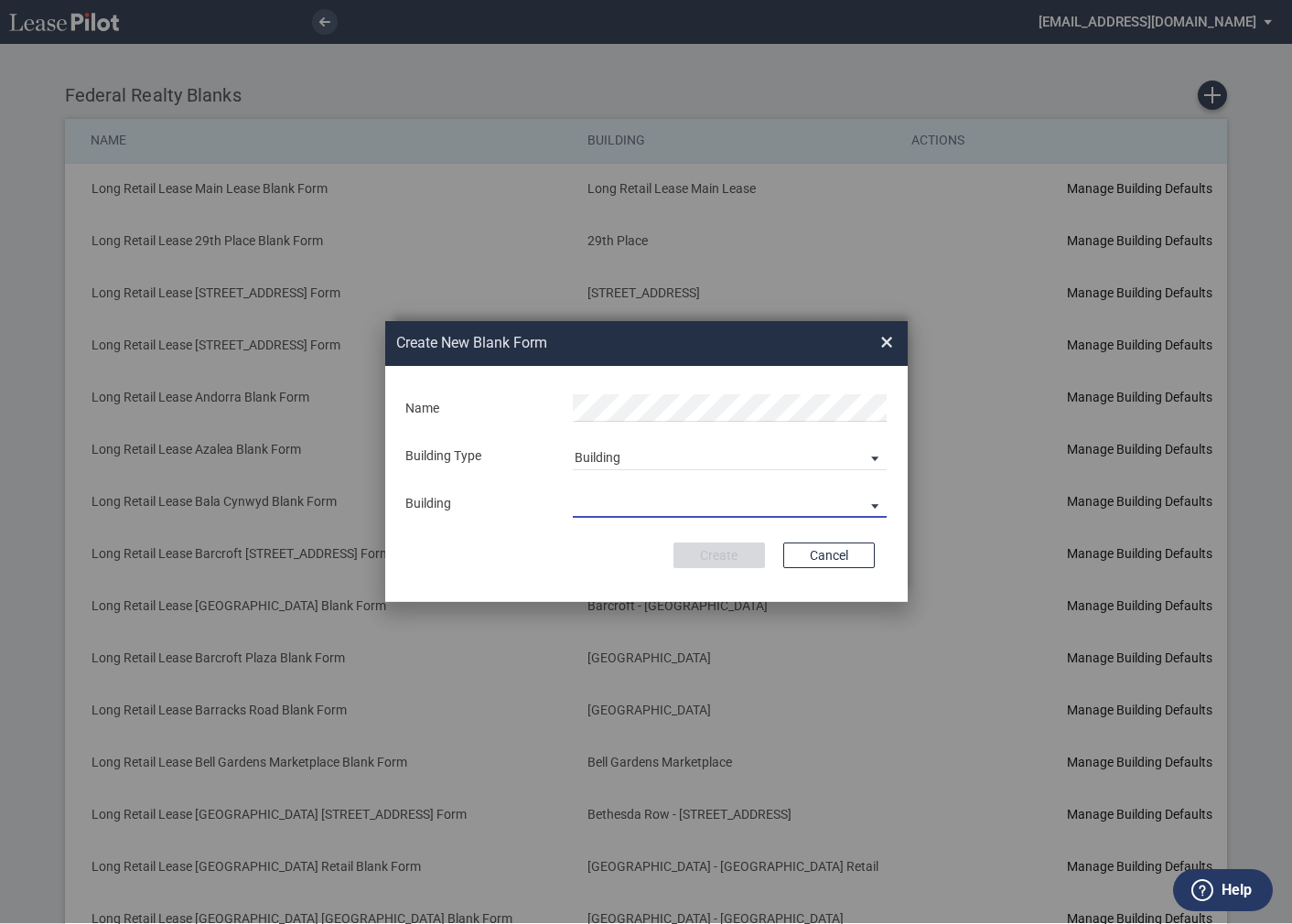
click at [607, 498] on md-select "29th Place 6464 Lincolnia Avenue 7770 Richmond Highway Andorra Azalea Bala Cynw…" at bounding box center [729, 504] width 314 height 27
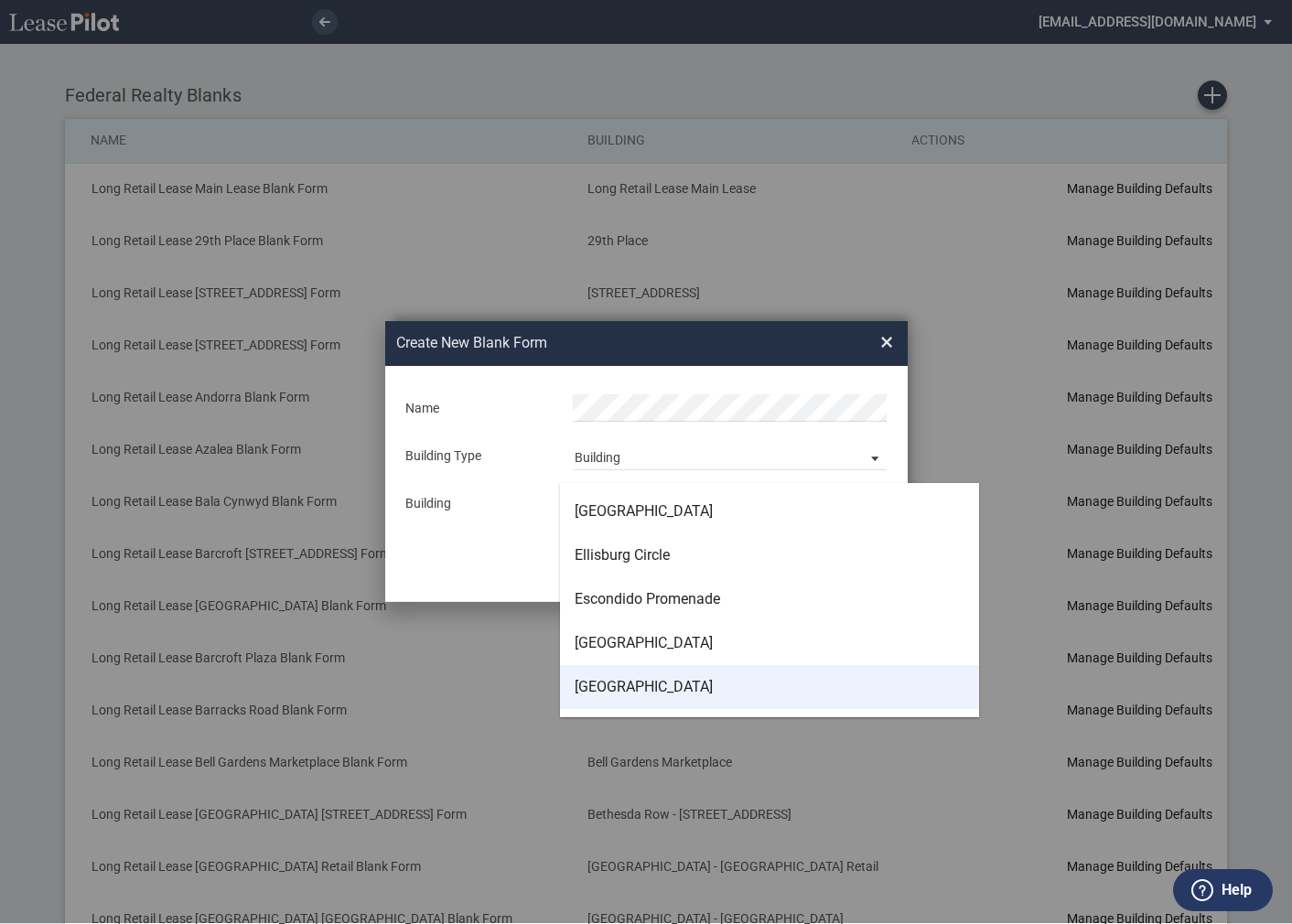
scroll to position [2057, 0]
click at [613, 684] on div "Federal Plaza" at bounding box center [644, 687] width 138 height 20
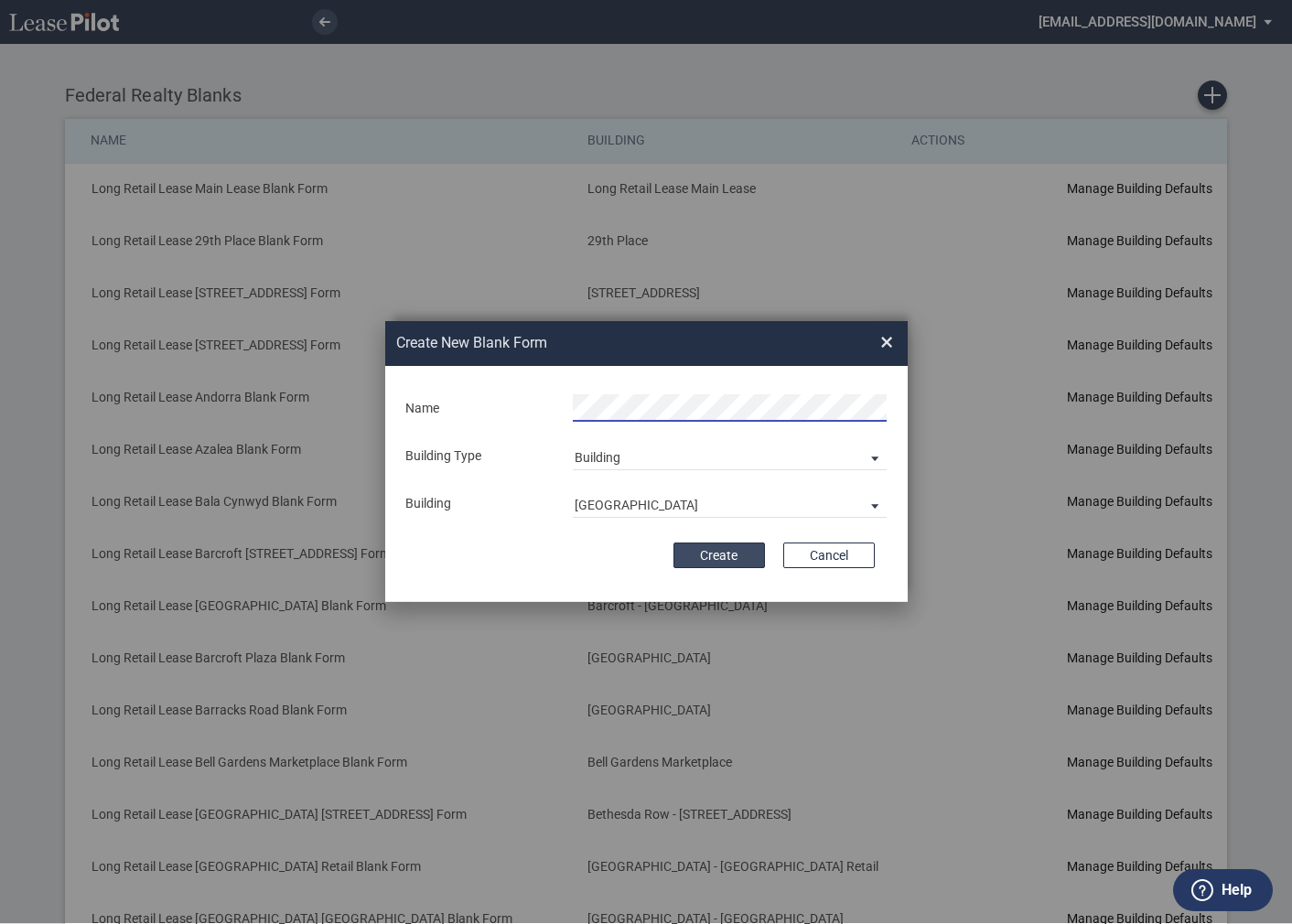
click at [706, 551] on button "Create" at bounding box center [719, 555] width 91 height 25
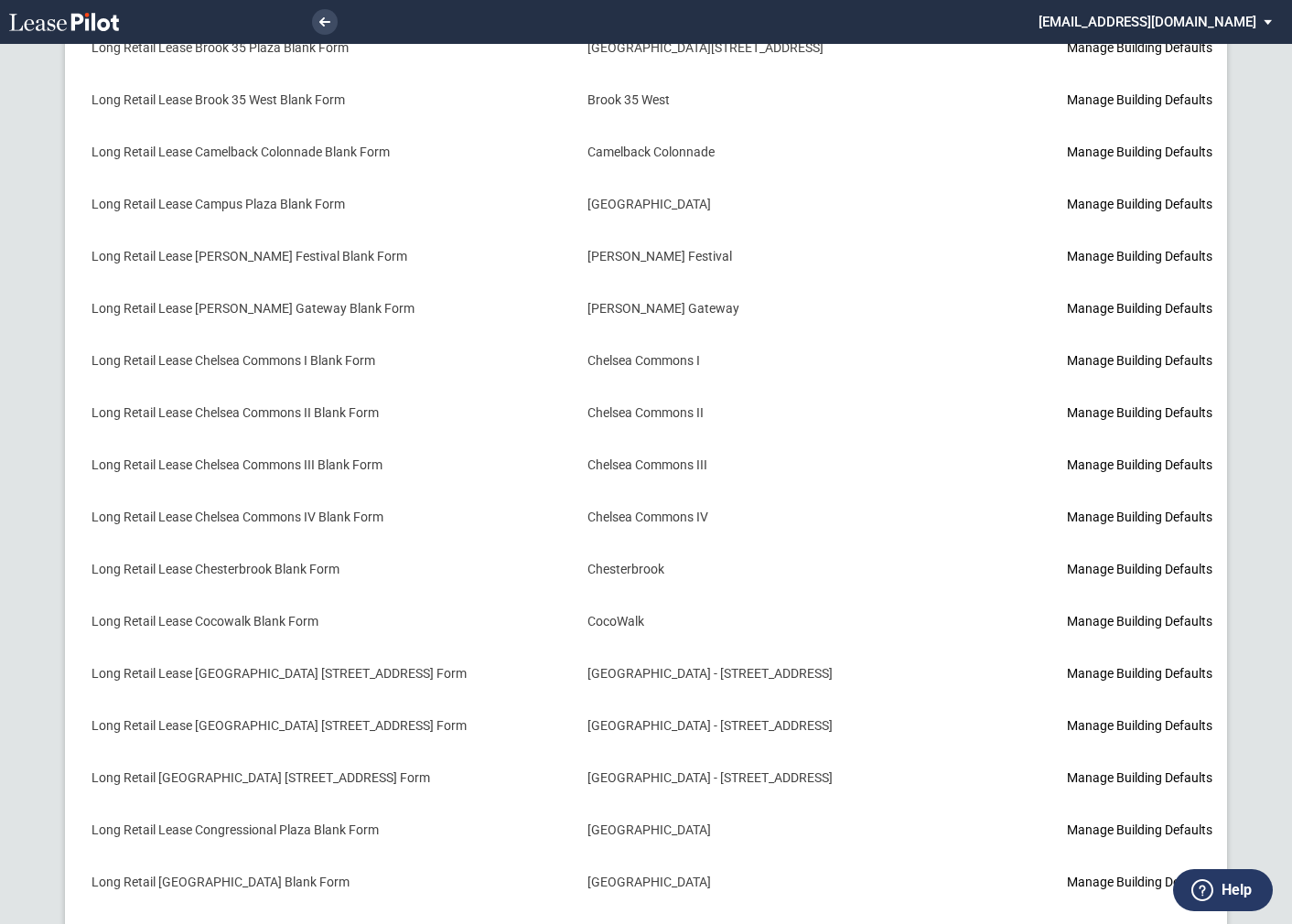
scroll to position [2030, 0]
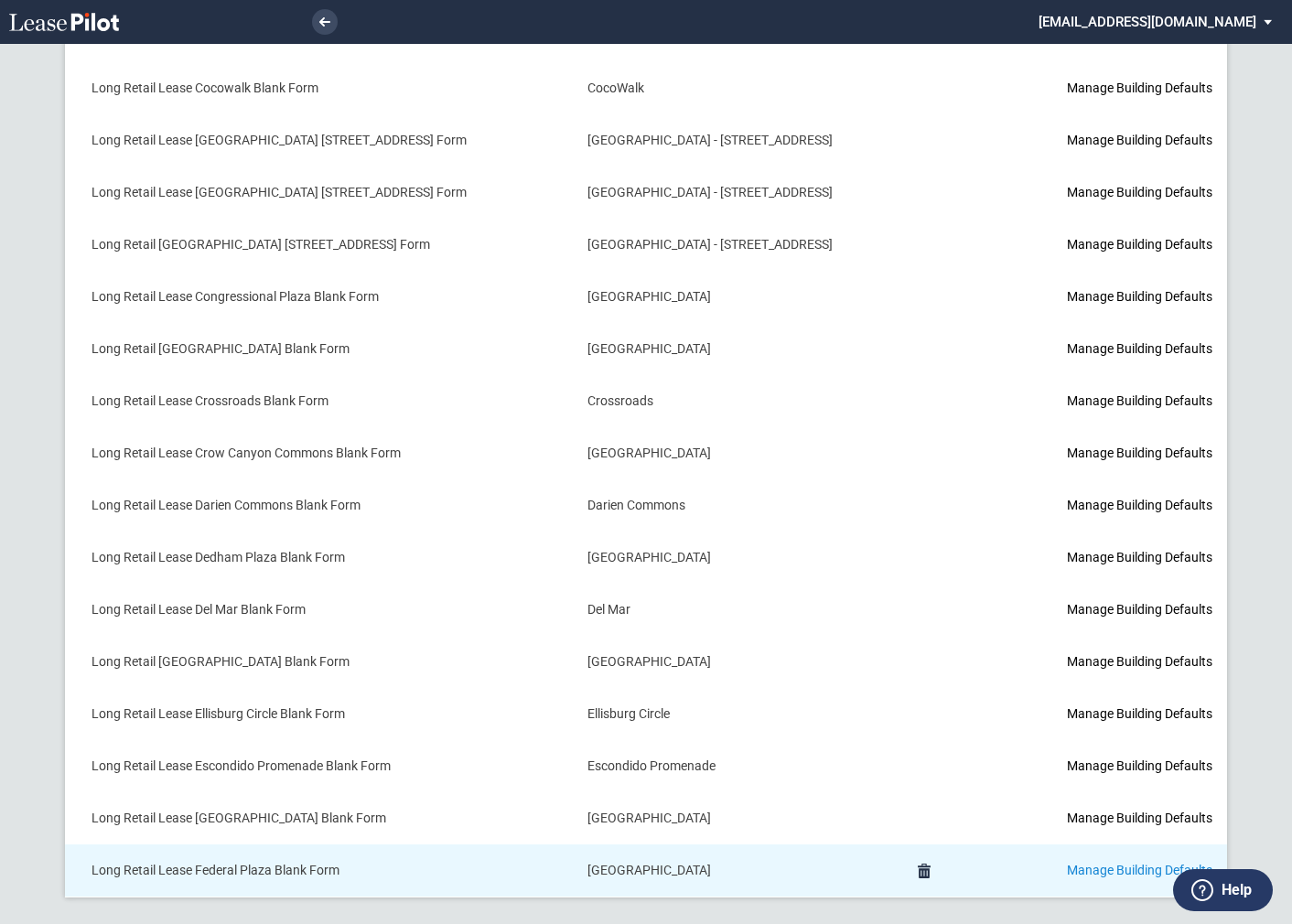
click at [1067, 863] on link "Manage Building Defaults" at bounding box center [1140, 870] width 146 height 15
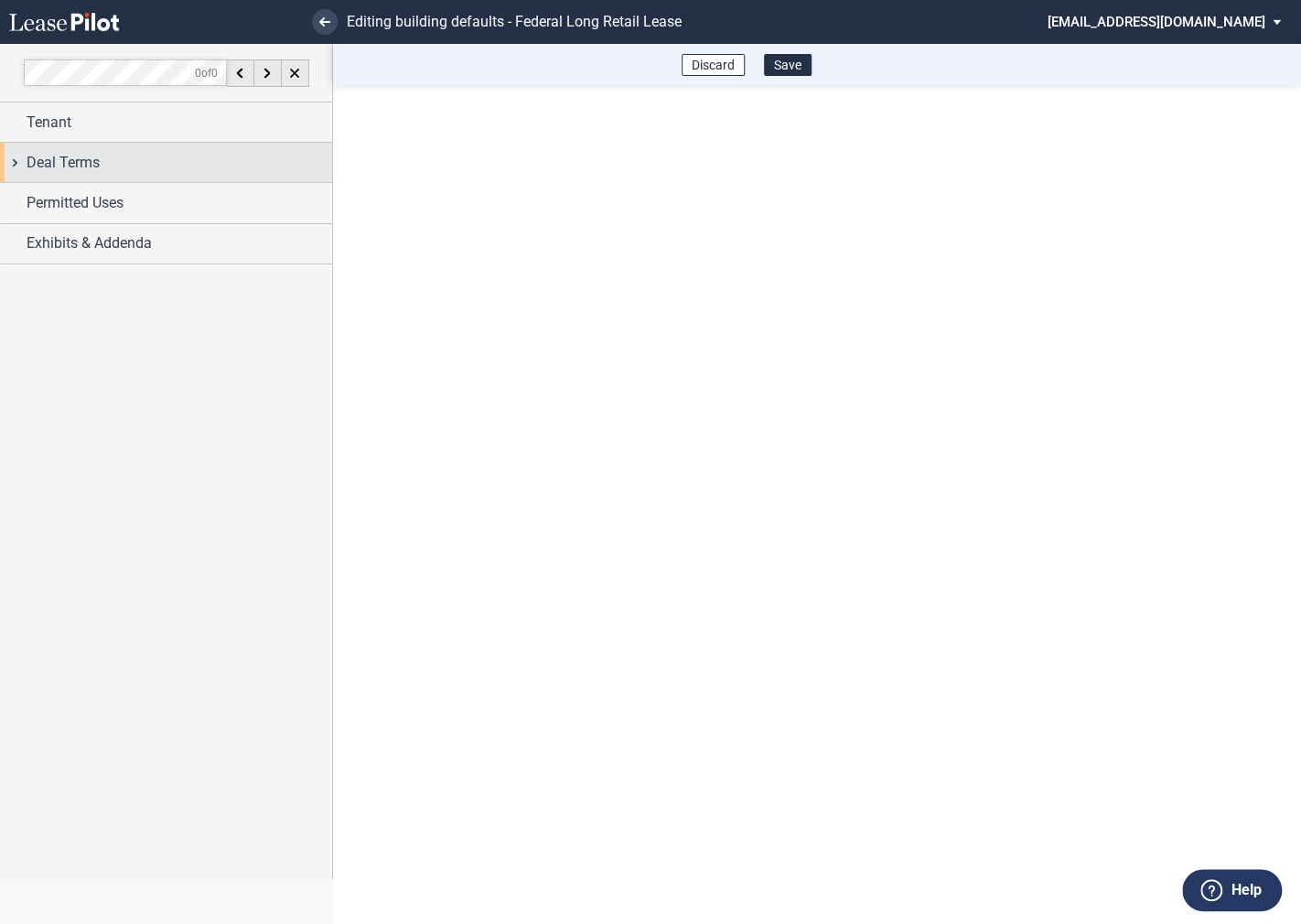
click at [20, 162] on div "Deal Terms" at bounding box center [166, 162] width 332 height 40
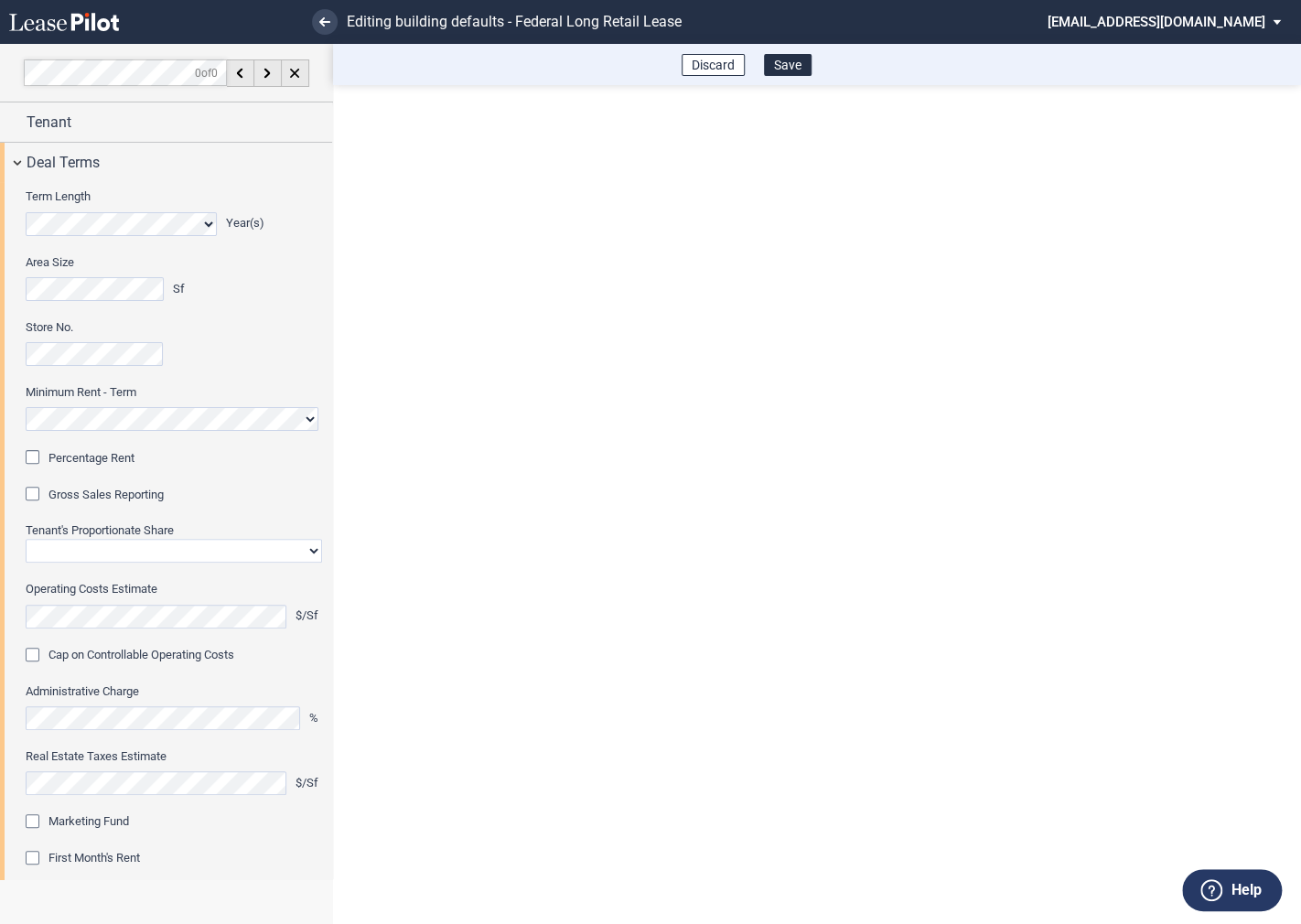
click at [36, 457] on div "Percentage Rent" at bounding box center [34, 459] width 18 height 18
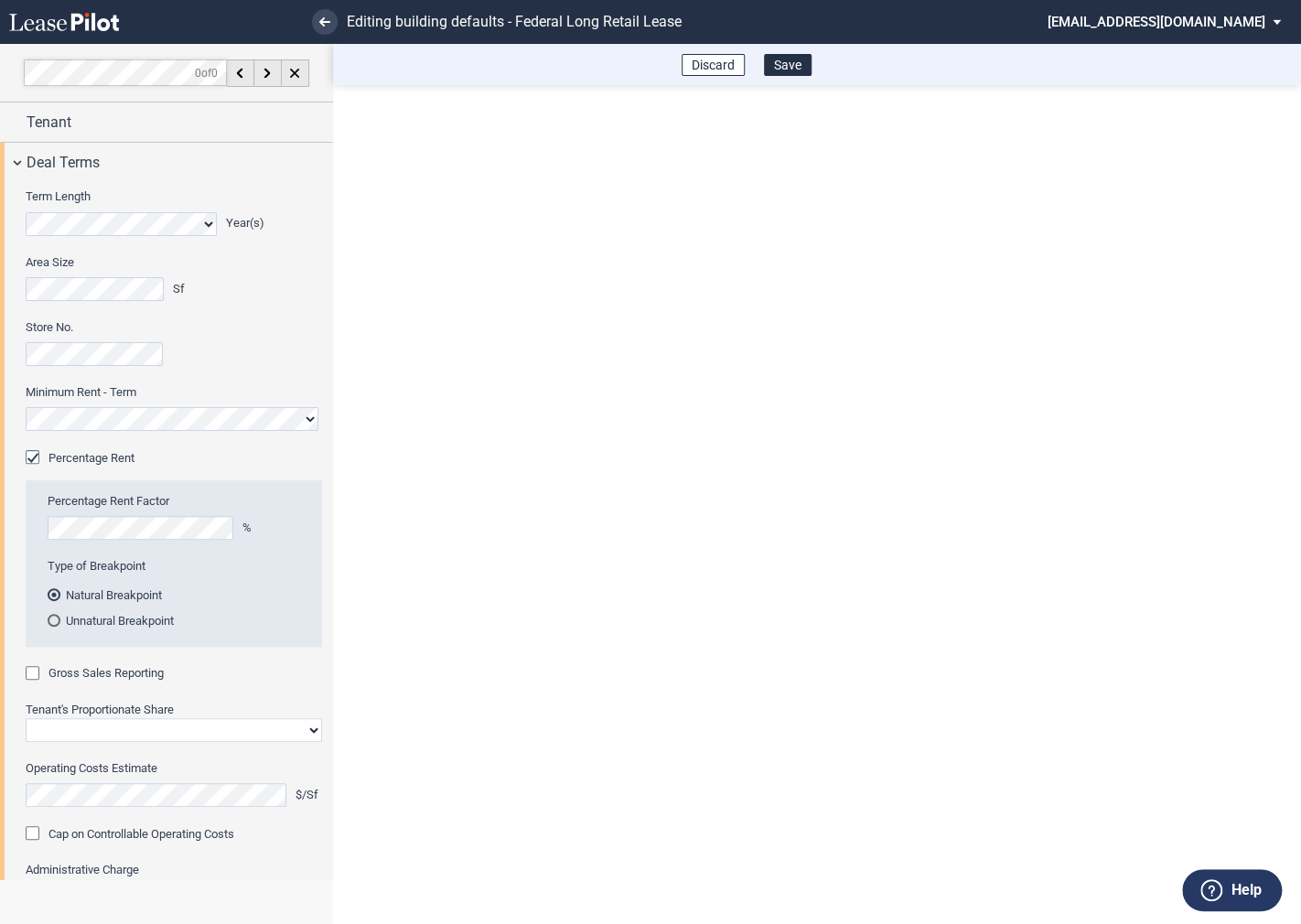
click at [35, 676] on div "Gross Sales Reporting" at bounding box center [34, 675] width 18 height 18
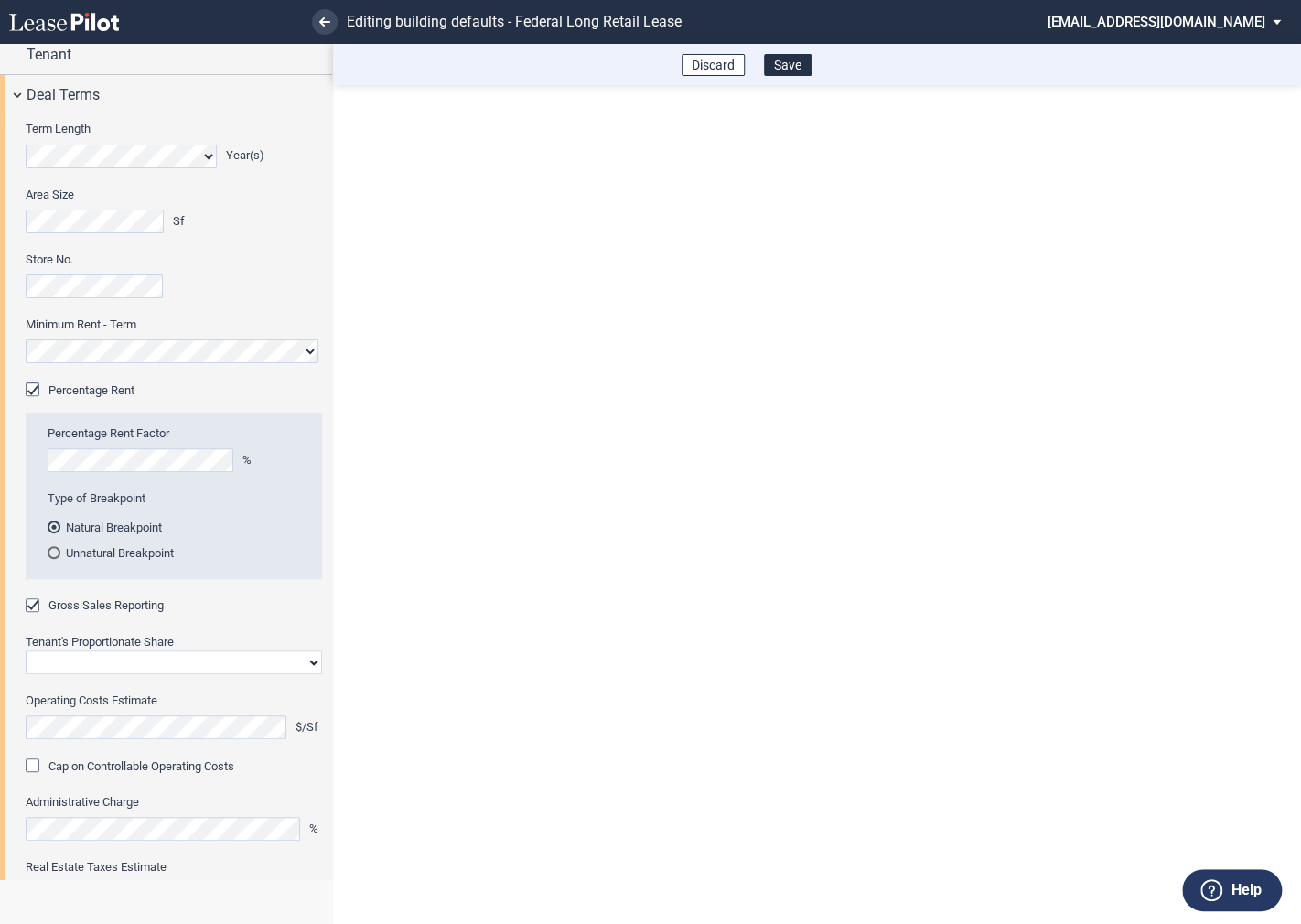
click at [69, 657] on select "Straight GLA Net Major" at bounding box center [173, 662] width 296 height 24
select select "straight GLA"
click at [25, 650] on select "Straight GLA Net Major" at bounding box center [173, 662] width 296 height 24
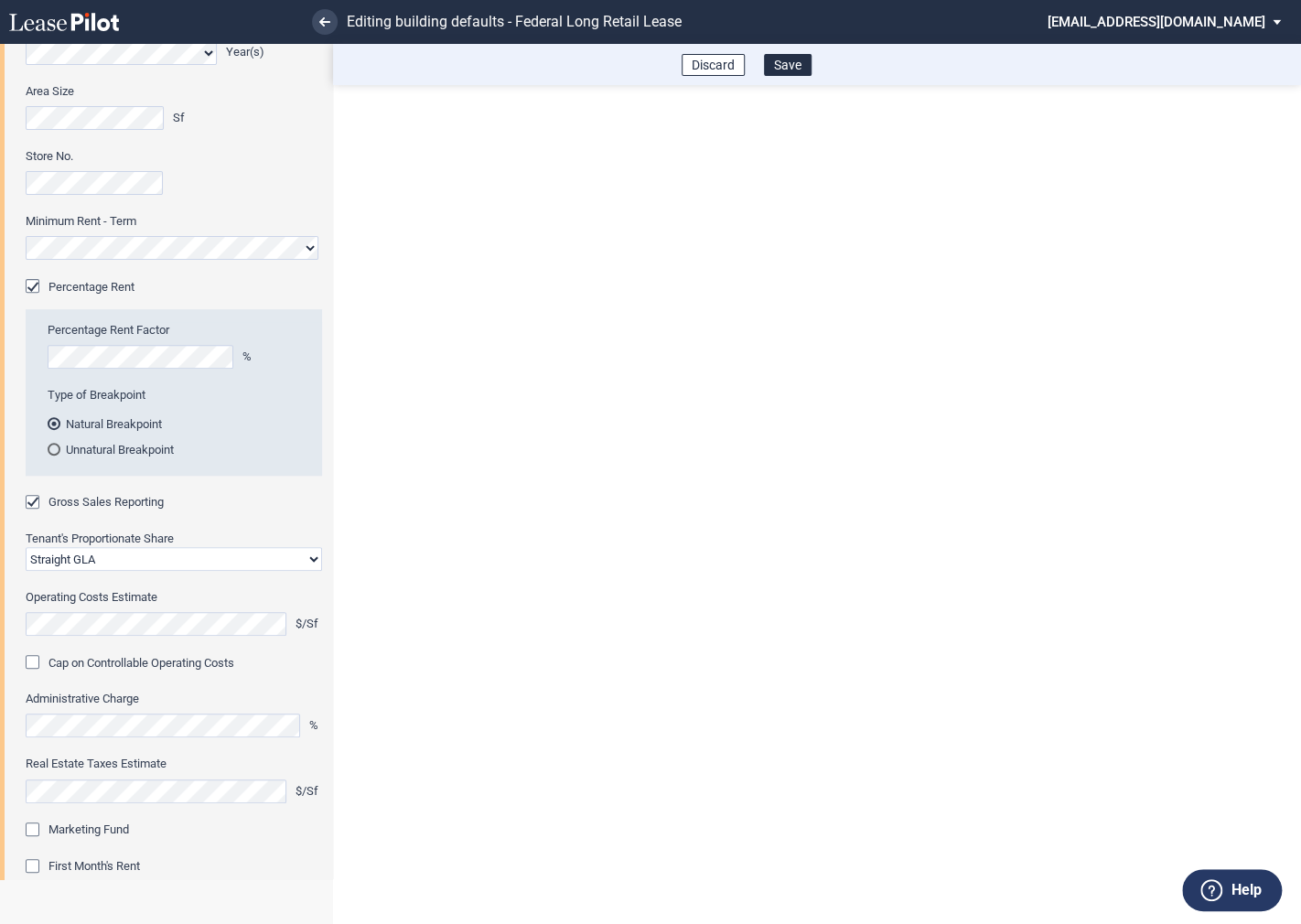
scroll to position [201, 0]
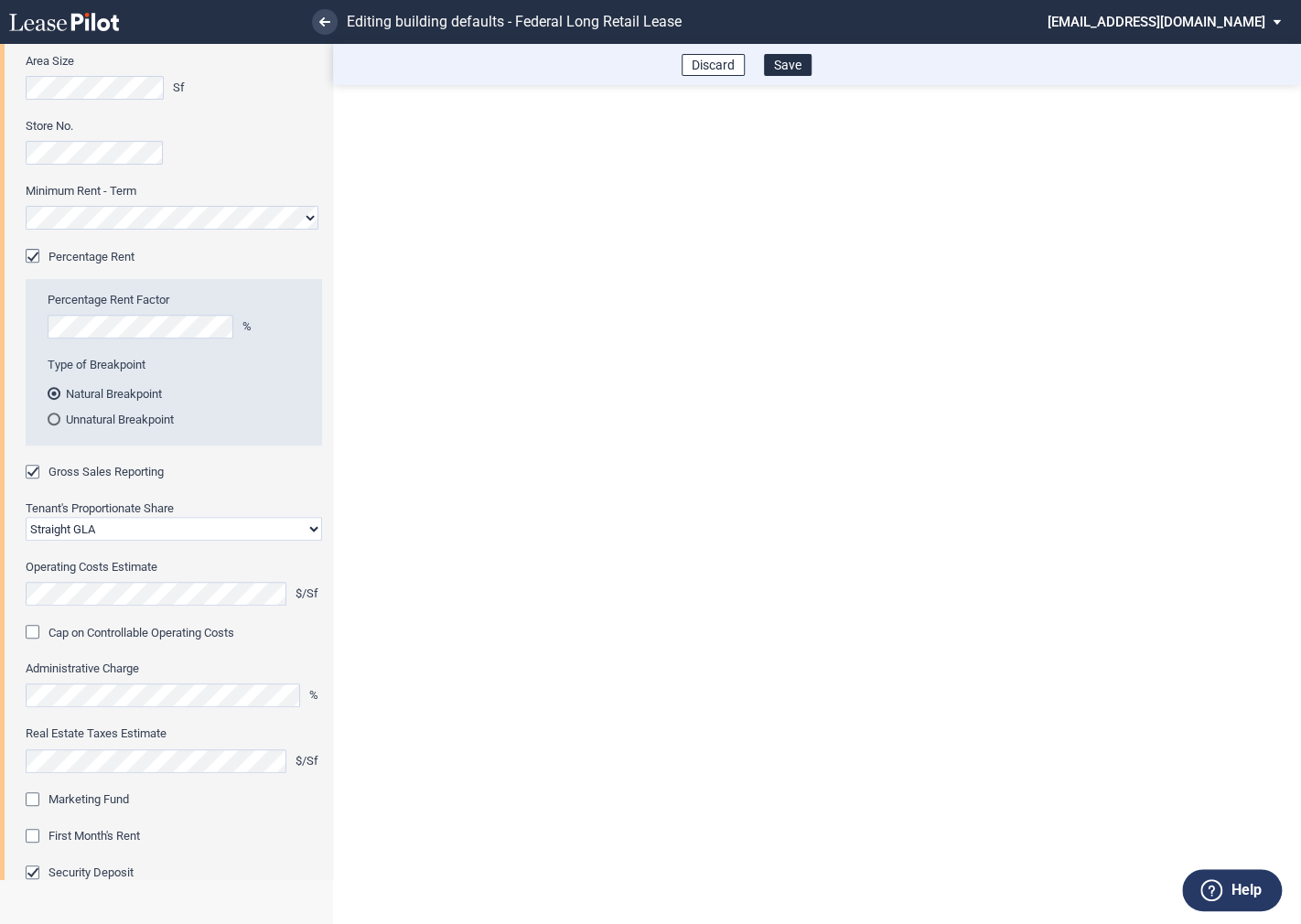
click at [34, 795] on div "Marketing Fund" at bounding box center [34, 801] width 18 height 18
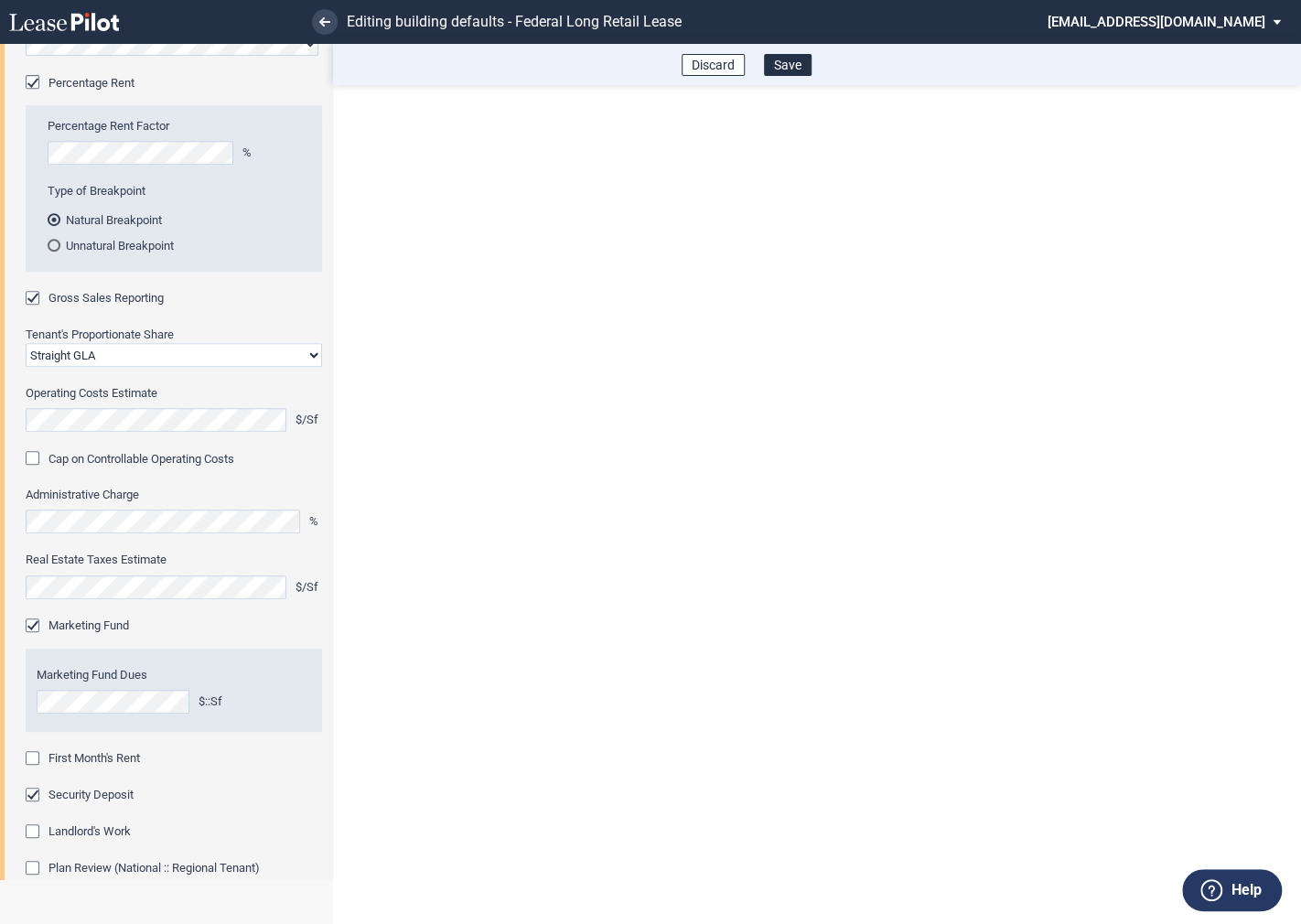
click at [34, 758] on div "First Month's Rent" at bounding box center [34, 760] width 18 height 18
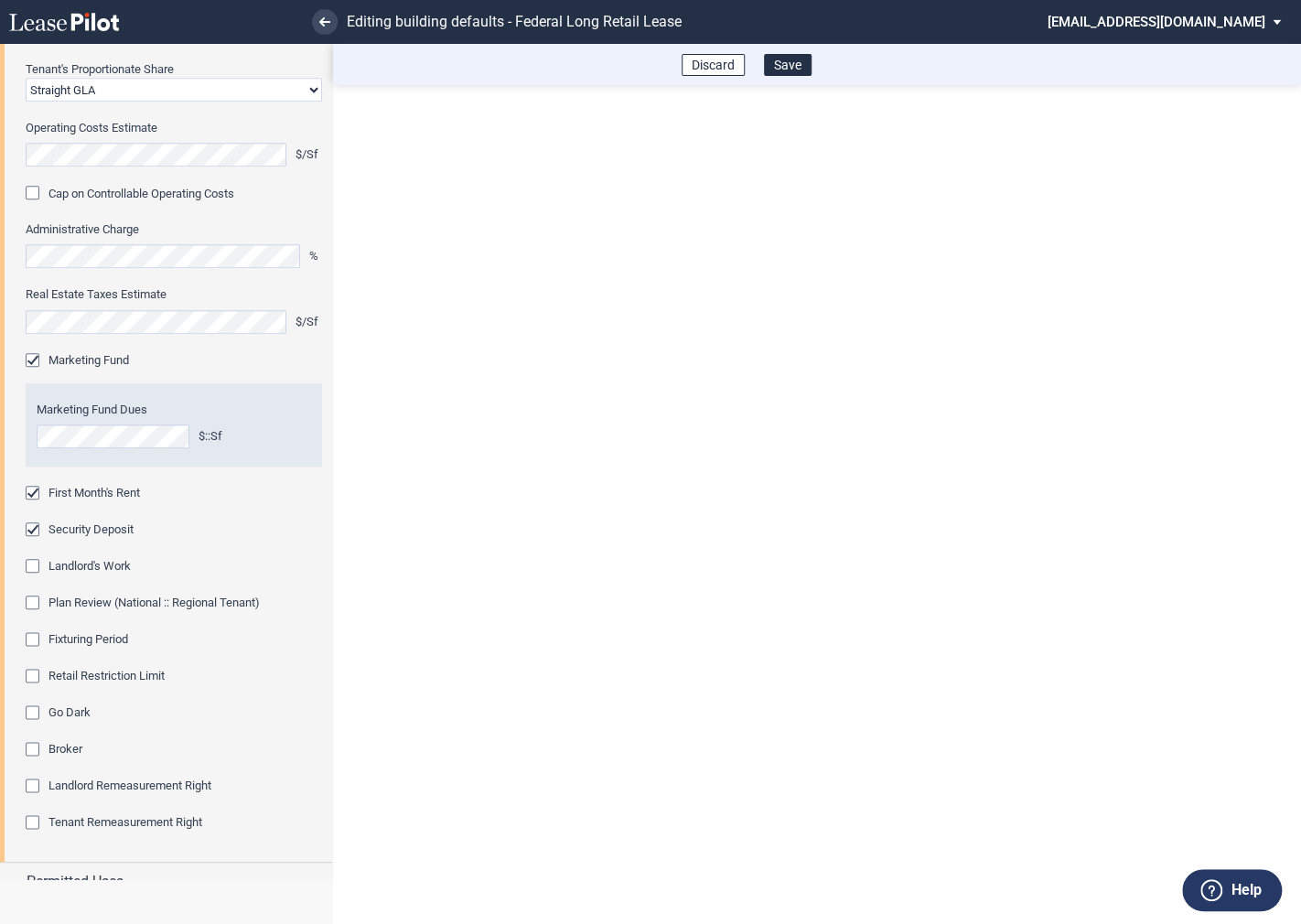
scroll to position [704, 0]
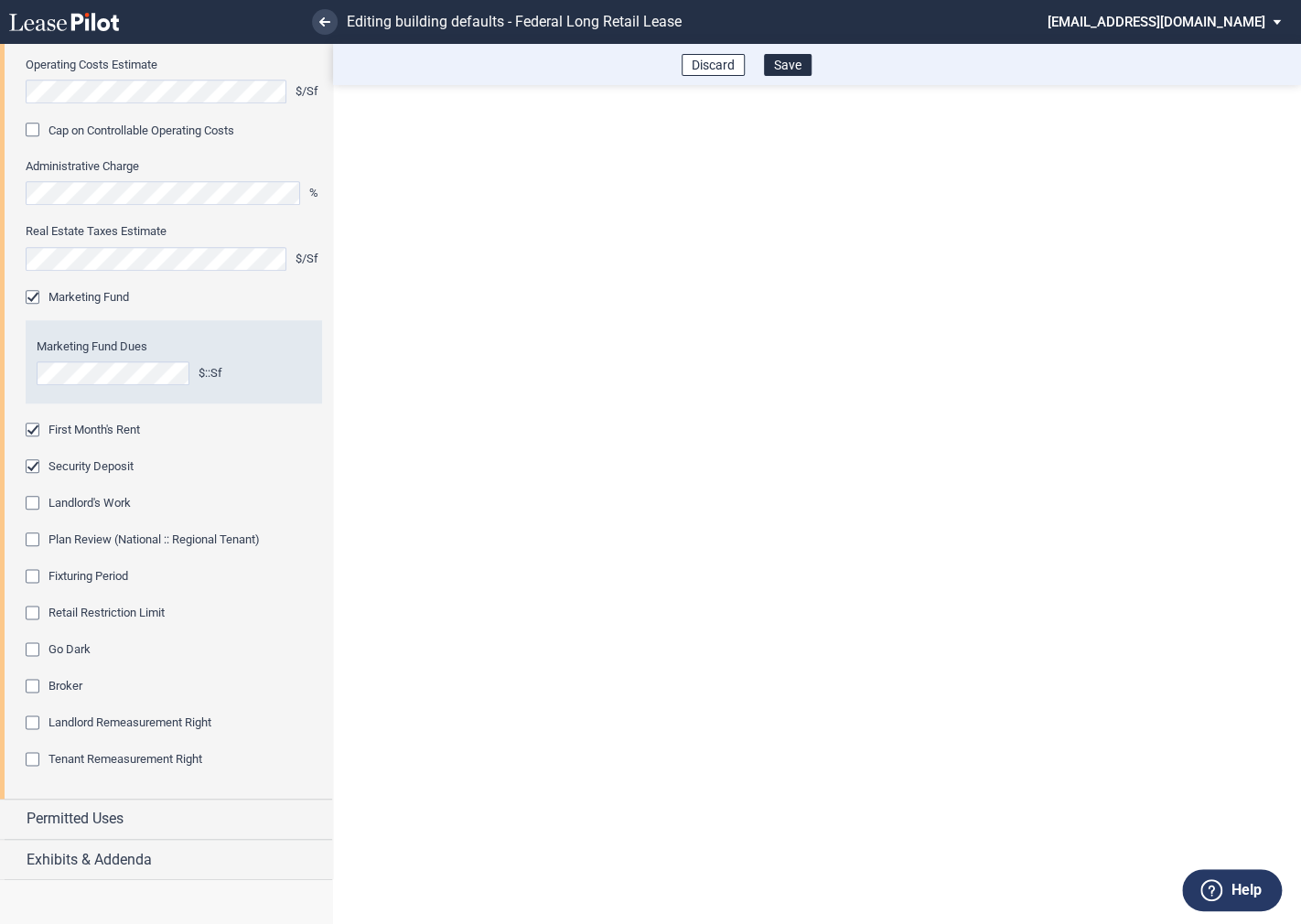
click at [32, 577] on div "Fixturing Period" at bounding box center [34, 578] width 18 height 18
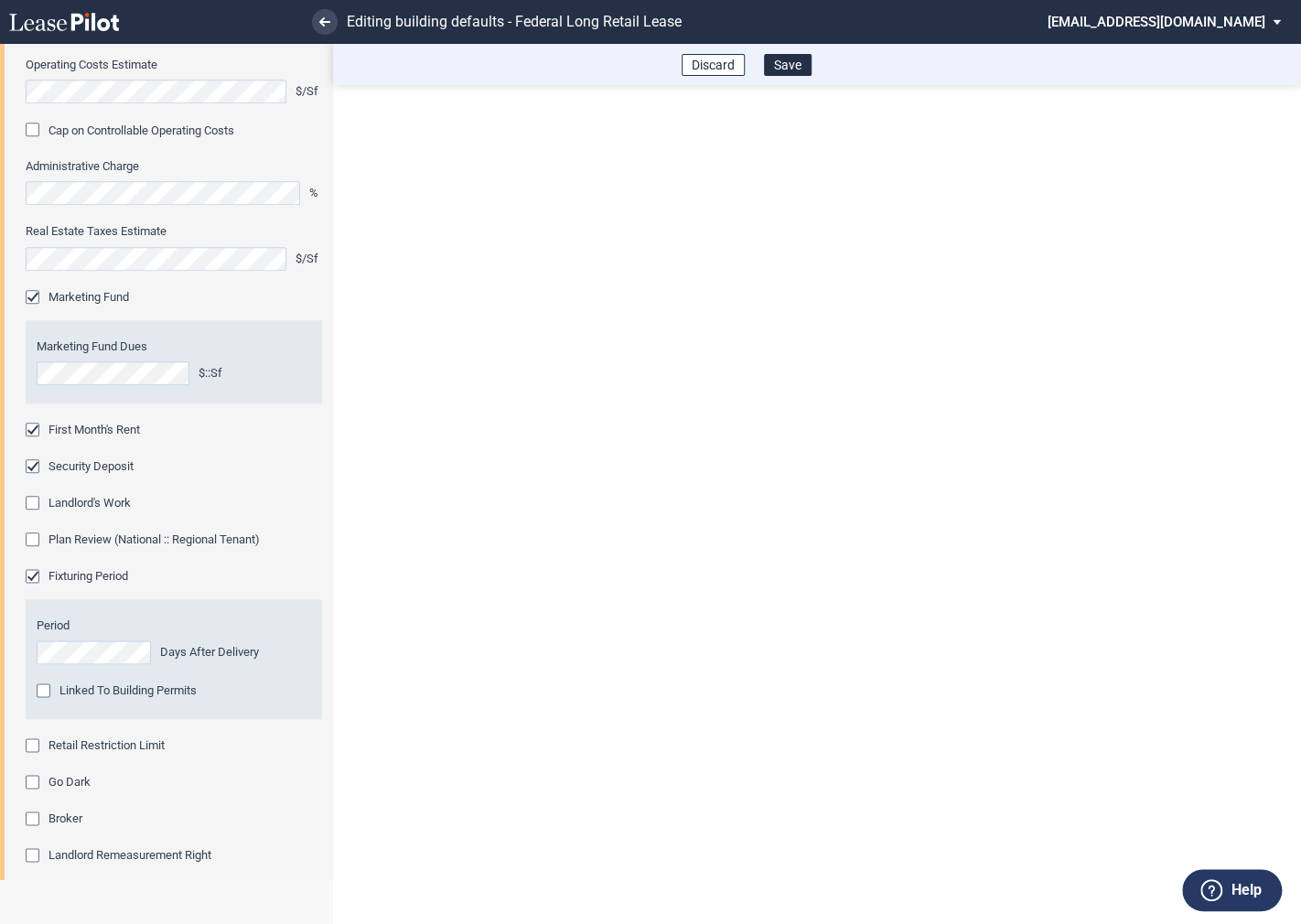
scroll to position [837, 0]
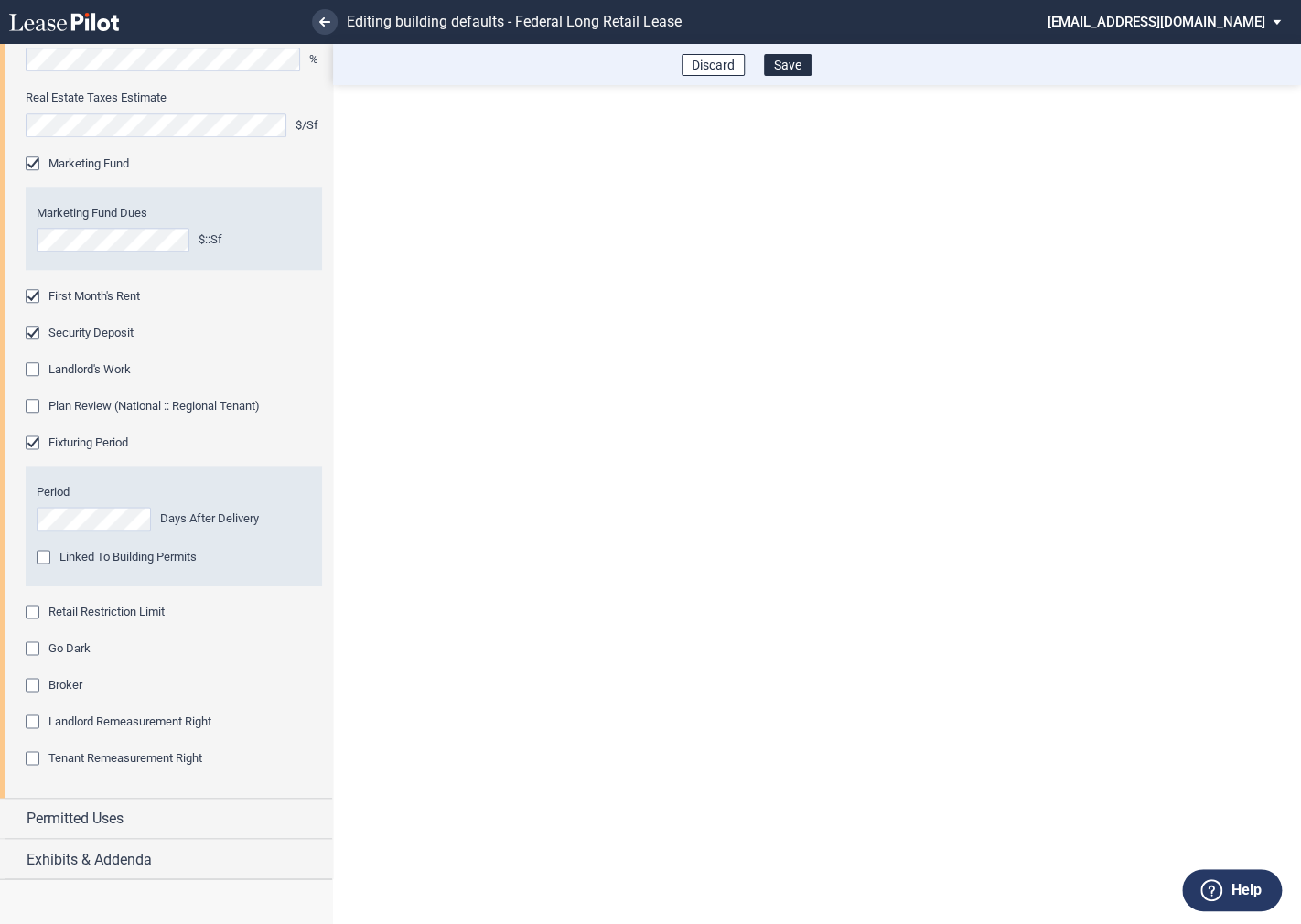
click at [31, 612] on div "Retail Restriction Limit" at bounding box center [34, 613] width 18 height 18
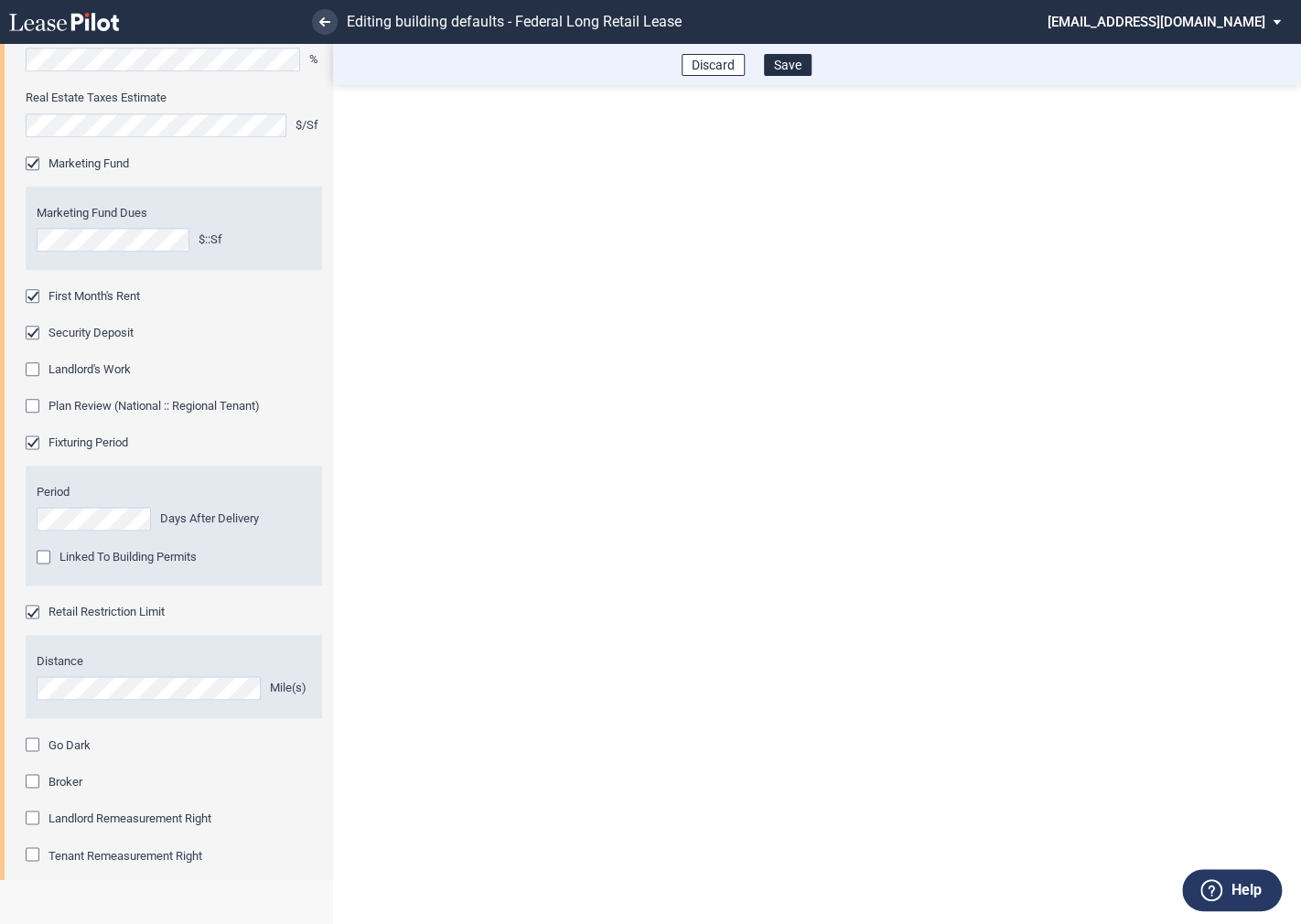
scroll to position [933, 0]
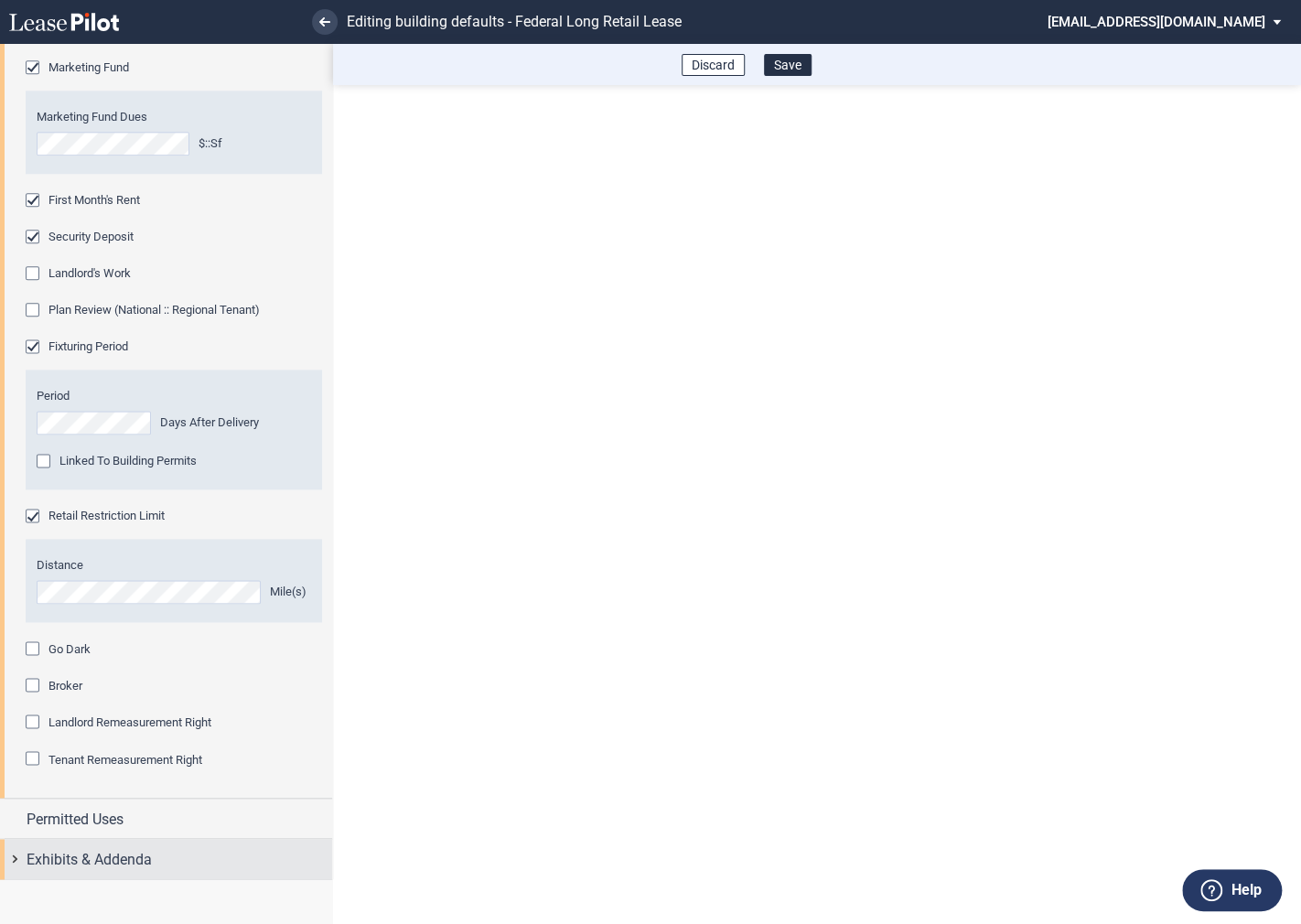
click at [22, 856] on div "Exhibits & Addenda" at bounding box center [166, 858] width 332 height 40
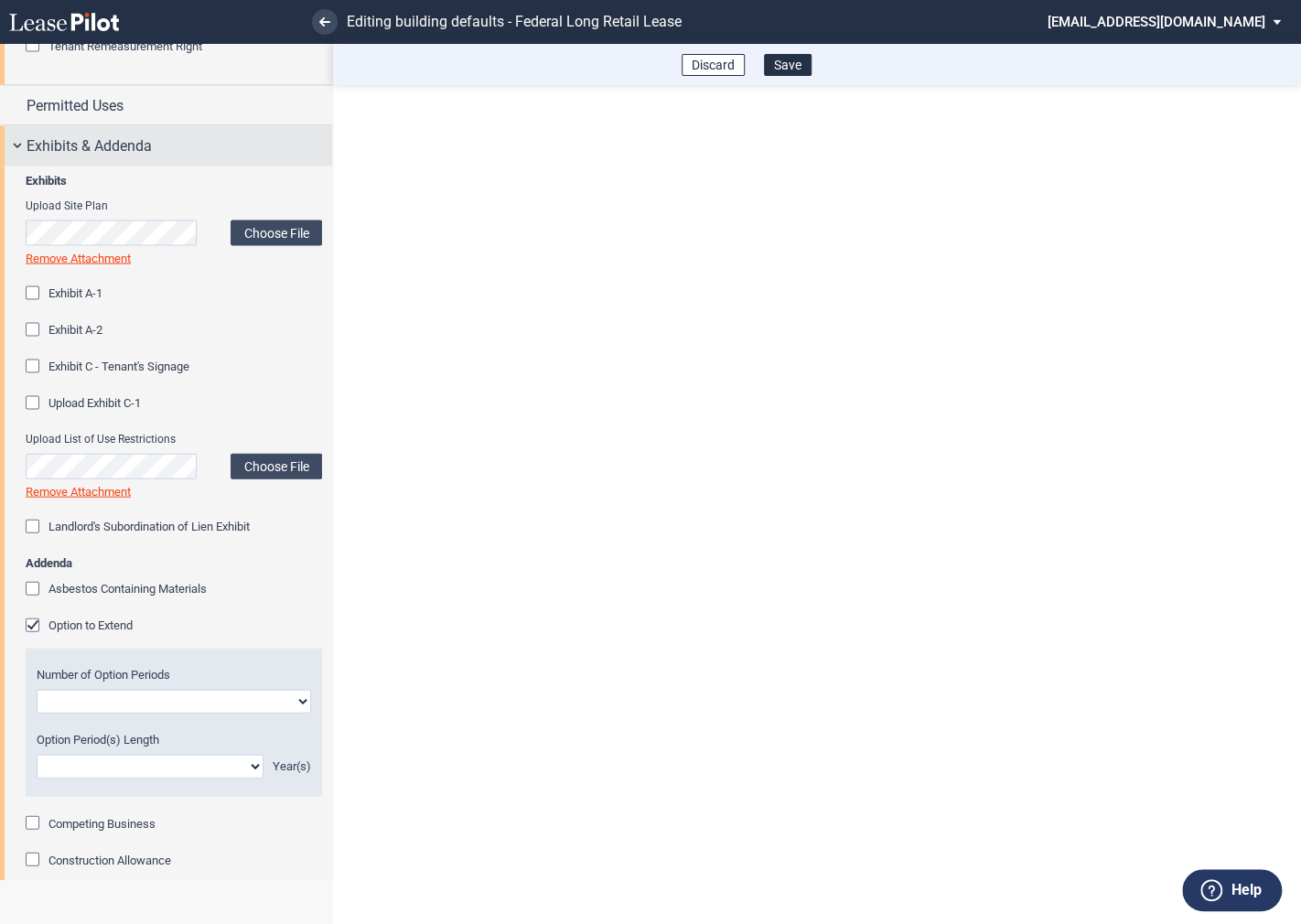
scroll to position [1729, 0]
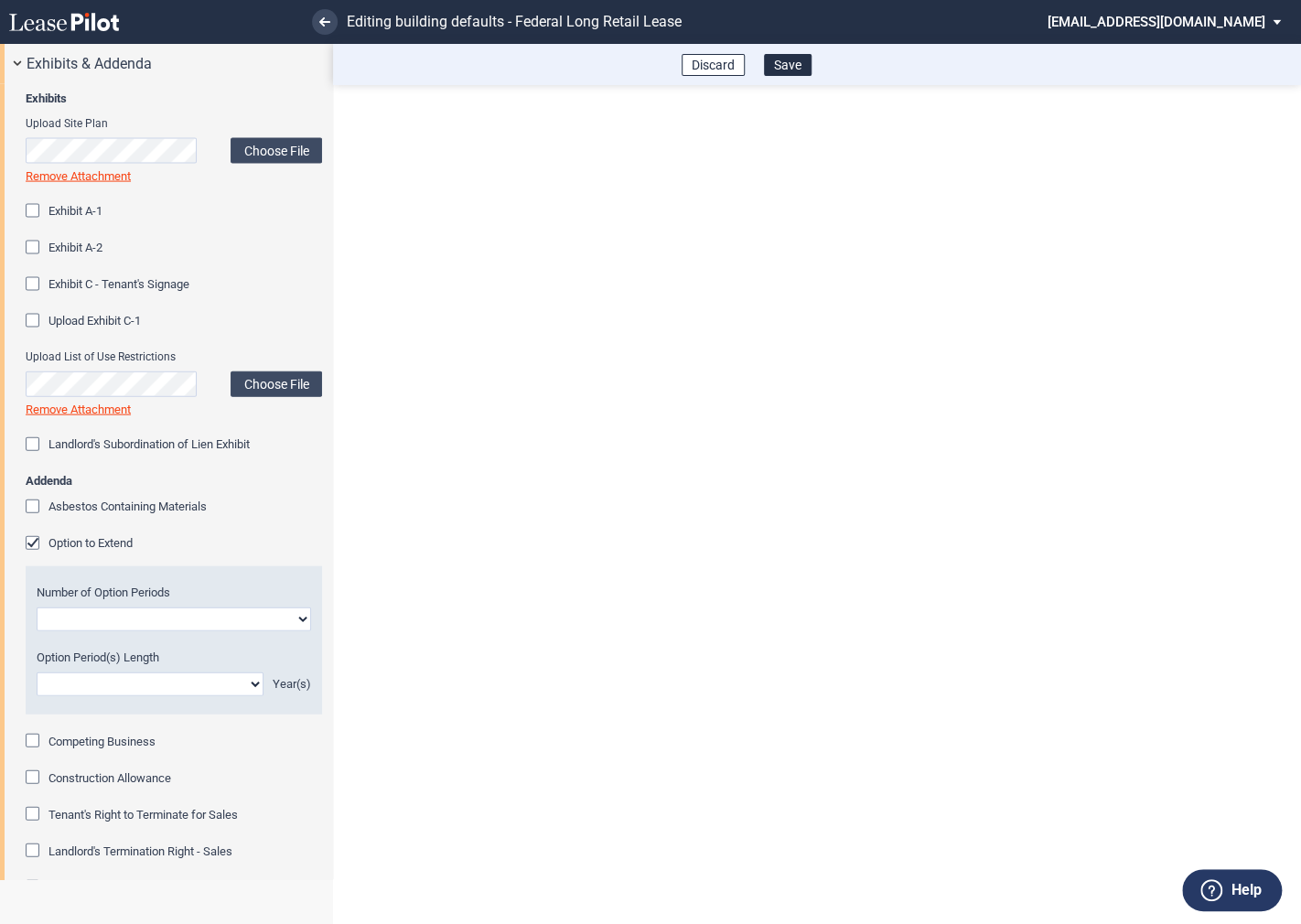
click at [33, 540] on div "Option to Extend" at bounding box center [34, 544] width 18 height 18
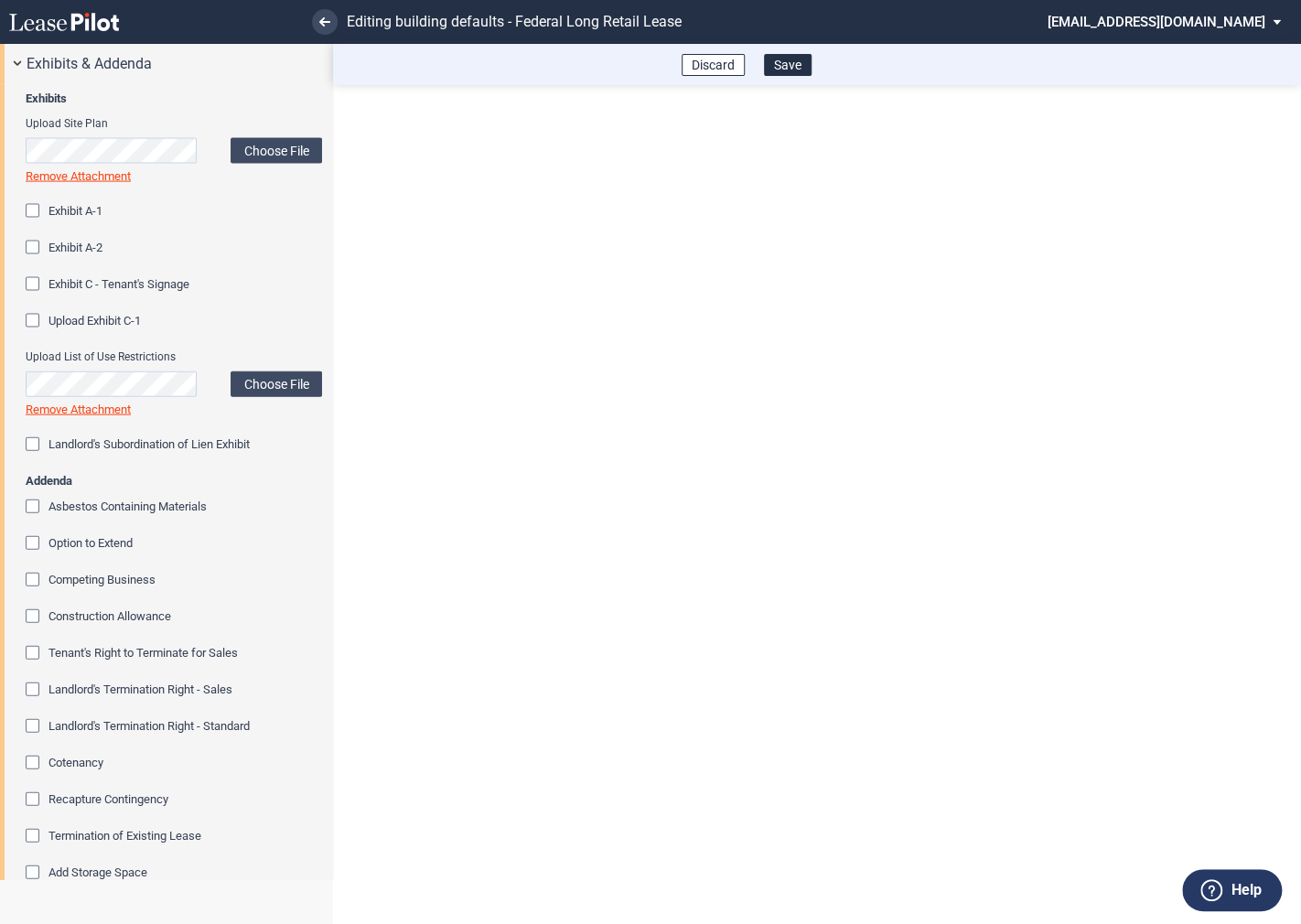
scroll to position [1860, 0]
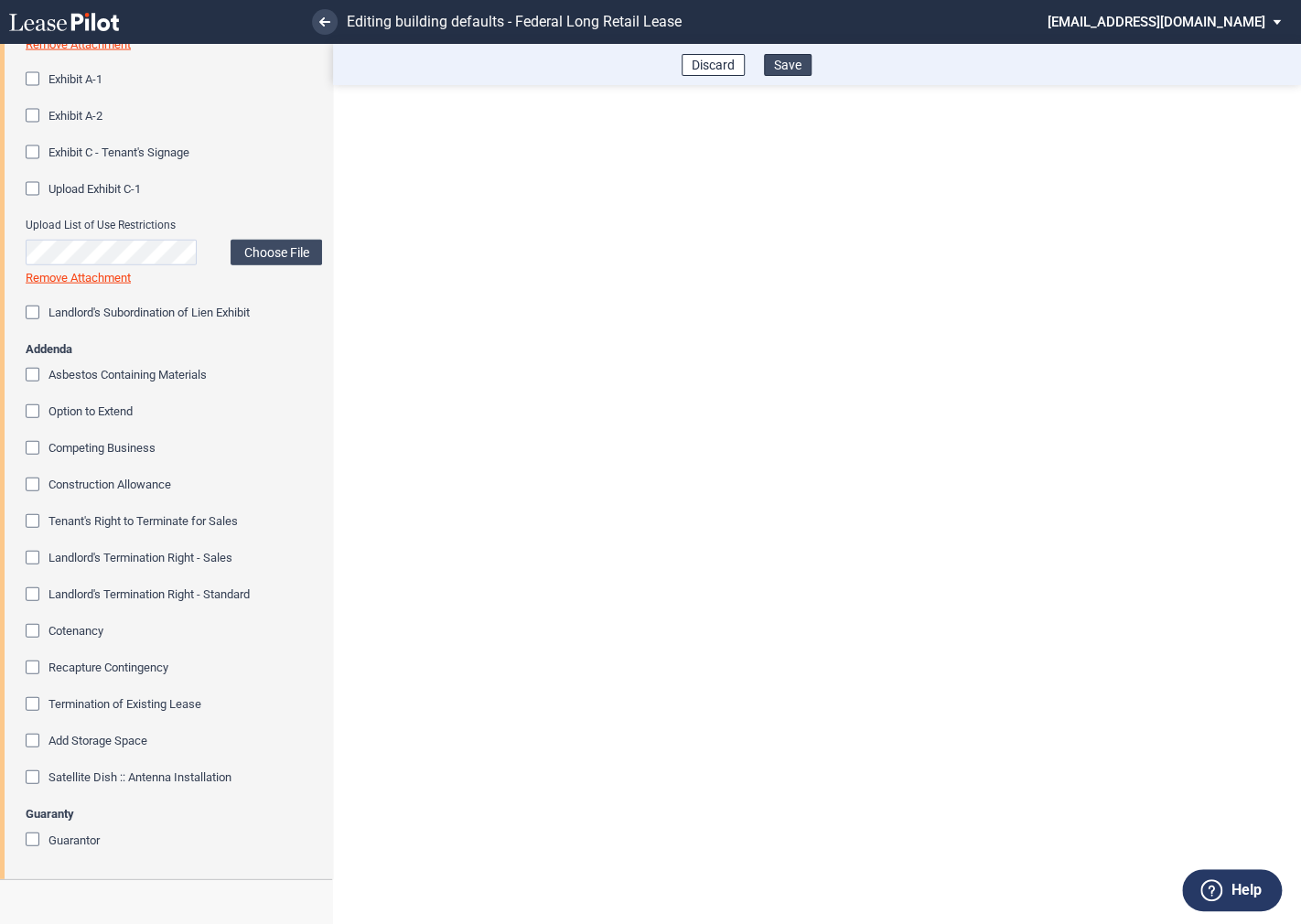
click at [789, 67] on button "Save" at bounding box center [787, 65] width 48 height 22
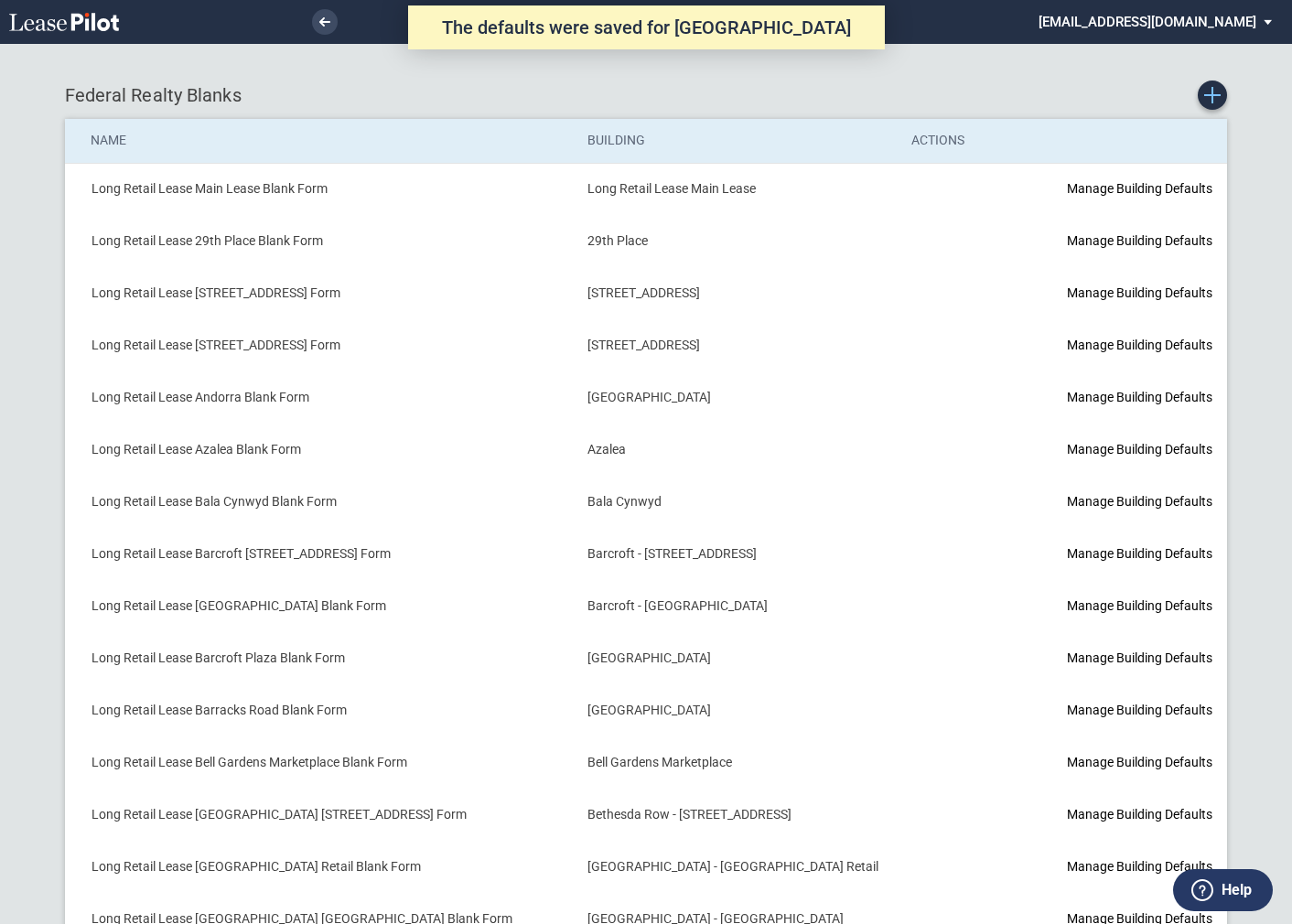
click at [1209, 99] on icon "Create new Blank Form" at bounding box center [1211, 95] width 17 height 16
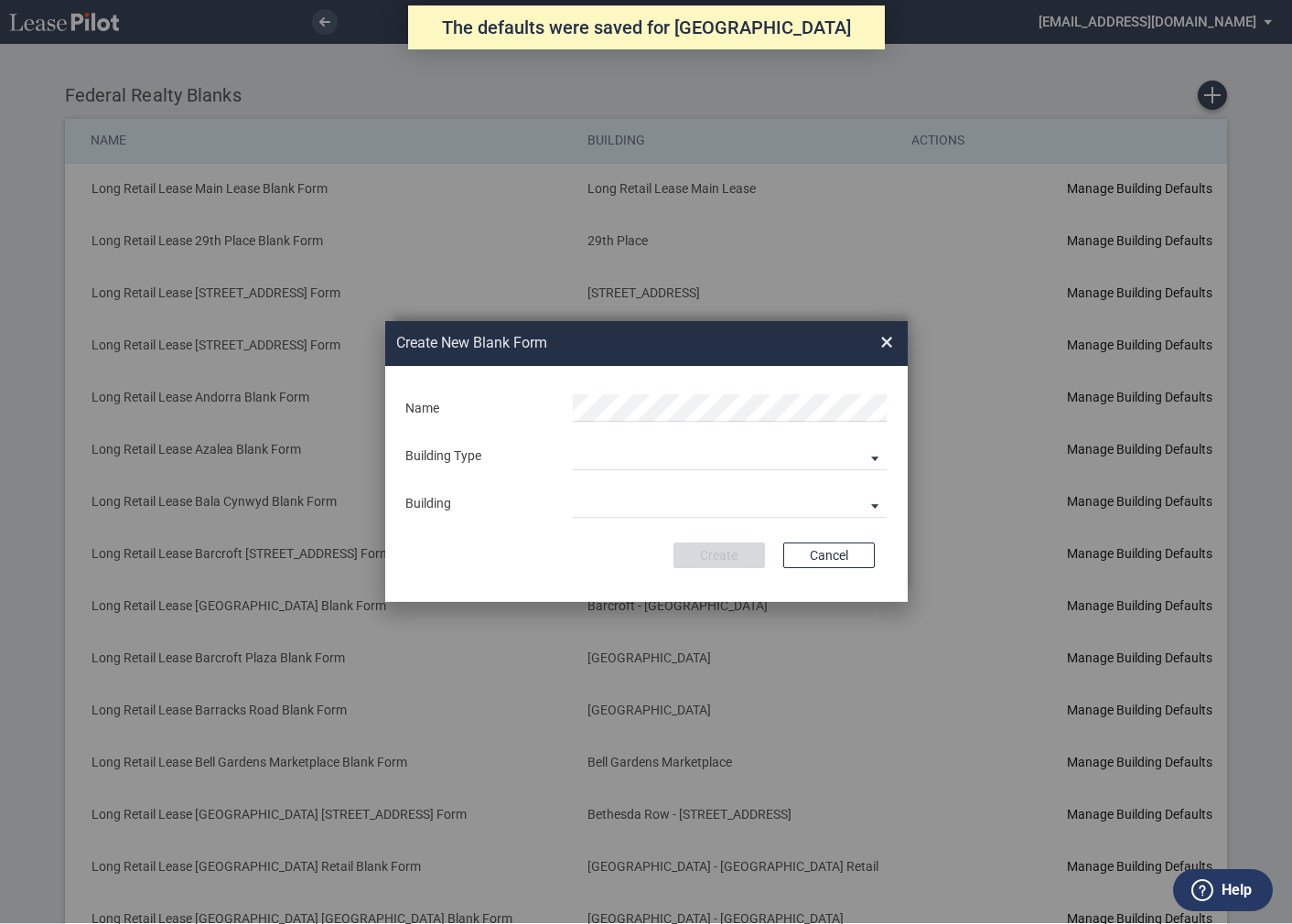
click at [699, 472] on md-input-container "Building Type Building Predefined Empty Building New Empty Building" at bounding box center [646, 456] width 486 height 31
click at [640, 461] on md-select "Building Predefined Empty Building New Empty Building" at bounding box center [729, 456] width 314 height 27
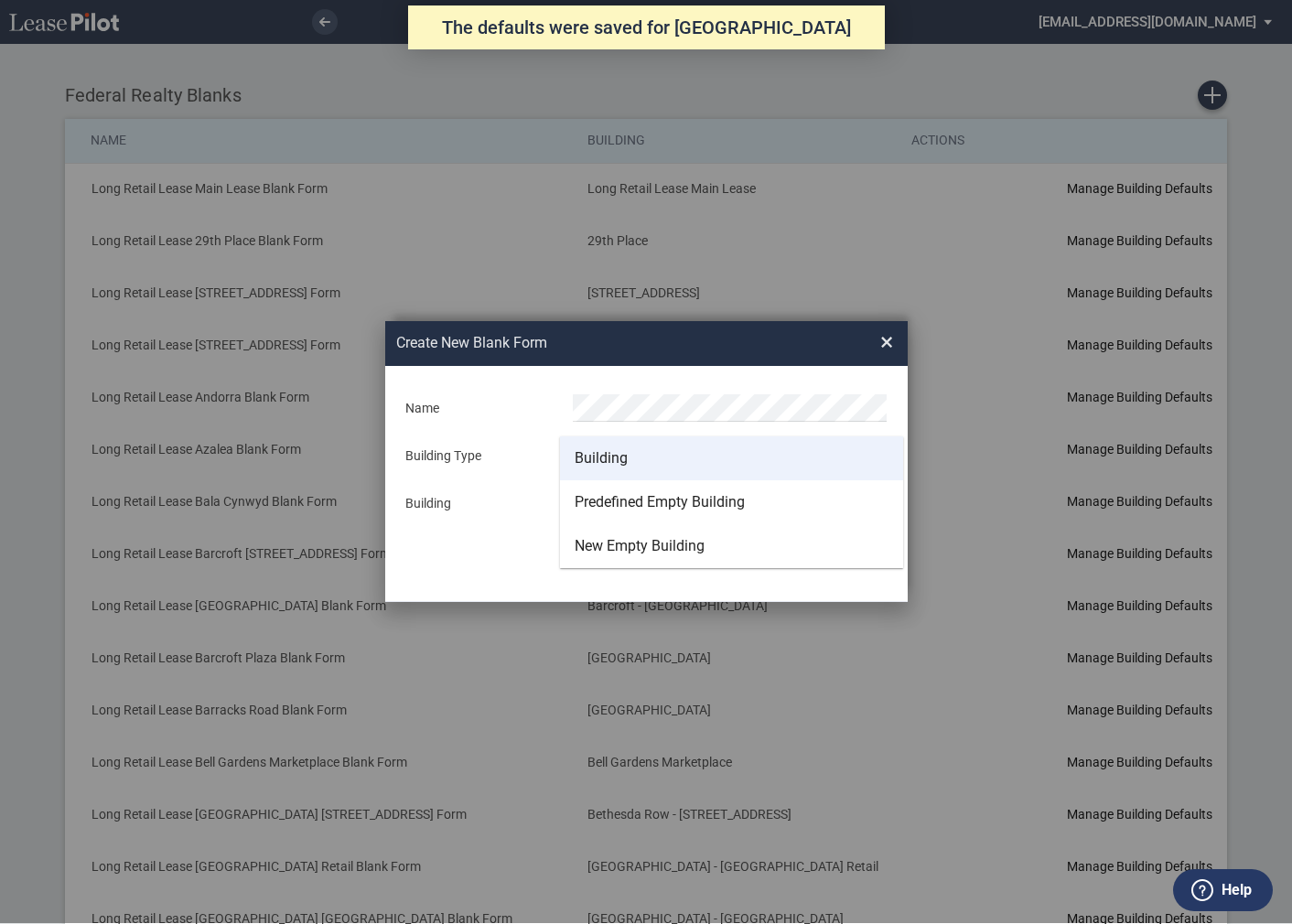
click at [605, 452] on div "Building" at bounding box center [601, 458] width 53 height 20
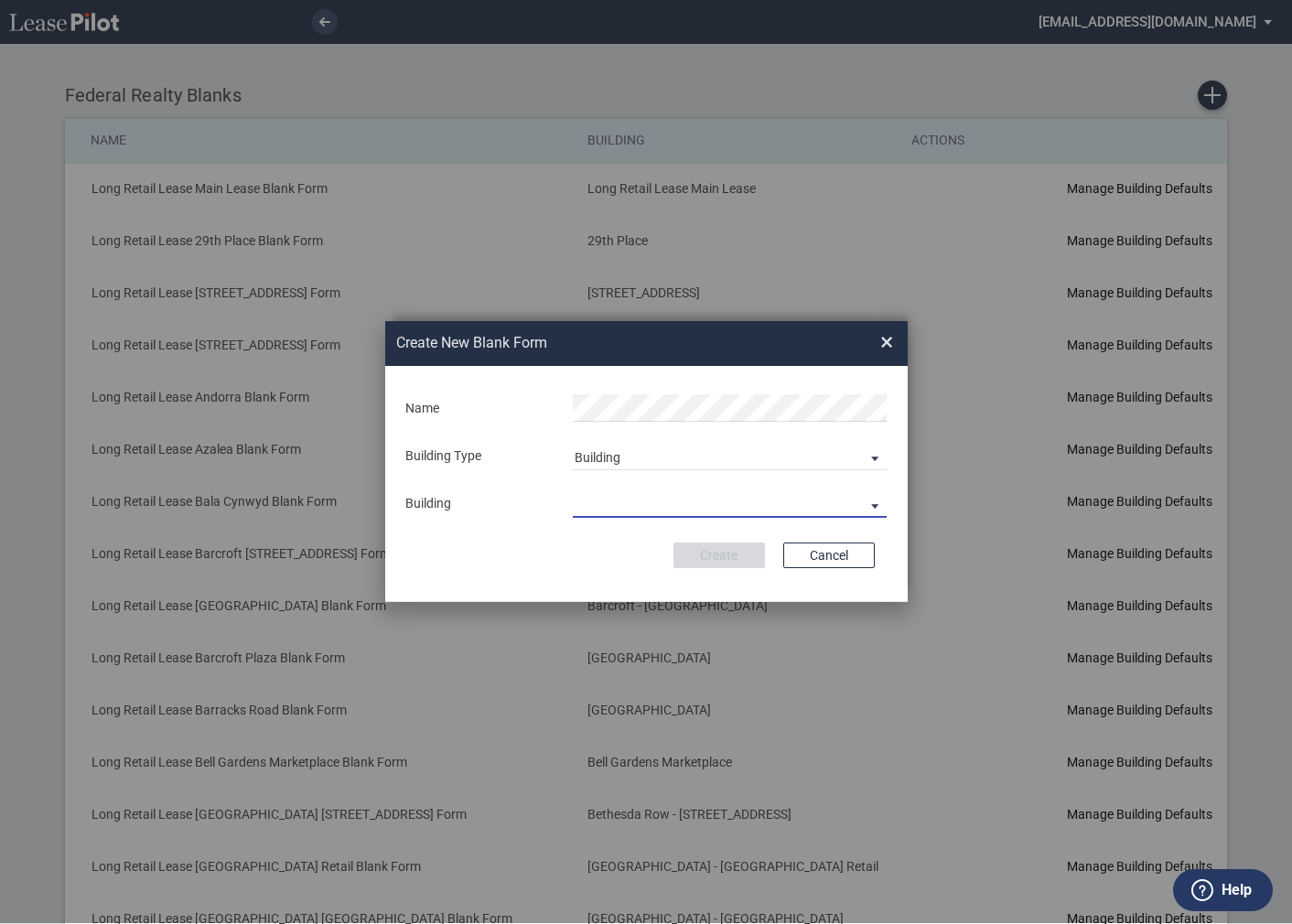
click at [602, 498] on md-select "29th Place 6464 Lincolnia Avenue 7770 Richmond Highway Andorra Azalea Bala Cynw…" at bounding box center [729, 504] width 314 height 27
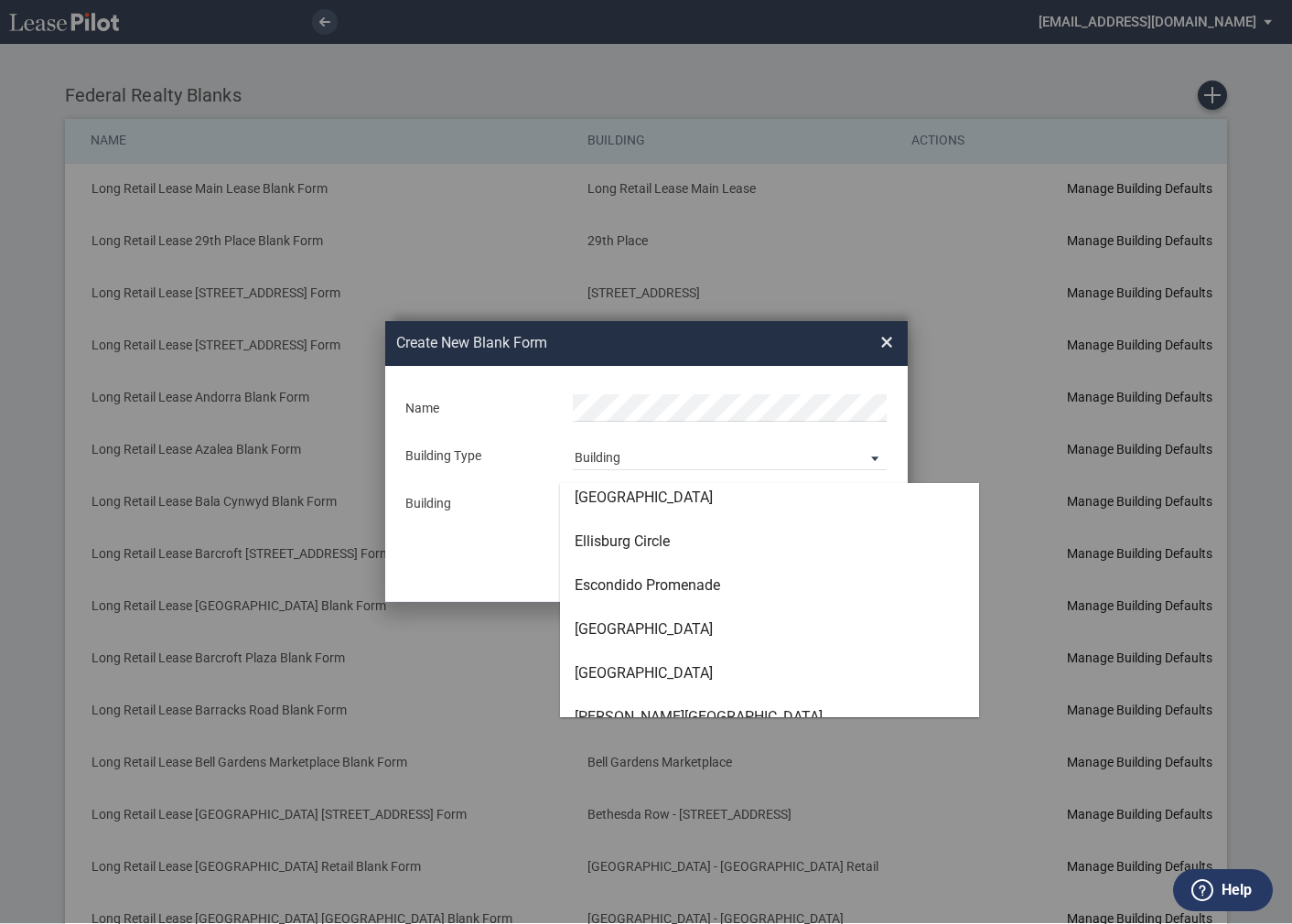
scroll to position [2088, 0]
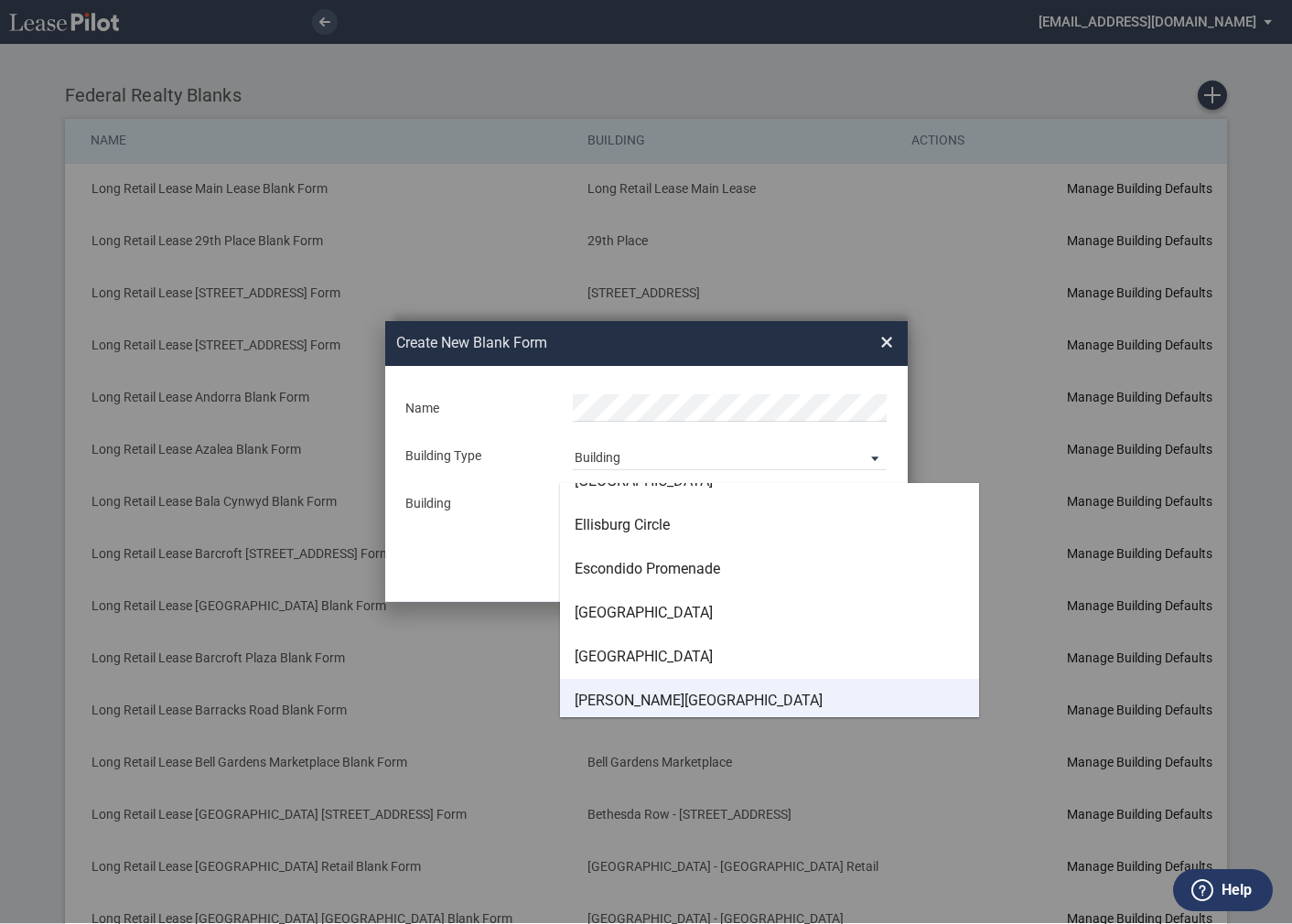
click at [616, 693] on div "Finley Square" at bounding box center [698, 701] width 248 height 20
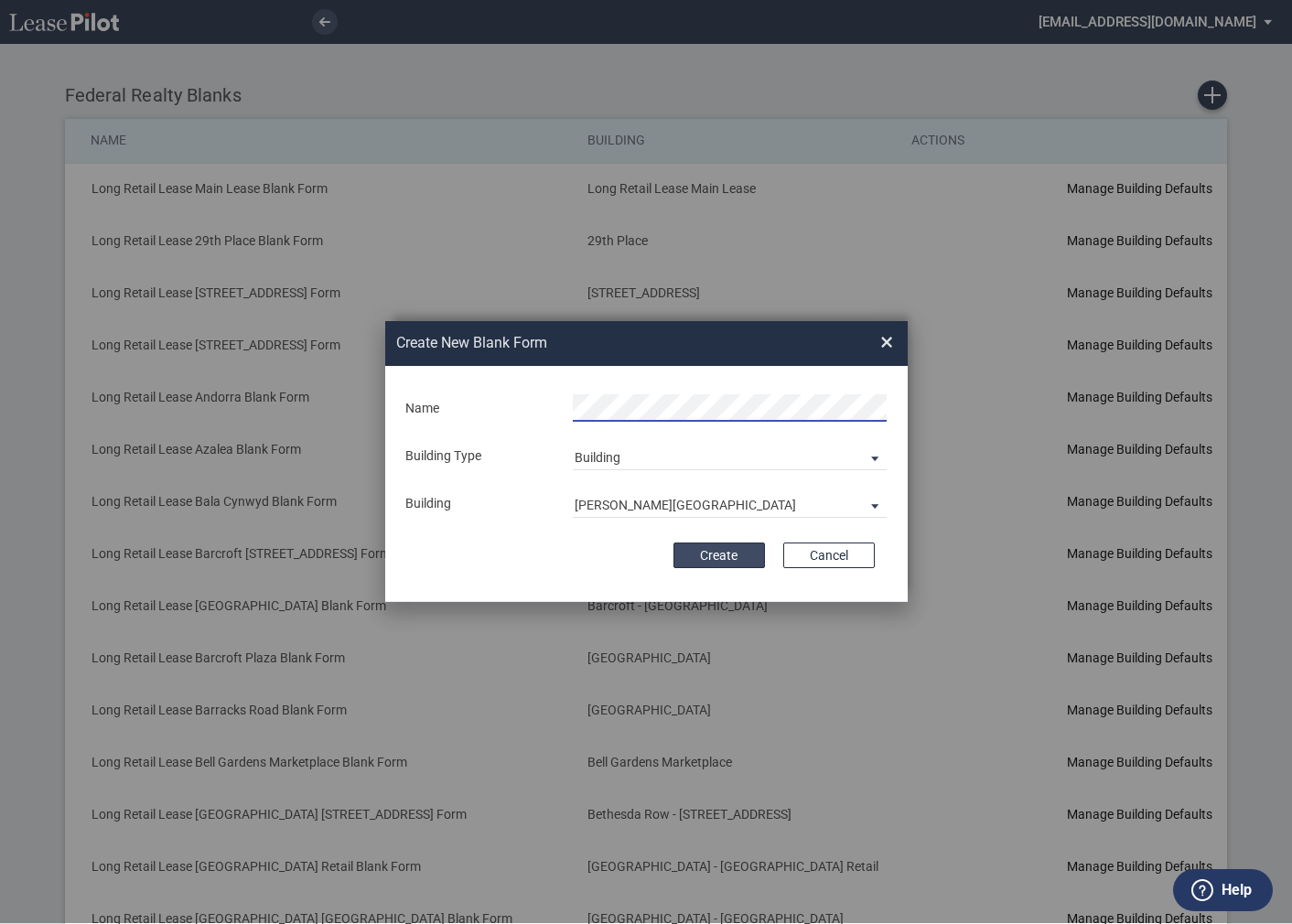
click at [719, 553] on button "Create" at bounding box center [719, 555] width 91 height 25
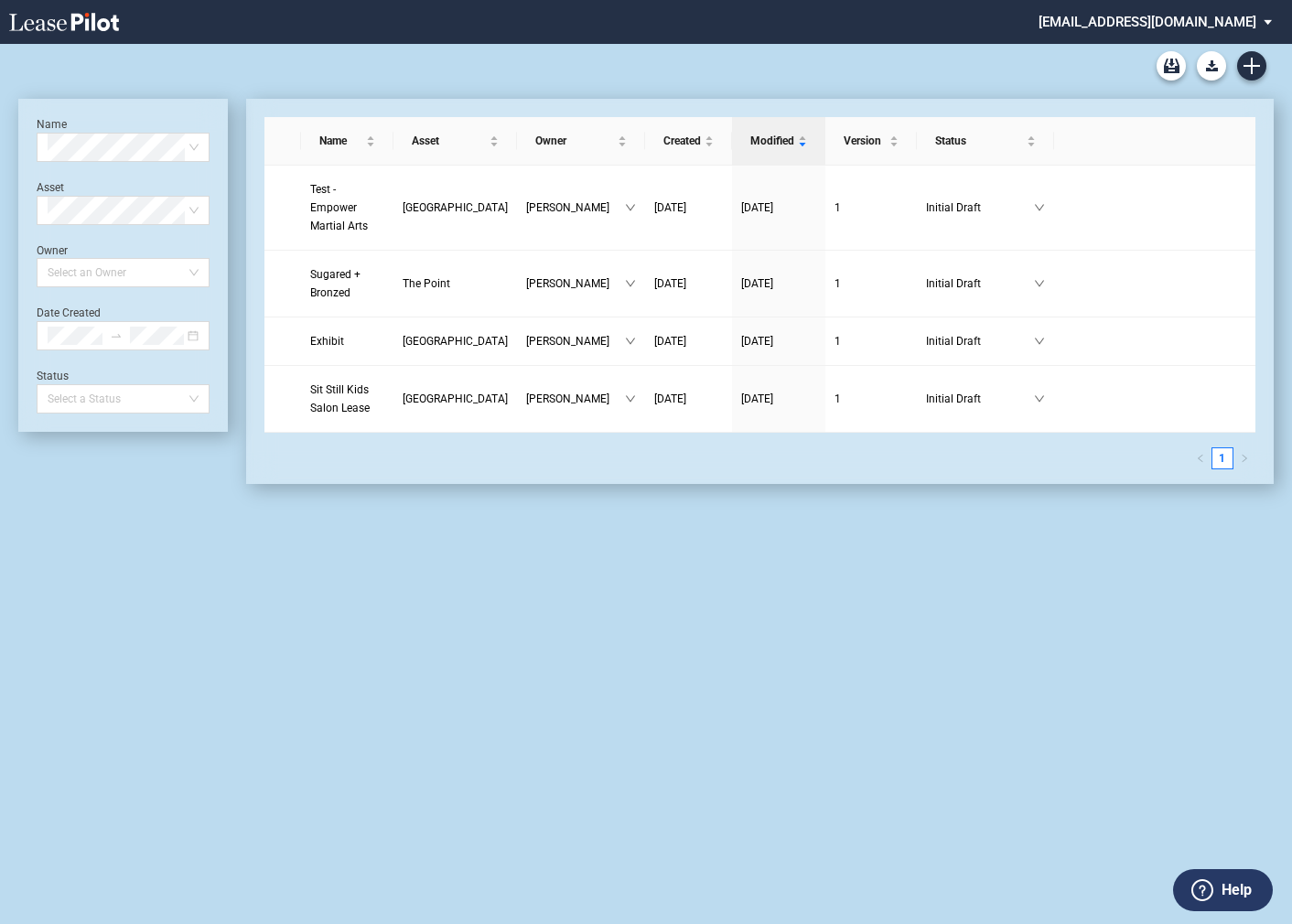
click at [1148, 24] on md-select "[EMAIL_ADDRESS][DOMAIN_NAME] Super Admin Area Admin Area Settings Sign Out" at bounding box center [1162, 20] width 250 height 41
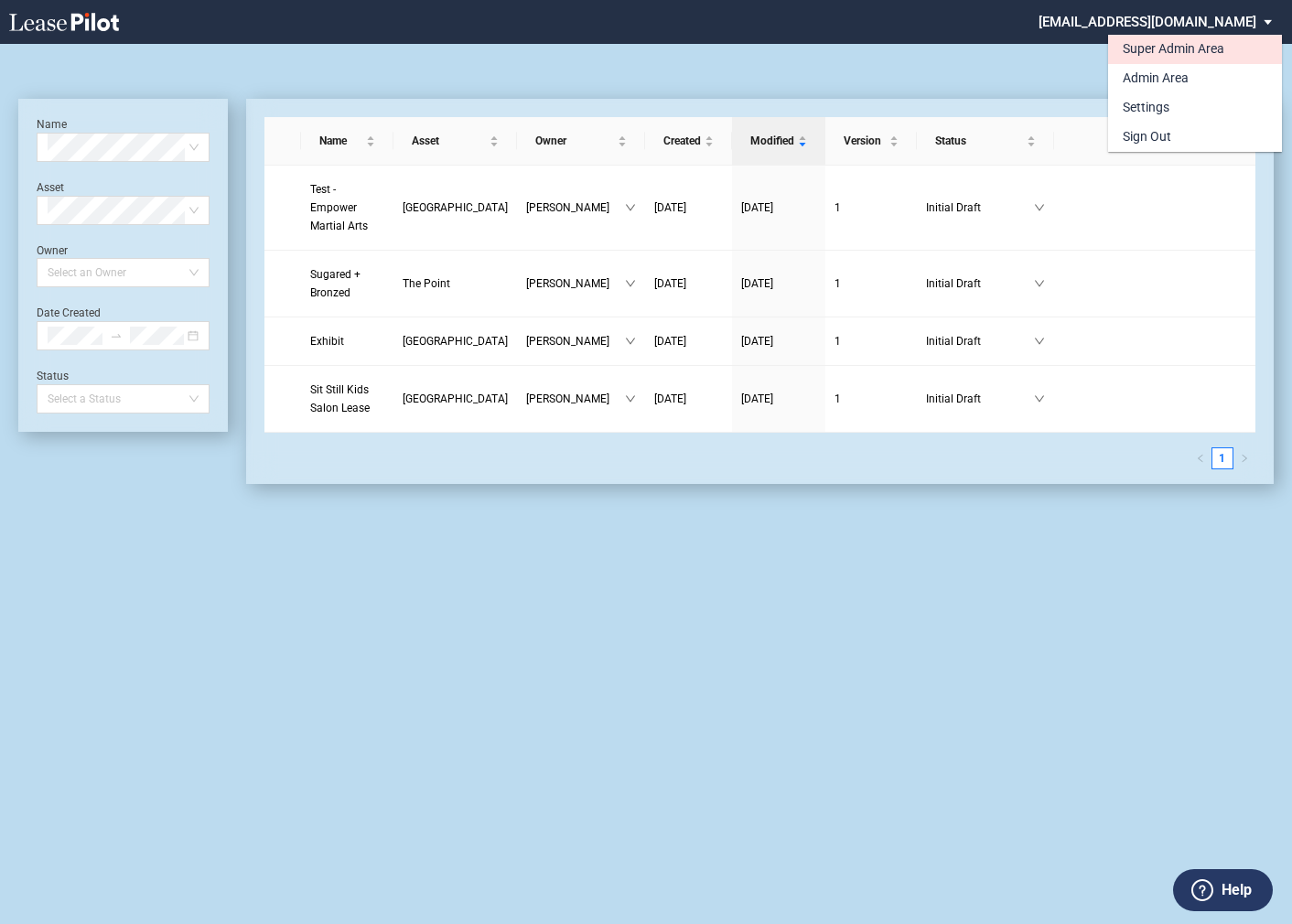
click at [1139, 50] on div "Super Admin Area" at bounding box center [1174, 49] width 102 height 18
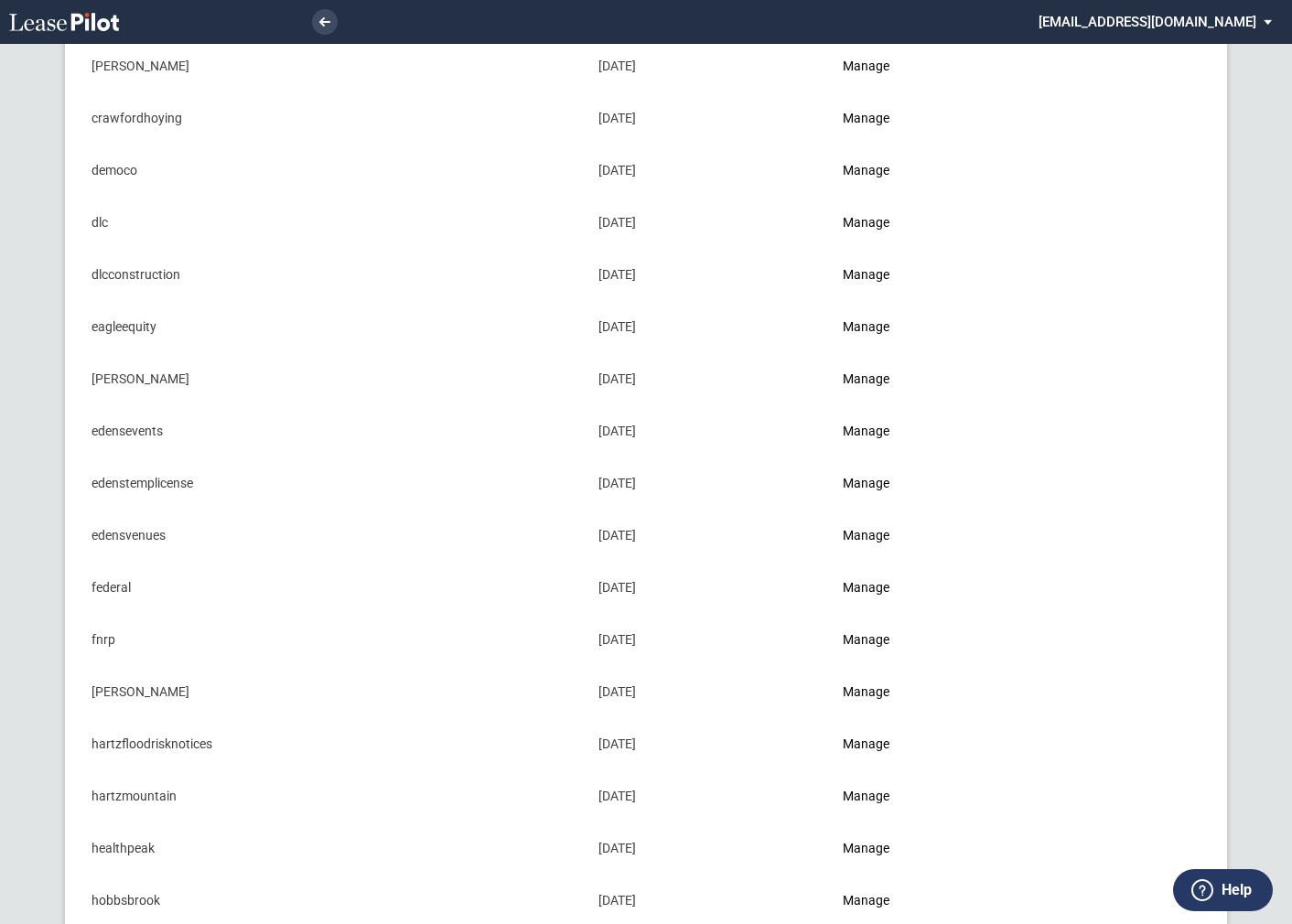
scroll to position [438, 0]
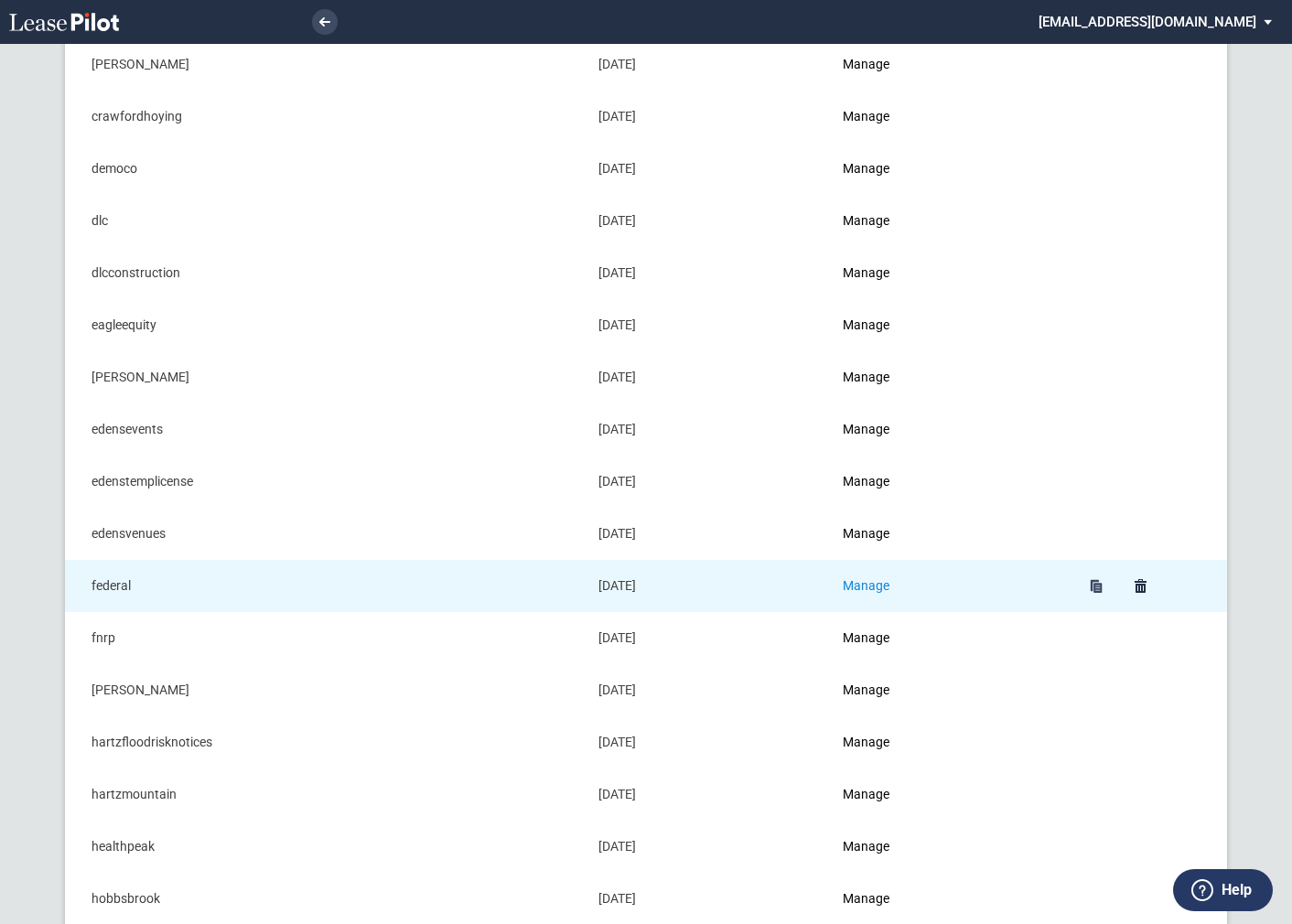
click at [867, 578] on link "Manage" at bounding box center [866, 585] width 47 height 15
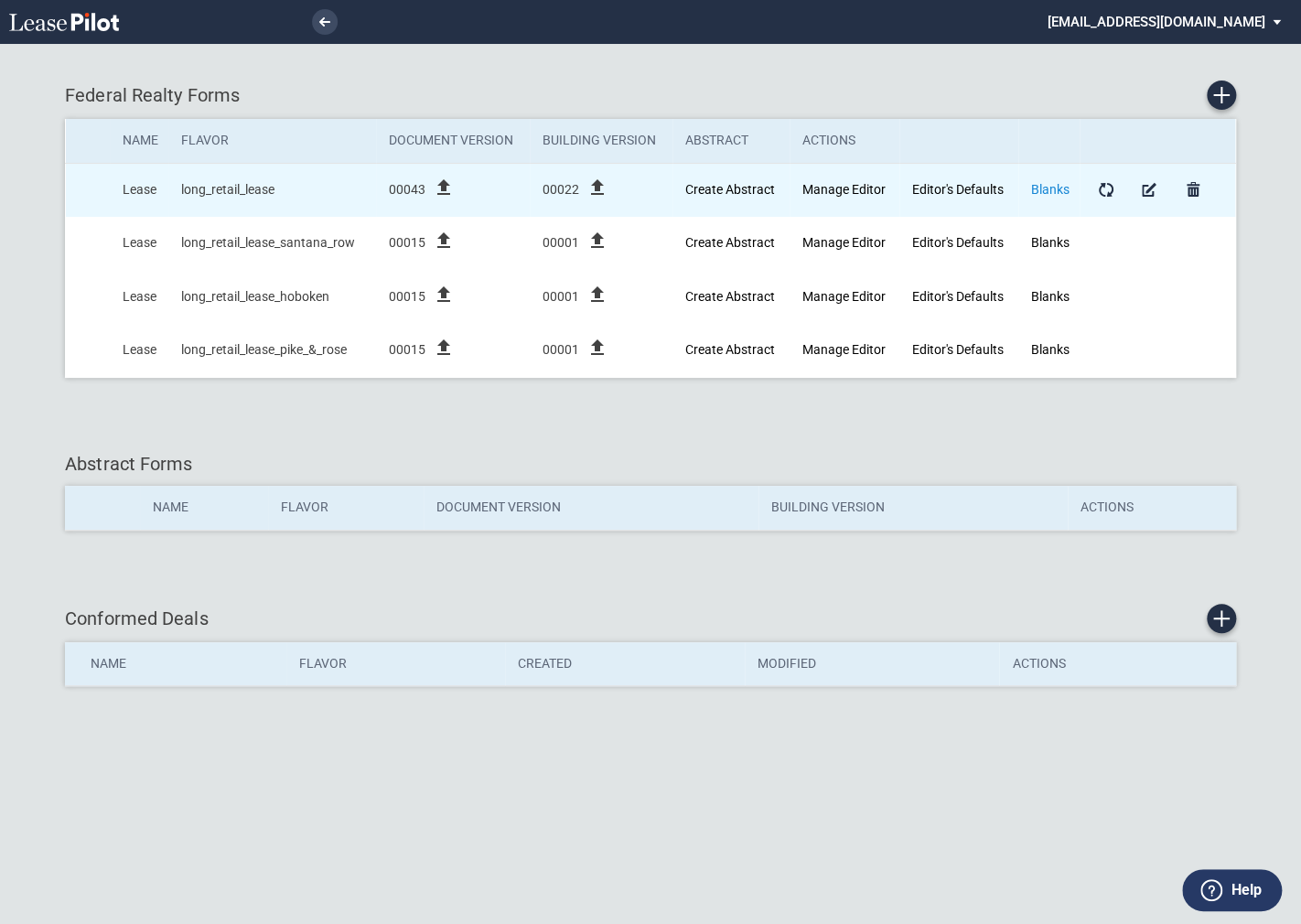
click at [1047, 188] on link "Blanks" at bounding box center [1051, 189] width 39 height 15
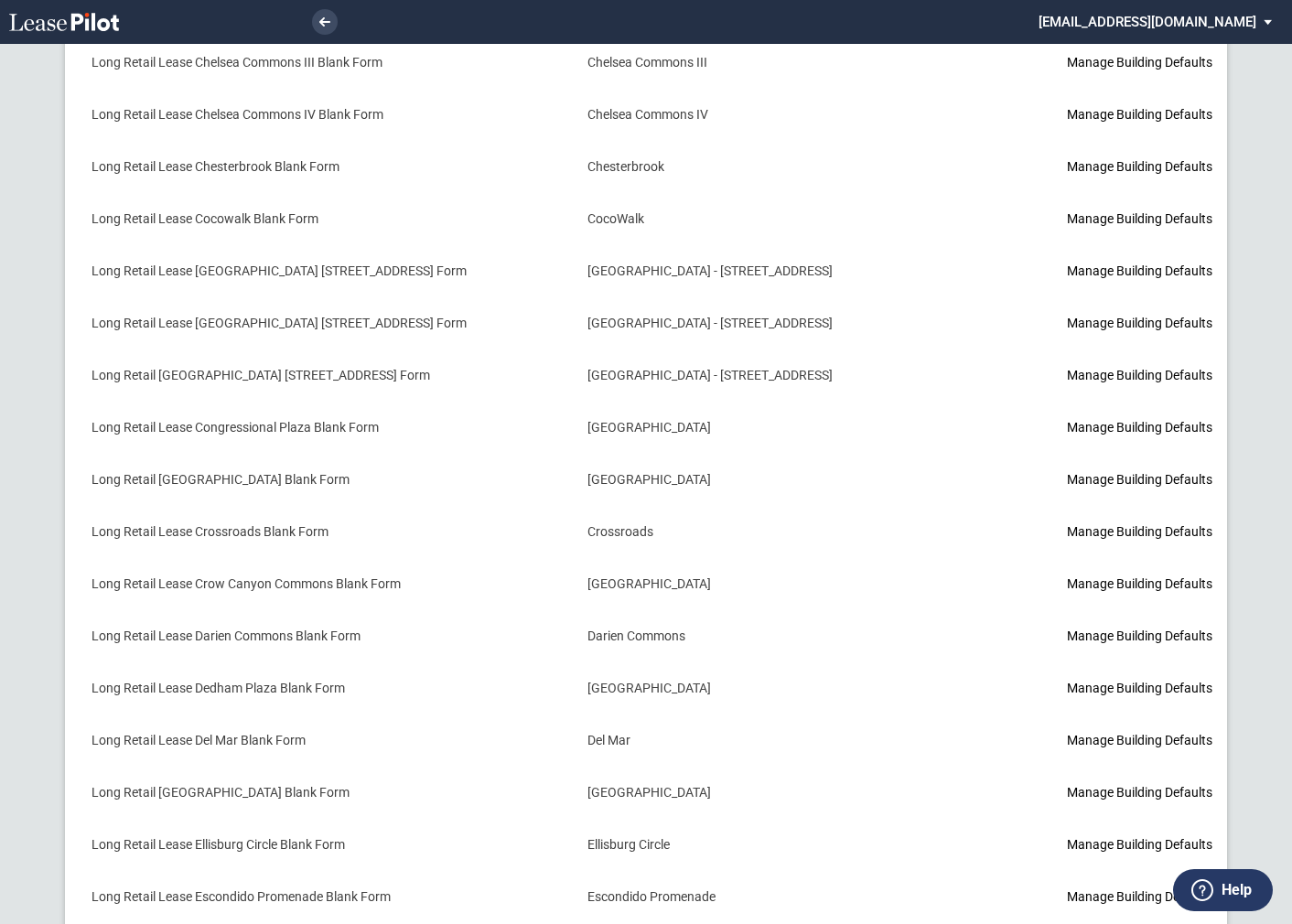
scroll to position [2082, 0]
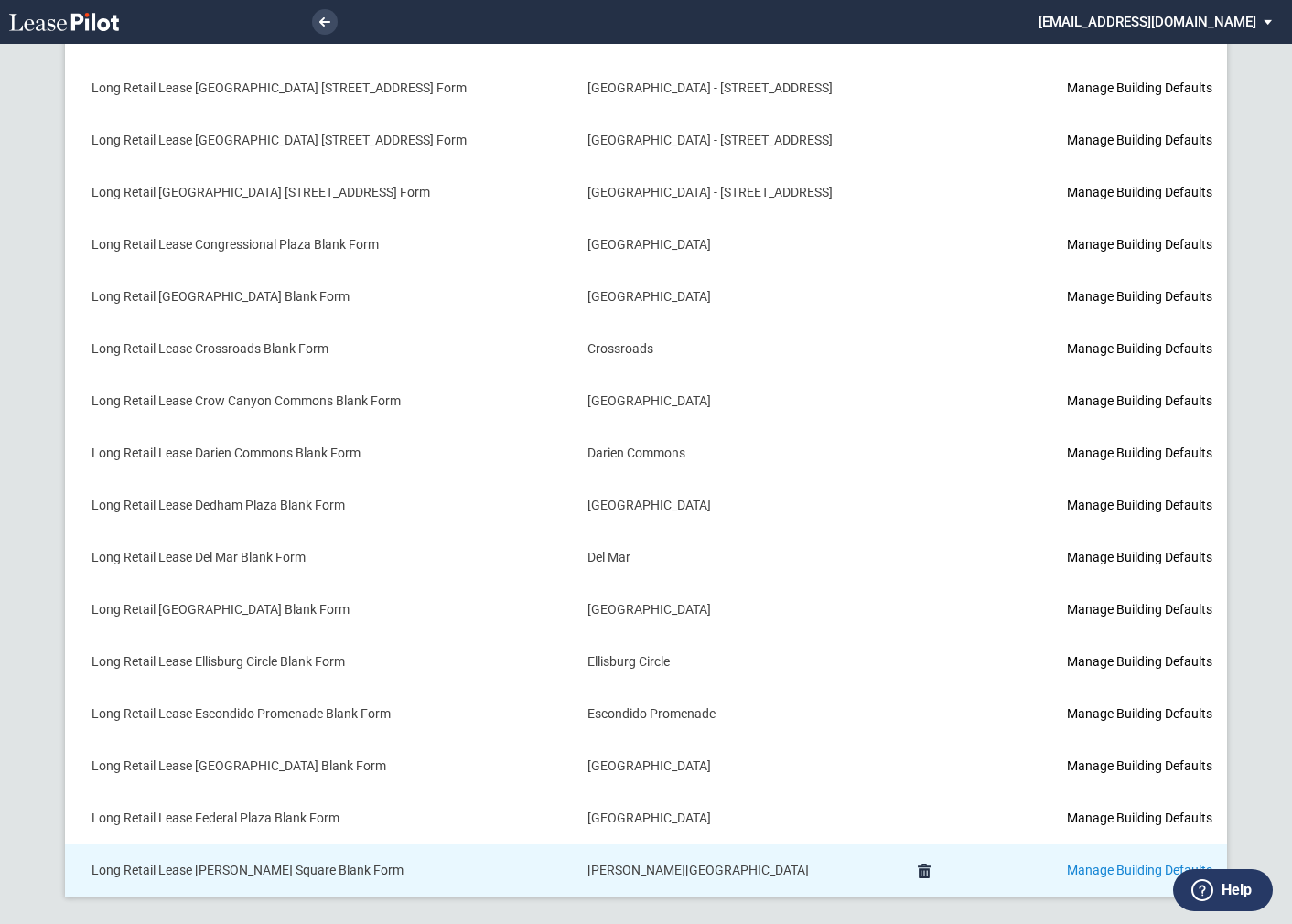
click at [1087, 863] on link "Manage Building Defaults" at bounding box center [1140, 870] width 146 height 15
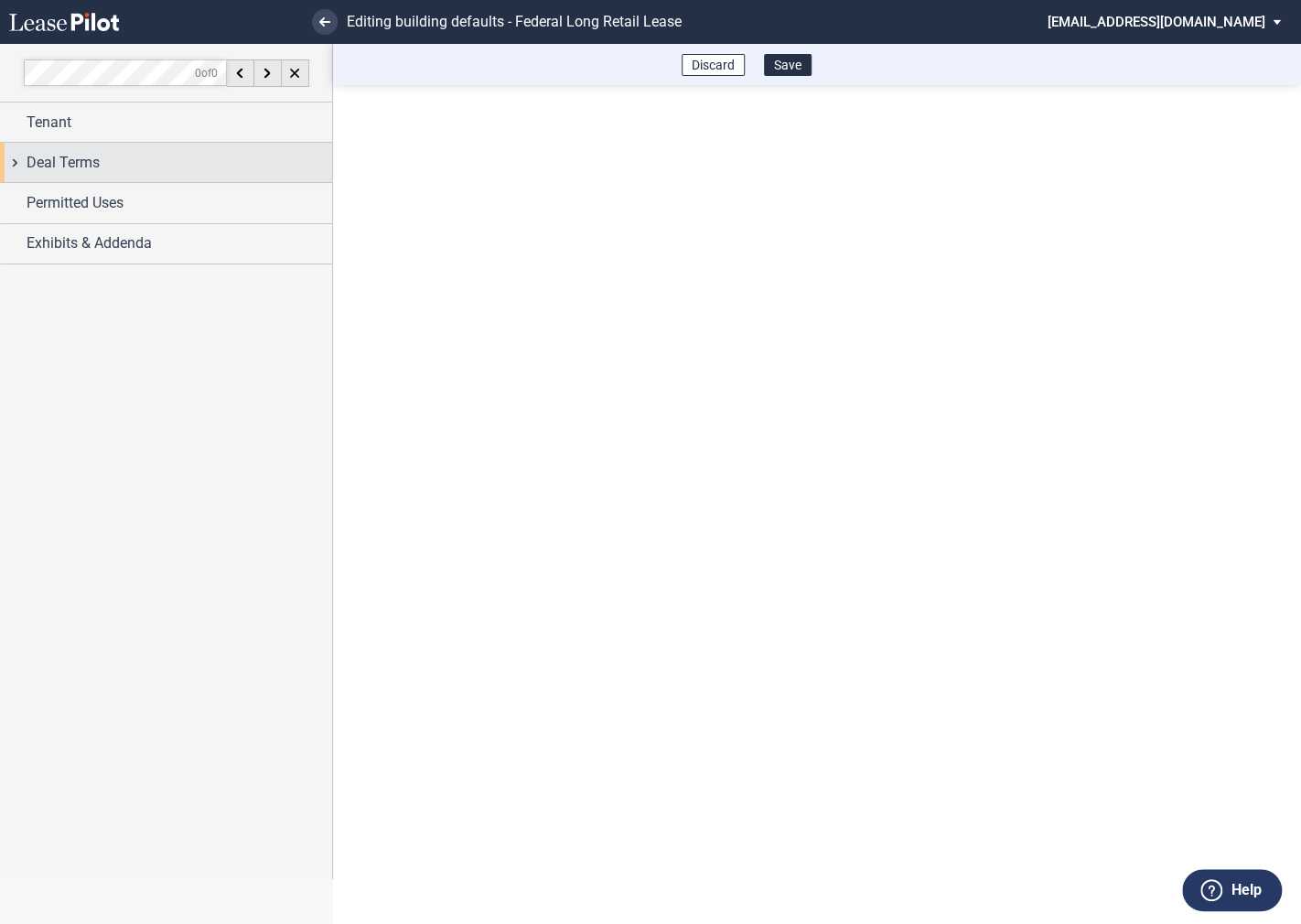
click at [9, 165] on div "Deal Terms" at bounding box center [166, 162] width 332 height 40
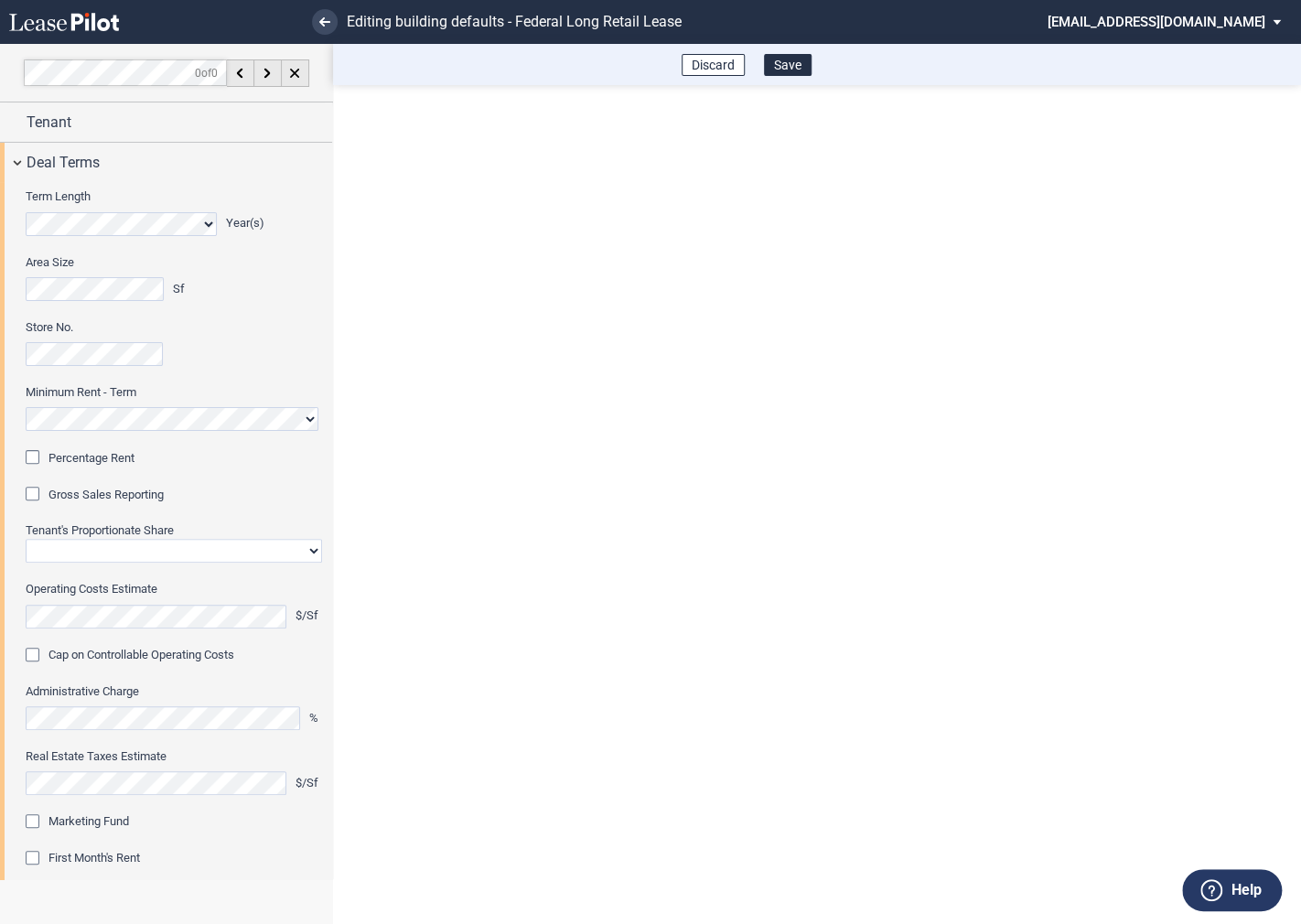
click at [42, 463] on div "Percentage Rent" at bounding box center [34, 459] width 18 height 18
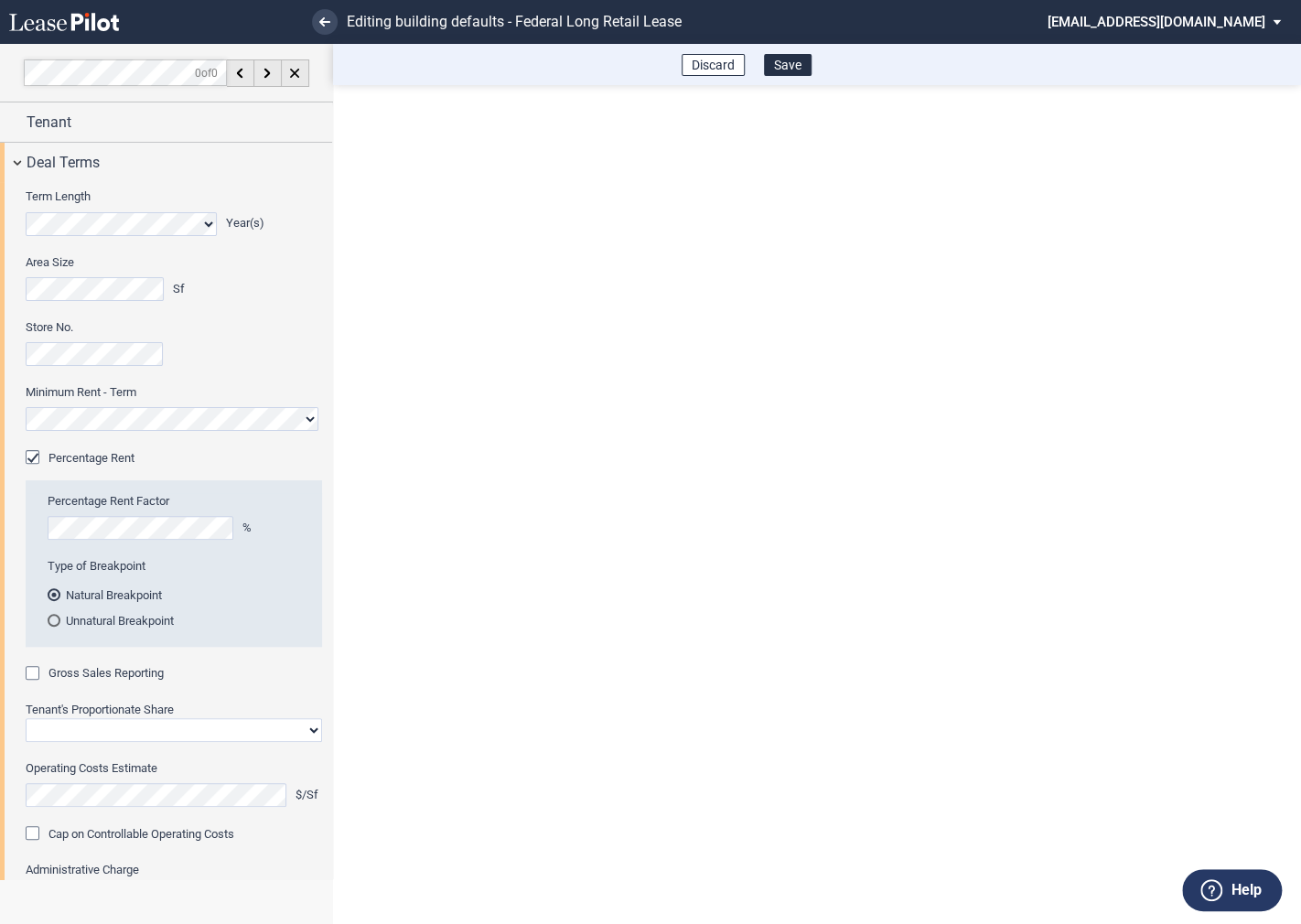
click at [35, 670] on div "Gross Sales Reporting" at bounding box center [34, 675] width 18 height 18
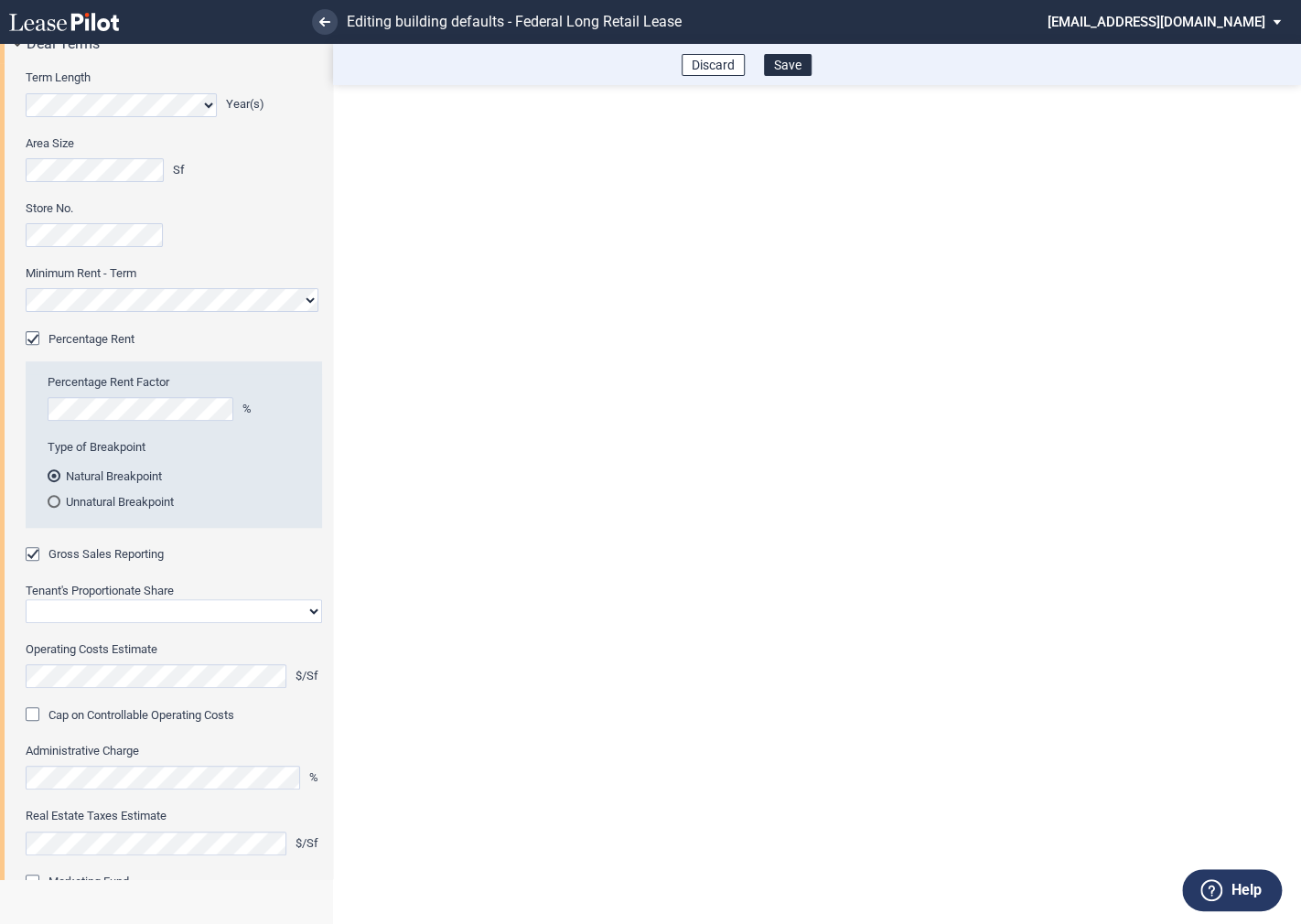
scroll to position [127, 0]
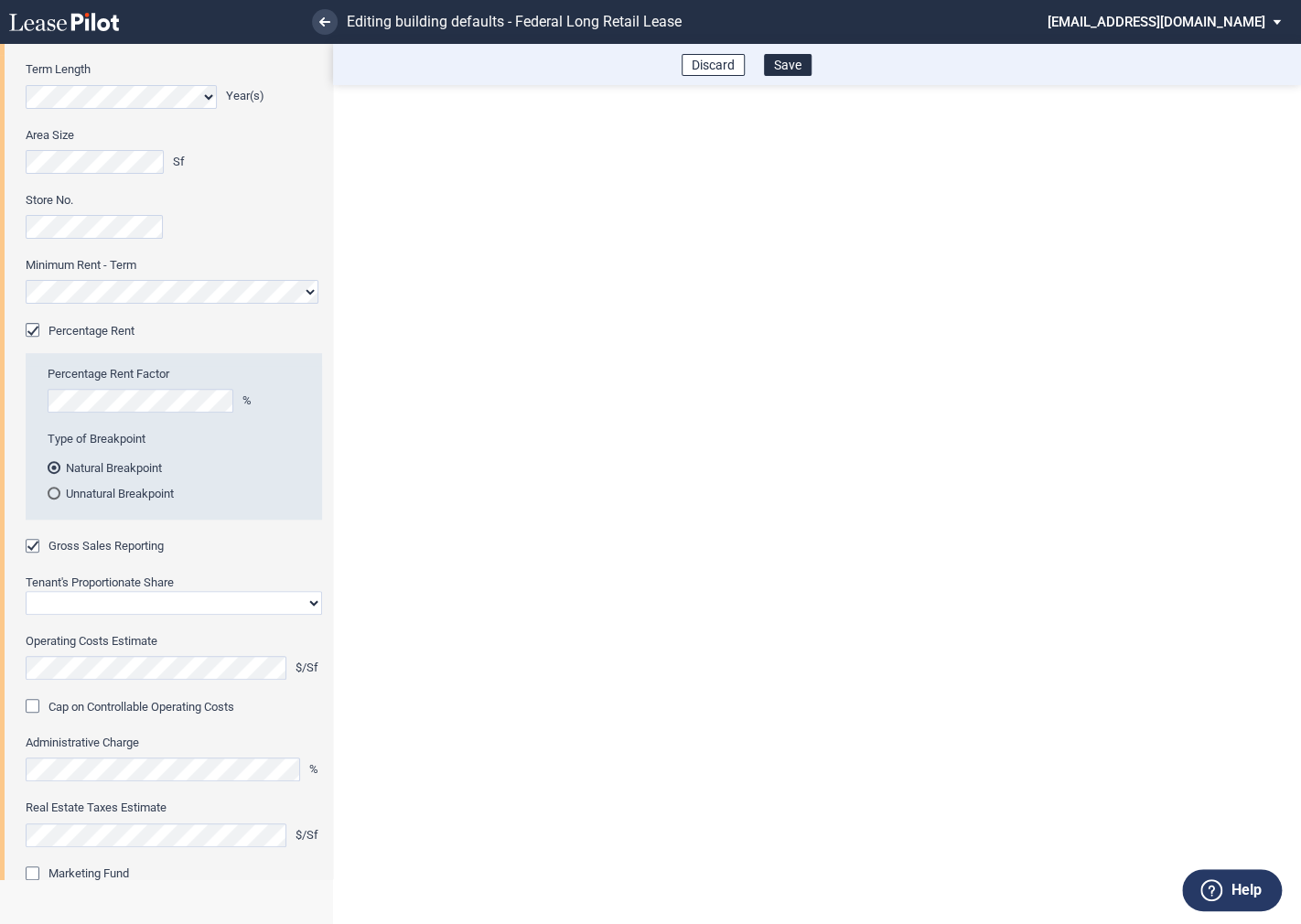
click at [86, 601] on select "Straight GLA Net Major" at bounding box center [173, 603] width 296 height 24
select select "straight GLA"
click at [25, 591] on select "Straight GLA Net Major" at bounding box center [173, 603] width 296 height 24
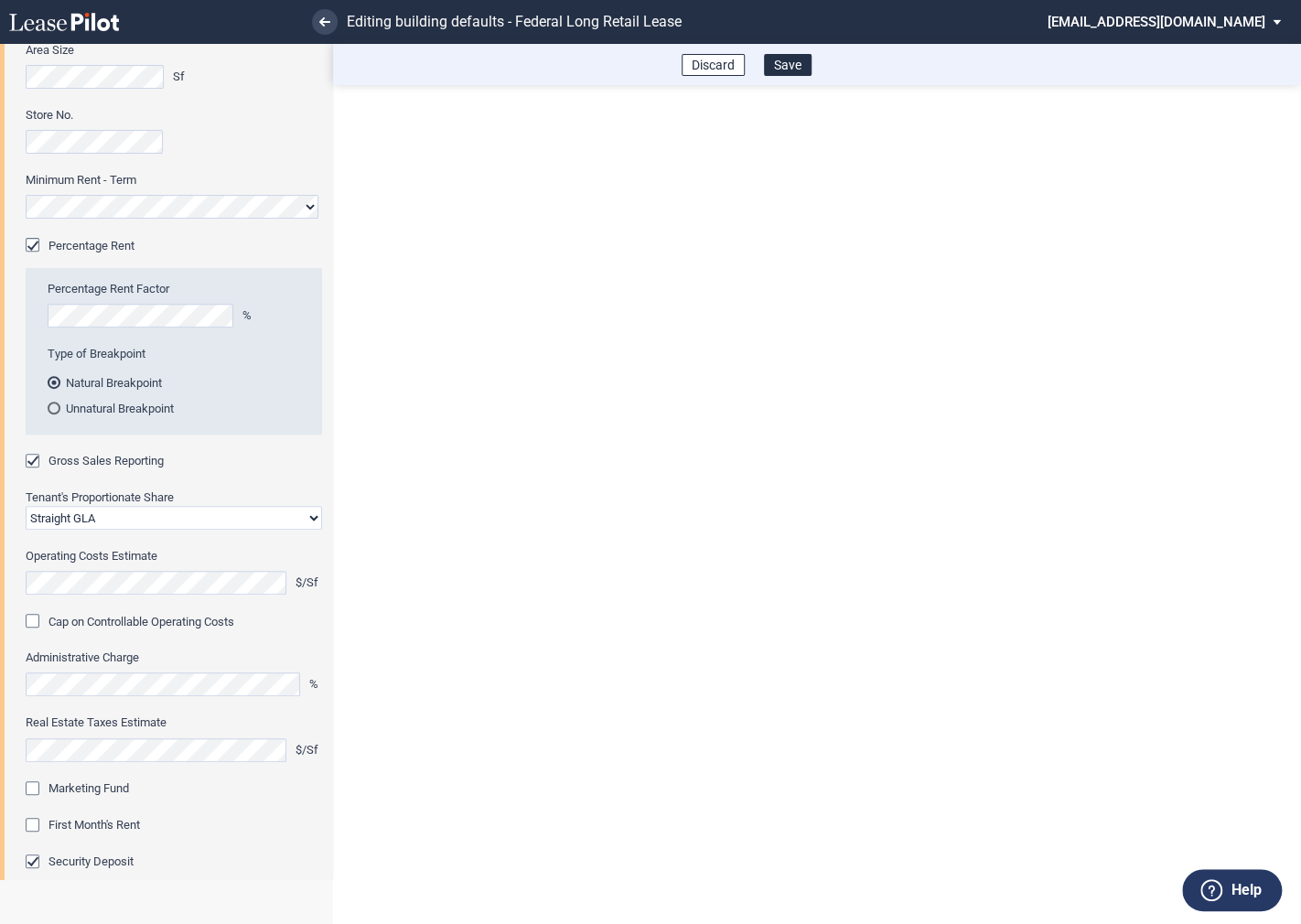
scroll to position [238, 0]
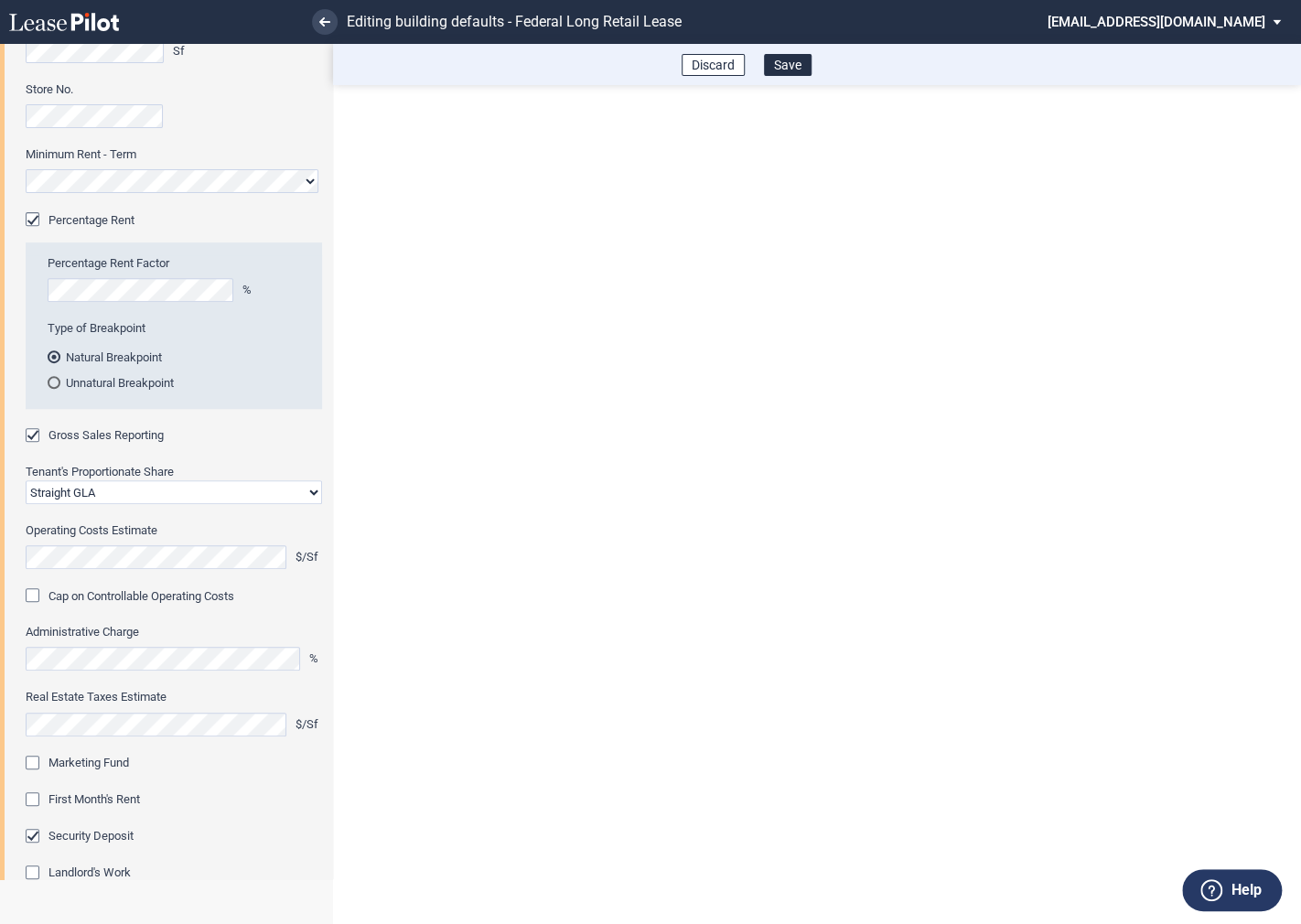
click at [32, 766] on div "Marketing Fund" at bounding box center [34, 765] width 18 height 18
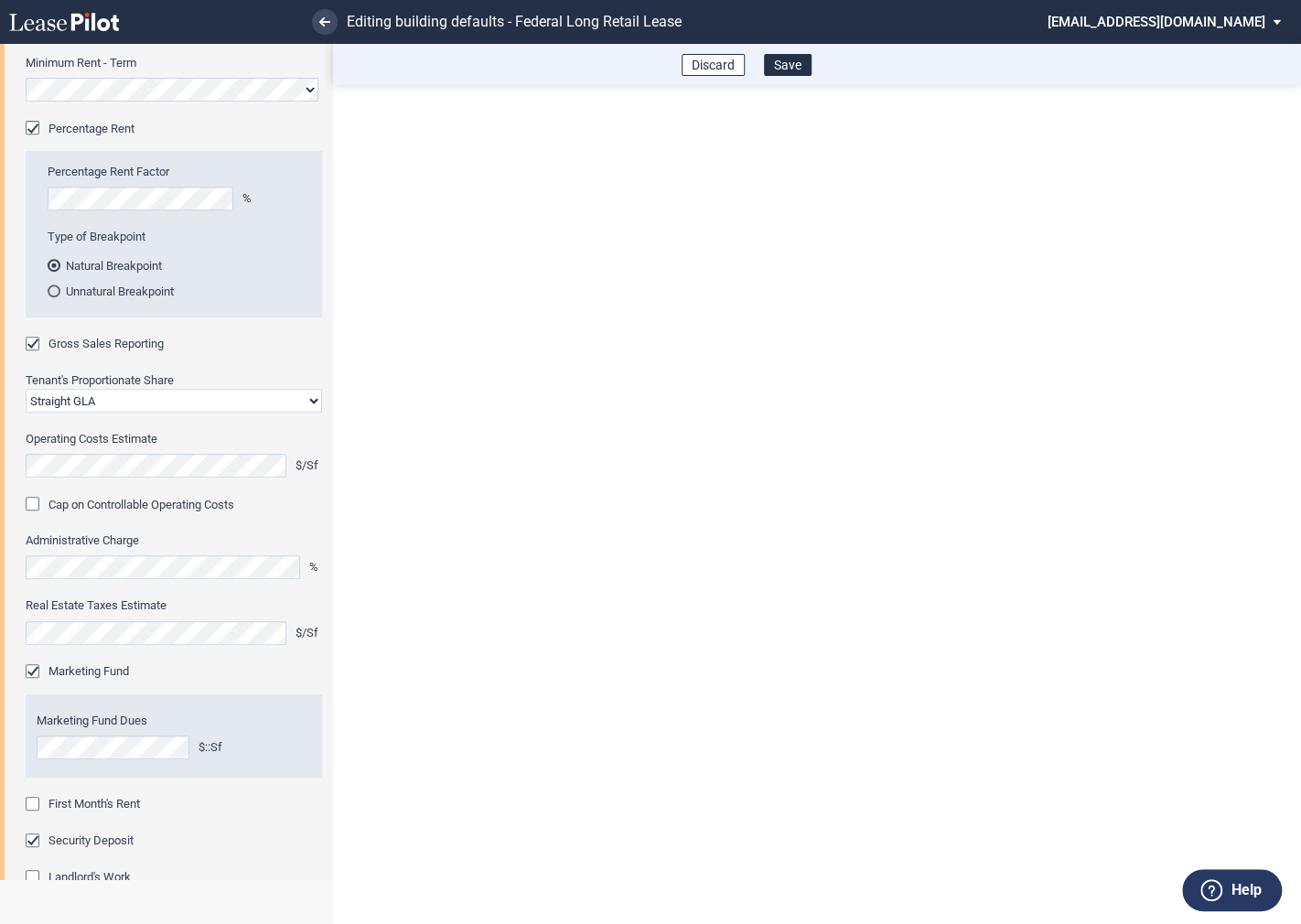
click at [32, 804] on div "First Month's Rent" at bounding box center [34, 806] width 18 height 18
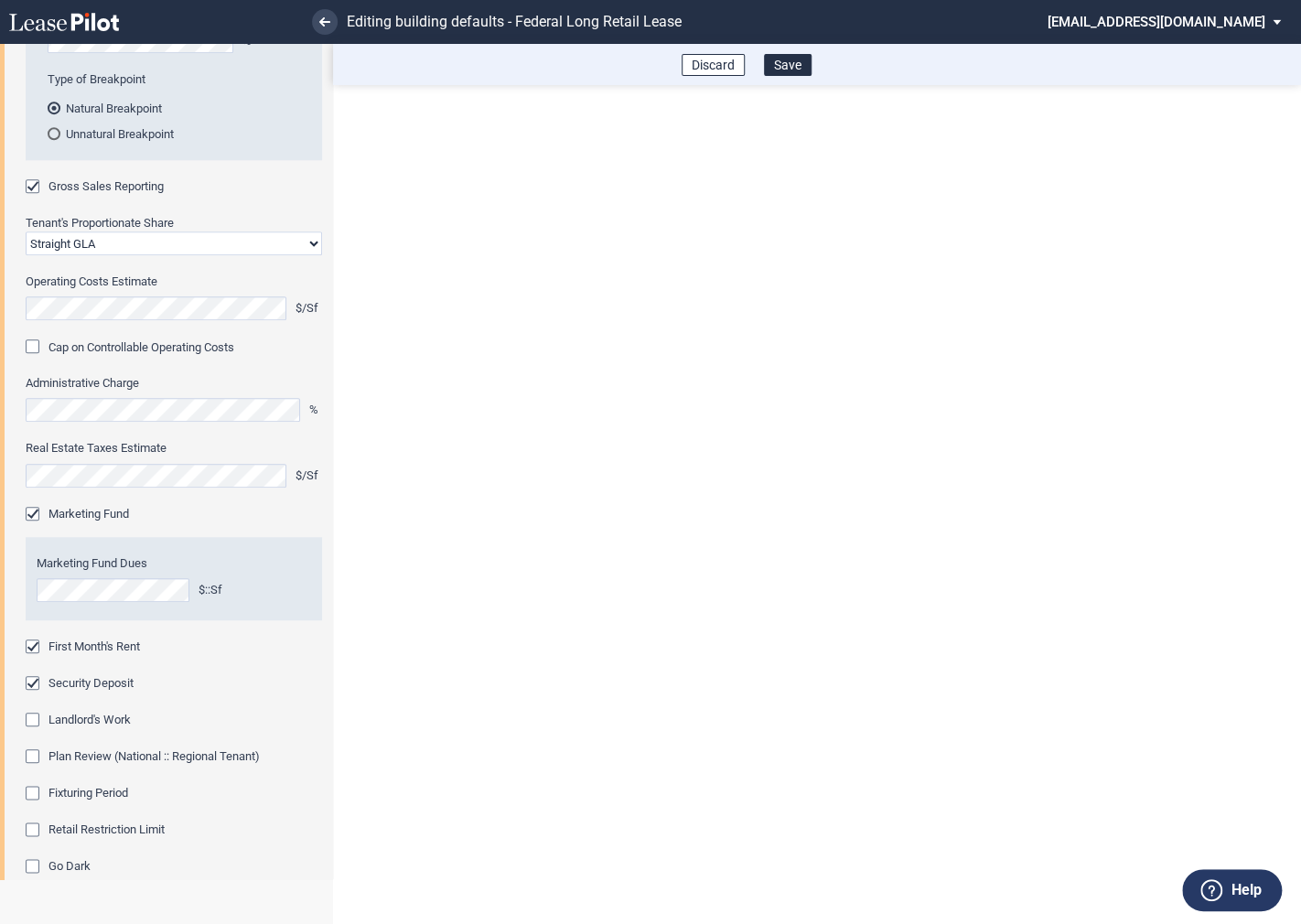
scroll to position [627, 0]
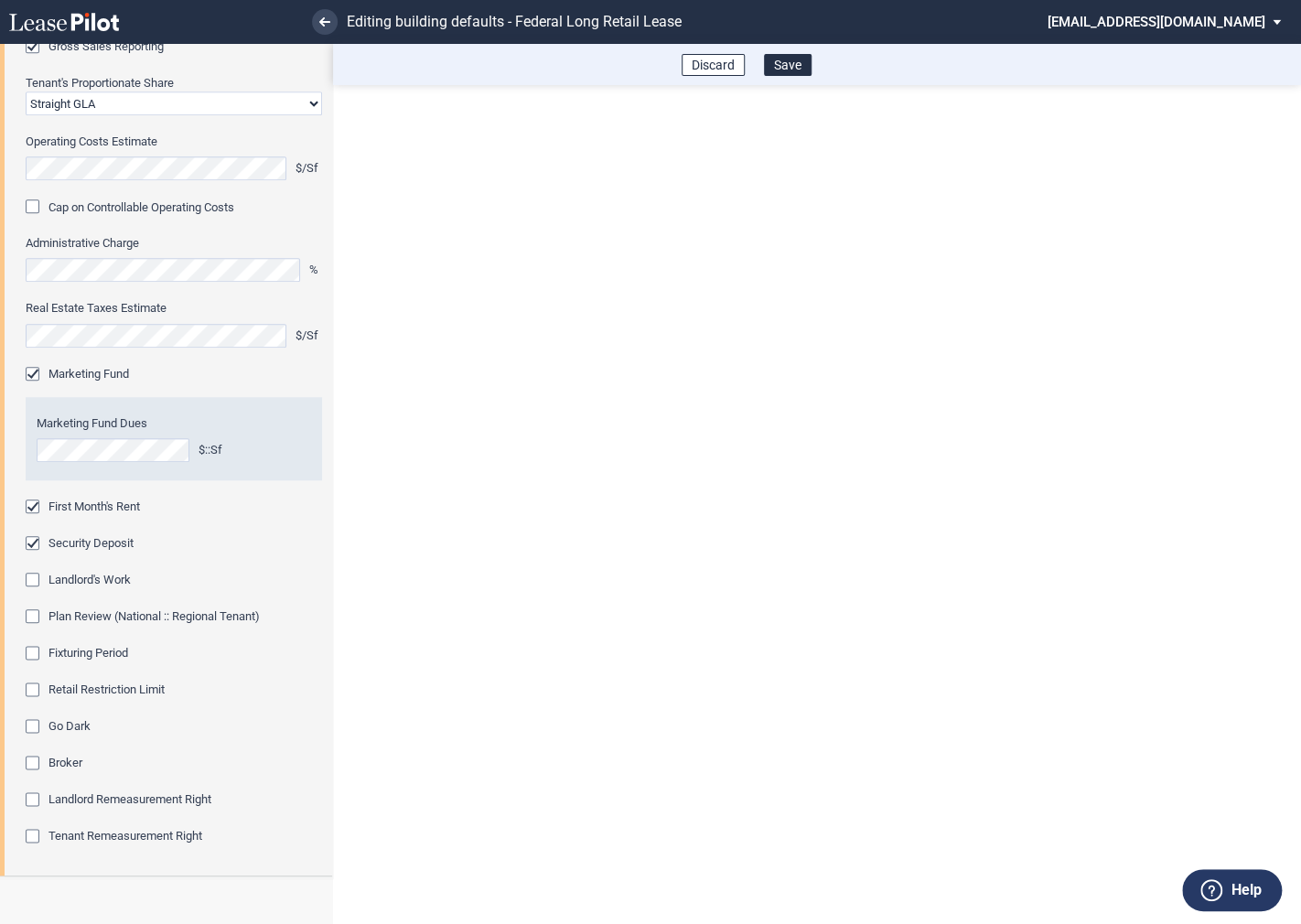
click at [35, 656] on div "Fixturing Period" at bounding box center [34, 654] width 18 height 18
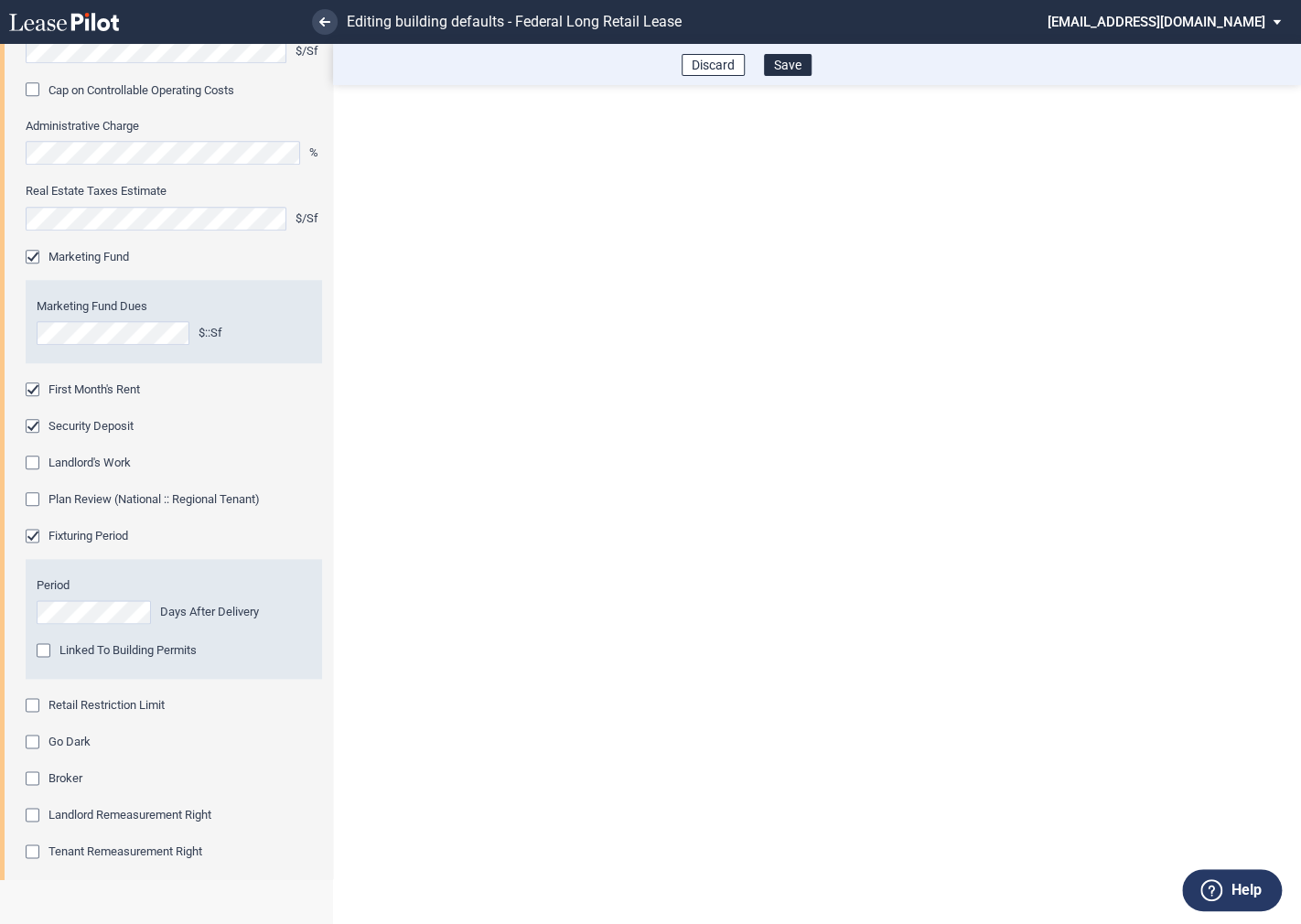
scroll to position [777, 0]
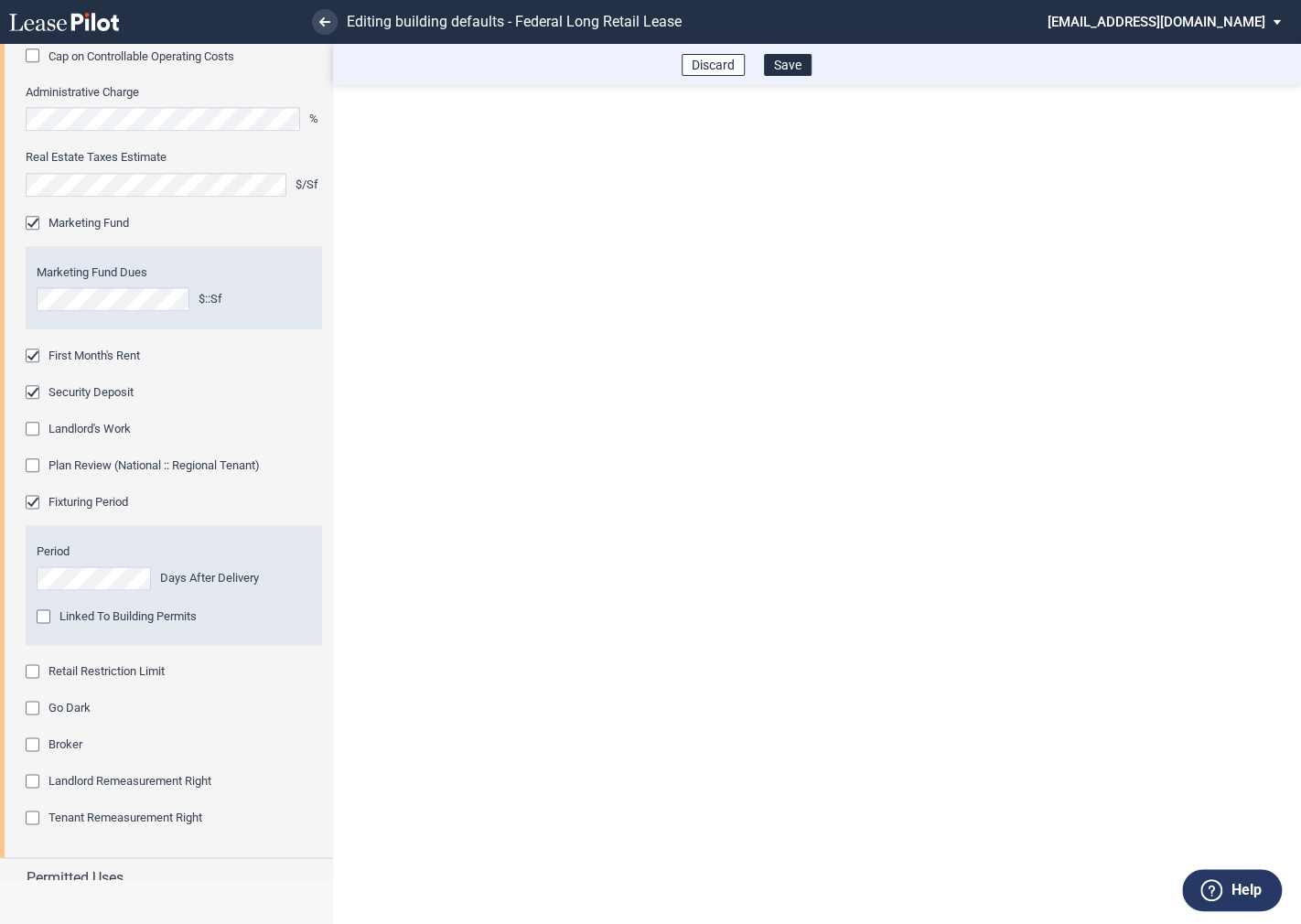
click at [36, 671] on div "Retail Restriction Limit" at bounding box center [34, 673] width 18 height 18
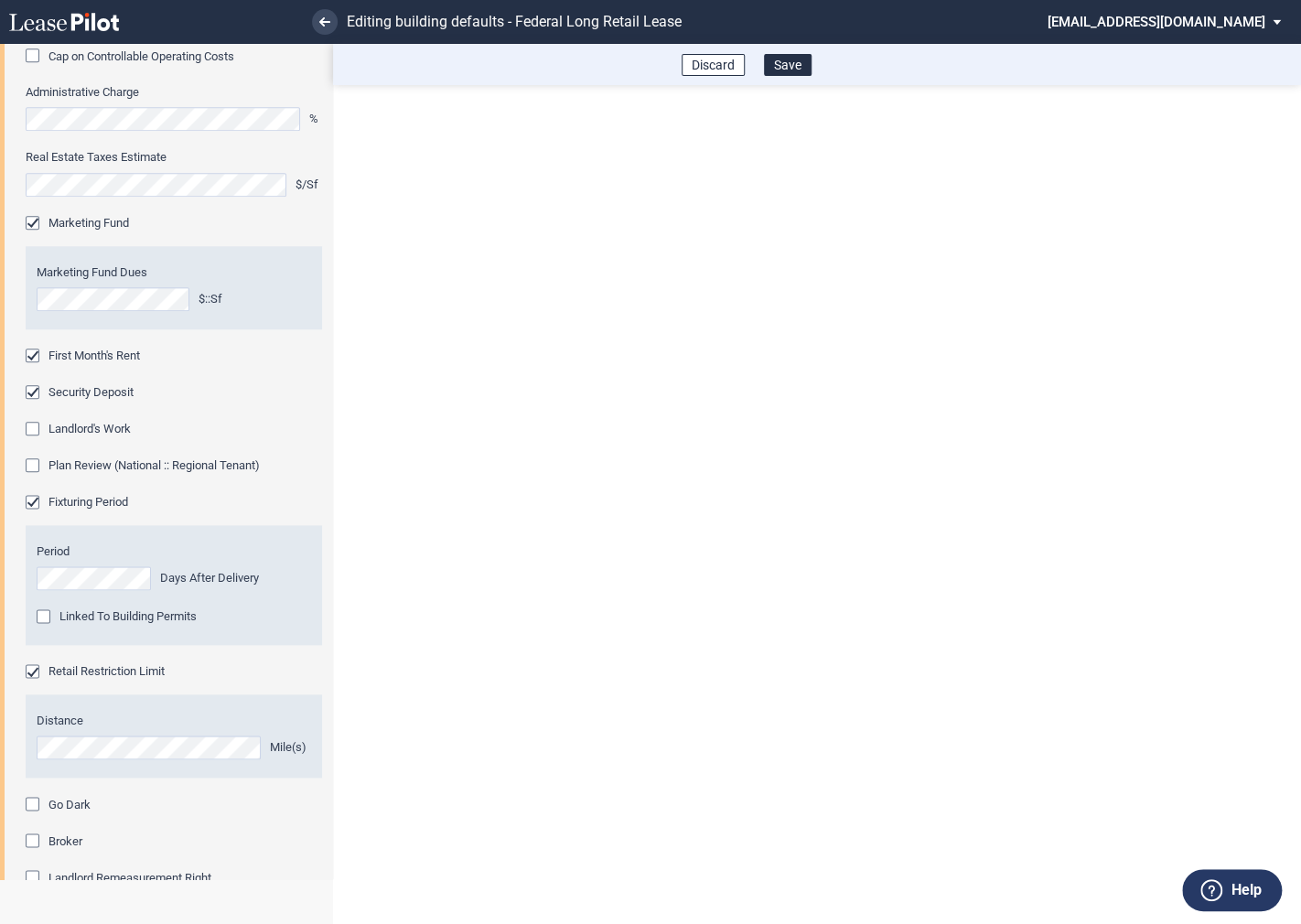
scroll to position [933, 0]
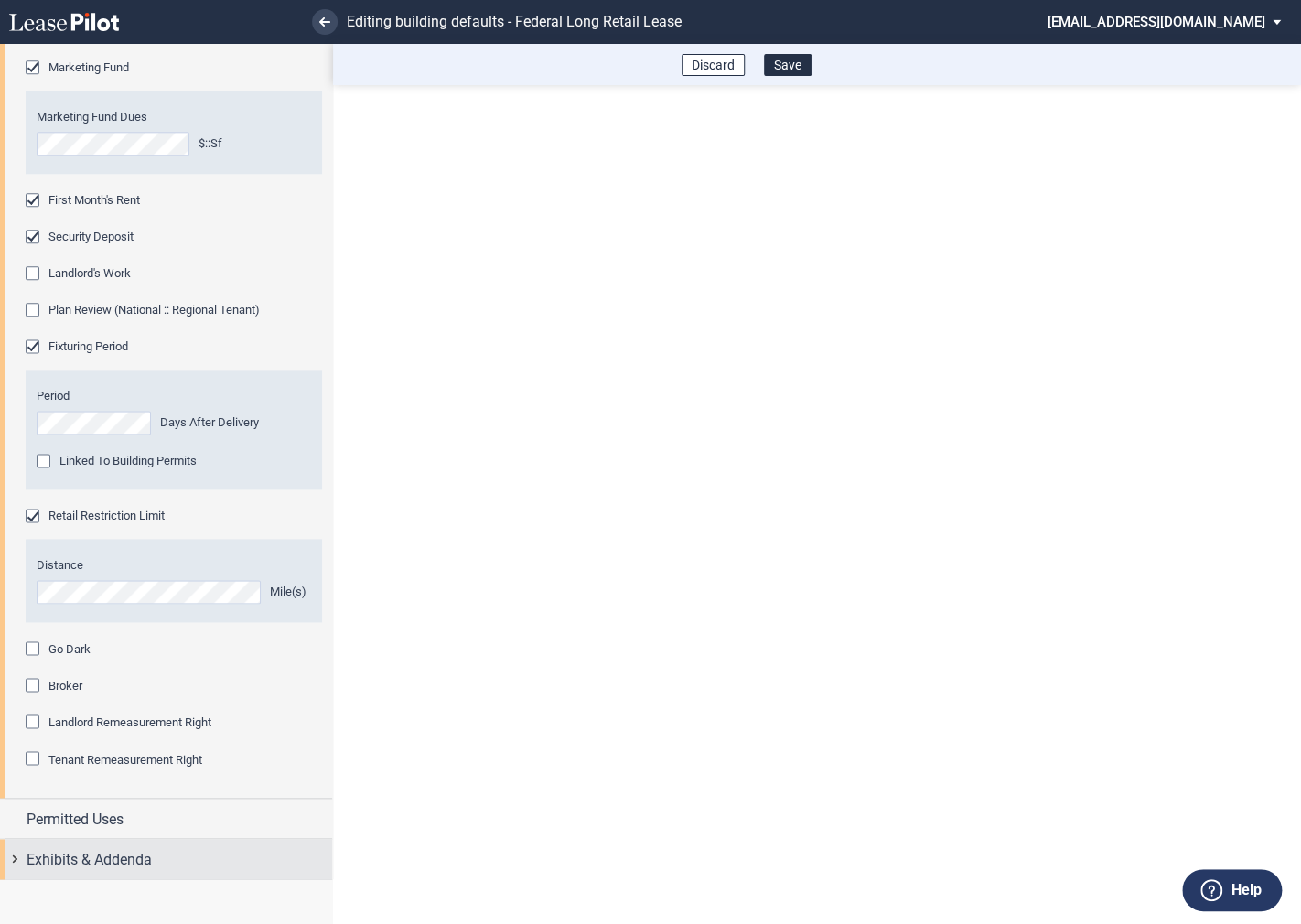
click at [13, 858] on div "Exhibits & Addenda" at bounding box center [166, 858] width 332 height 40
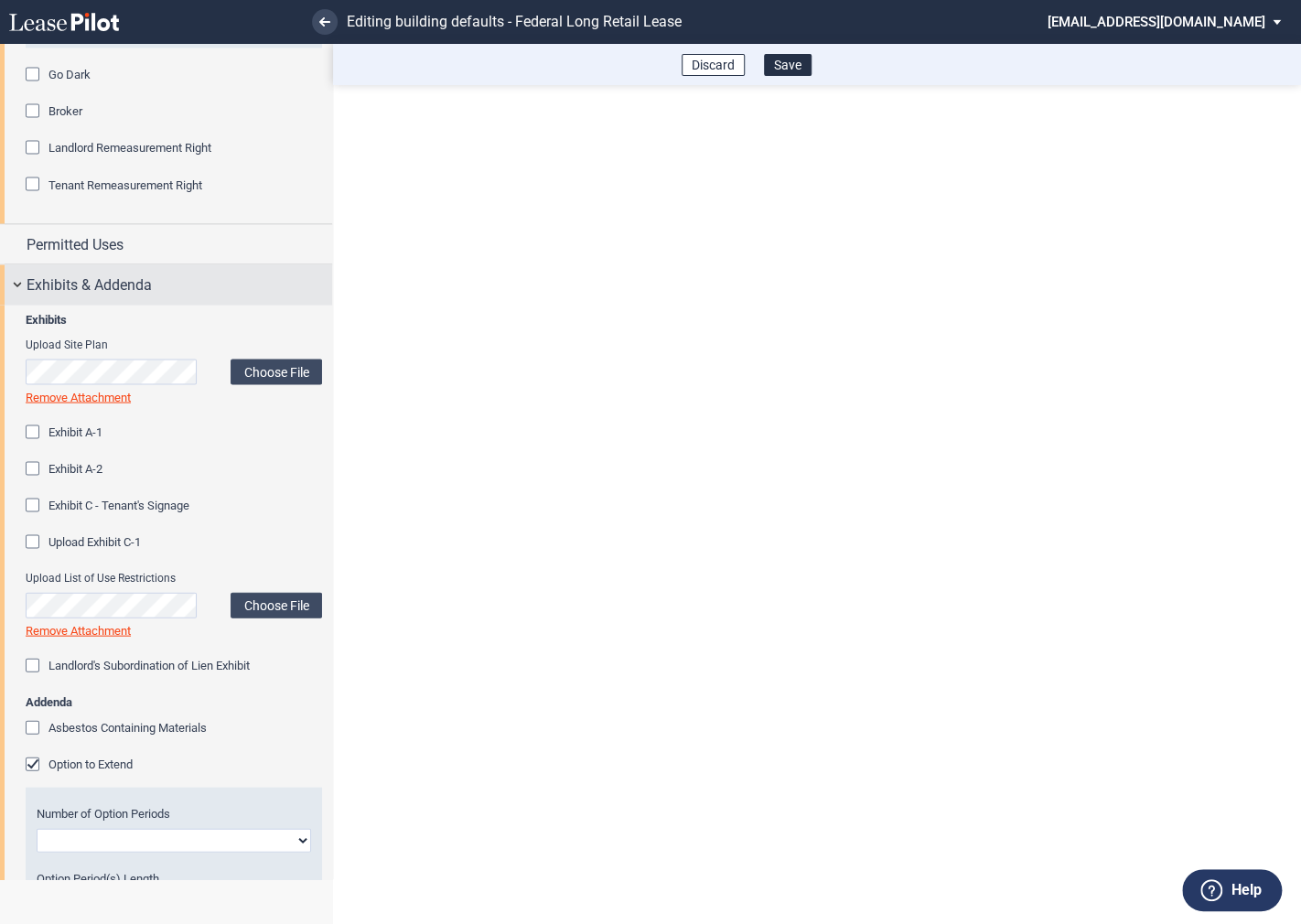
scroll to position [1596, 0]
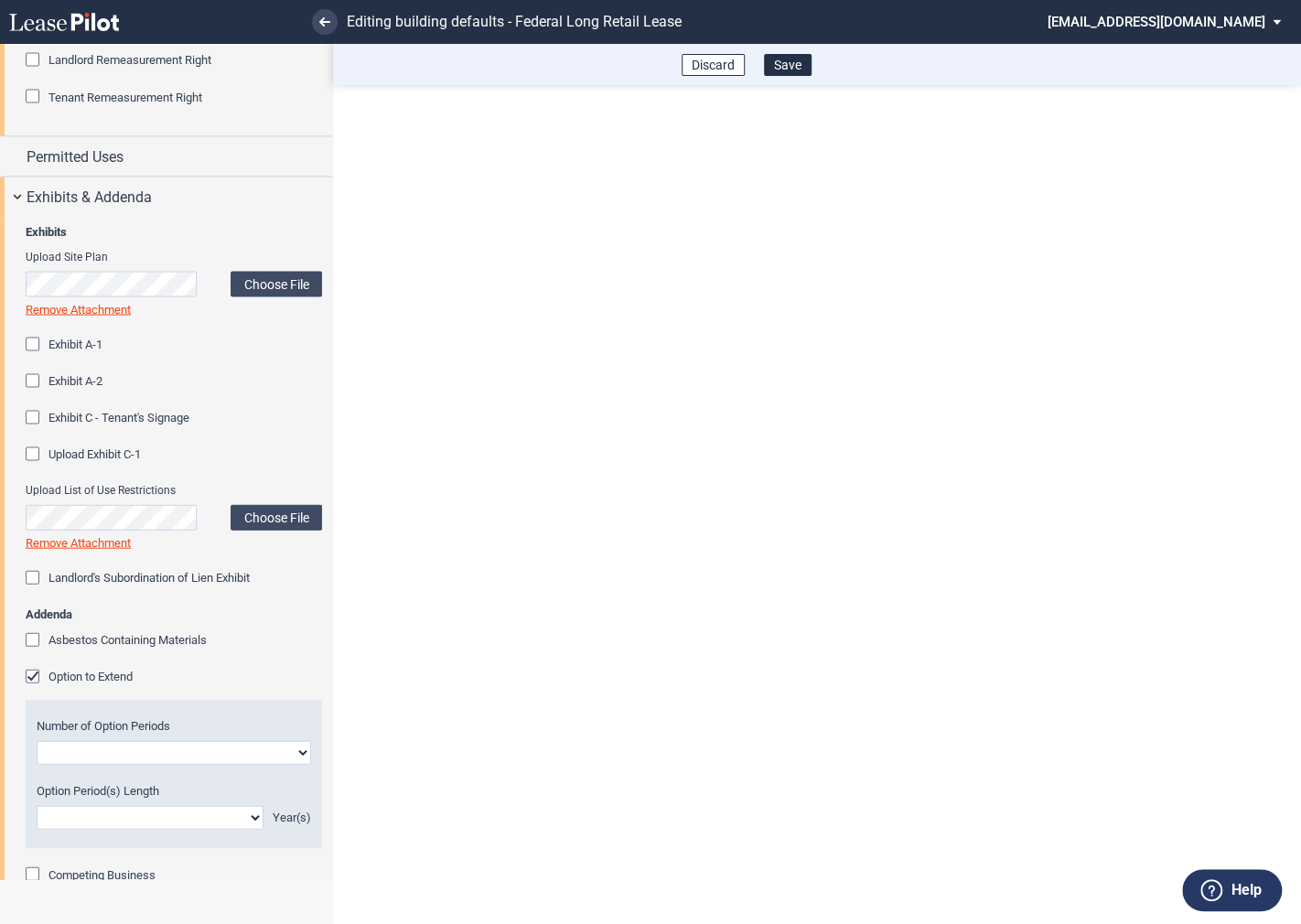
click at [33, 677] on div "Option to Extend" at bounding box center [34, 677] width 18 height 18
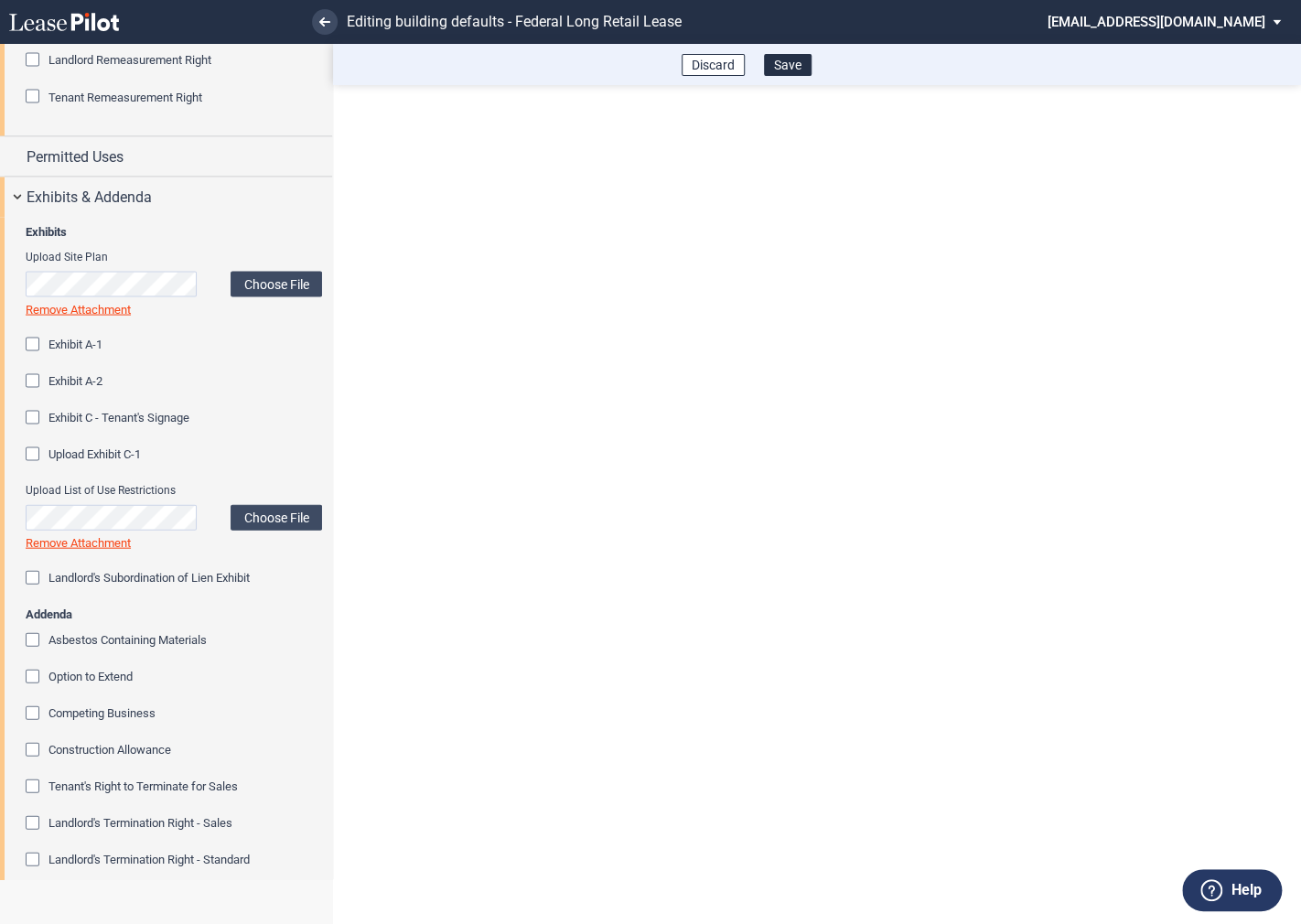
scroll to position [1860, 0]
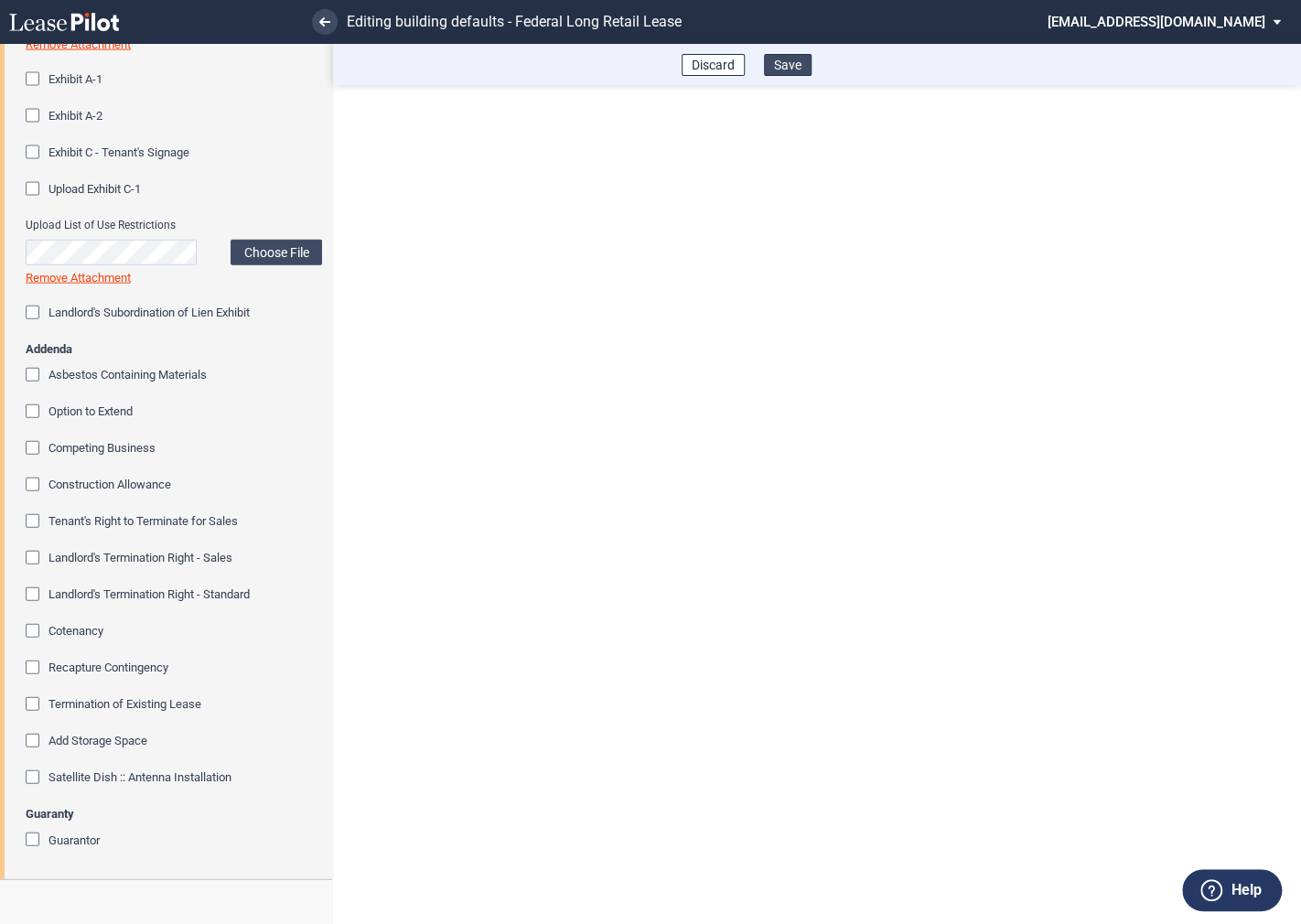
click at [797, 69] on button "Save" at bounding box center [787, 65] width 48 height 22
